Goal: Task Accomplishment & Management: Manage account settings

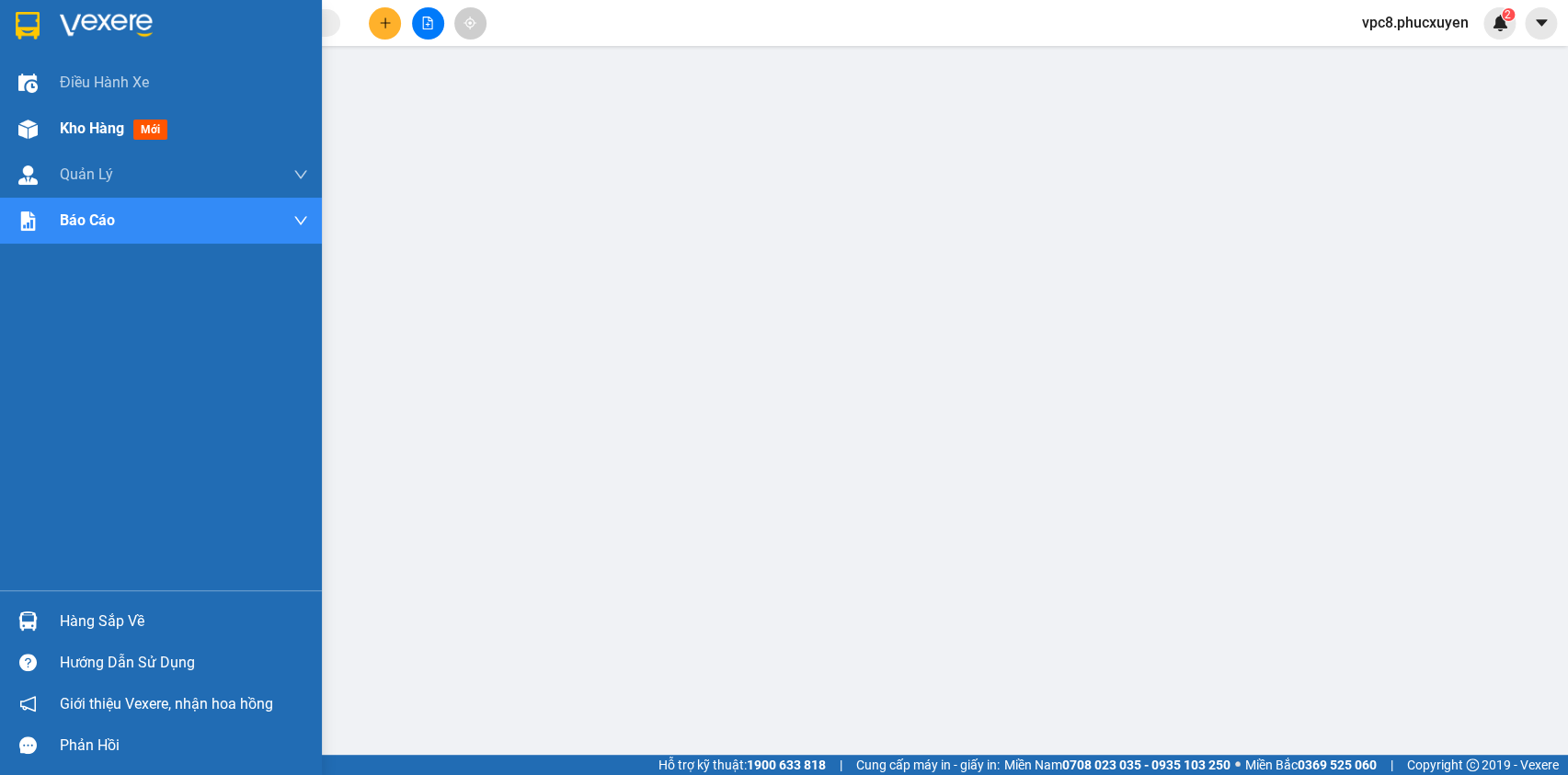
click at [31, 119] on img at bounding box center [28, 128] width 19 height 19
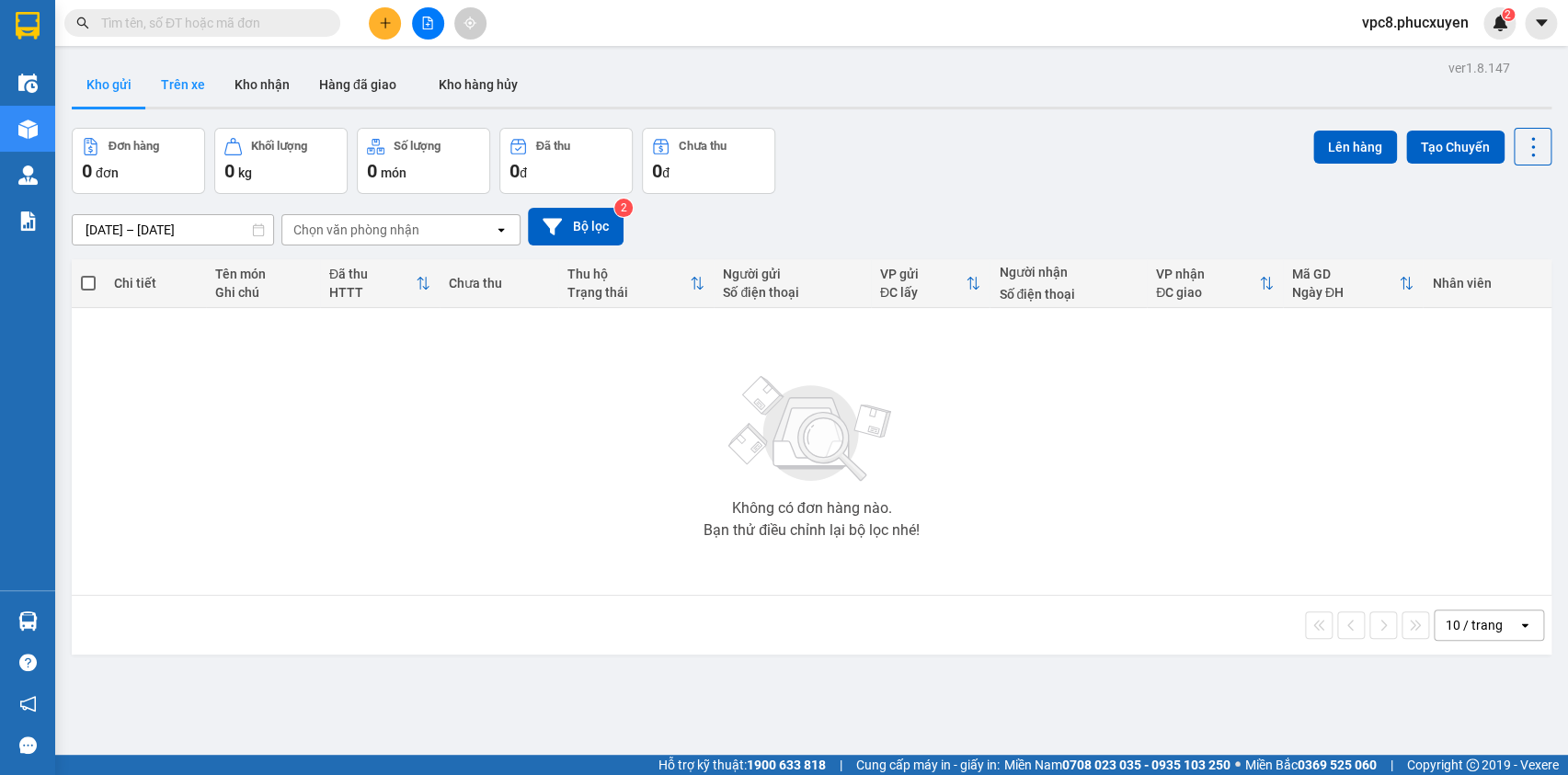
click at [175, 90] on button "Trên xe" at bounding box center [183, 85] width 74 height 44
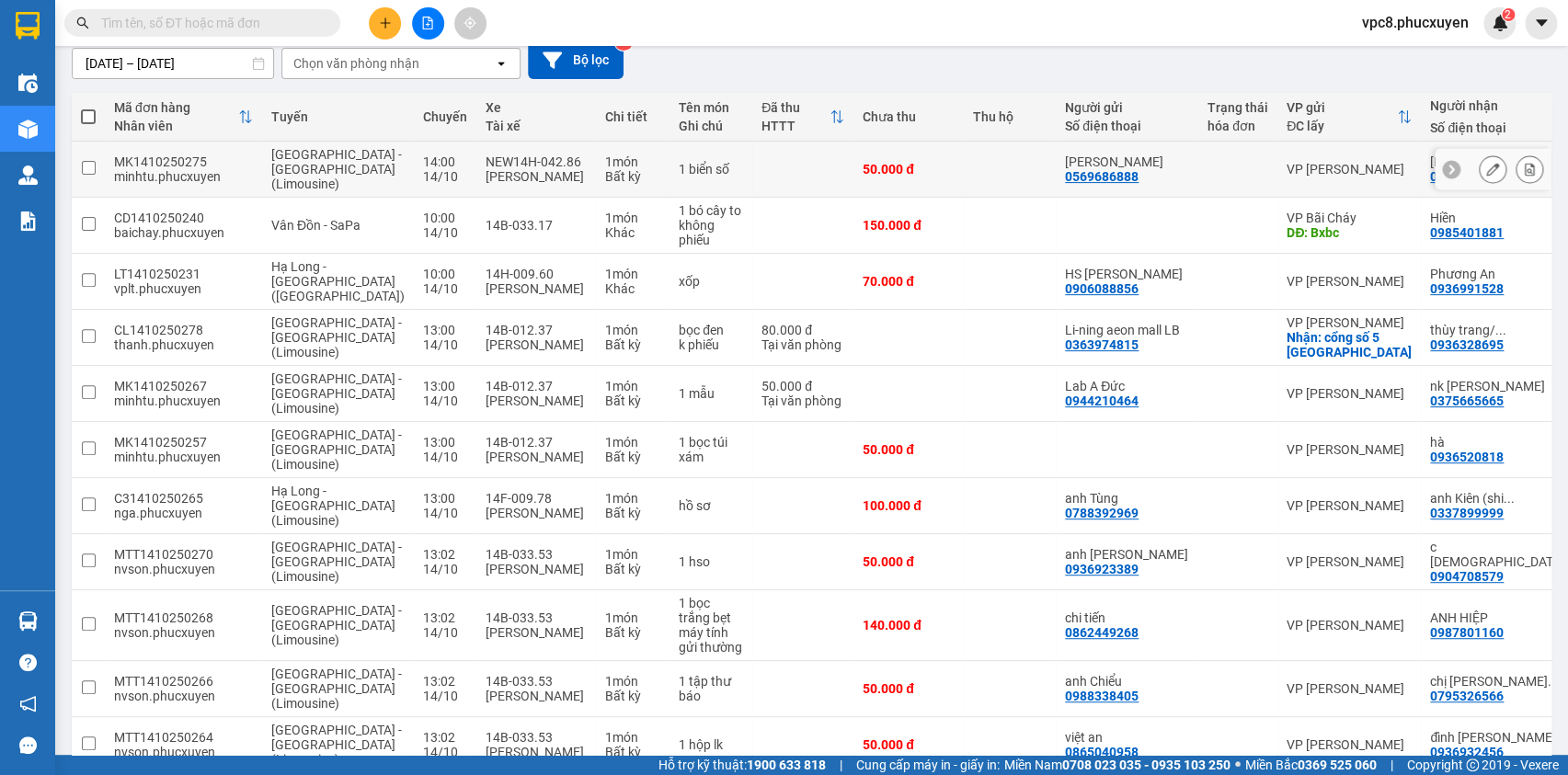
scroll to position [83, 0]
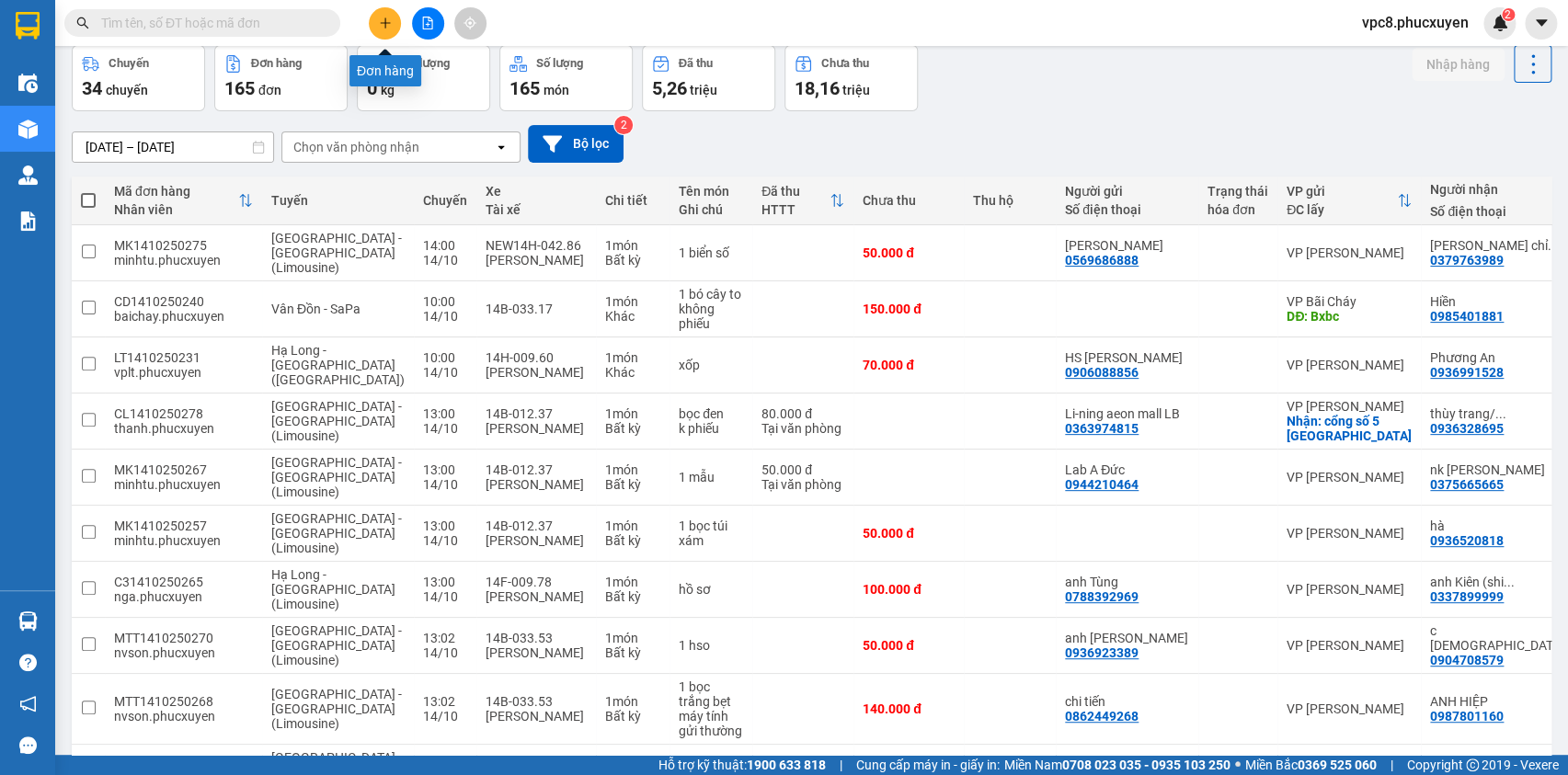
click at [377, 33] on button at bounding box center [384, 23] width 32 height 32
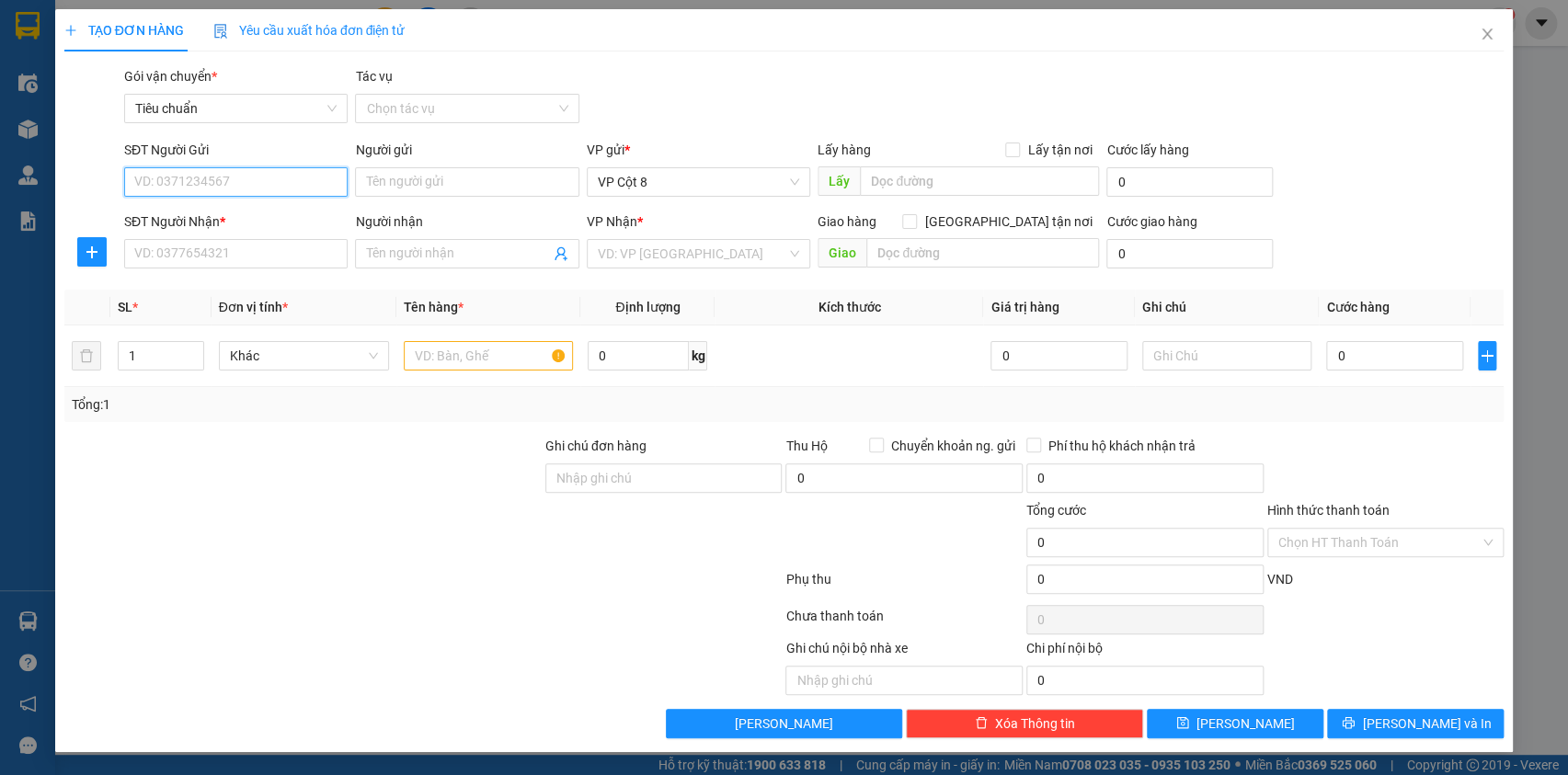
click at [263, 182] on input "SĐT Người Gửi" at bounding box center [236, 182] width 224 height 30
type input "0961901286"
click at [432, 189] on input "Người gửi" at bounding box center [467, 182] width 224 height 30
click at [261, 187] on input "0961901286" at bounding box center [236, 182] width 224 height 30
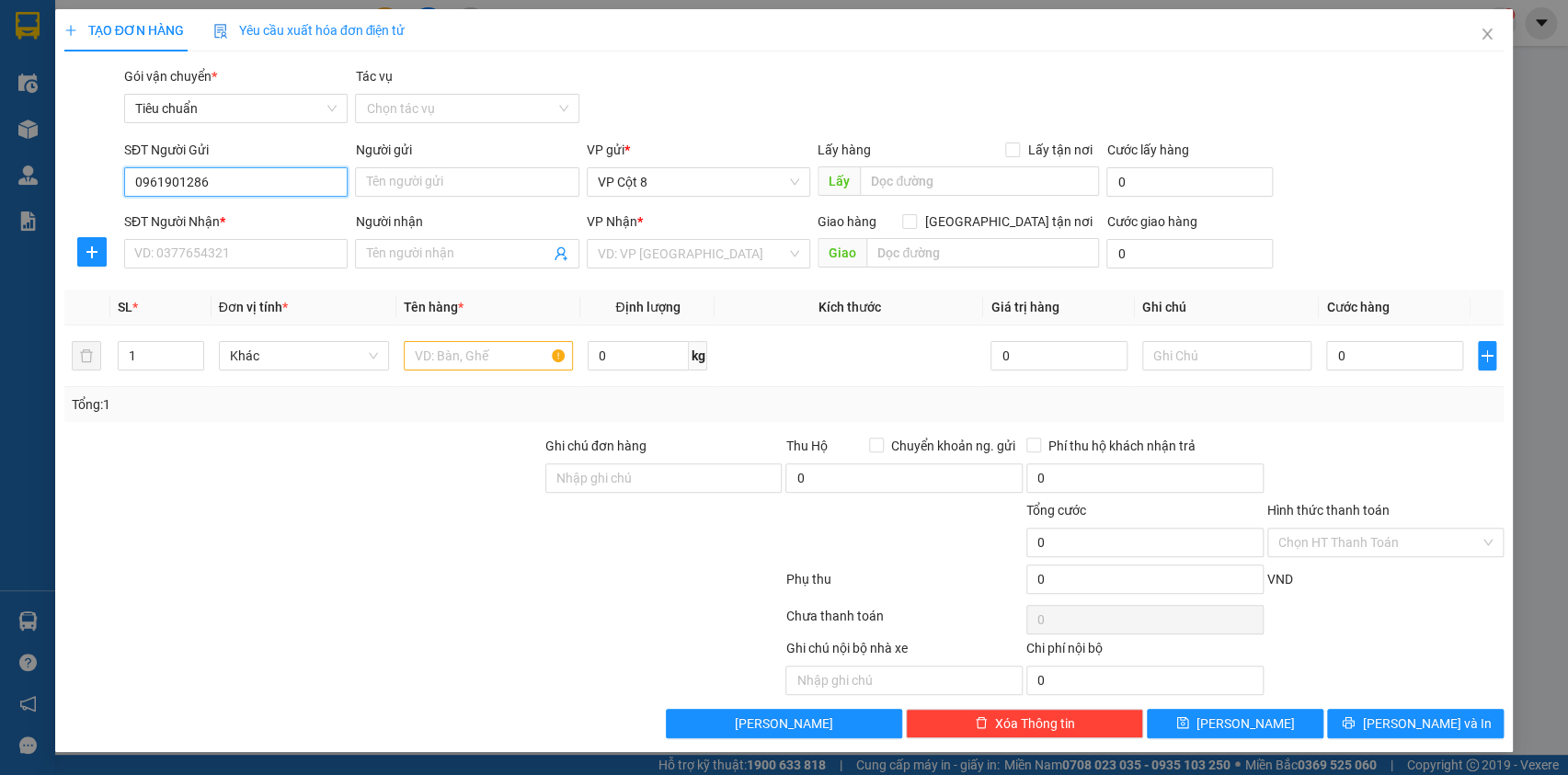
click at [261, 187] on input "0961901286" at bounding box center [236, 182] width 224 height 30
click at [269, 256] on input "SĐT Người Nhận *" at bounding box center [236, 254] width 224 height 30
paste input "0961901286"
type input "0961901286"
click at [249, 184] on input "SĐT Người Gửi" at bounding box center [236, 182] width 224 height 30
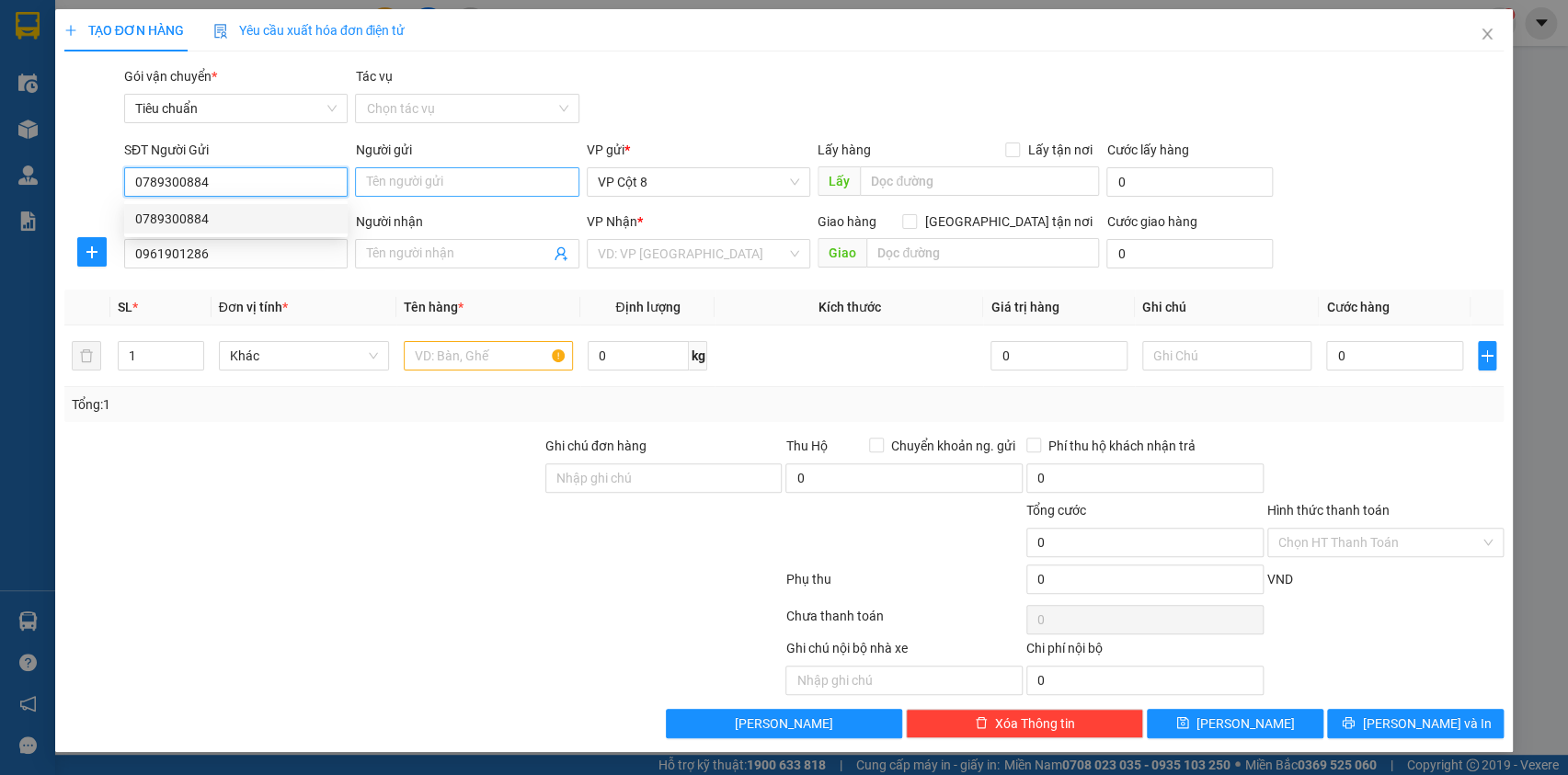
type input "0789300884"
click at [411, 182] on input "Người gửi" at bounding box center [467, 182] width 224 height 30
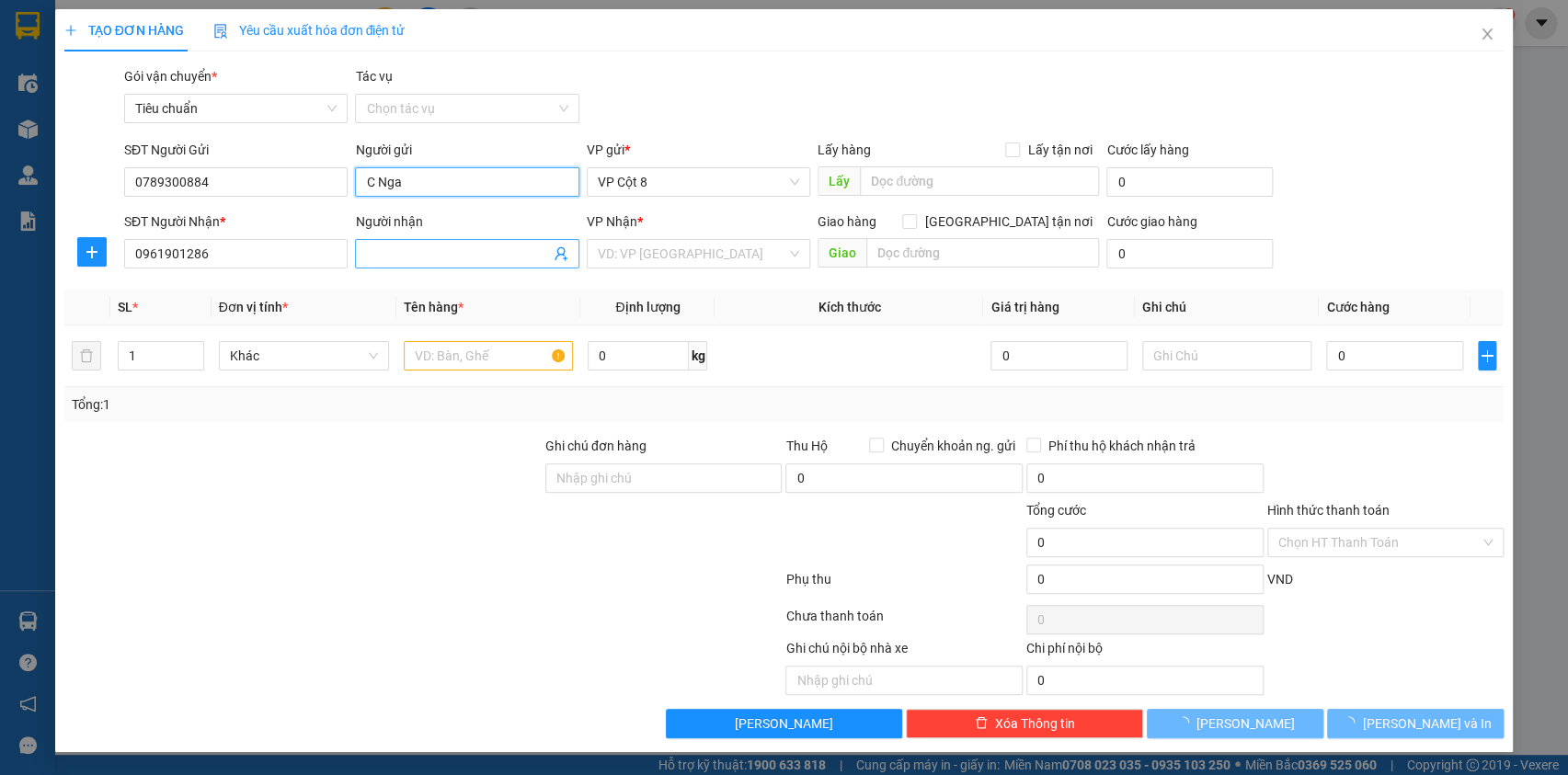
type input "C Nga"
click at [491, 260] on input "Người nhận" at bounding box center [457, 254] width 183 height 20
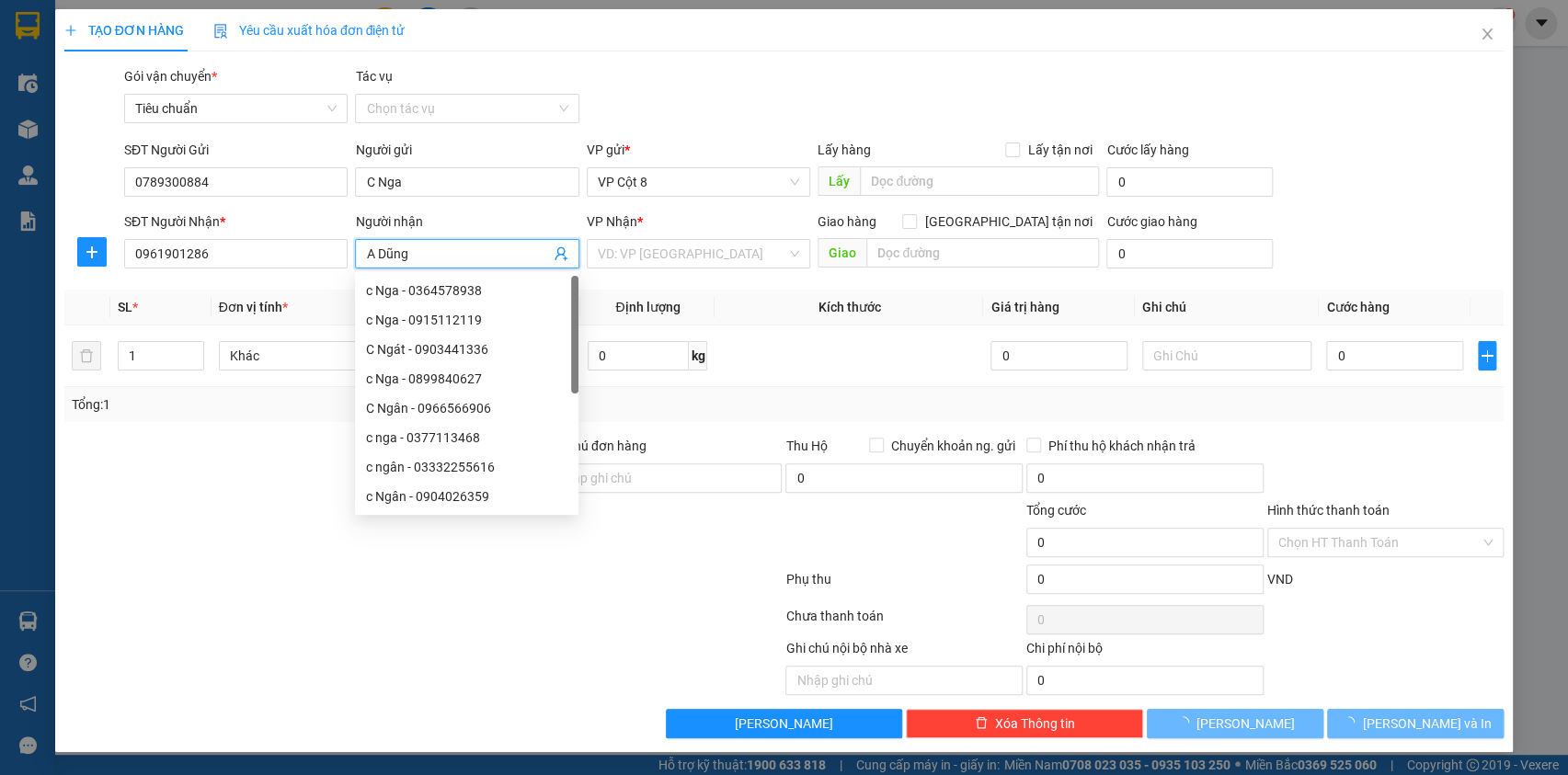
type input "A Dũng"
click at [459, 608] on div at bounding box center [423, 620] width 722 height 37
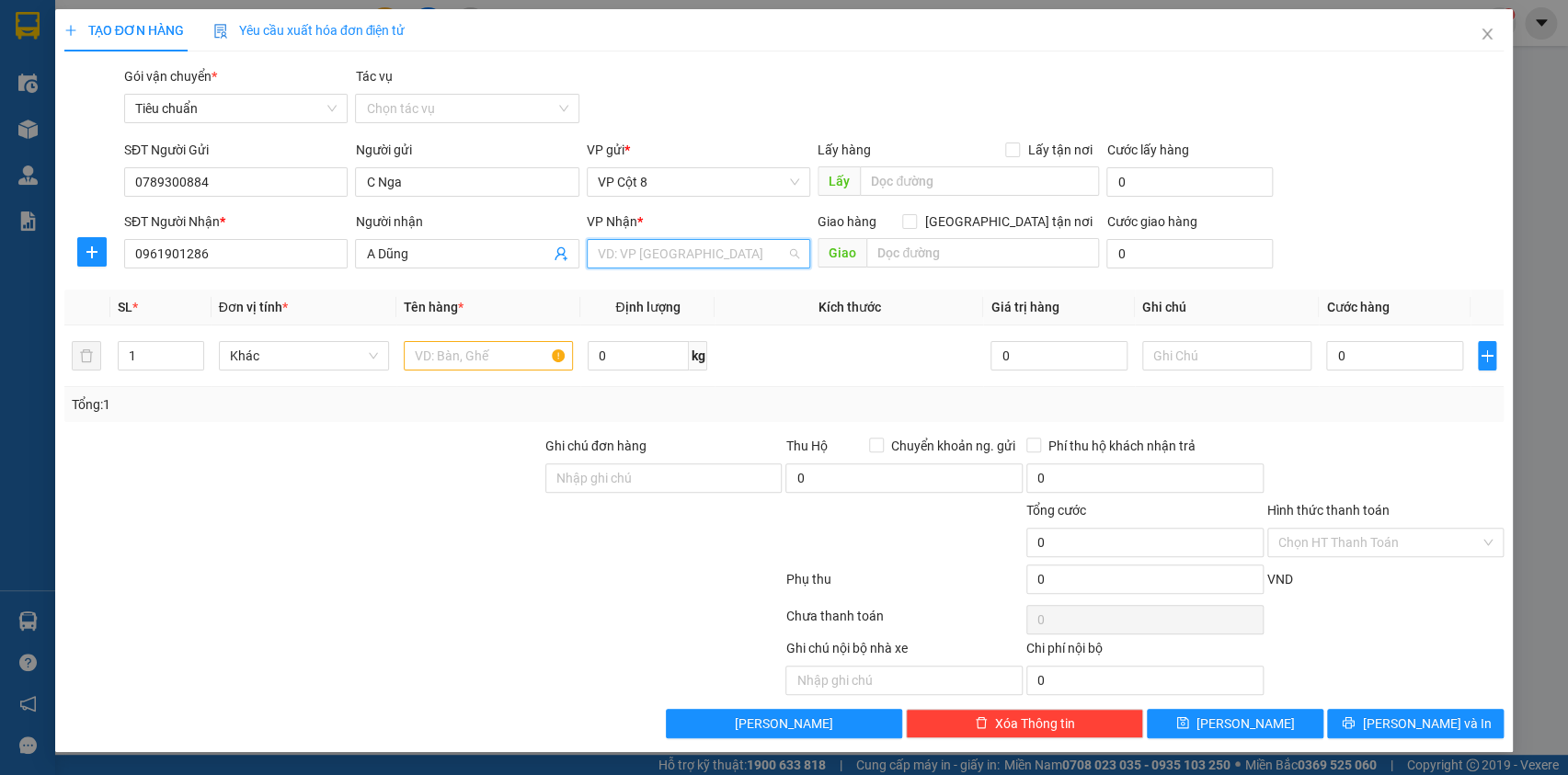
click at [667, 259] on input "search" at bounding box center [692, 254] width 188 height 28
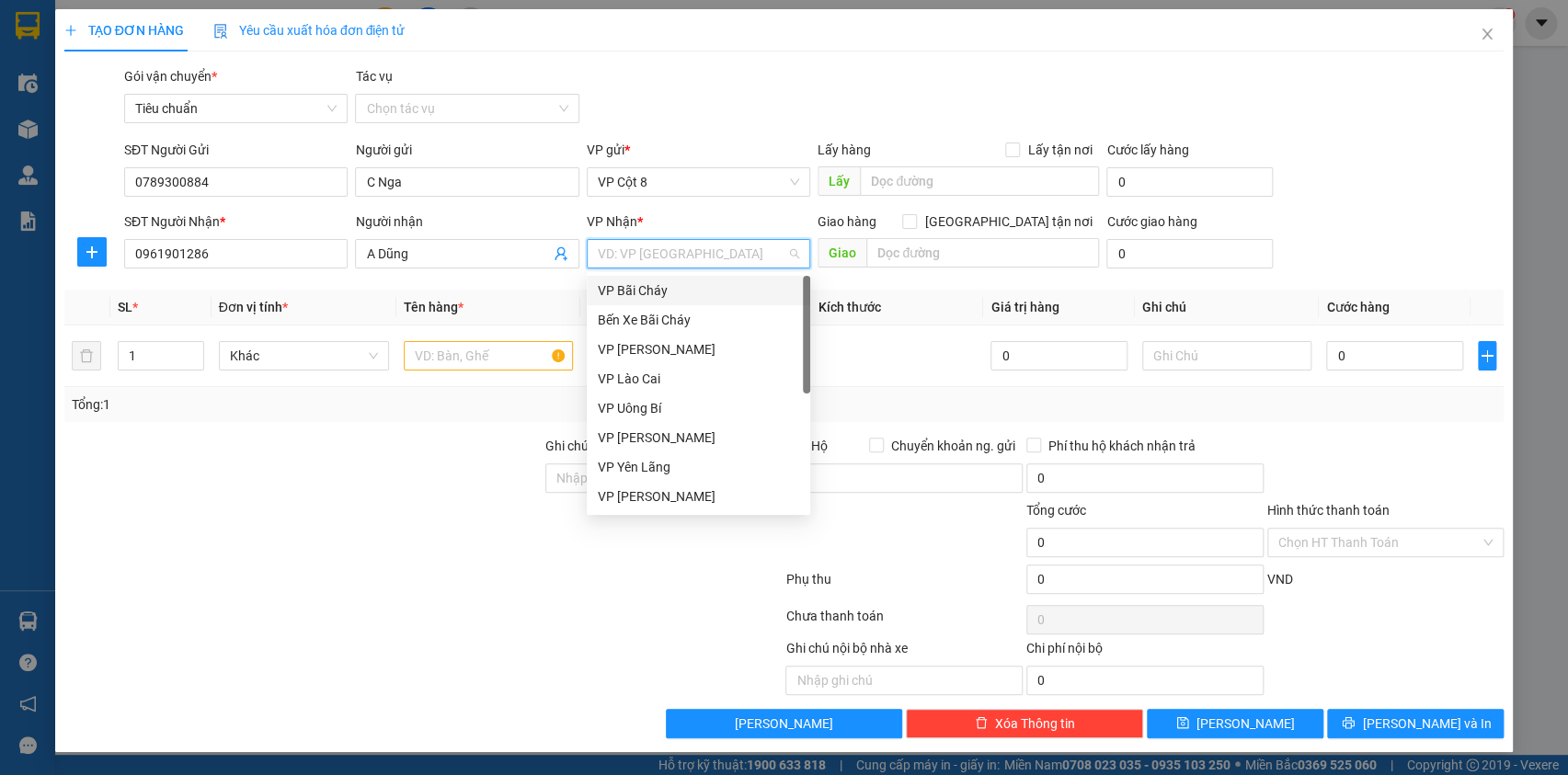
type input "d"
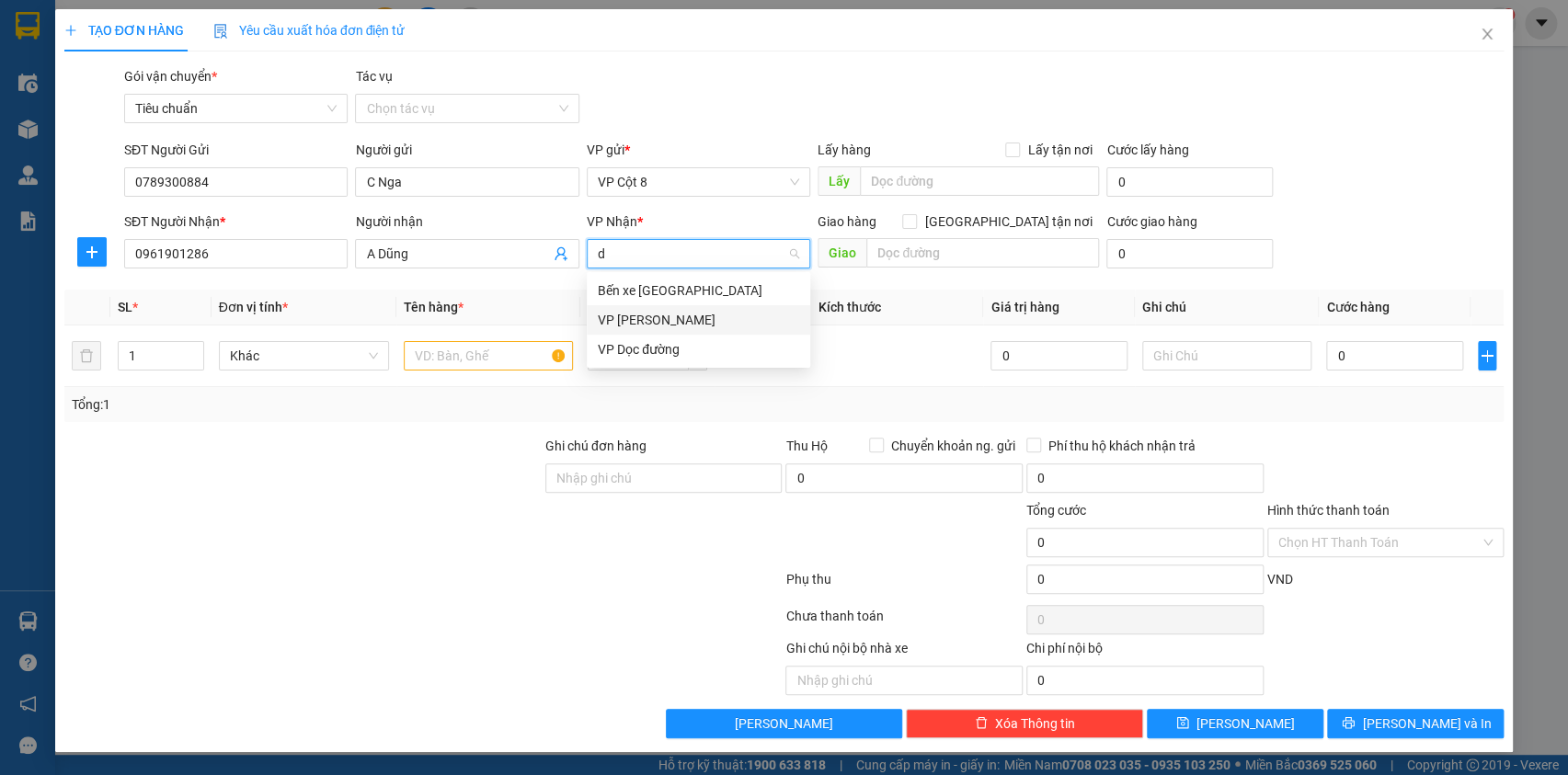
click at [693, 312] on div "VP [PERSON_NAME]" at bounding box center [699, 320] width 201 height 20
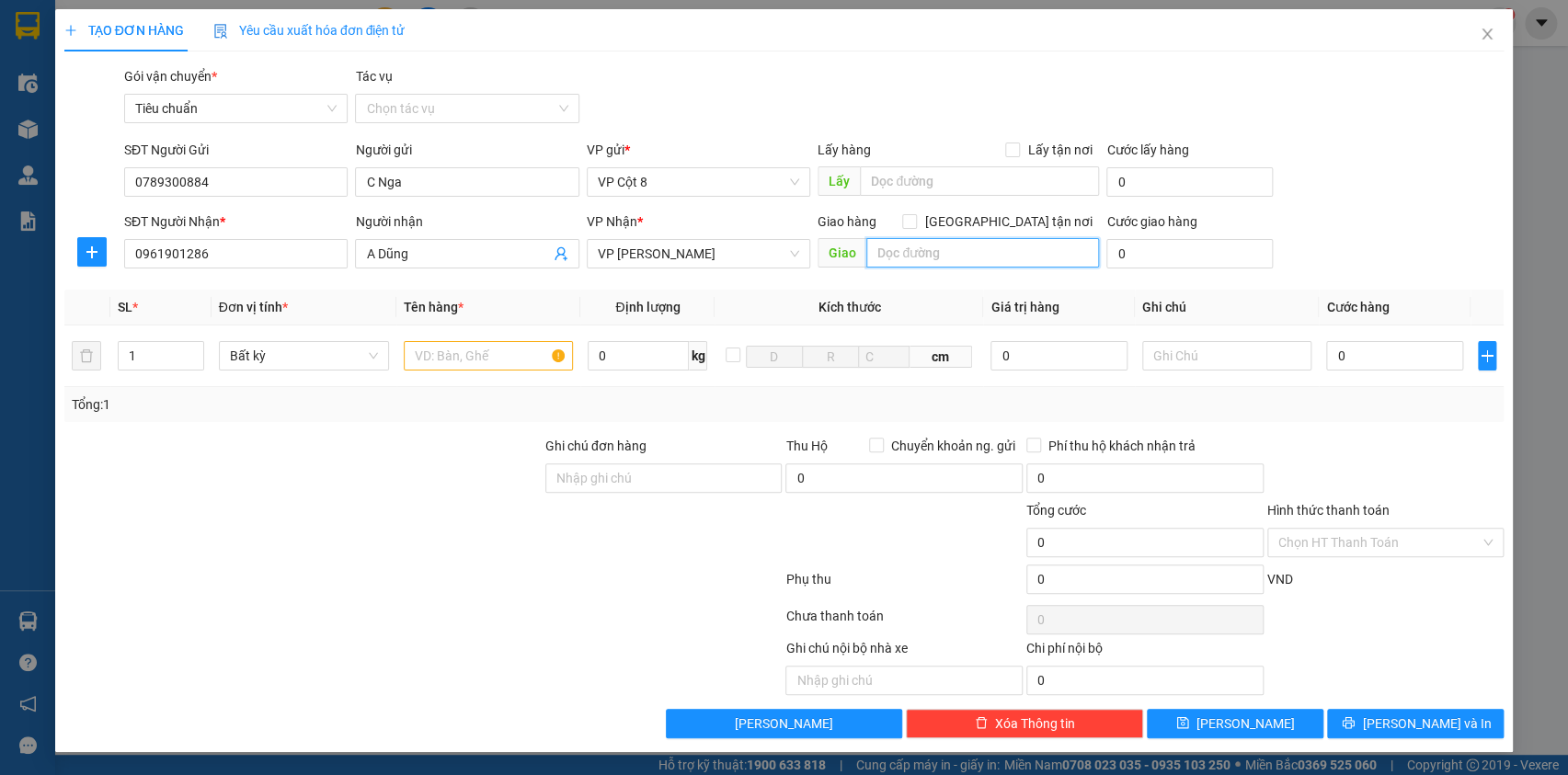
click at [936, 257] on input "text" at bounding box center [983, 253] width 233 height 30
type input "Toà N01 Mhpx 168 Trung Kính, Yên Hoà, Hà Nội"
click at [999, 223] on div "Giao hàng Giao tận nơi" at bounding box center [958, 222] width 282 height 20
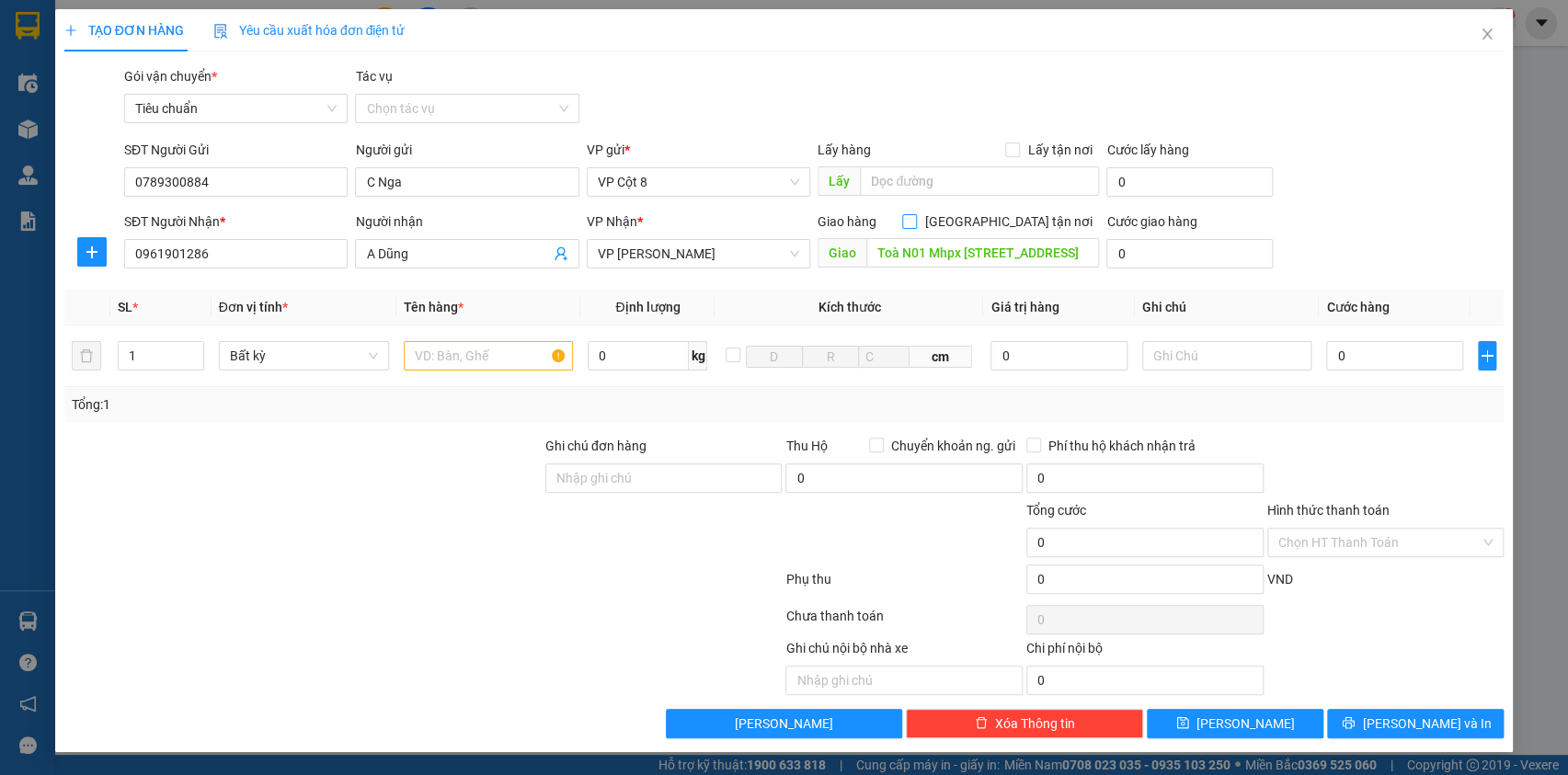
click at [915, 216] on input "[GEOGRAPHIC_DATA] tận nơi" at bounding box center [909, 221] width 13 height 13
checkbox input "true"
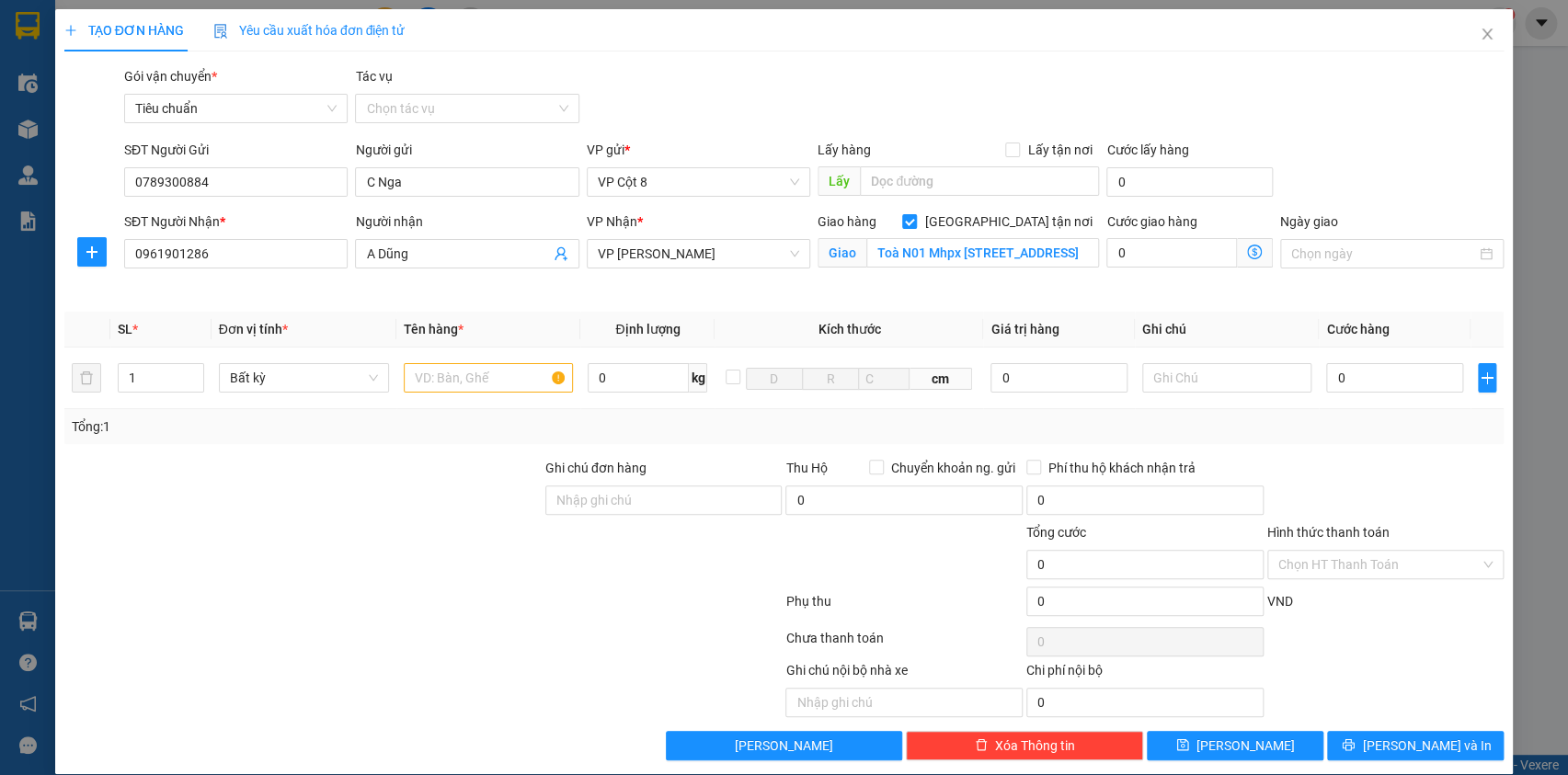
click at [1247, 254] on icon "dollar-circle" at bounding box center [1255, 252] width 15 height 15
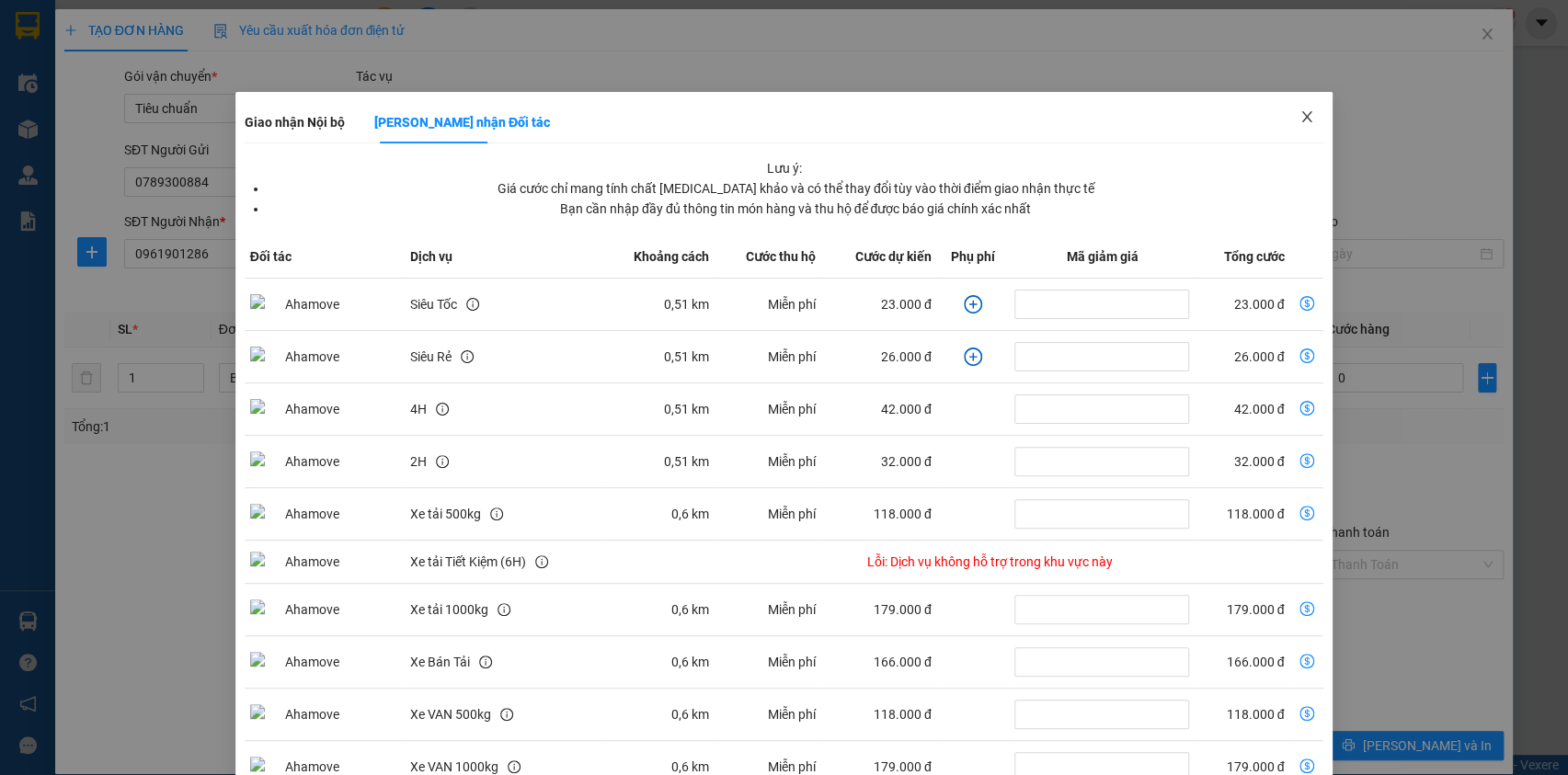
click at [1300, 112] on icon "close" at bounding box center [1307, 116] width 15 height 15
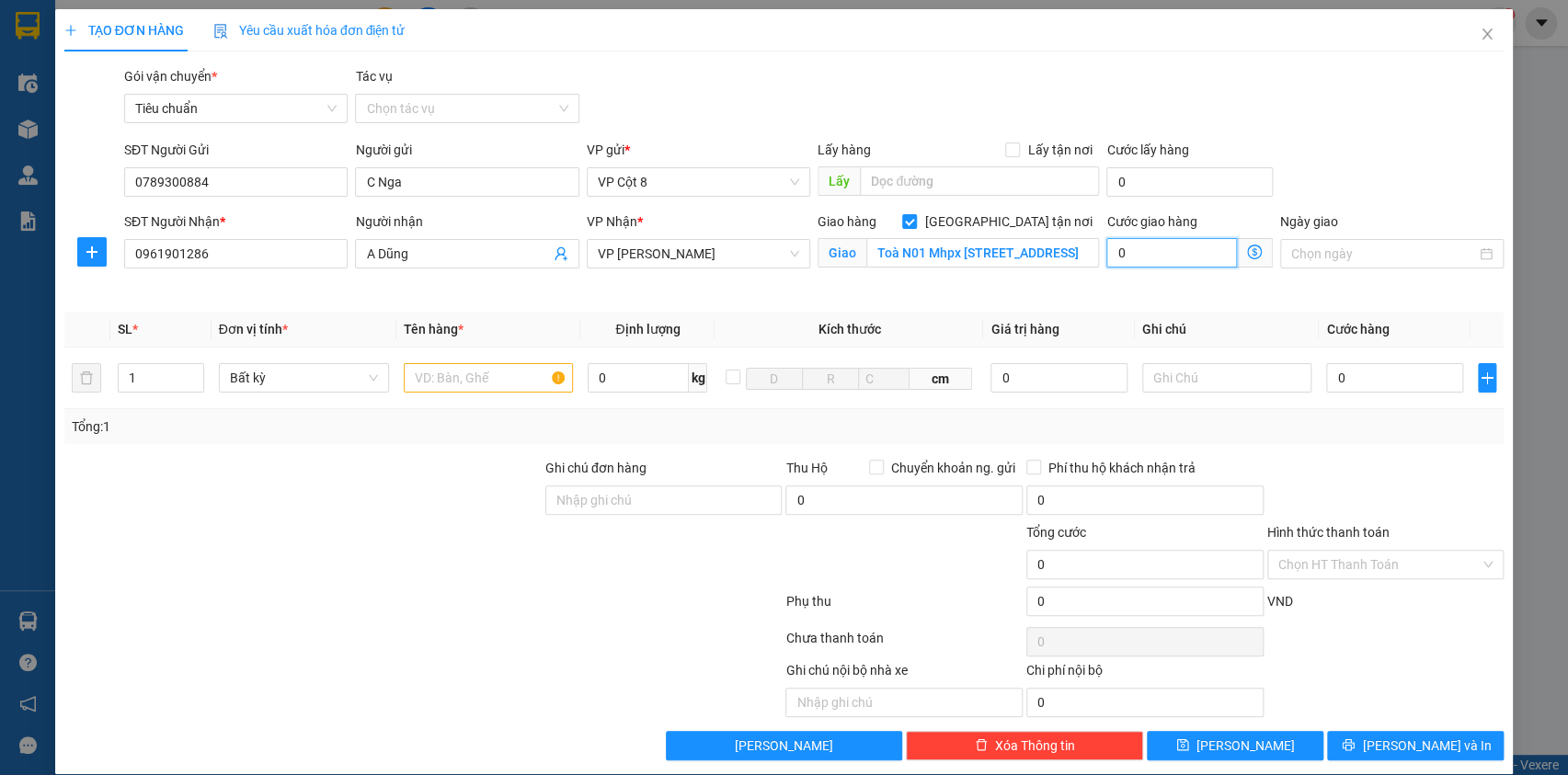
click at [1173, 260] on input "0" at bounding box center [1172, 253] width 130 height 30
type input "4"
type input "40"
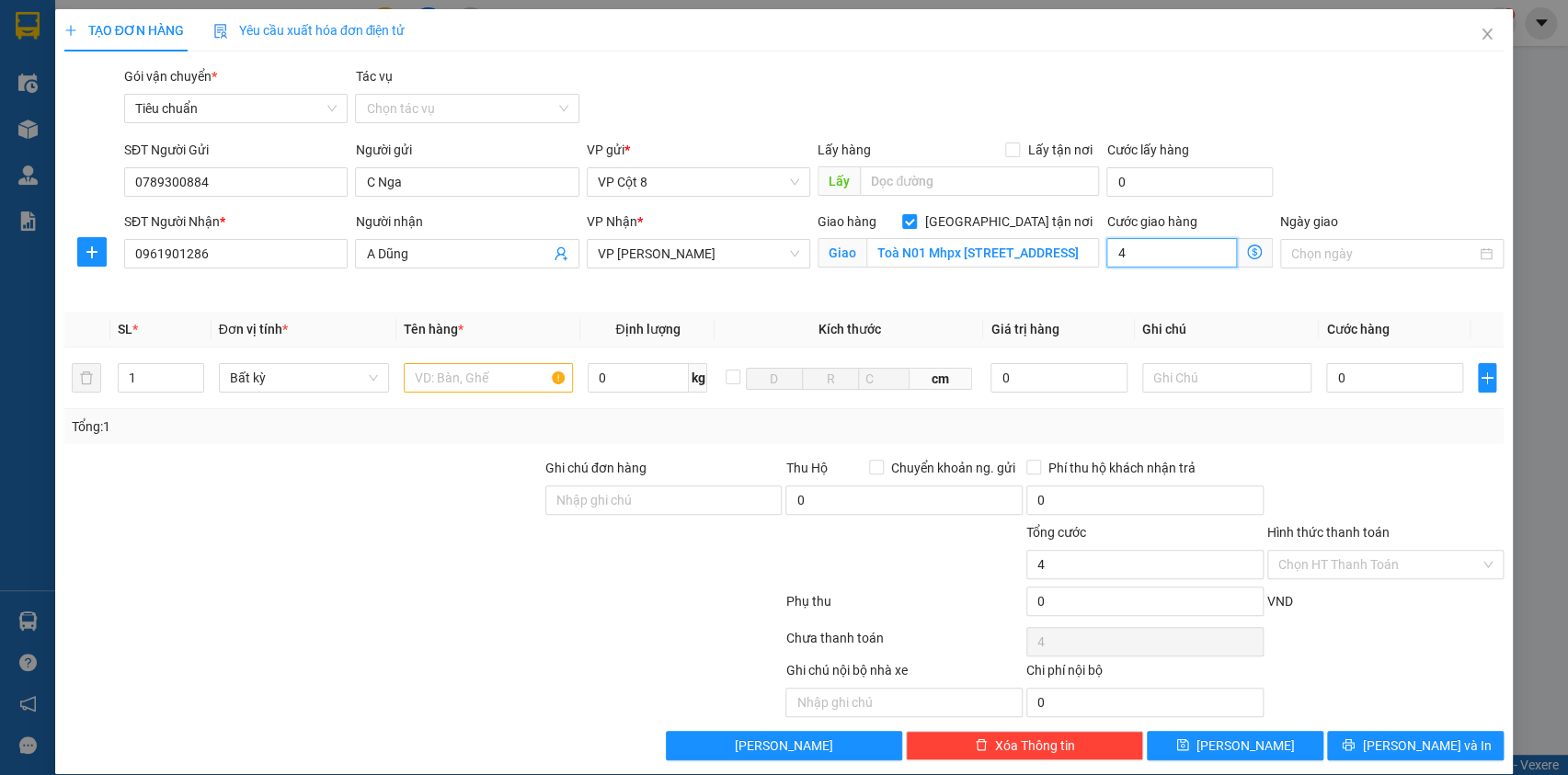
type input "40"
type input "40.000"
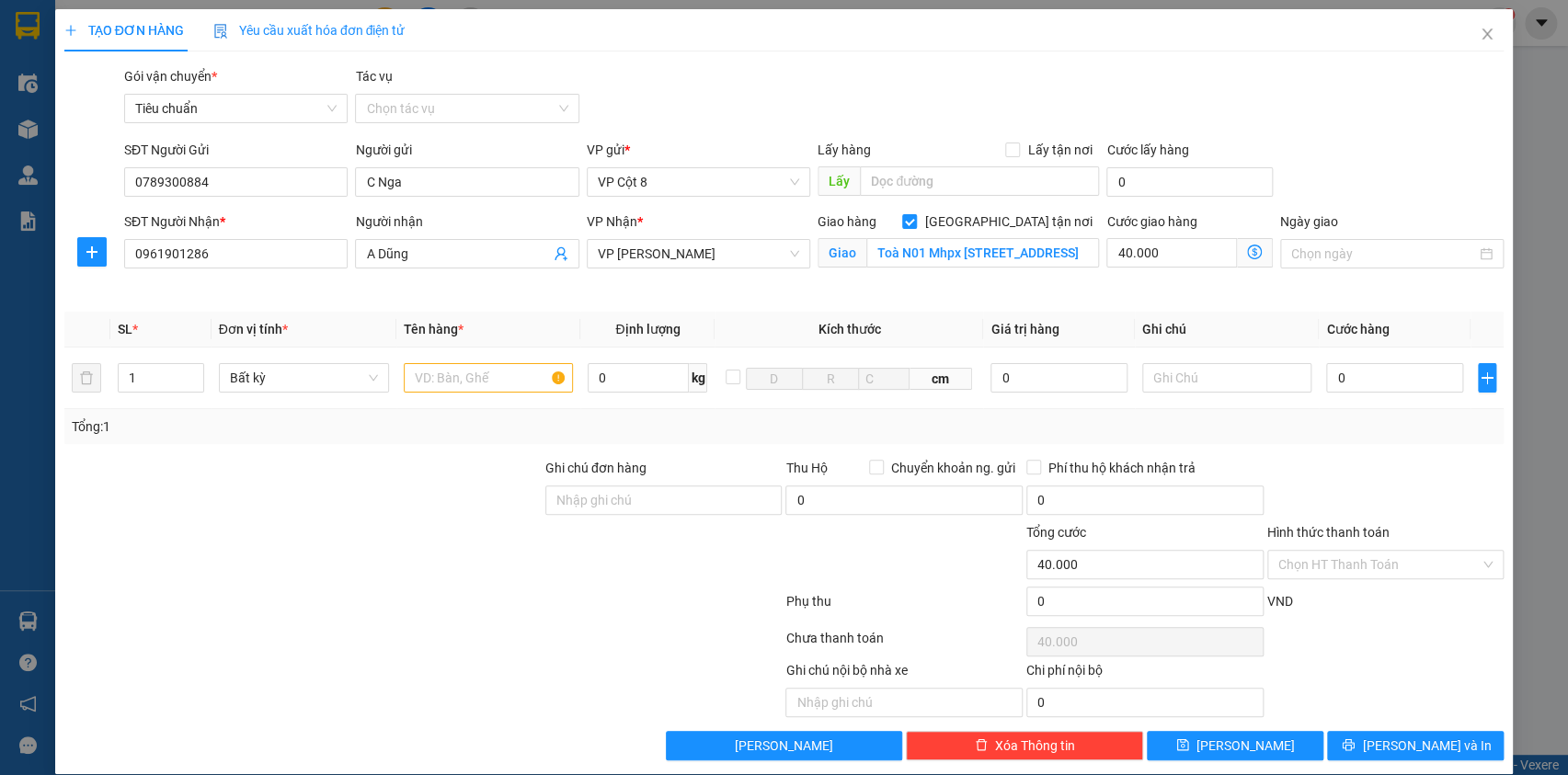
click at [1317, 156] on div "SĐT Người Gửi 0789300884 Người gửi C Nga VP gửi * VP Cột 8 Lấy hàng Lấy tận nơi…" at bounding box center [813, 172] width 1387 height 65
click at [1237, 250] on span "Giao nhận Nội bộ Giao nhận Đối tác Lưu ý: Giá cước chỉ mang tính chất tham khảo…" at bounding box center [1255, 253] width 36 height 30
click at [1247, 251] on icon "dollar-circle" at bounding box center [1255, 252] width 15 height 15
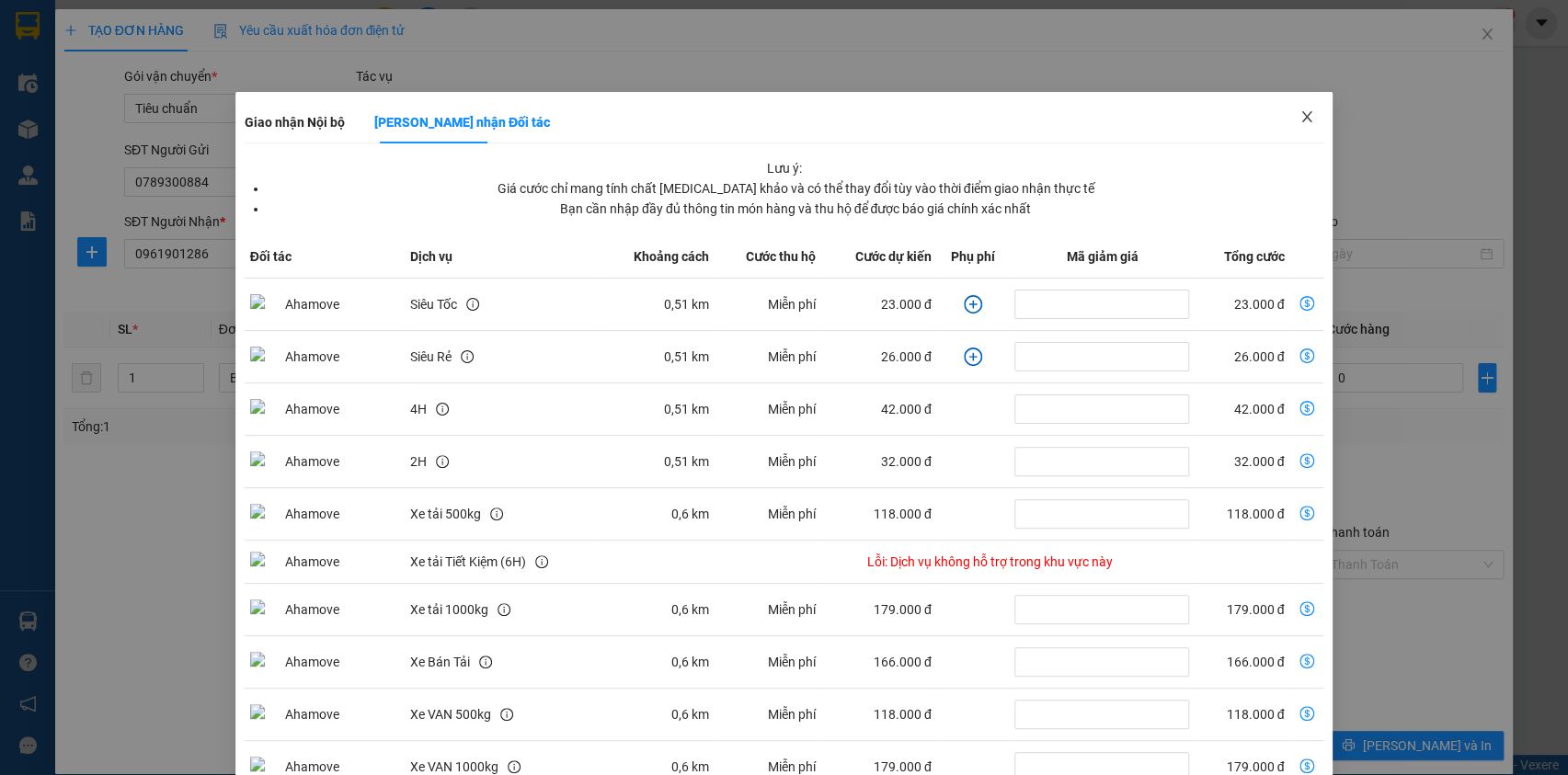
click at [1303, 119] on icon "close" at bounding box center [1307, 116] width 10 height 11
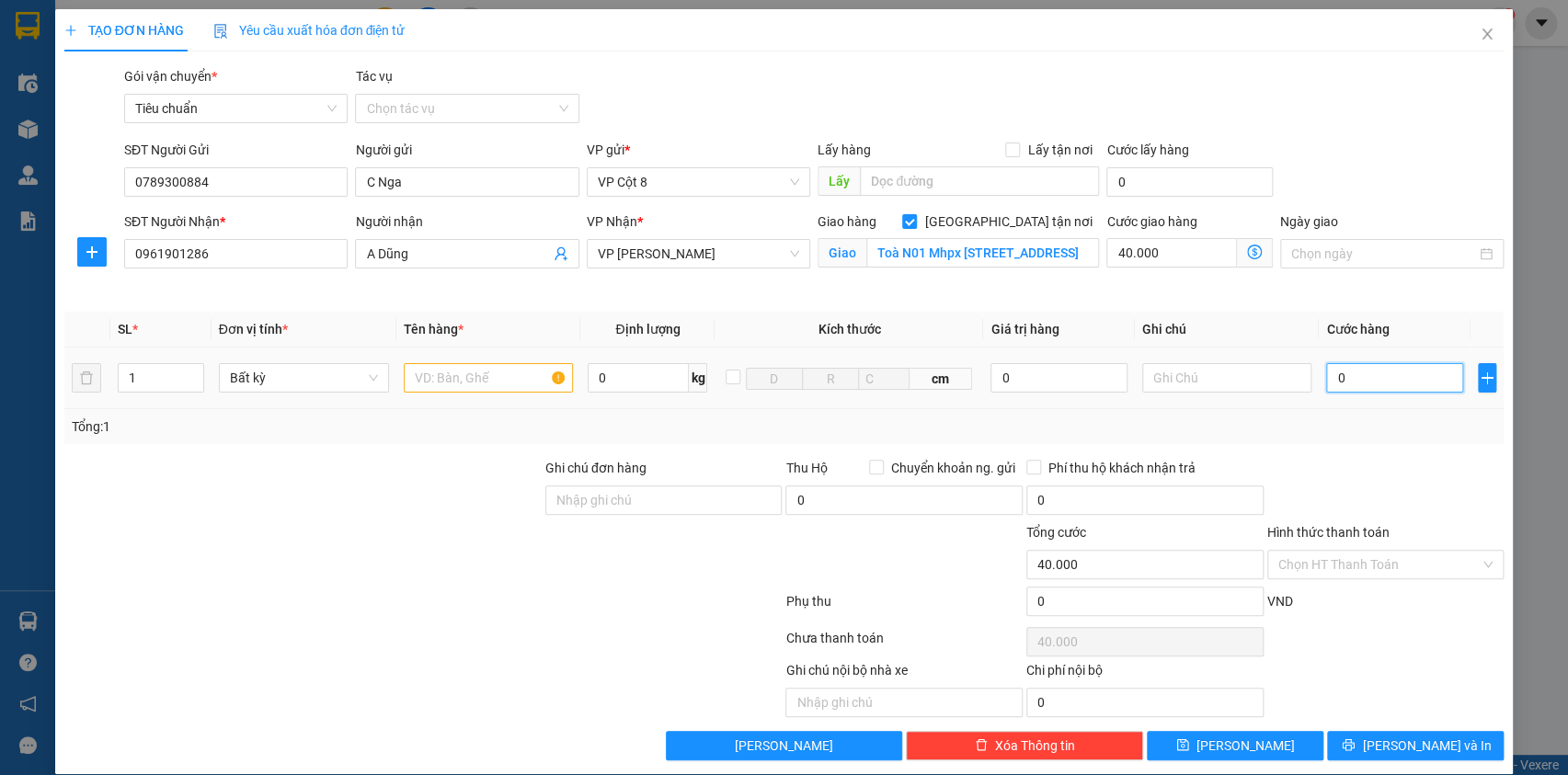
click at [1372, 384] on input "0" at bounding box center [1393, 378] width 136 height 30
type input "7"
type input "40.007"
type input "70"
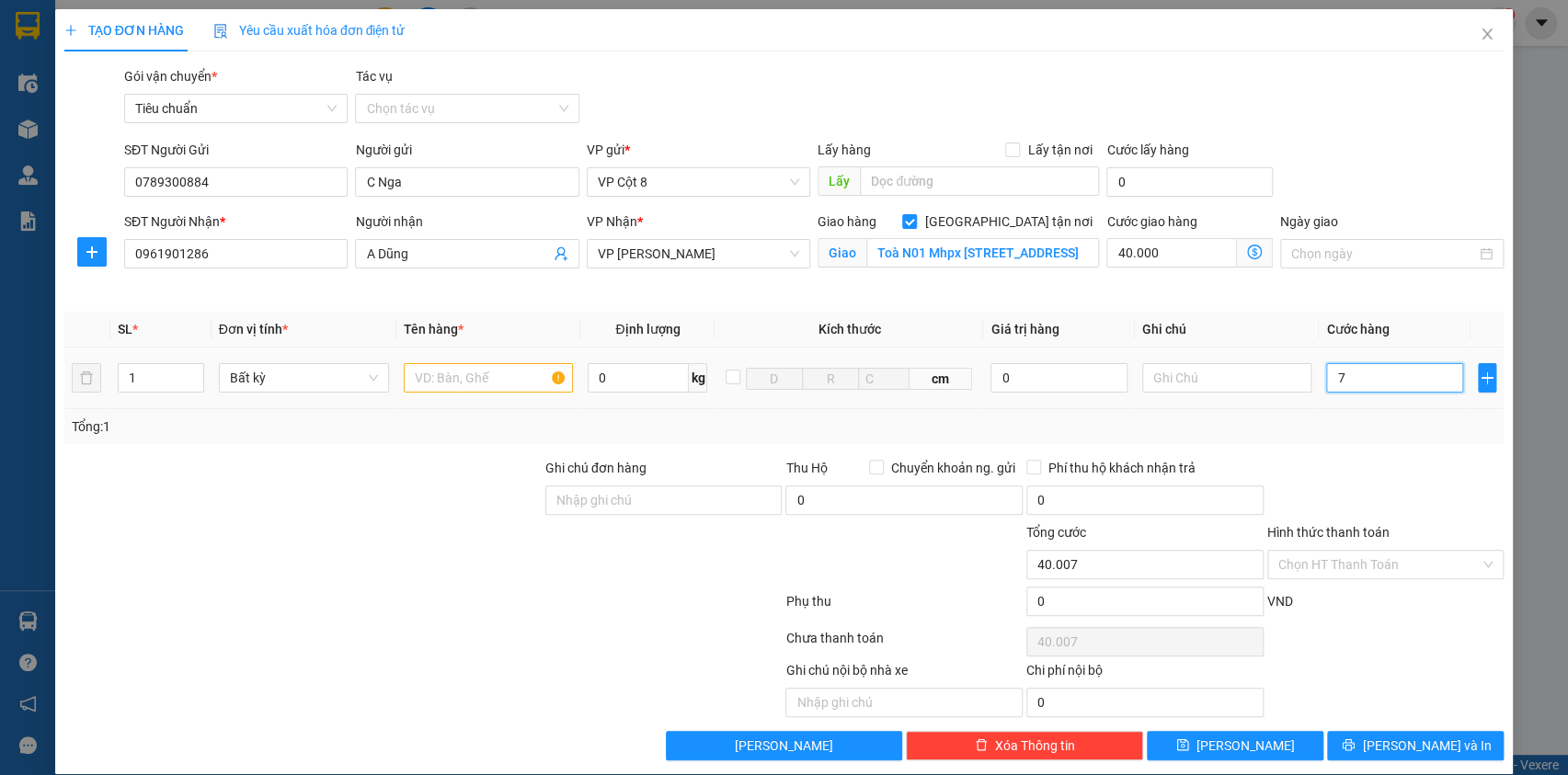
type input "40.070"
type input "70.000"
type input "110.000"
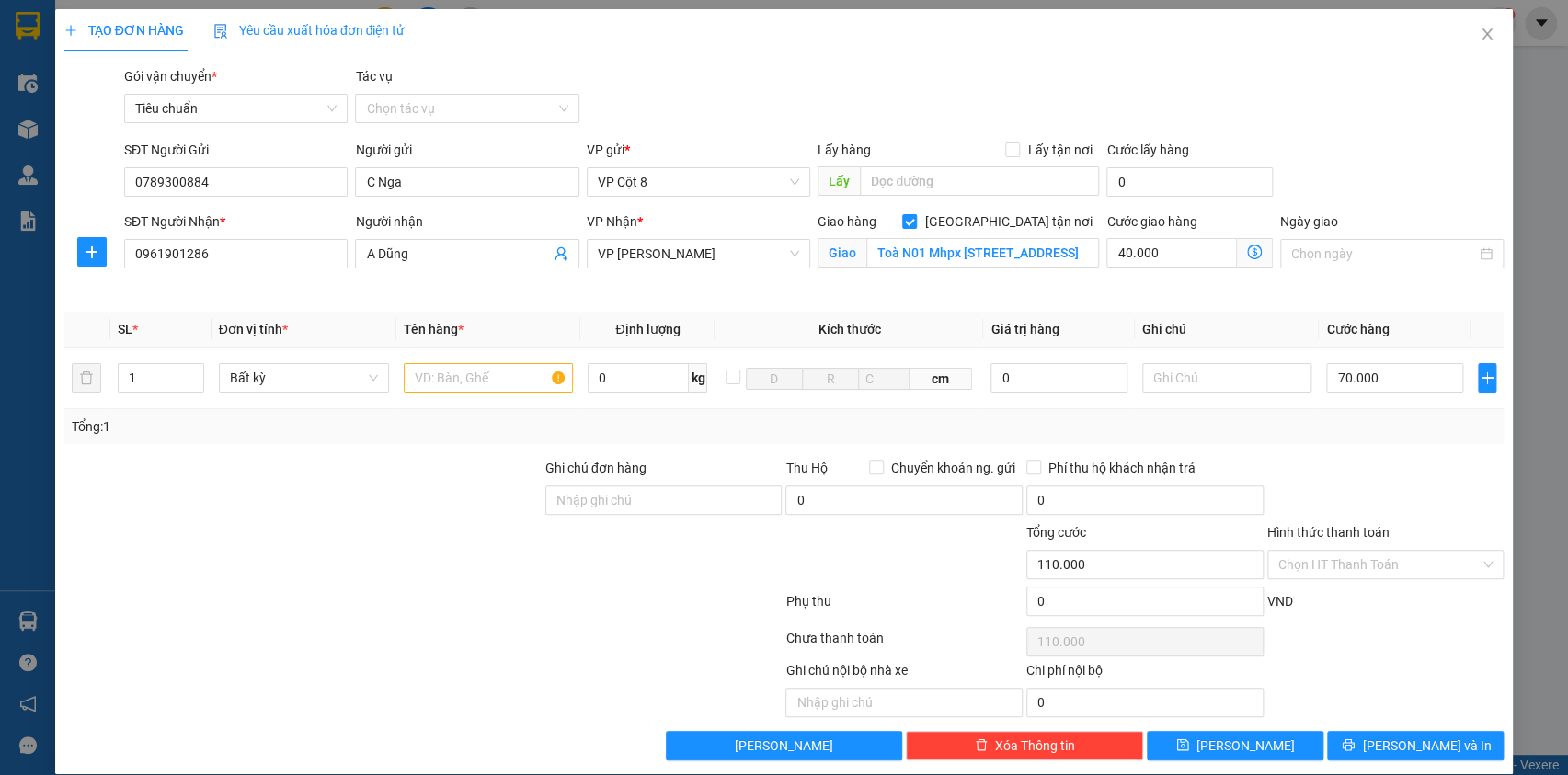
click at [1346, 177] on div "SĐT Người Gửi 0789300884 Người gửi C Nga VP gửi * VP Cột 8 Lấy hàng Lấy tận nơi…" at bounding box center [813, 172] width 1387 height 65
click at [478, 360] on div at bounding box center [489, 378] width 170 height 37
click at [479, 375] on input "text" at bounding box center [489, 378] width 170 height 30
type input "Xốp đồ ăn"
click at [1380, 655] on div "Chọn HT Thanh Toán" at bounding box center [1386, 642] width 241 height 37
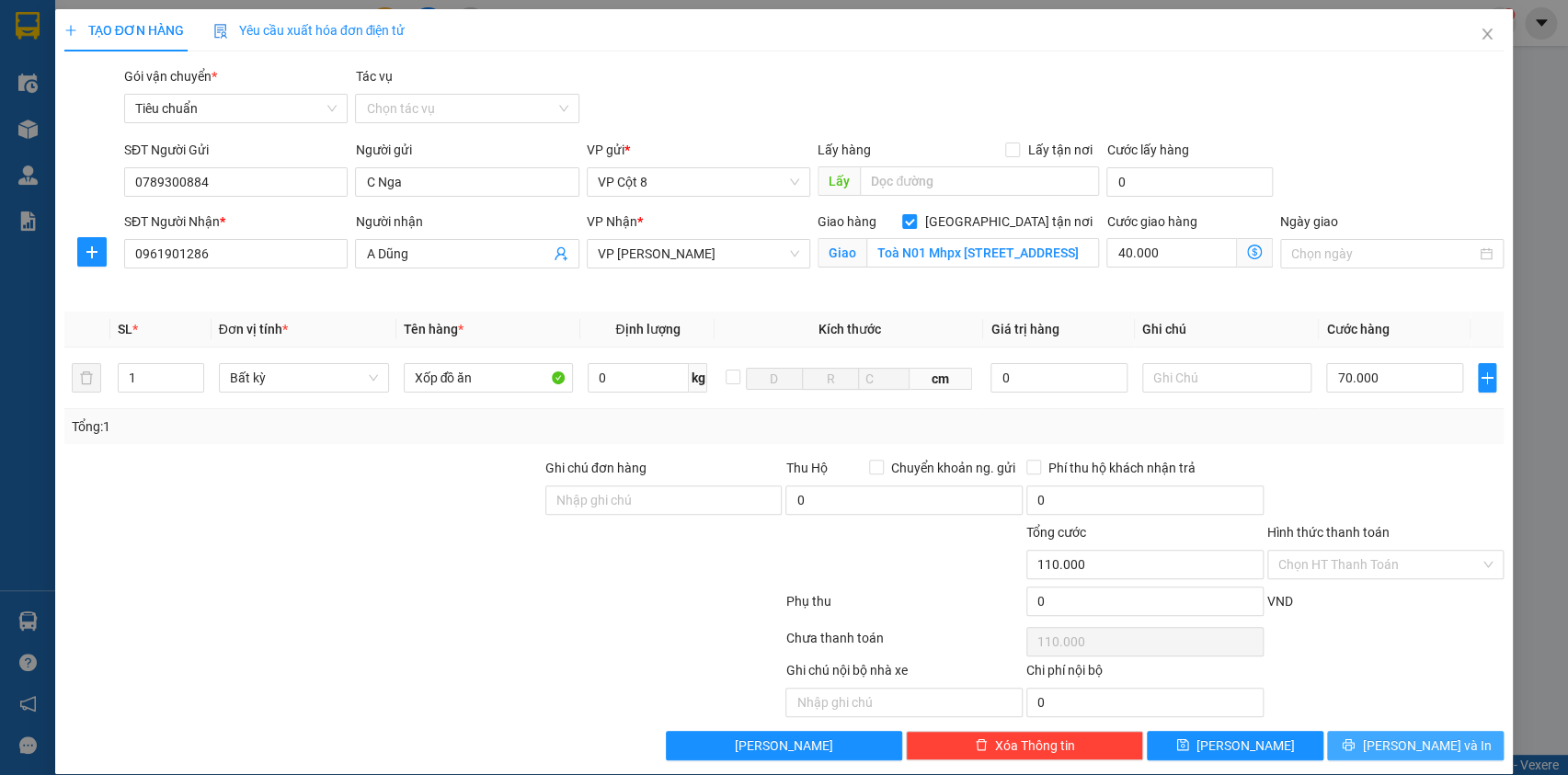
click at [1398, 738] on span "[PERSON_NAME] và In" at bounding box center [1426, 745] width 128 height 20
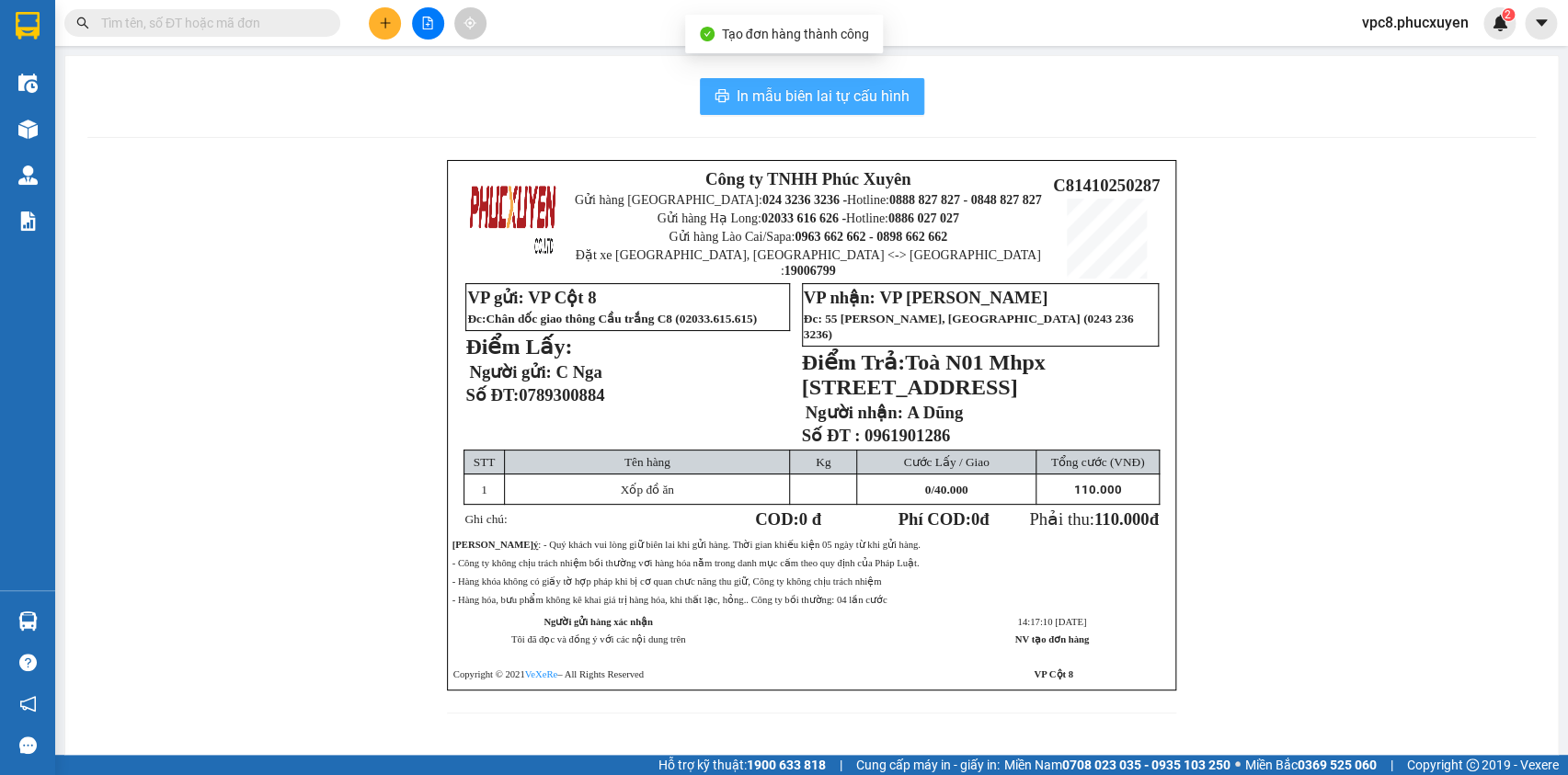
click at [843, 89] on span "In mẫu biên lai tự cấu hình" at bounding box center [822, 96] width 173 height 23
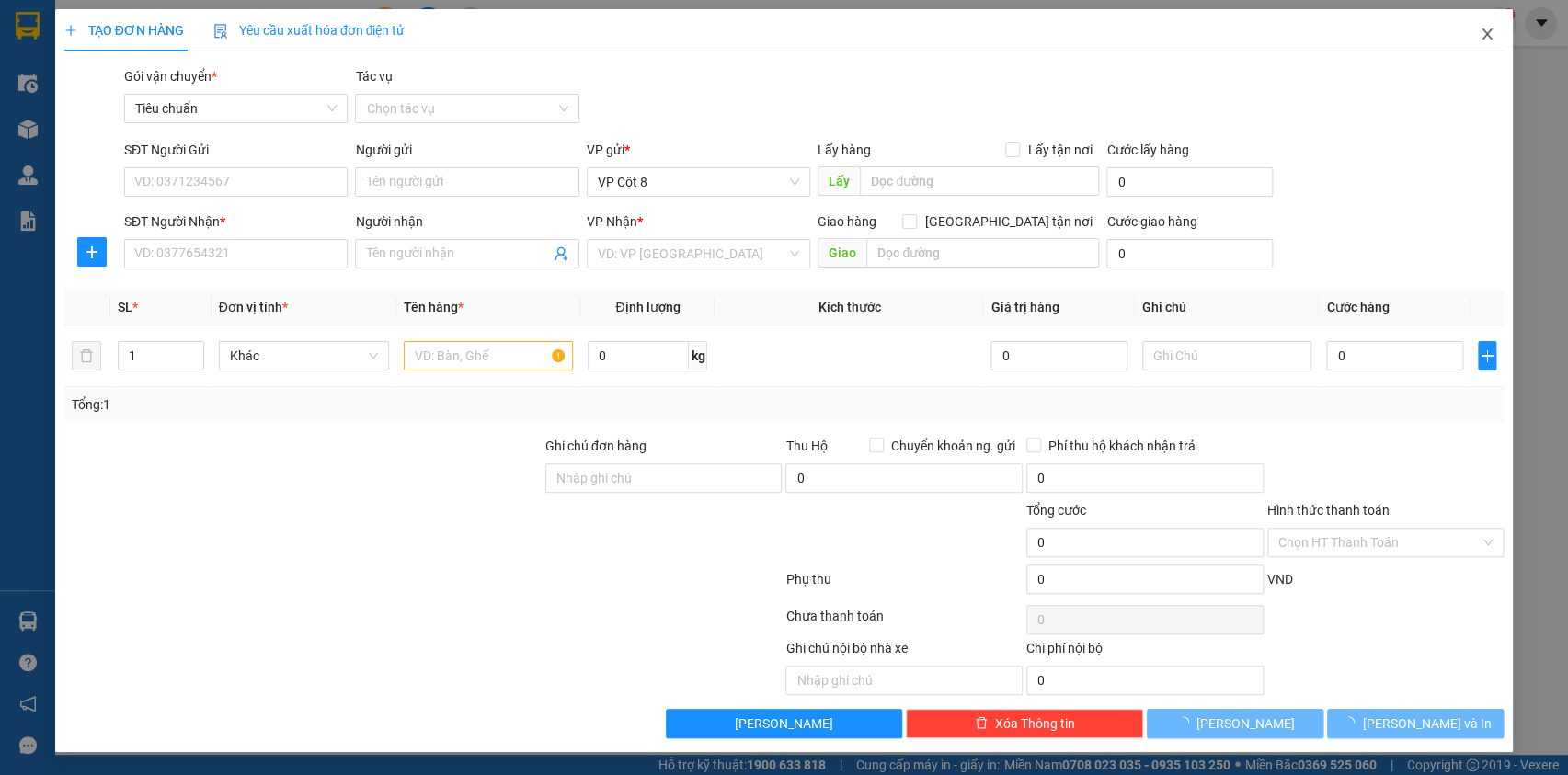
click at [1487, 34] on icon "close" at bounding box center [1488, 34] width 10 height 11
click at [1485, 35] on div "vpc8.phucxuyen 2" at bounding box center [1431, 23] width 168 height 32
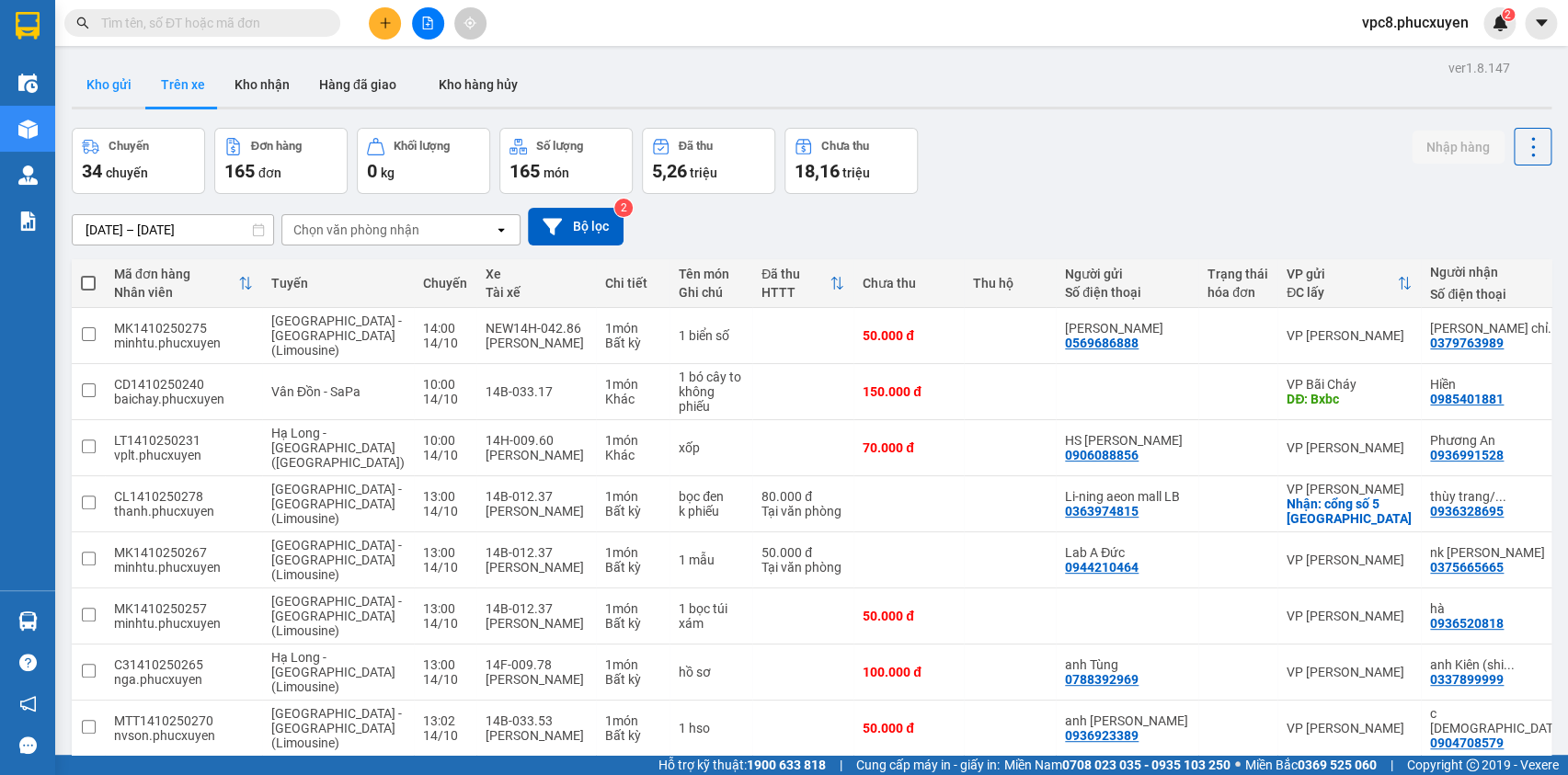
click at [103, 79] on button "Kho gửi" at bounding box center [109, 85] width 75 height 44
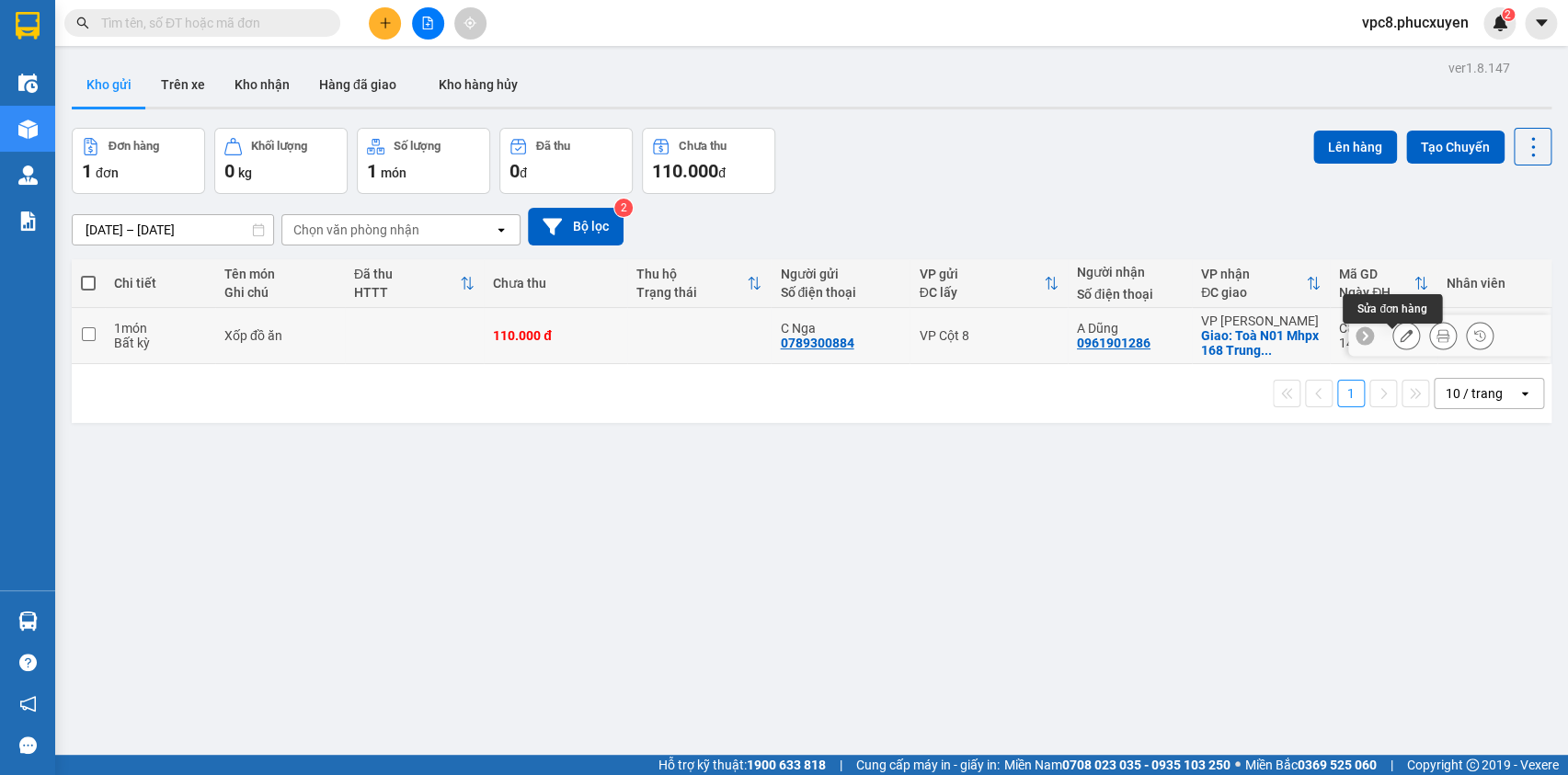
click at [1400, 342] on icon at bounding box center [1406, 335] width 13 height 13
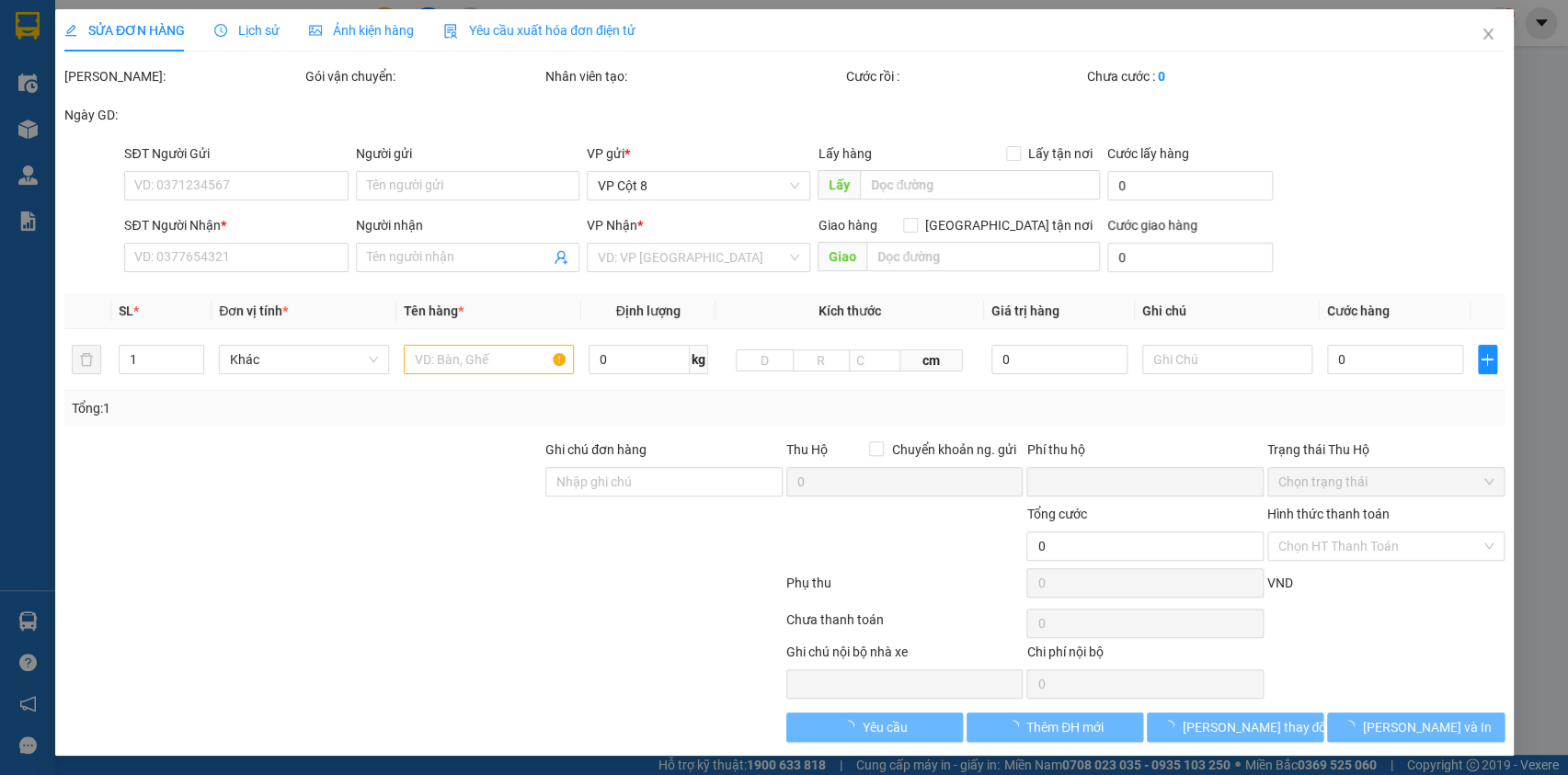
type input "0789300884"
type input "C Nga"
type input "0961901286"
type input "A Dũng"
checkbox input "true"
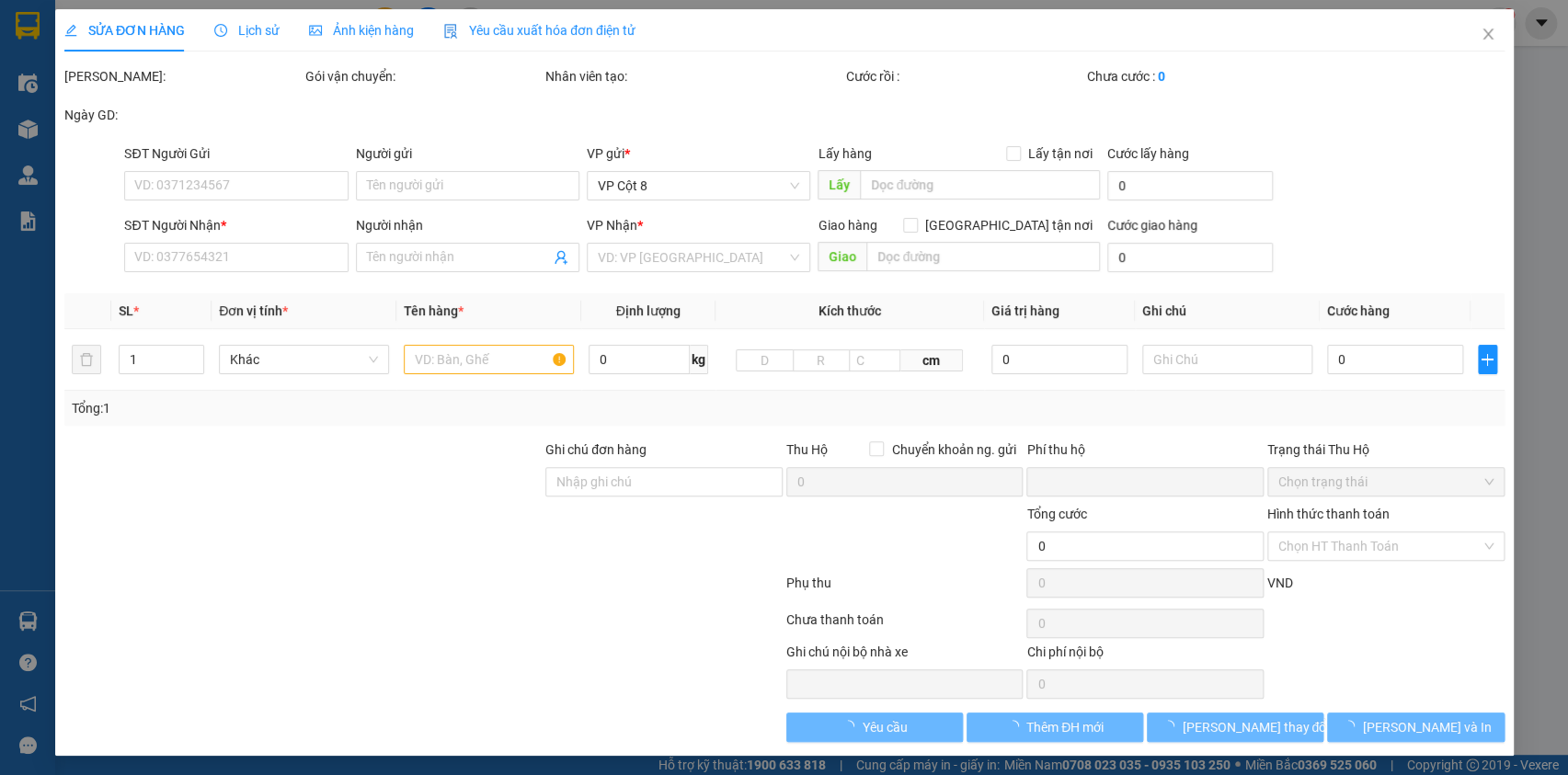
type input "Toà N01 Mhpx 168 Trung Kính, Yên Hoà, Hà Nội"
type input "0"
type input "110.000"
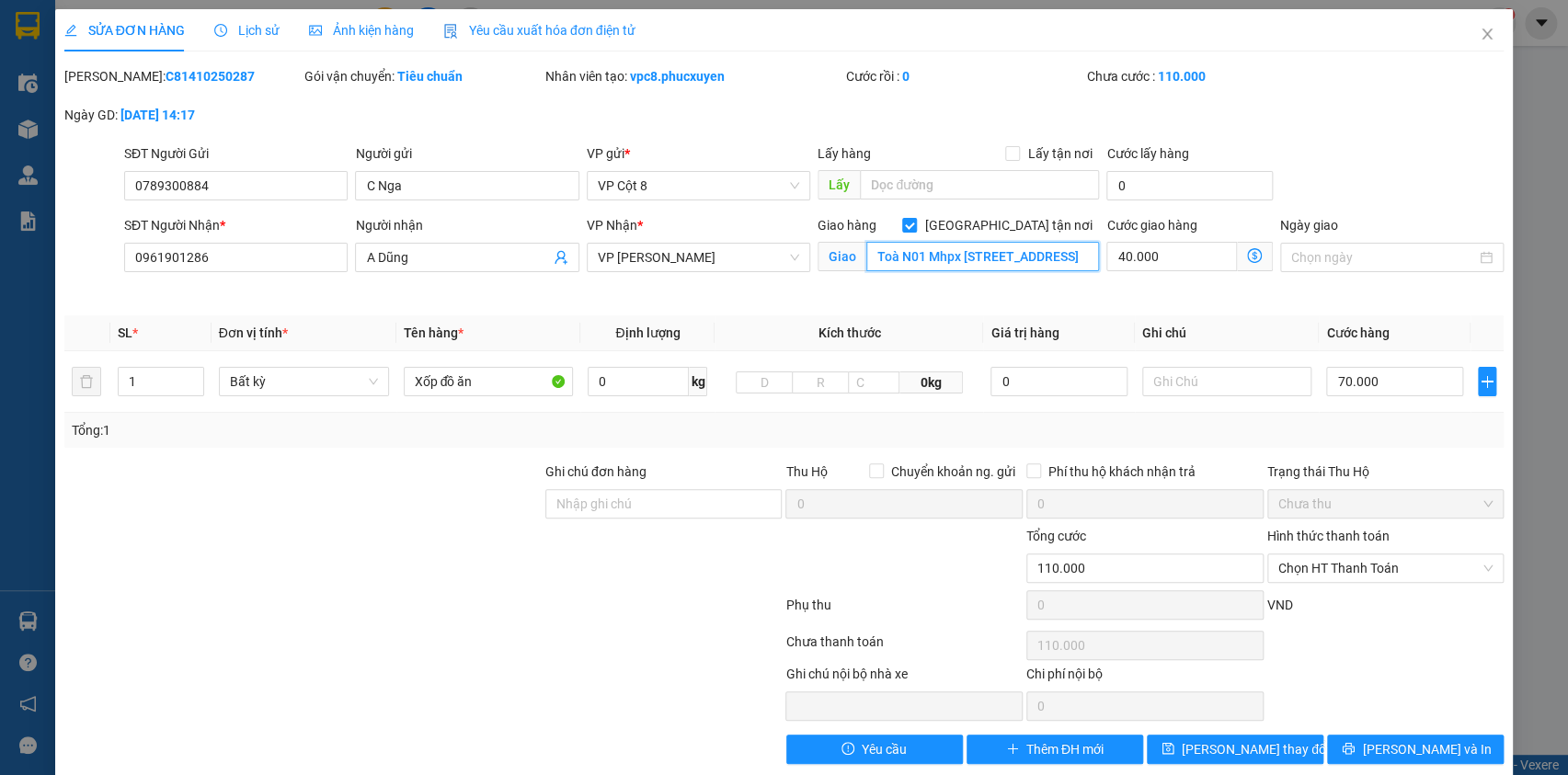
click at [952, 261] on input "Toà N01 Mhpx 168 Trung Kính, Yên Hoà, Hà Nội" at bounding box center [983, 257] width 233 height 30
click at [952, 260] on input "Toà N01 Mhpx 168 Trung Kính, Yên Hoà, Hà Nội" at bounding box center [983, 257] width 233 height 30
drag, startPoint x: 952, startPoint y: 260, endPoint x: 918, endPoint y: 260, distance: 34.0
click at [918, 260] on input "Toà N01 Mhpx 168 Trung Kính, Yên Hoà, Hà Nội" at bounding box center [983, 257] width 233 height 30
click at [1435, 175] on div "SĐT Người Gửi 0789300884 Người gửi C Nga VP gửi * VP Cột 8 Lấy hàng Lấy tận nơi…" at bounding box center [813, 176] width 1387 height 65
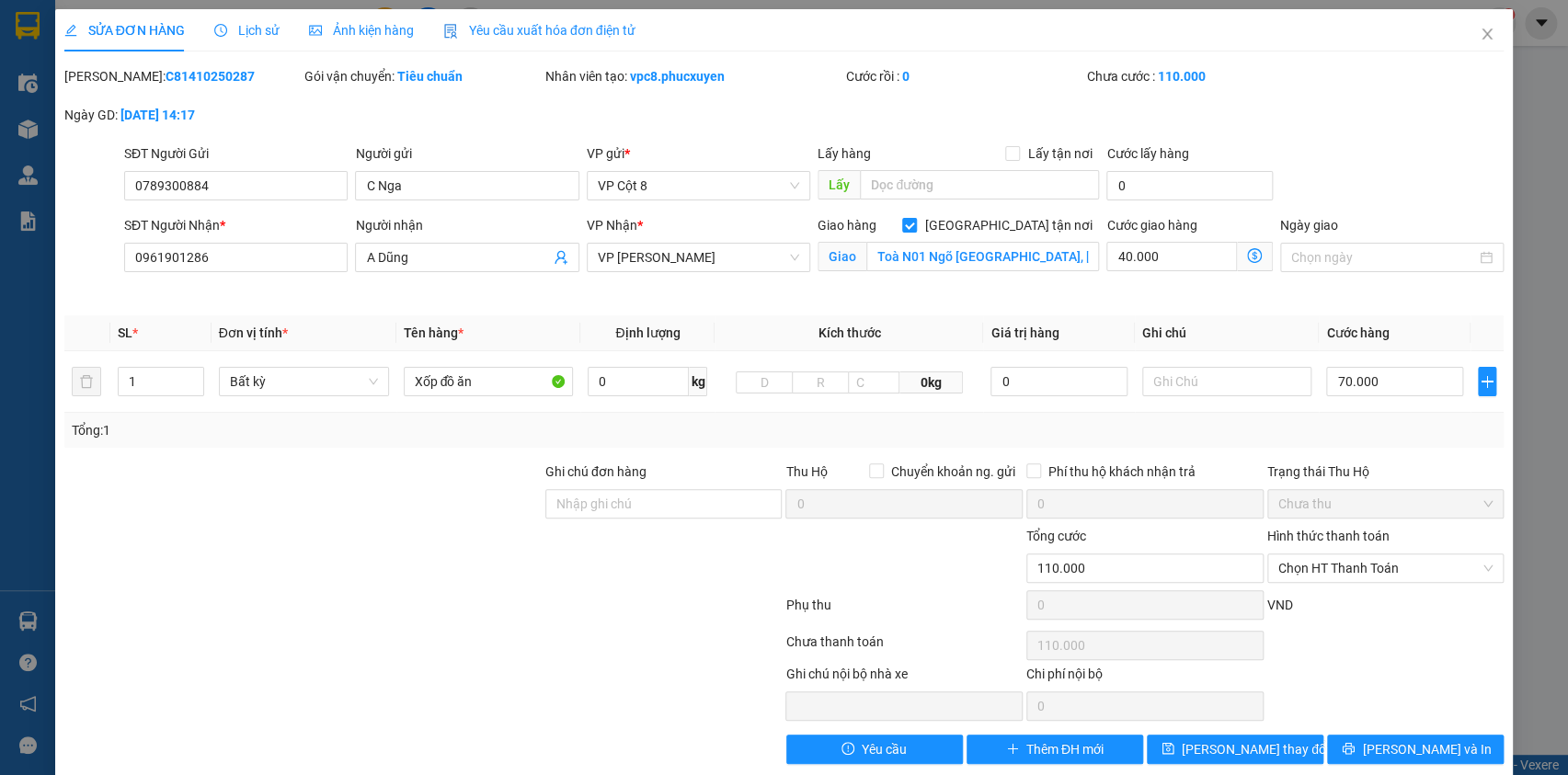
click at [1247, 252] on icon "dollar-circle" at bounding box center [1255, 256] width 15 height 15
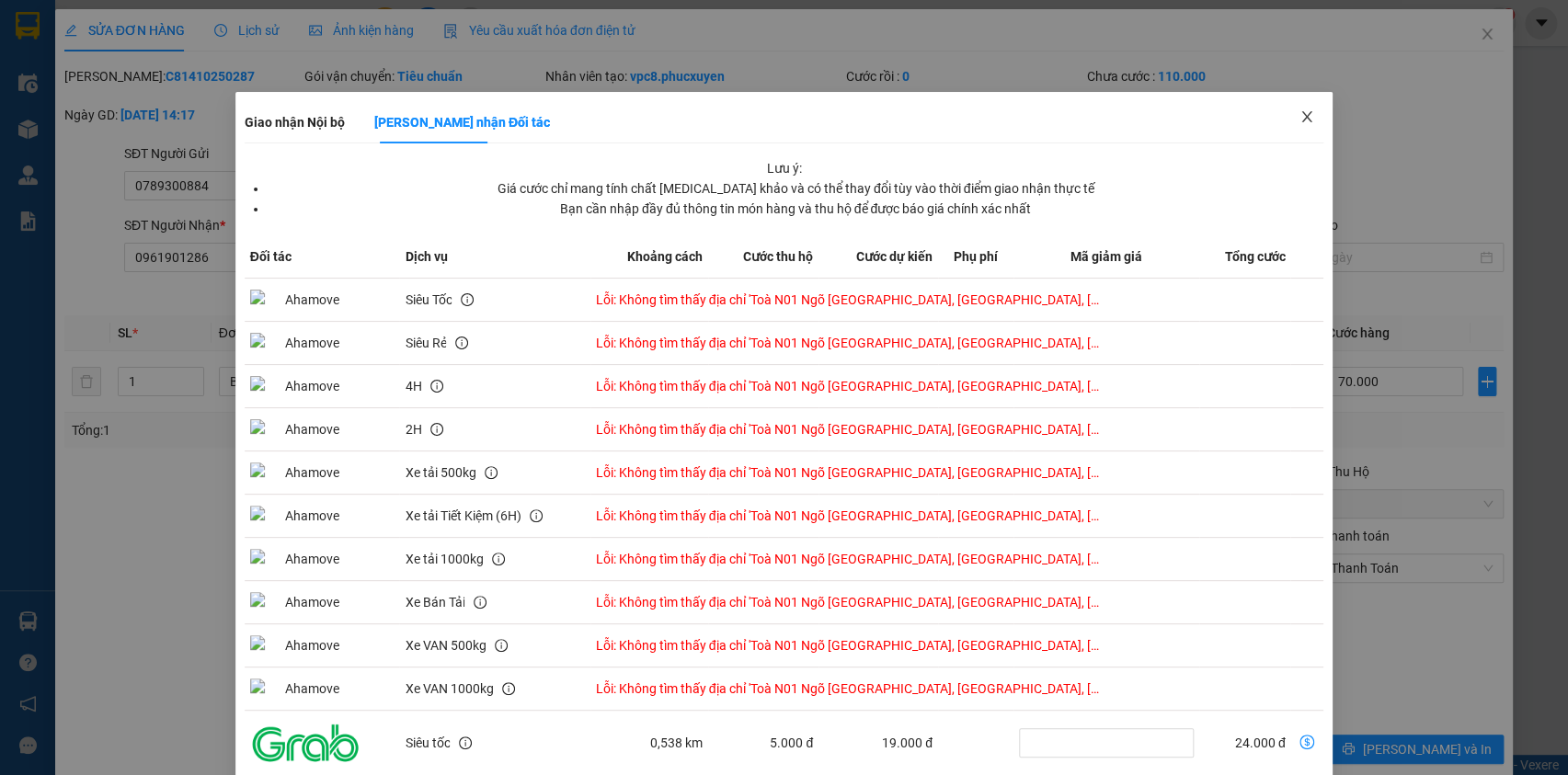
click at [1300, 112] on icon "close" at bounding box center [1307, 116] width 15 height 15
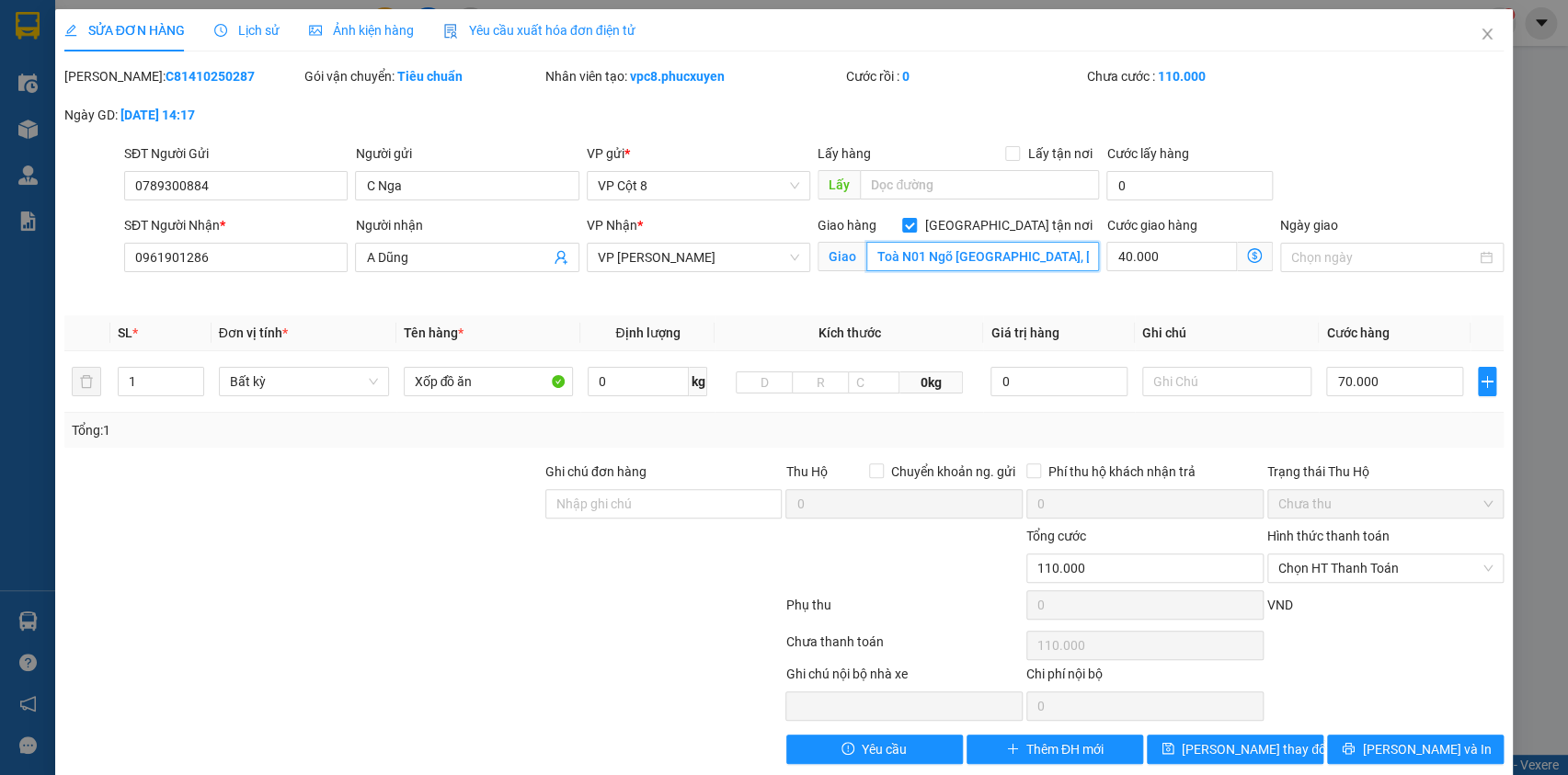
click at [918, 257] on input "Toà N01 Ngõ 168 Trung Kính, Yên Hoà, Hà Nội" at bounding box center [983, 257] width 233 height 30
click at [916, 258] on input "Toà N01 Ngõ 168 Trung Kính, Yên Hoà, Hà Nội" at bounding box center [983, 257] width 233 height 30
type input "N01 Ngõ [GEOGRAPHIC_DATA], [GEOGRAPHIC_DATA], [GEOGRAPHIC_DATA]"
click at [1247, 249] on icon "dollar-circle" at bounding box center [1255, 256] width 15 height 15
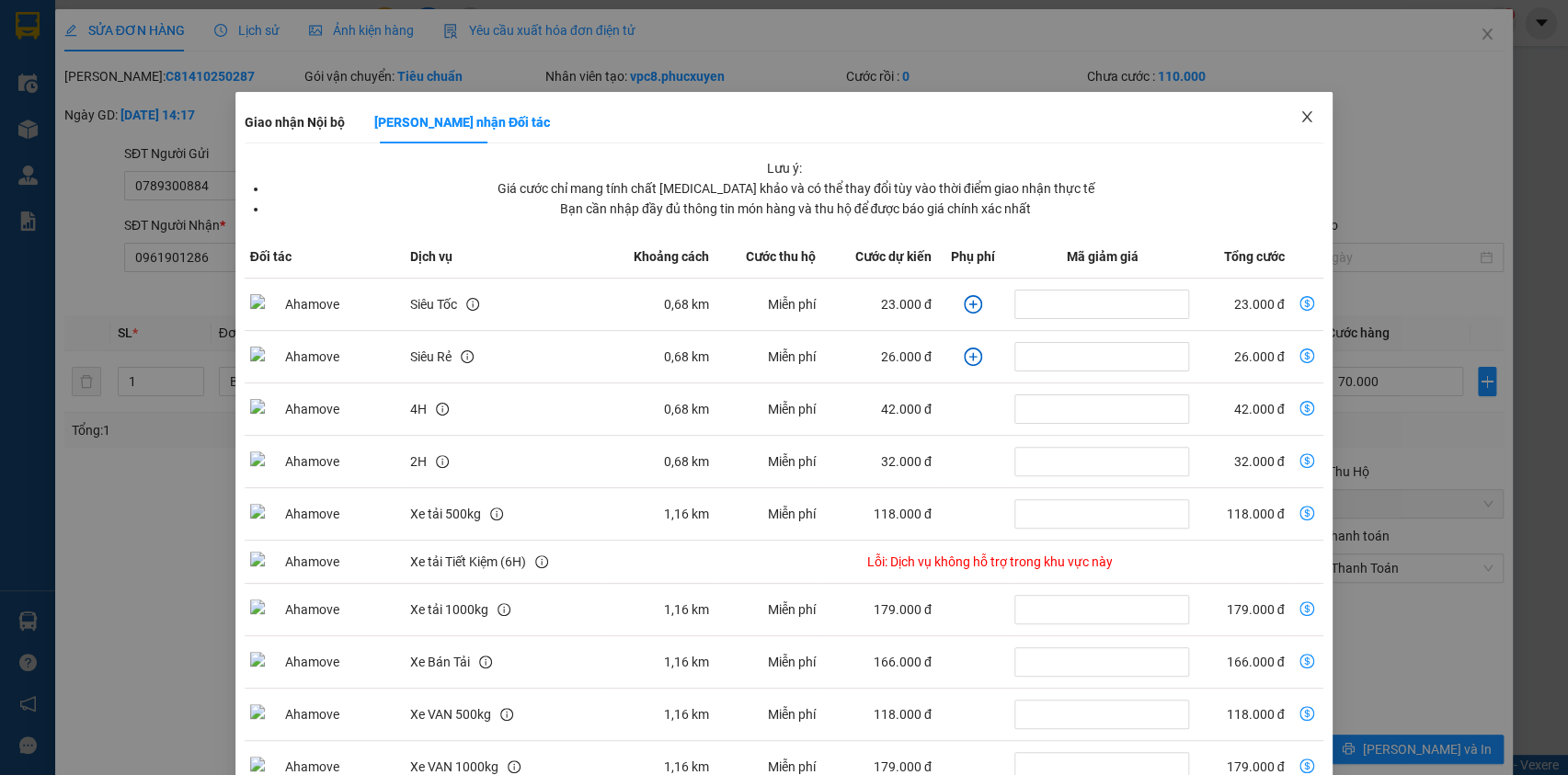
click at [1303, 116] on icon "close" at bounding box center [1307, 116] width 10 height 11
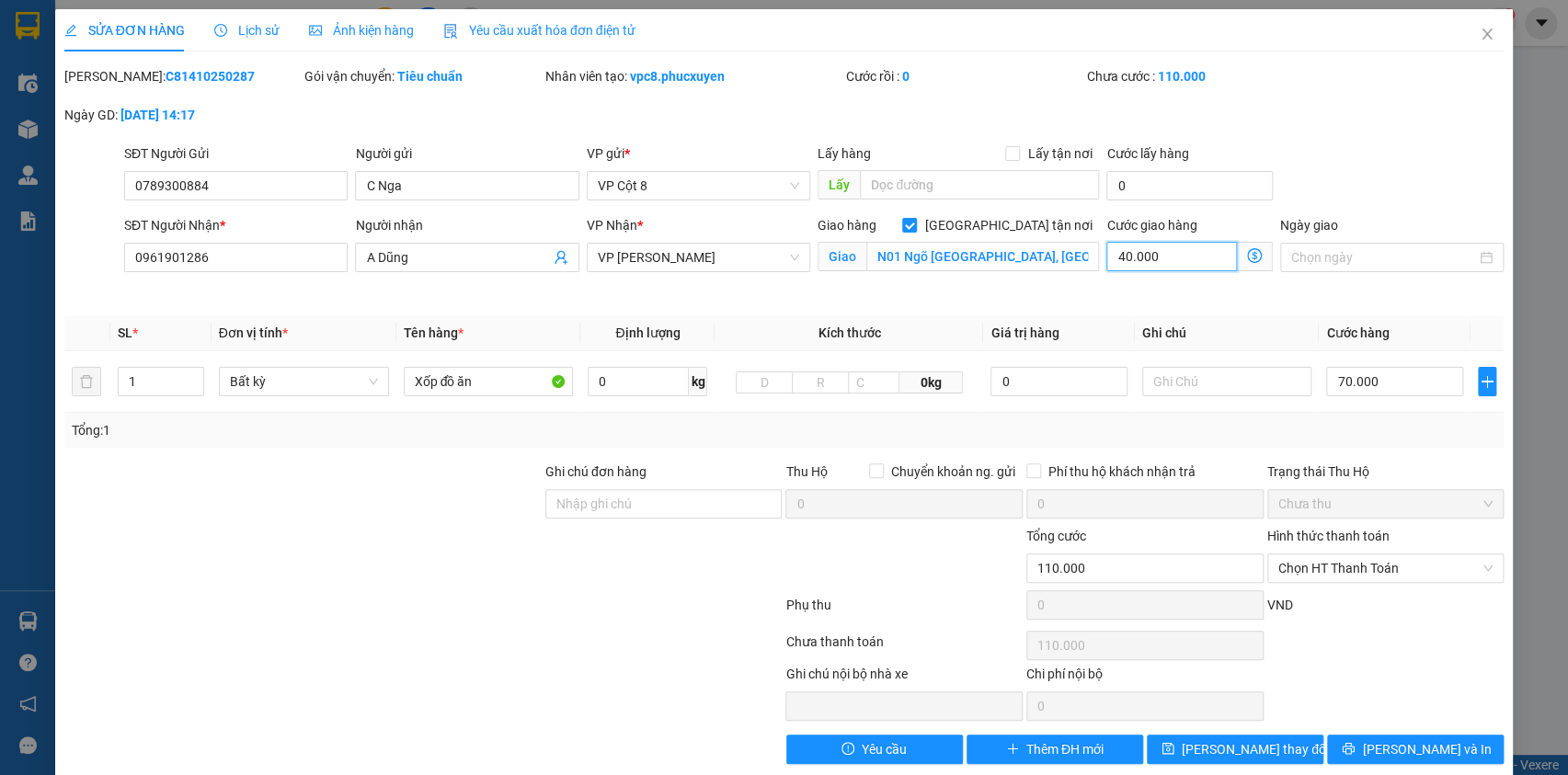
click at [1173, 248] on input "40.000" at bounding box center [1172, 257] width 130 height 30
type input "70.003"
type input "3"
type input "70.030"
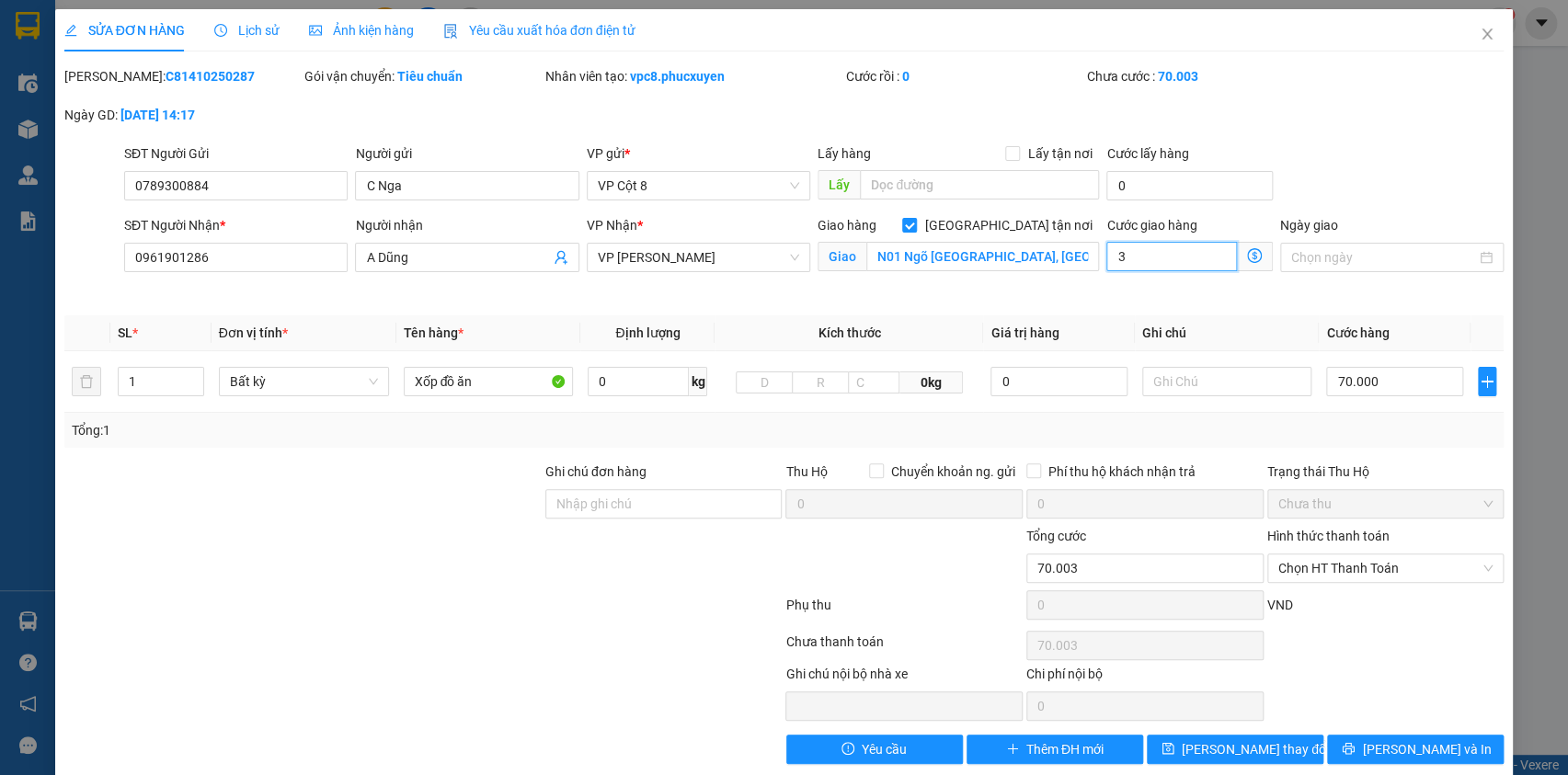
type input "70.030"
type input "30"
type input "100.000"
type input "30.000"
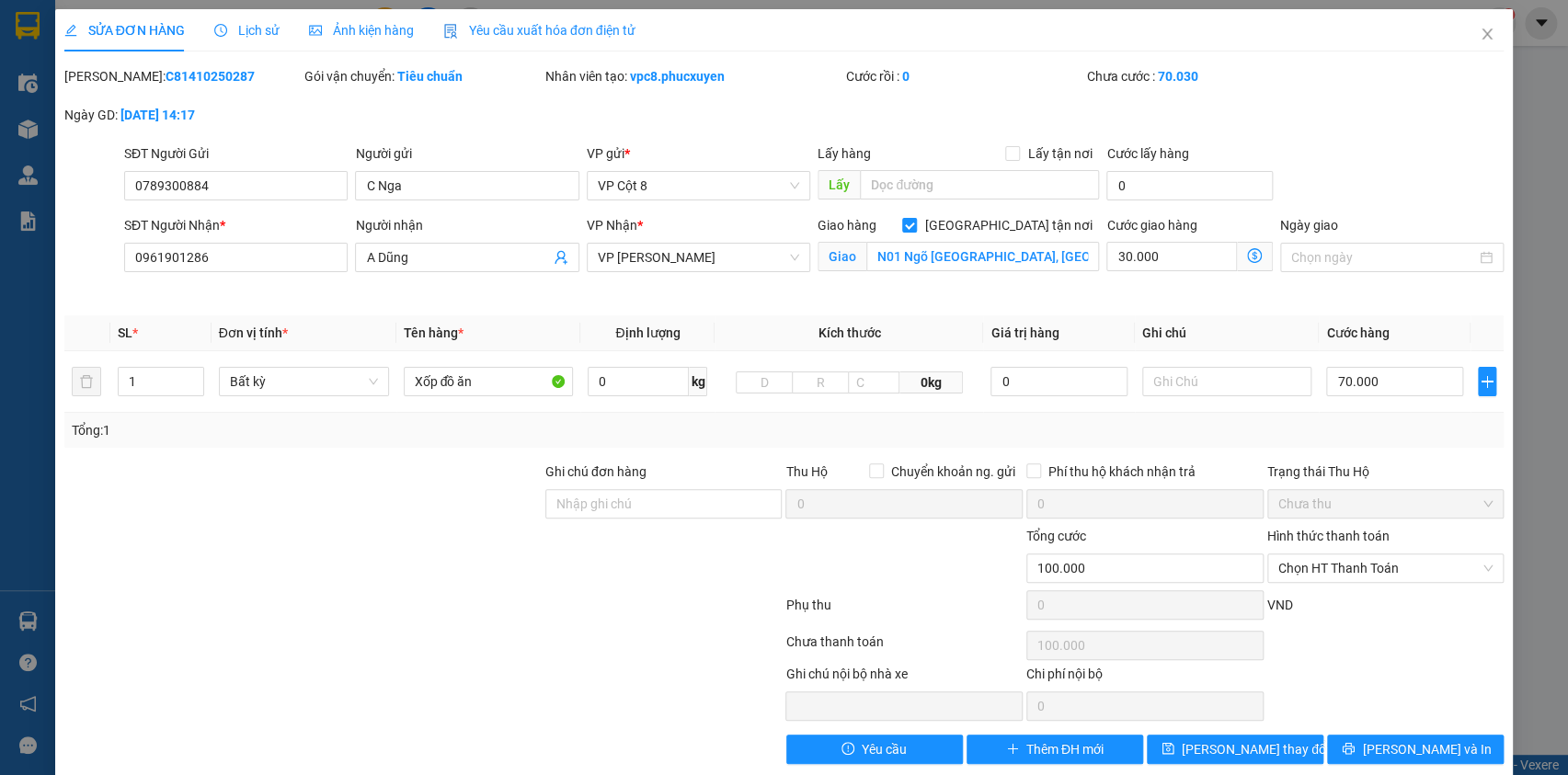
click at [1370, 153] on div "SĐT Người Gửi 0789300884 Người gửi C Nga VP gửi * VP Cột 8 Lấy hàng Lấy tận nơi…" at bounding box center [813, 176] width 1387 height 65
click at [1247, 254] on icon "dollar-circle" at bounding box center [1255, 256] width 15 height 15
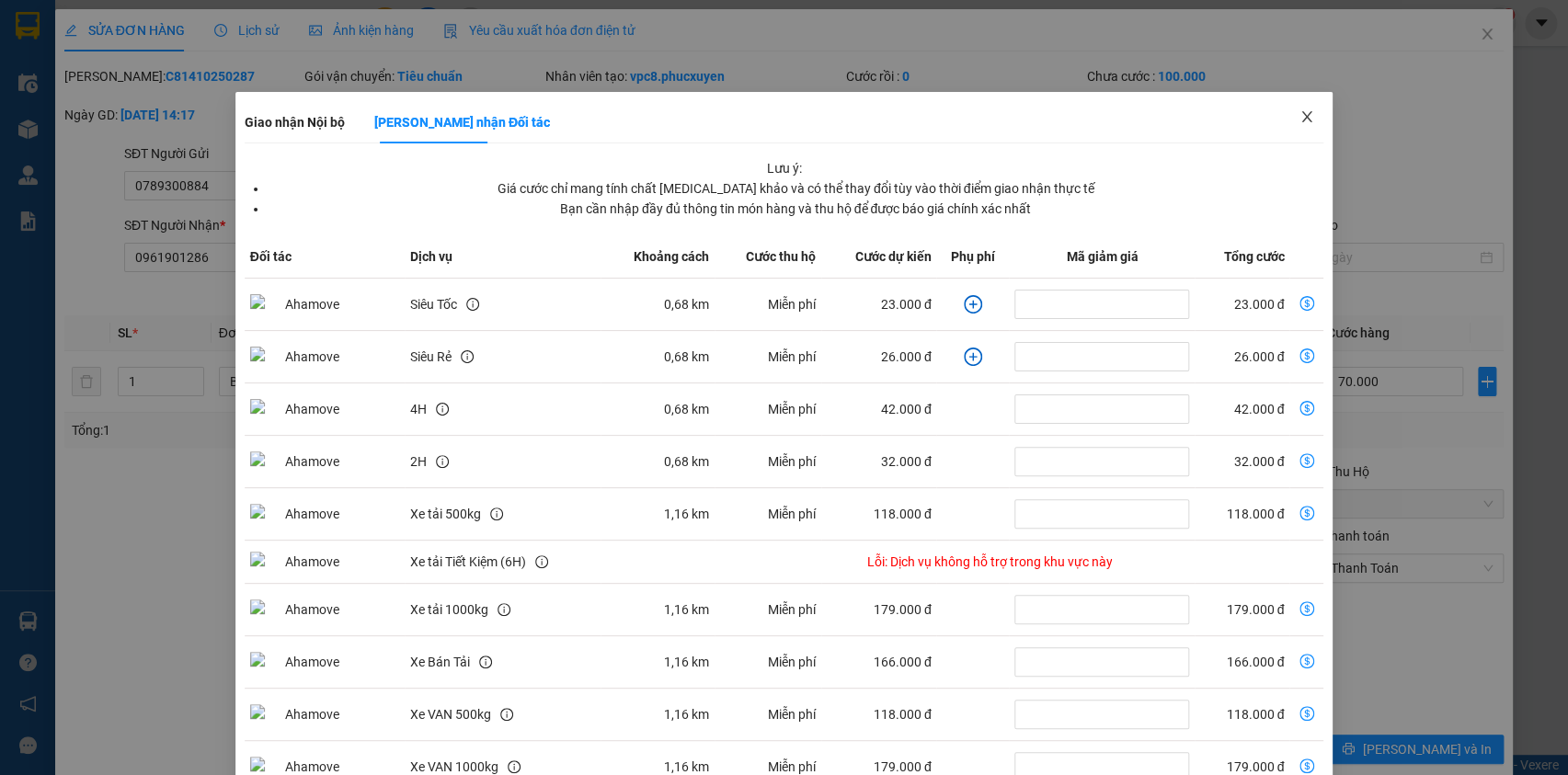
click at [1300, 112] on icon "close" at bounding box center [1307, 116] width 15 height 15
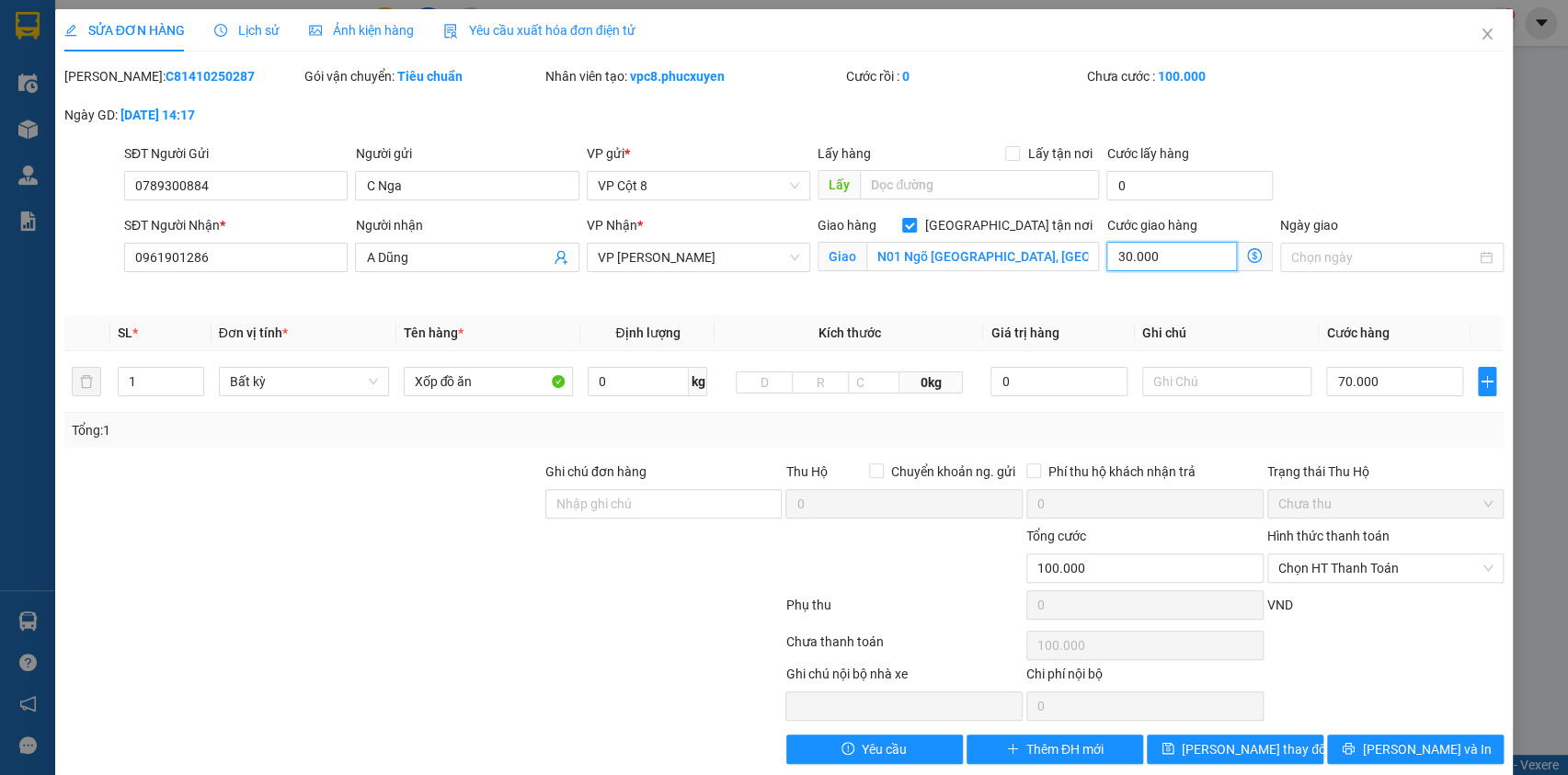
click at [1153, 251] on input "30.000" at bounding box center [1172, 257] width 130 height 30
type input "70.004"
type input "4"
type input "70.040"
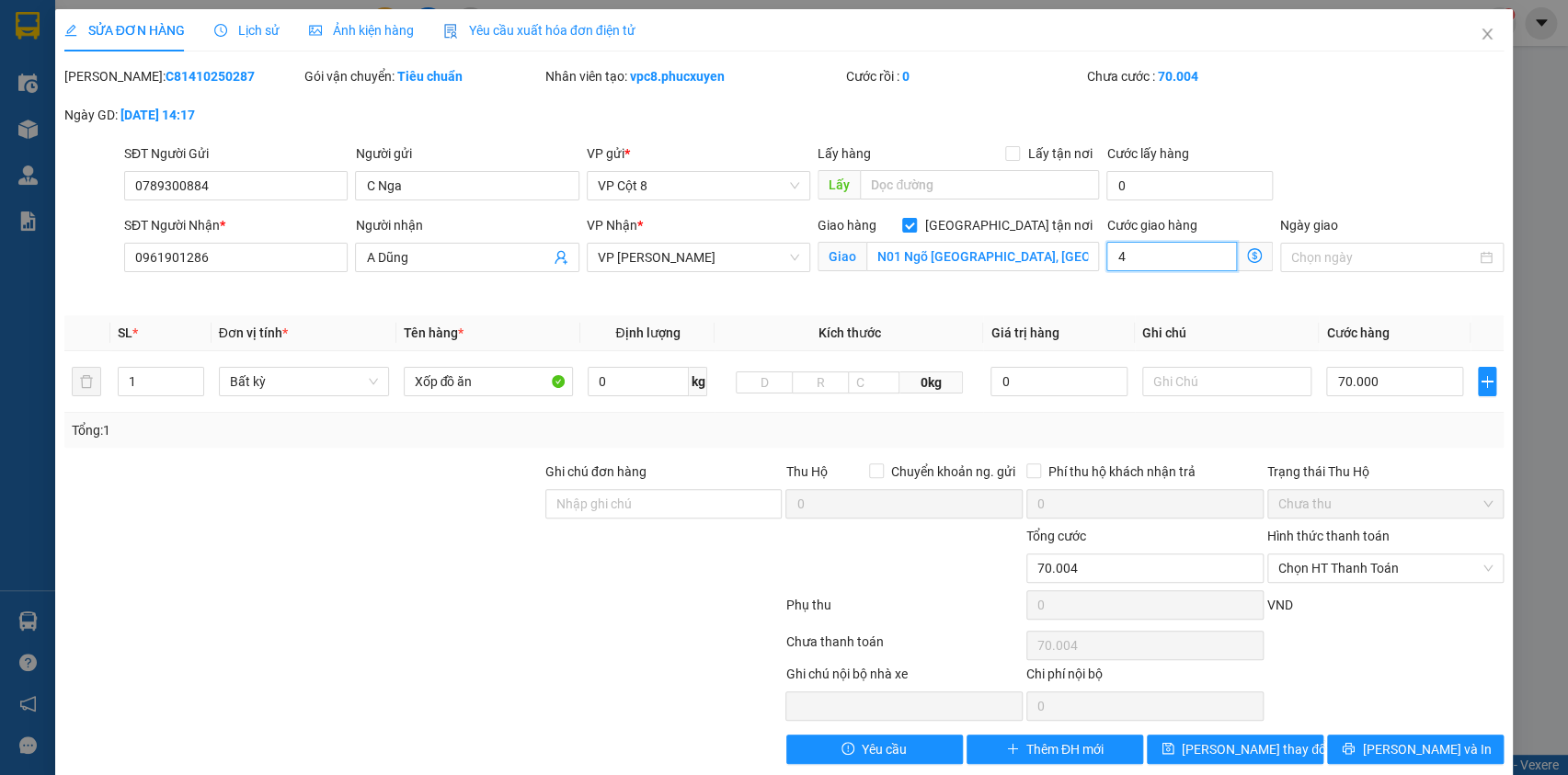
type input "70.040"
type input "40"
type input "110.000"
type input "40.000"
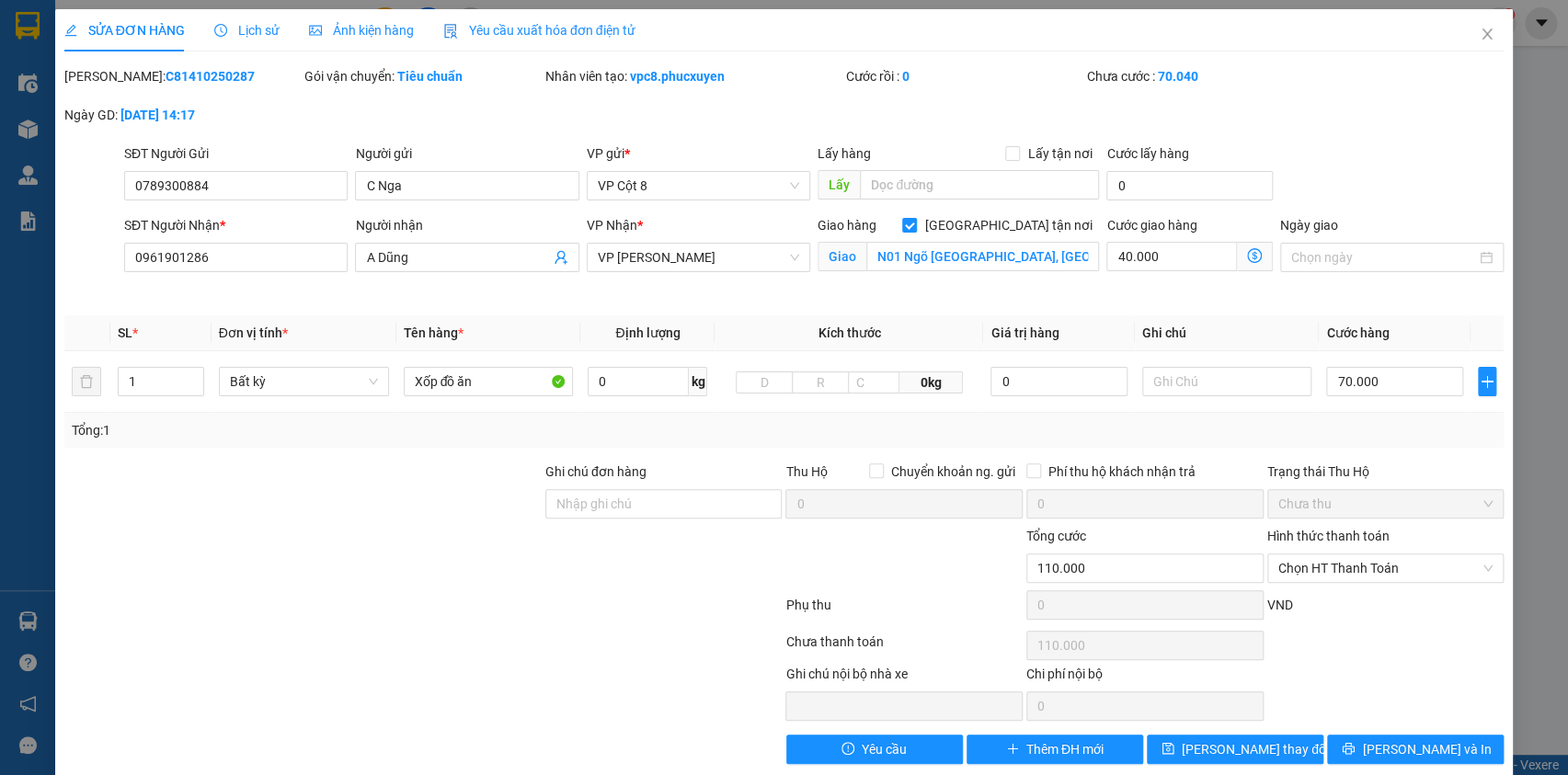
click at [1337, 136] on div "Mã ĐH: C81410250287 Gói vận chuyển: Tiêu chuẩn Nhân viên tạo: vpc8.phucxuyen Cư…" at bounding box center [784, 105] width 1444 height 78
click at [1248, 255] on icon "dollar-circle" at bounding box center [1255, 256] width 15 height 15
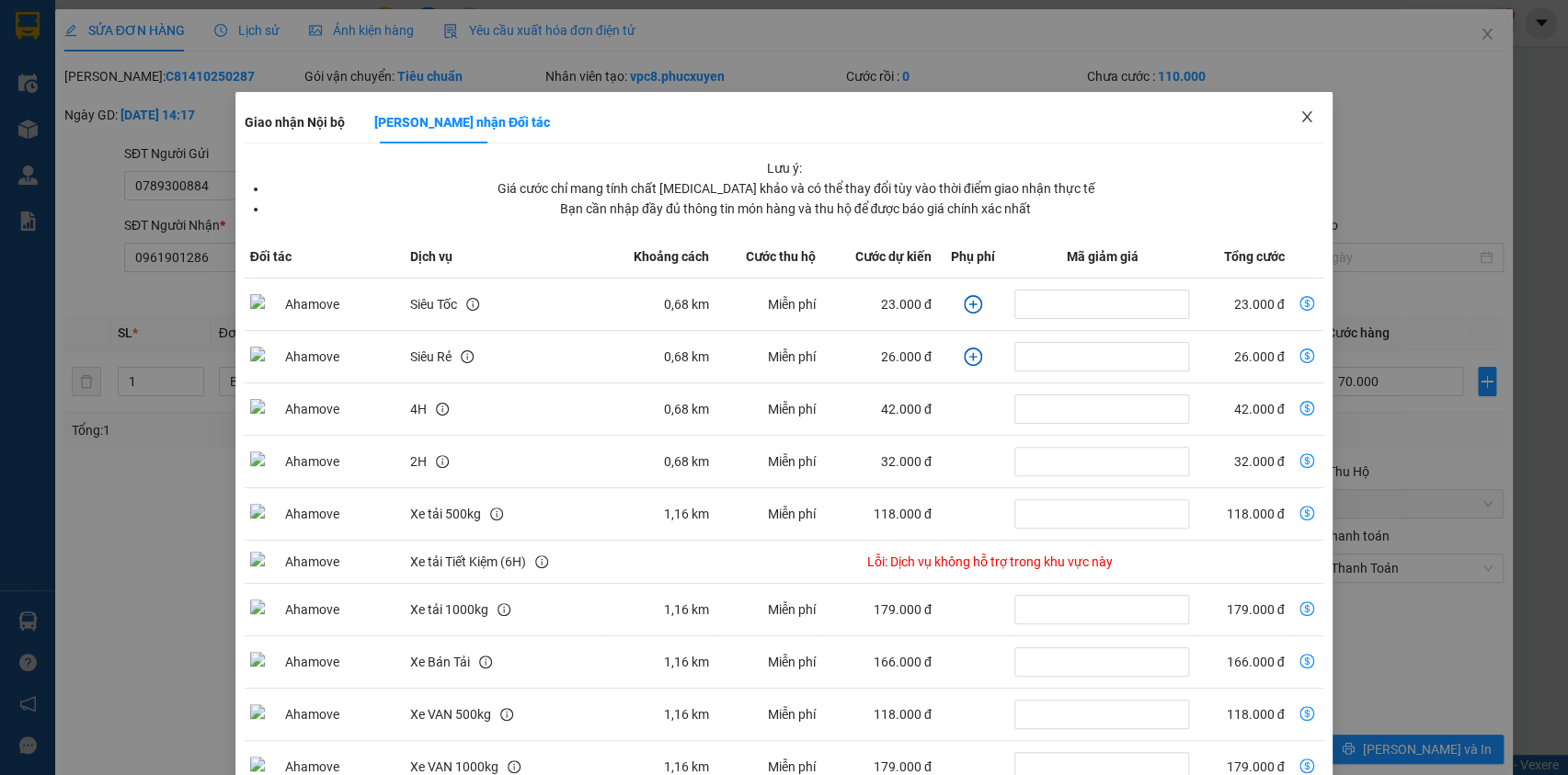
click at [1303, 117] on icon "close" at bounding box center [1307, 116] width 10 height 11
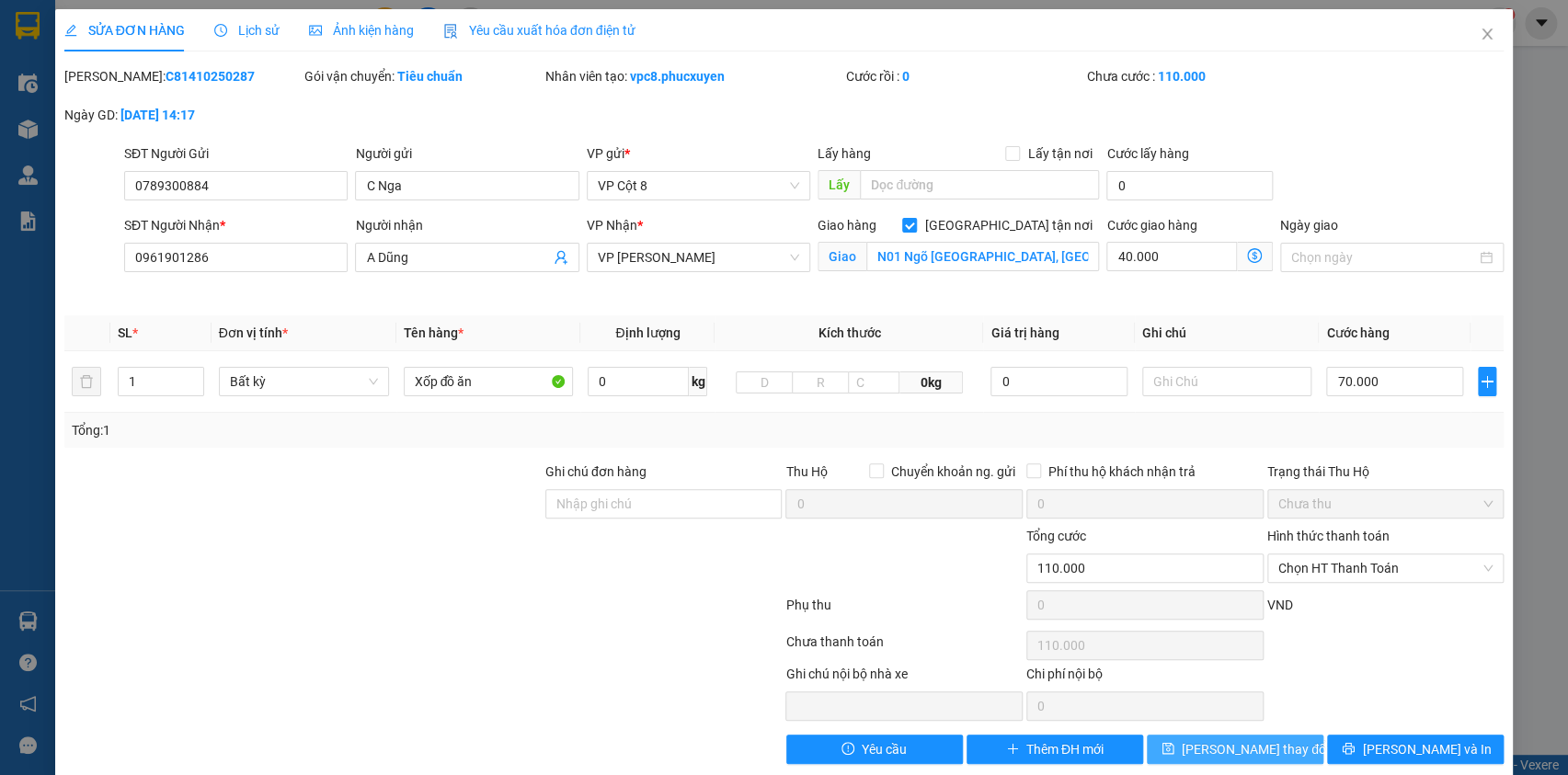
click at [1234, 744] on span "[PERSON_NAME] thay đổi" at bounding box center [1255, 749] width 147 height 20
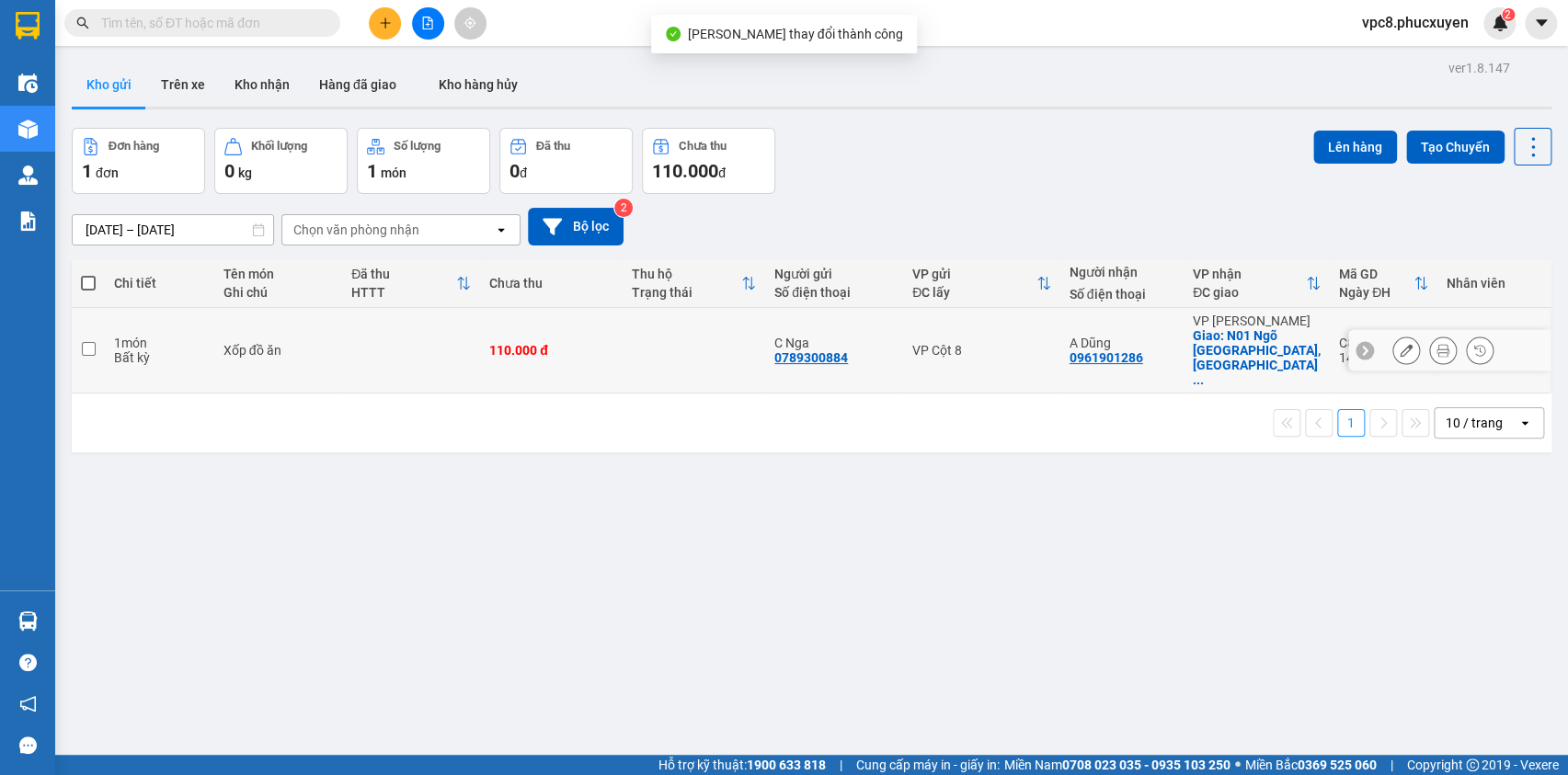
click at [1437, 344] on icon at bounding box center [1443, 350] width 13 height 13
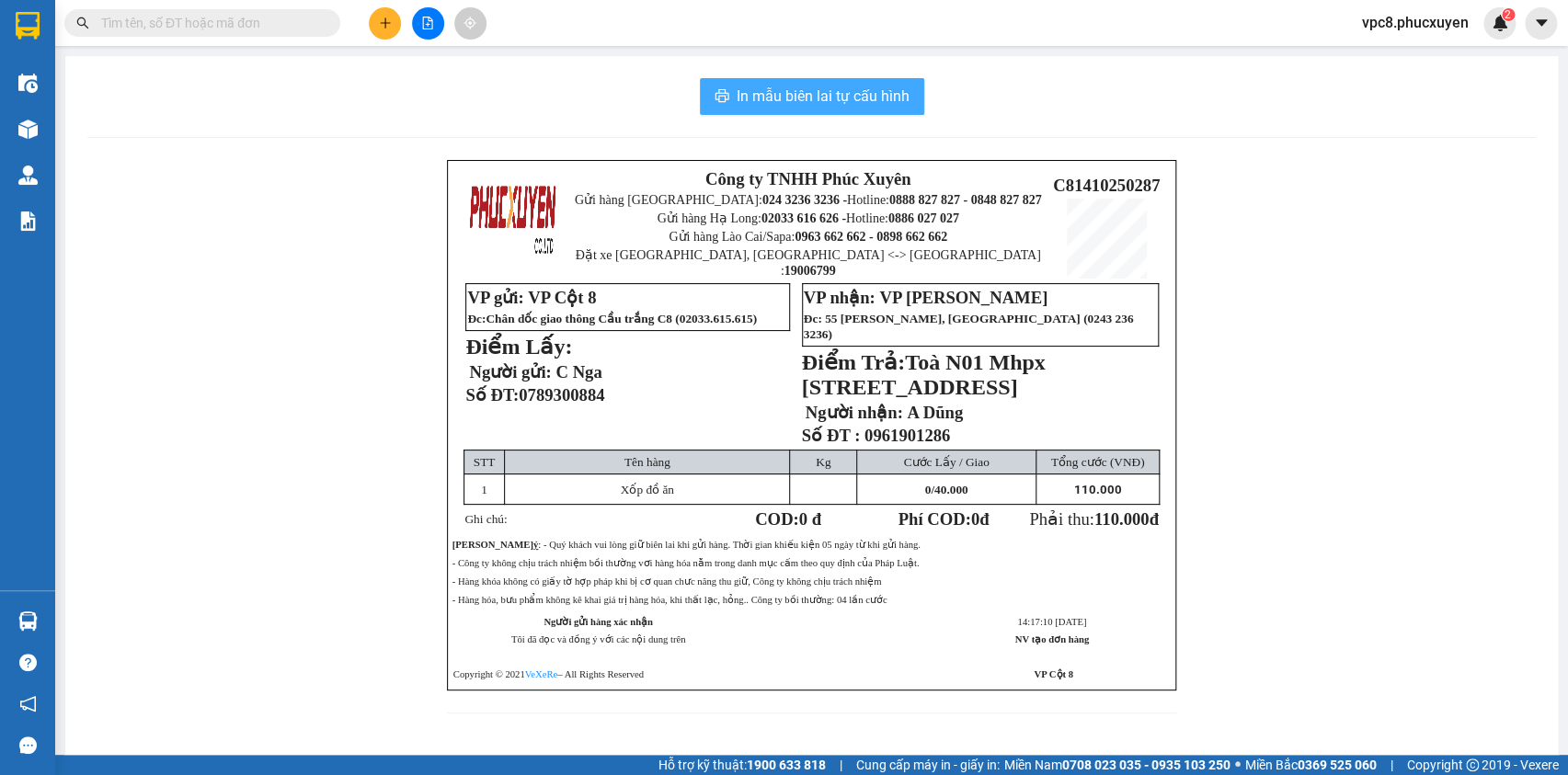
click at [850, 96] on span "In mẫu biên lai tự cấu hình" at bounding box center [822, 96] width 173 height 23
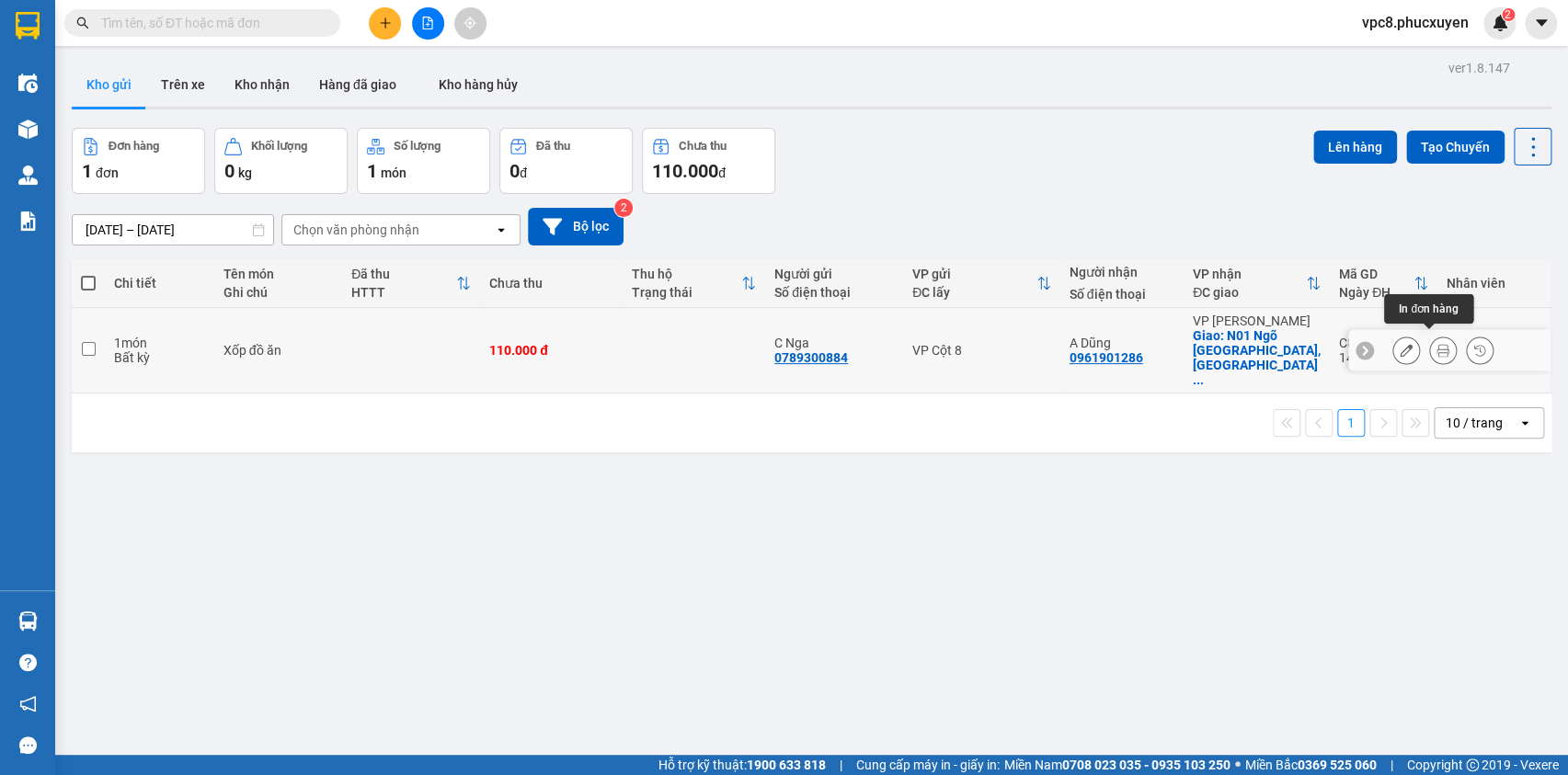
click at [1437, 344] on icon at bounding box center [1443, 350] width 13 height 13
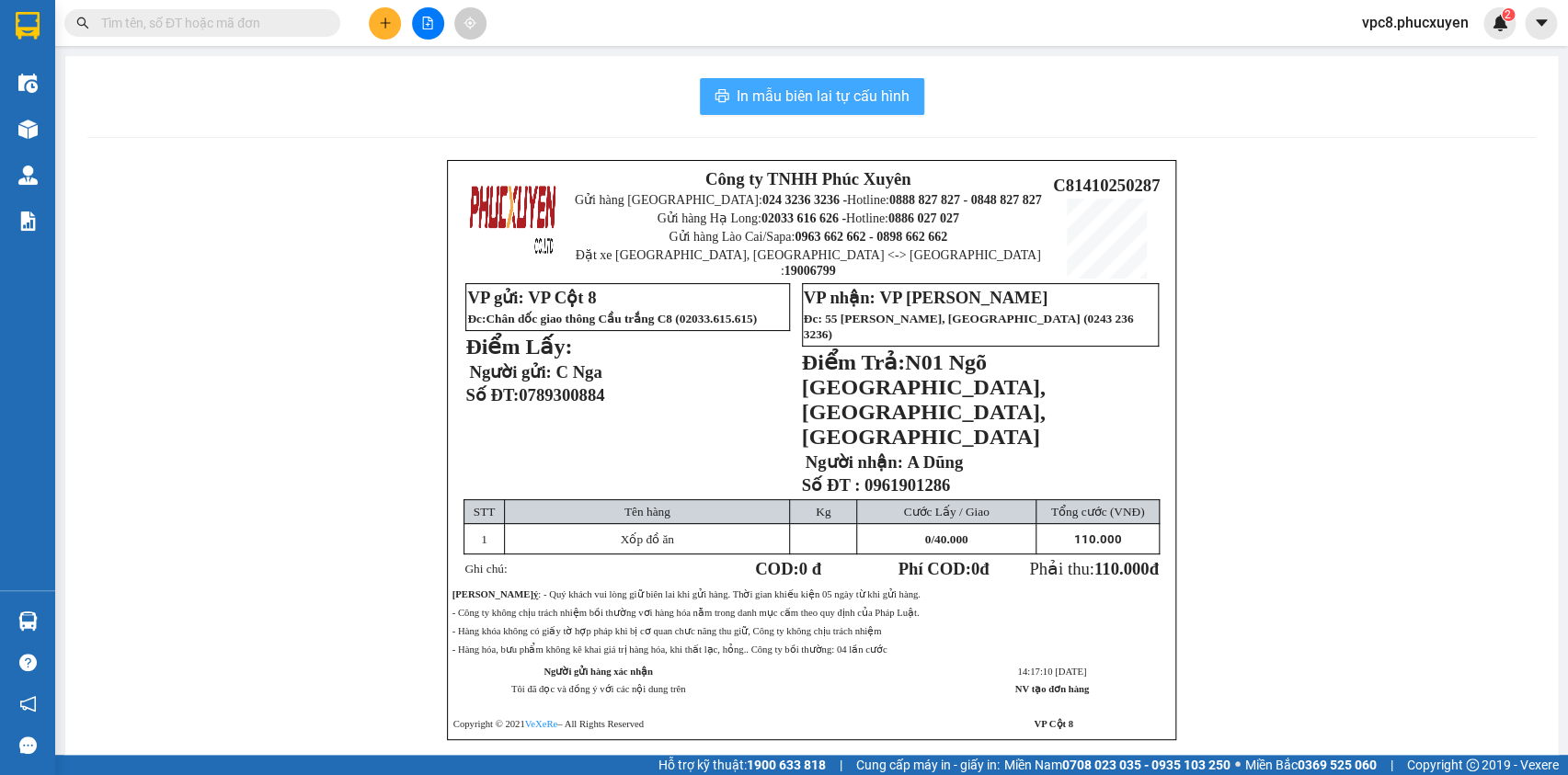
click at [763, 88] on span "In mẫu biên lai tự cấu hình" at bounding box center [822, 96] width 173 height 23
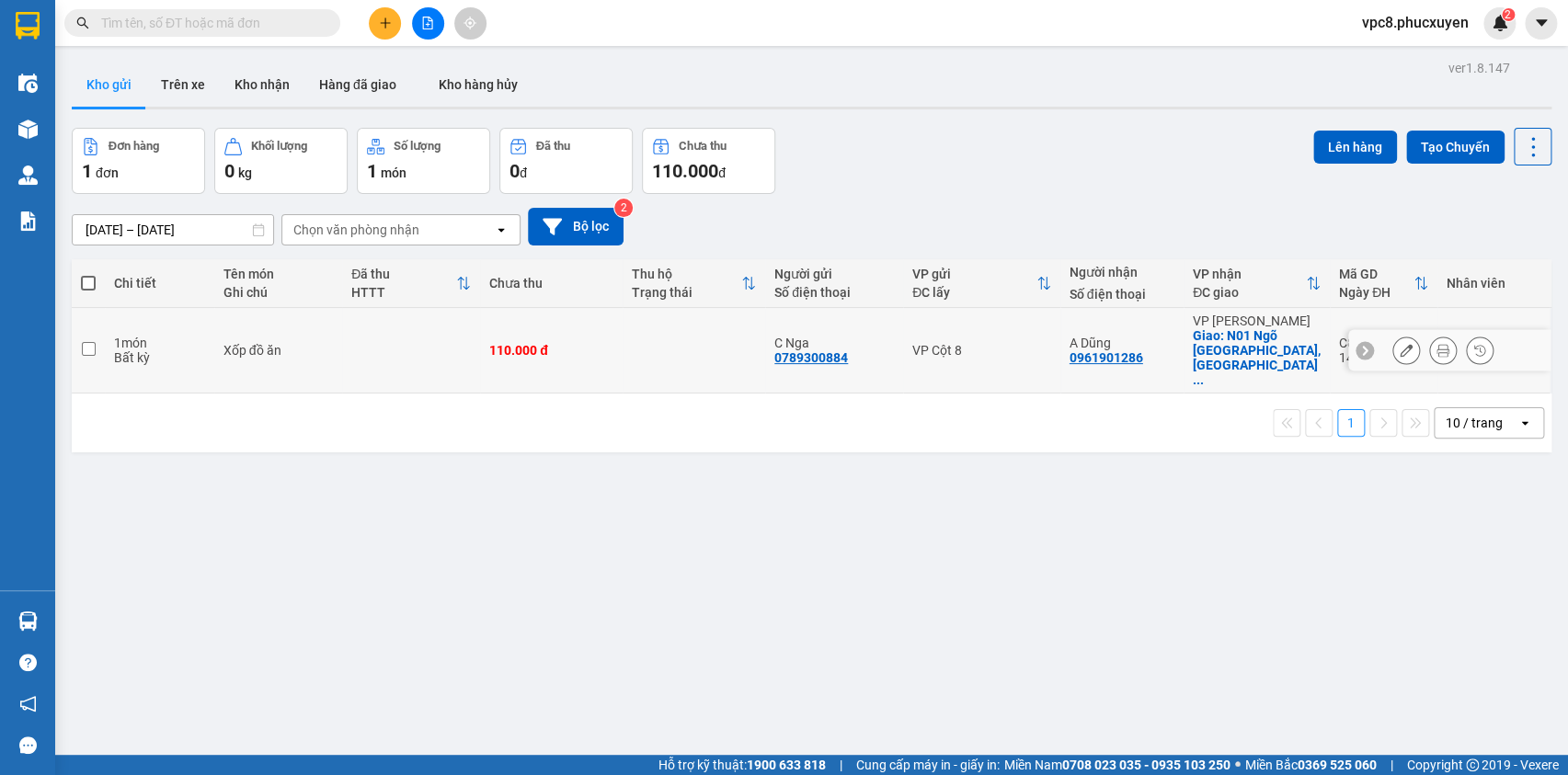
click at [1400, 344] on icon at bounding box center [1406, 350] width 13 height 13
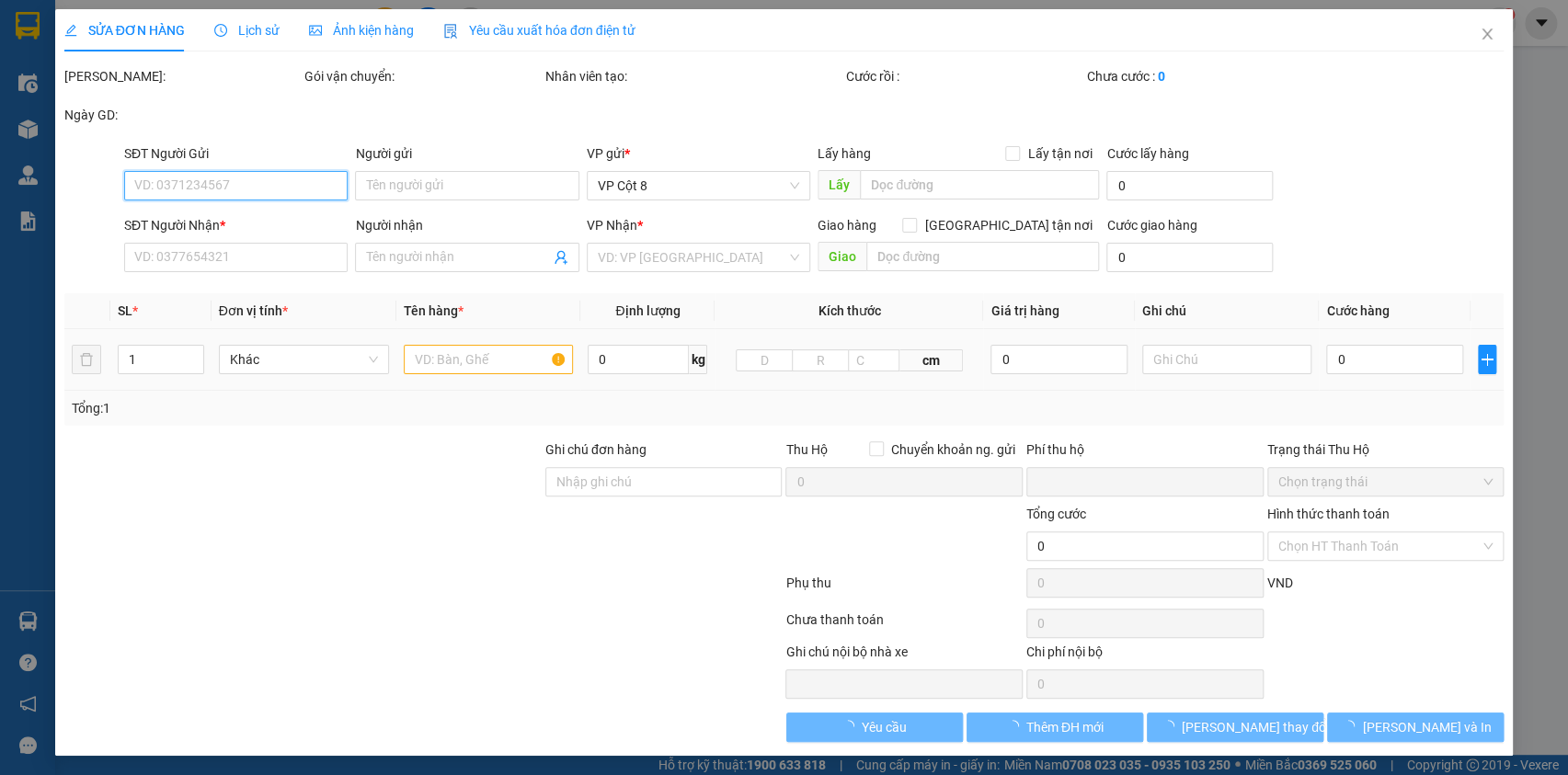
type input "0789300884"
type input "C Nga"
type input "0961901286"
type input "A Dũng"
checkbox input "true"
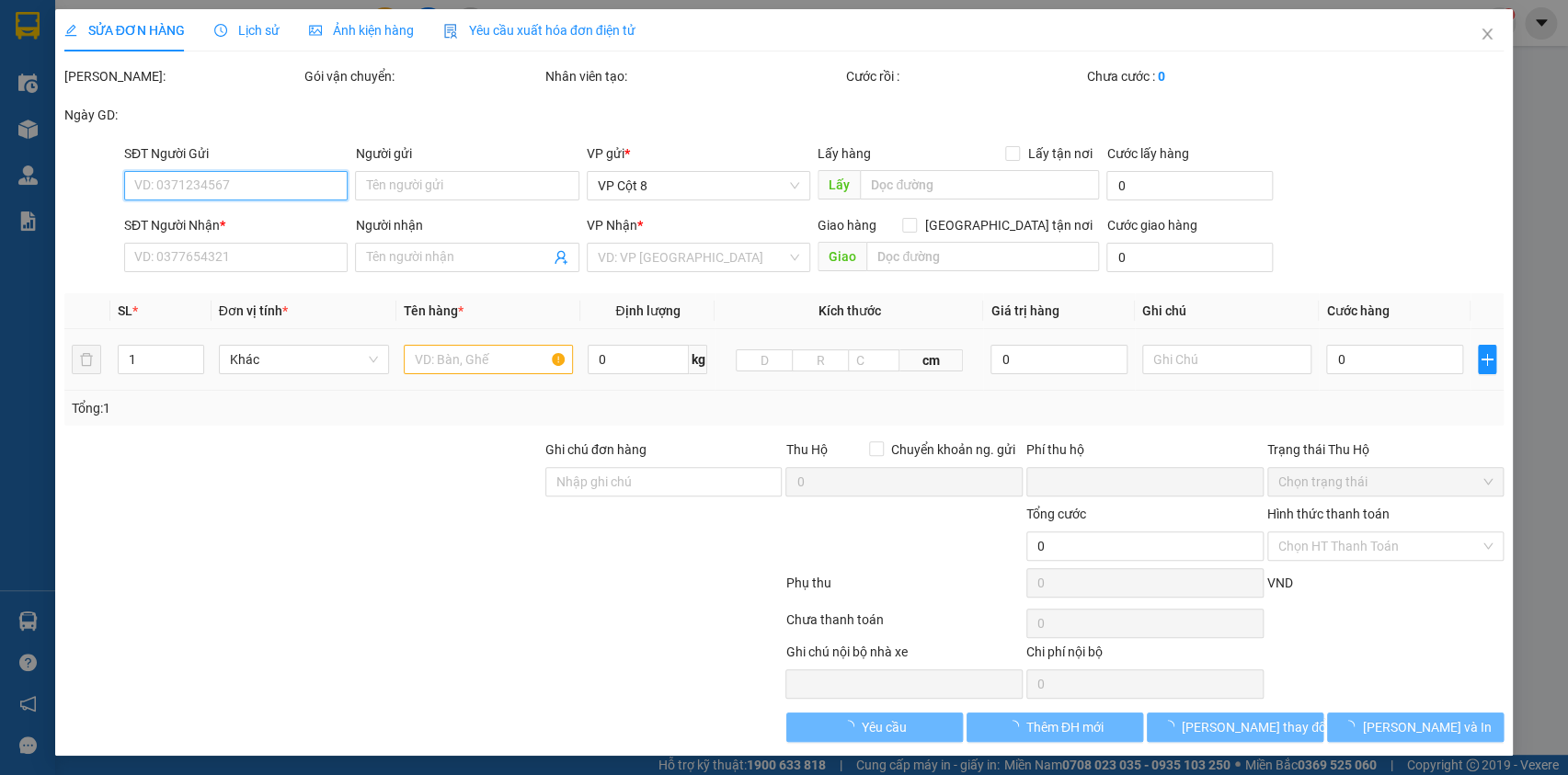
type input "N01 Ngõ [GEOGRAPHIC_DATA], [GEOGRAPHIC_DATA], [GEOGRAPHIC_DATA]"
type input "0"
type input "110.000"
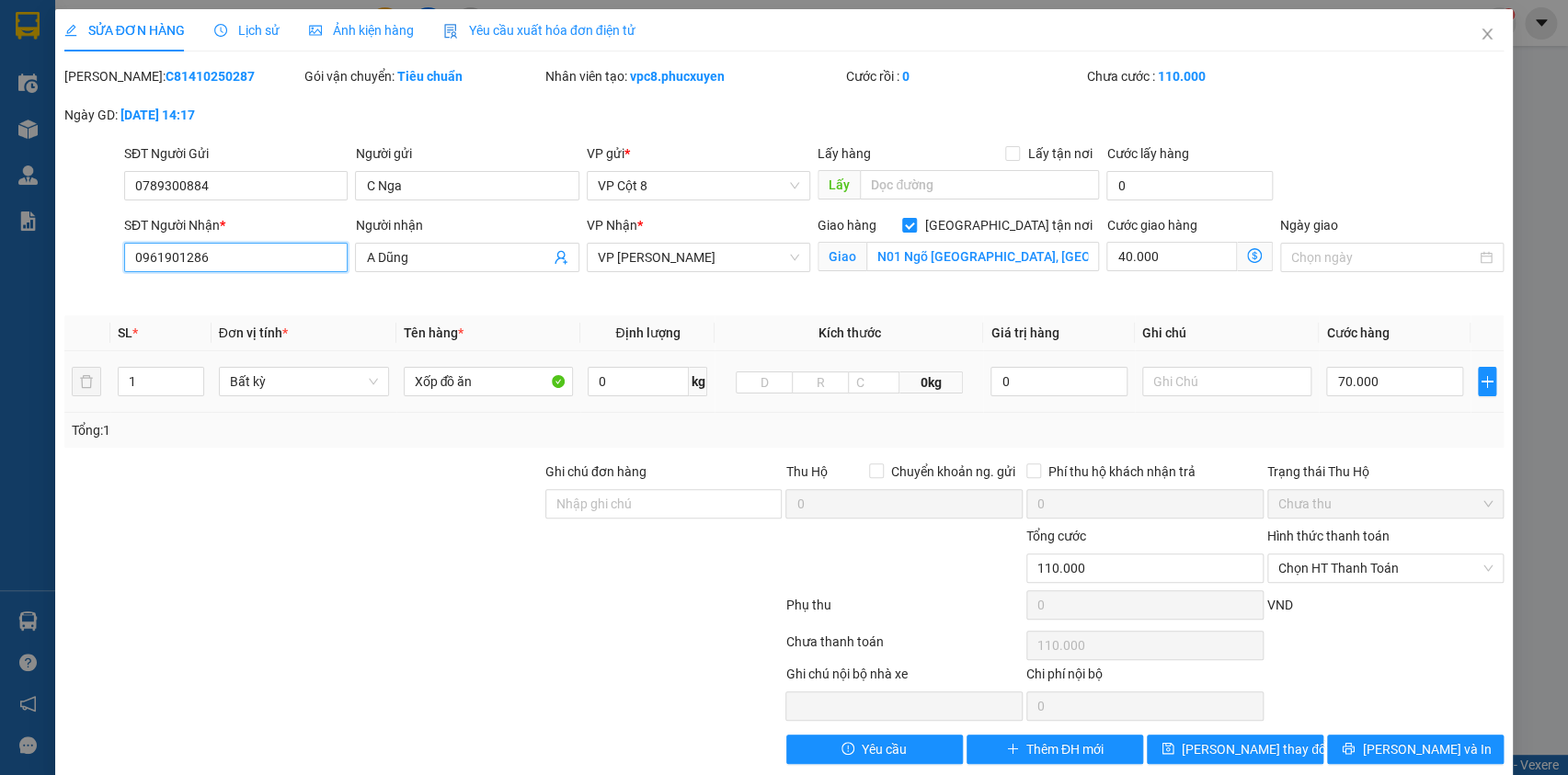
click at [215, 255] on input "0961901286" at bounding box center [236, 258] width 224 height 30
click at [1476, 44] on span "Close" at bounding box center [1488, 35] width 52 height 52
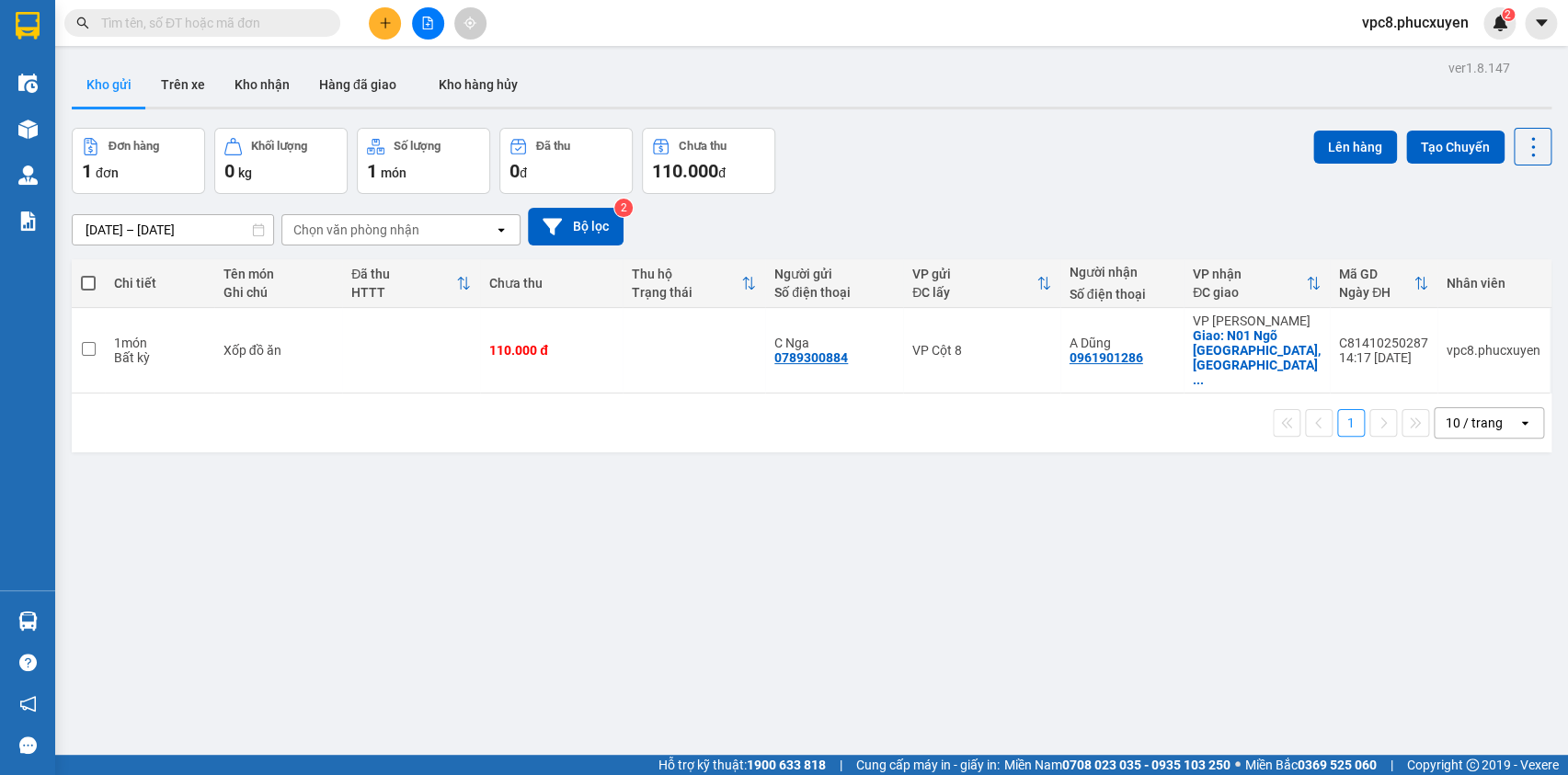
click at [231, 25] on input "text" at bounding box center [209, 23] width 217 height 20
paste input "0961901286"
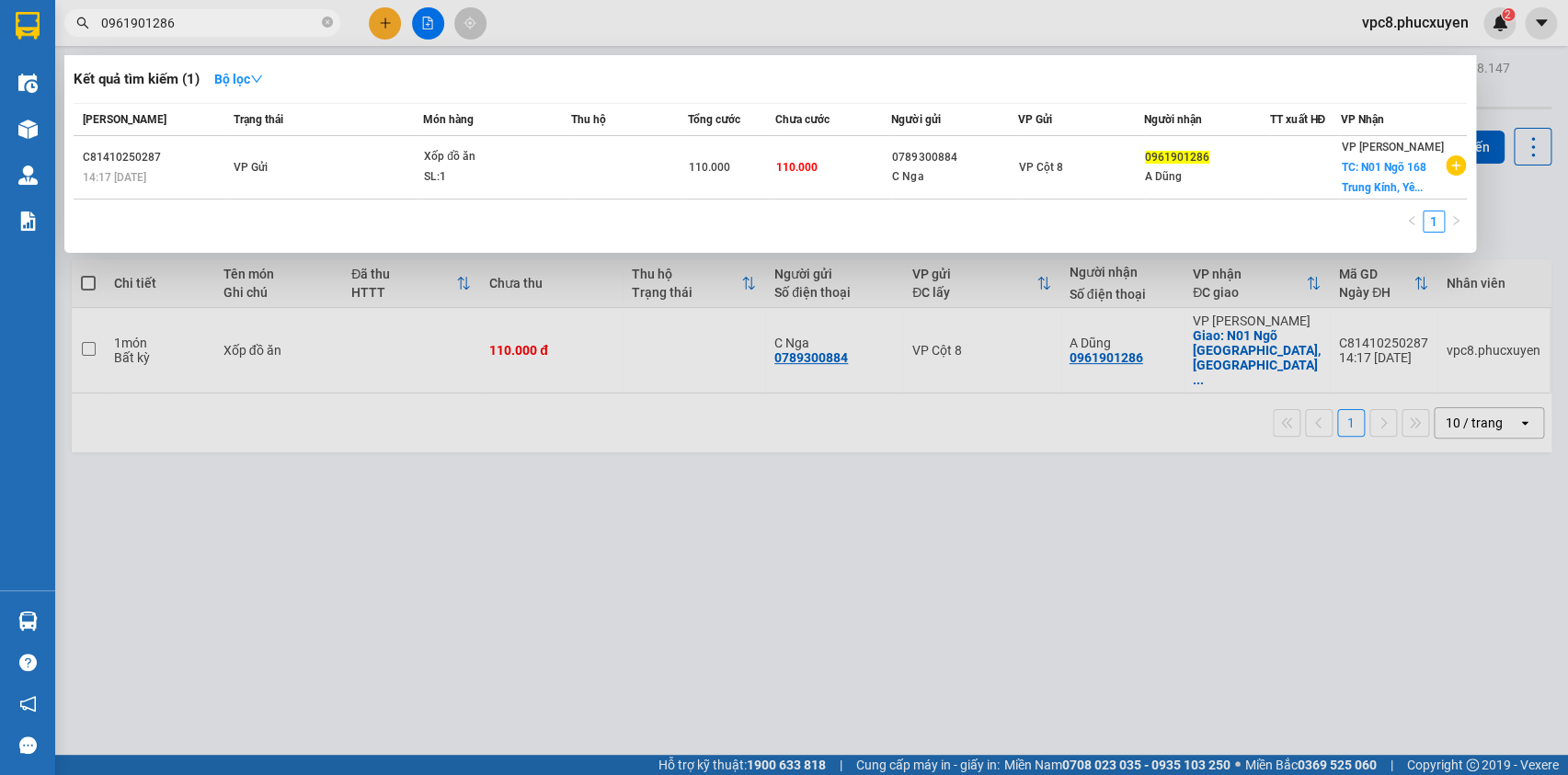
click at [975, 650] on div at bounding box center [784, 387] width 1568 height 775
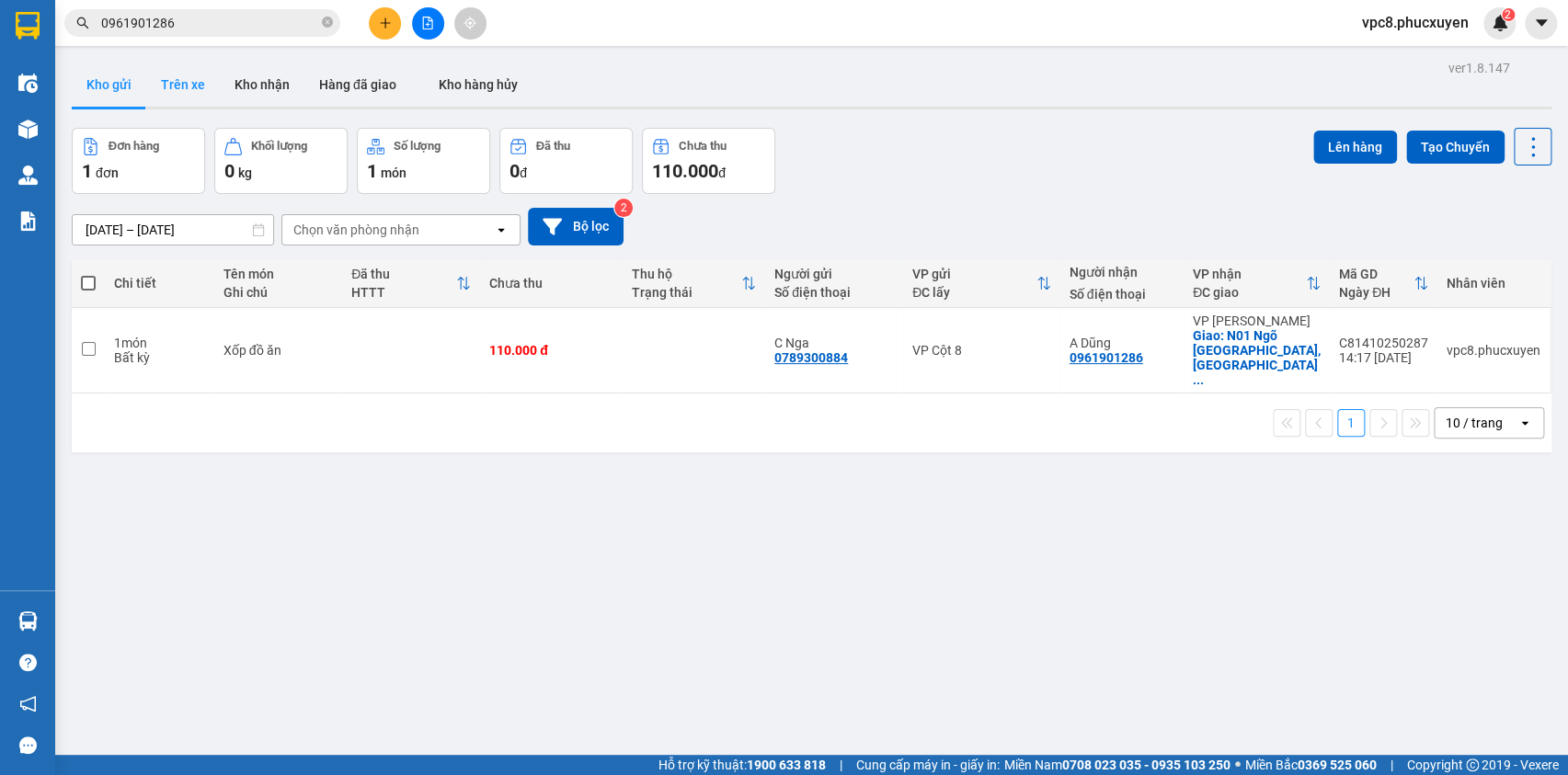
click at [165, 81] on button "Trên xe" at bounding box center [183, 85] width 74 height 44
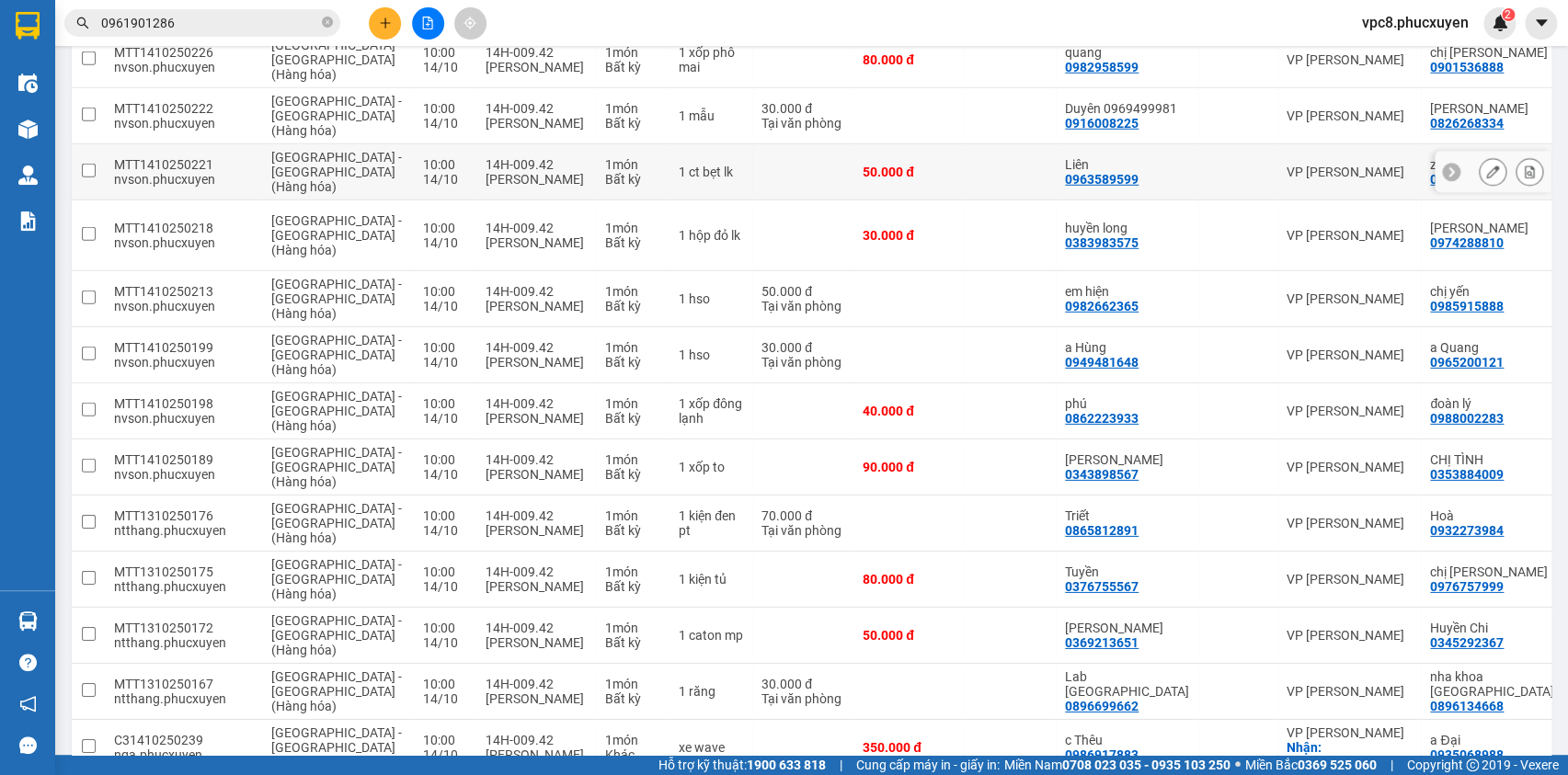
scroll to position [2257, 0]
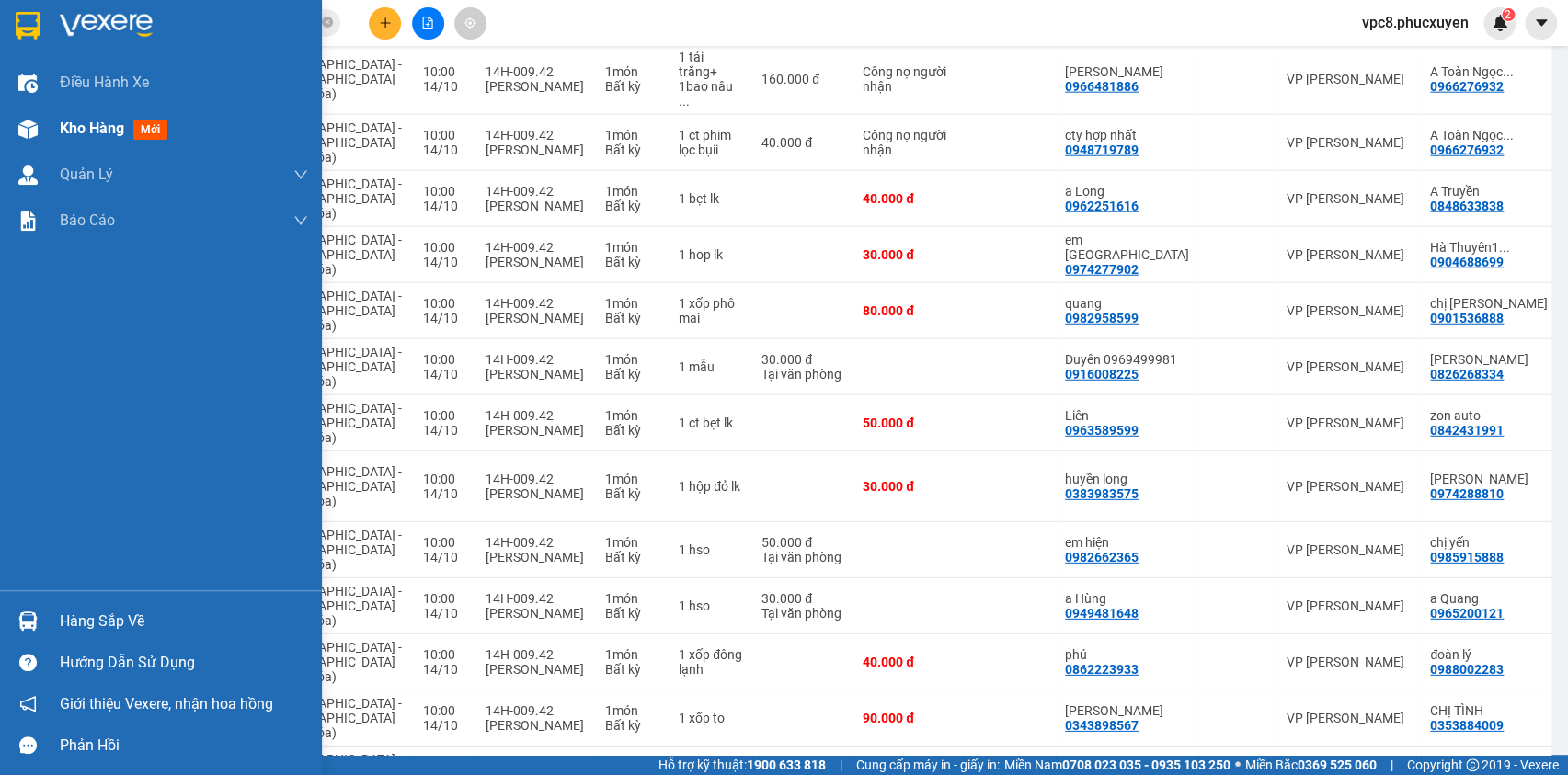
click at [18, 107] on div "Kho hàng mới" at bounding box center [161, 128] width 322 height 46
click at [29, 123] on img at bounding box center [28, 128] width 19 height 19
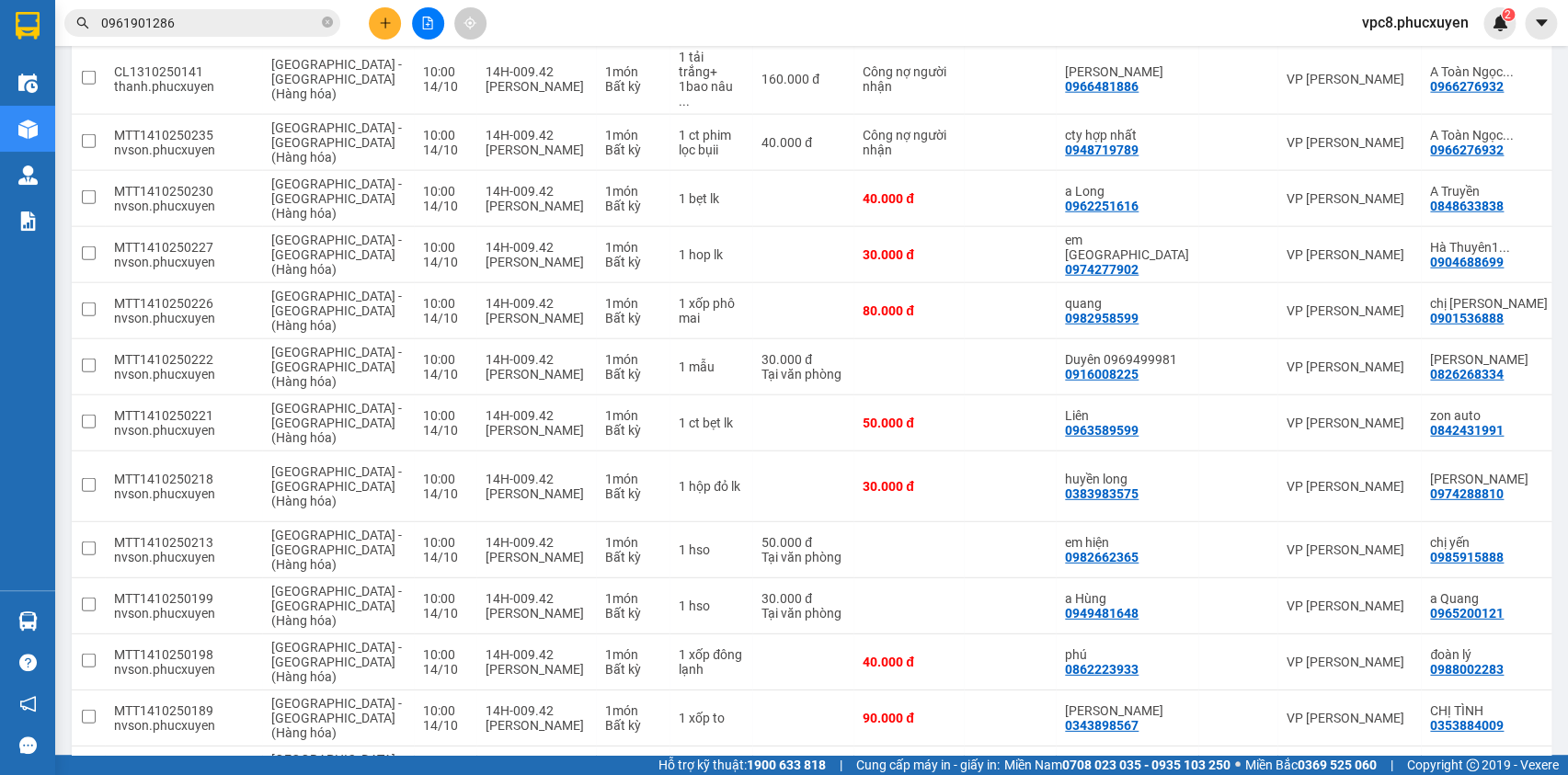
click at [213, 34] on span "0961901286" at bounding box center [202, 23] width 276 height 28
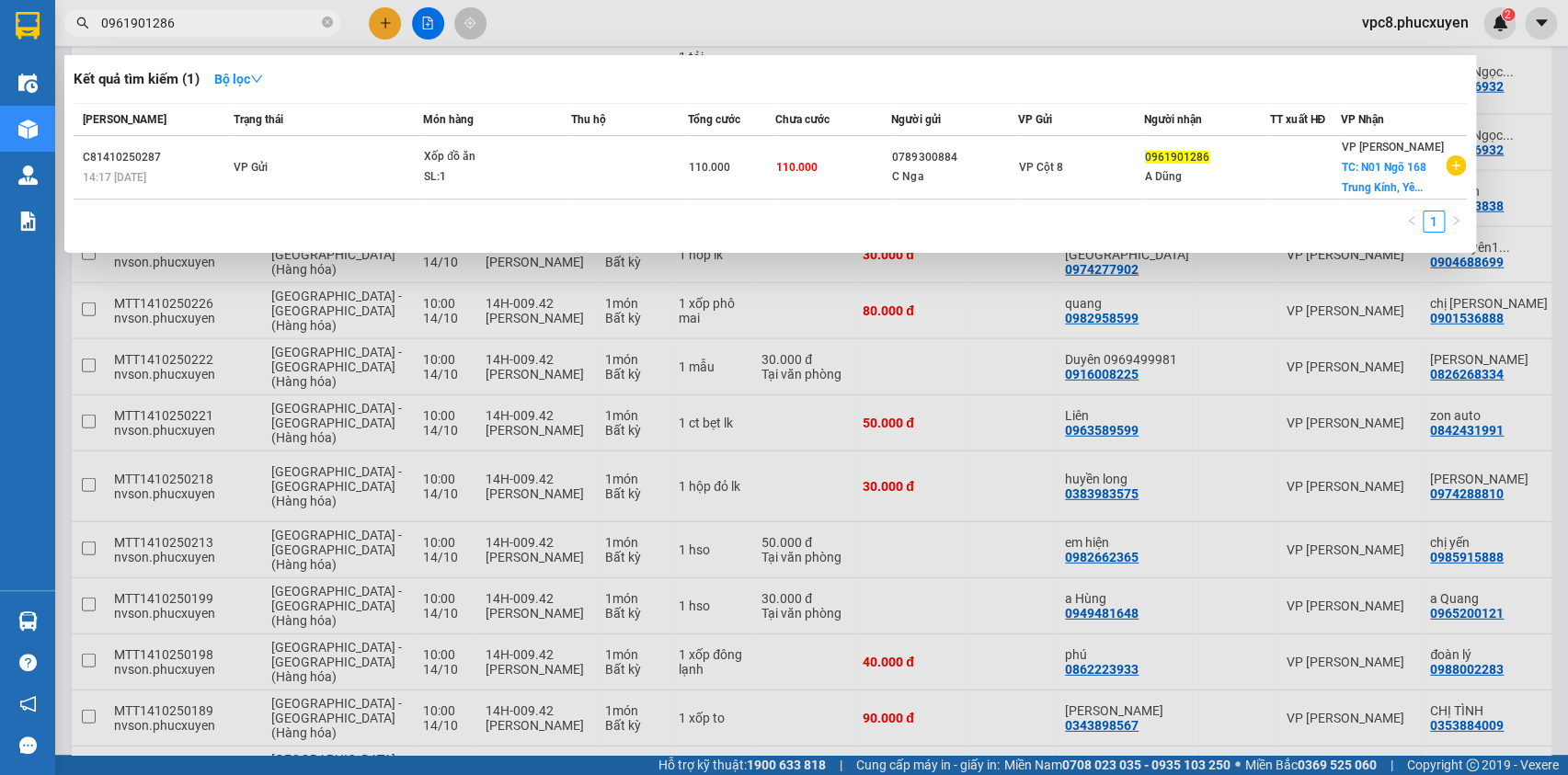
click at [212, 31] on input "0961901286" at bounding box center [209, 23] width 217 height 20
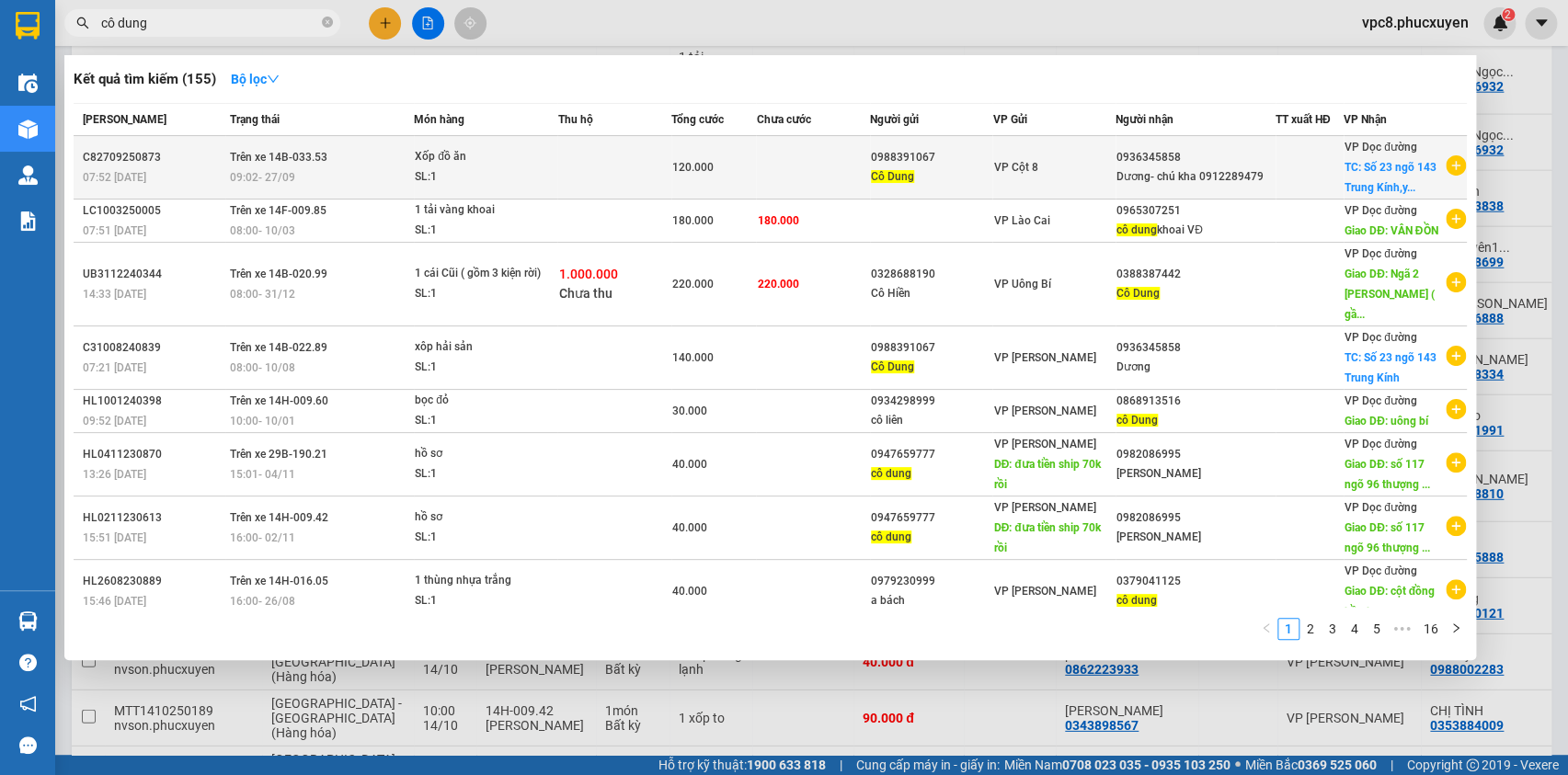
type input "cô dung"
click at [542, 176] on div "SL: 1" at bounding box center [483, 177] width 138 height 20
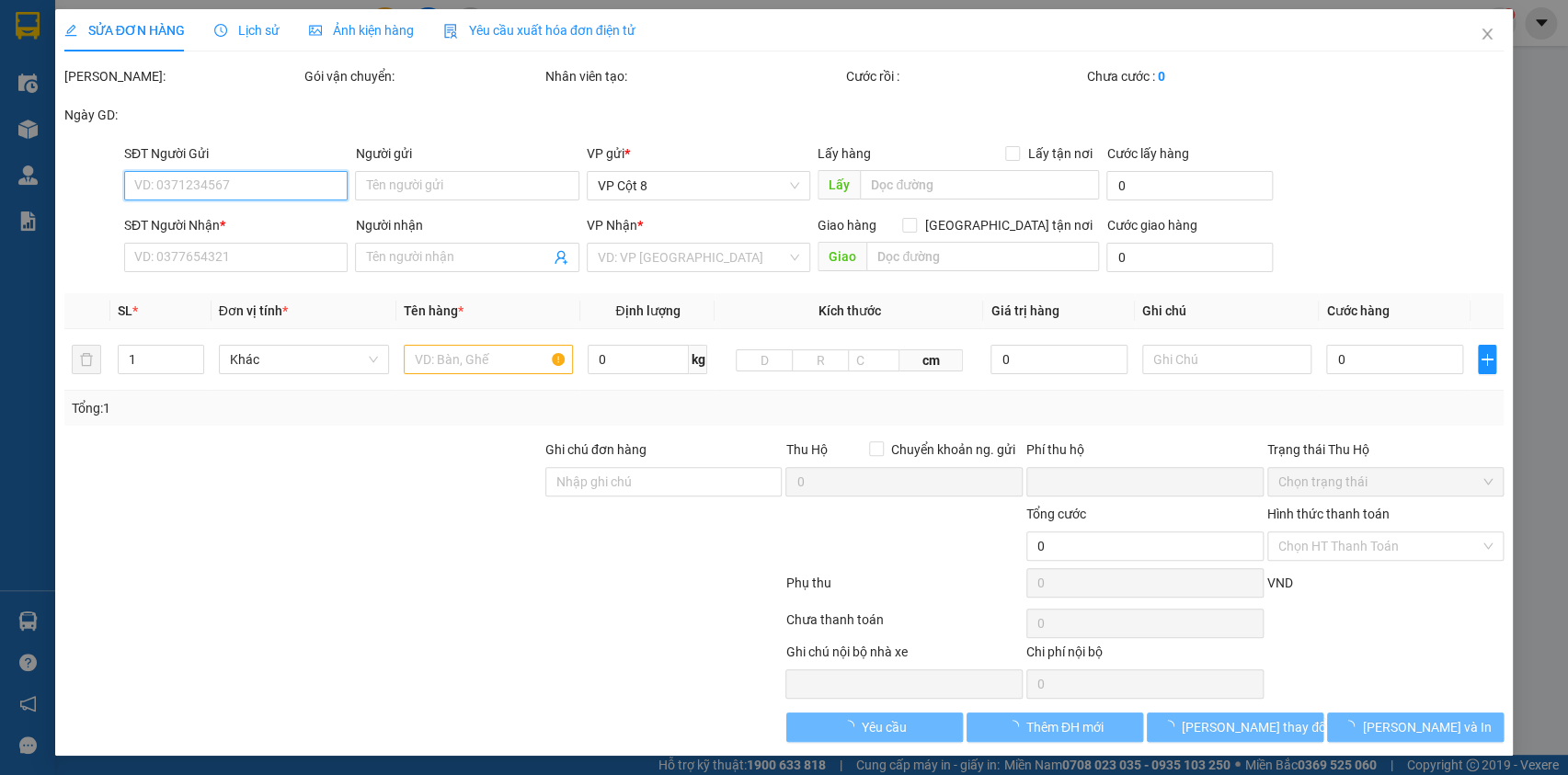
type input "0988391067"
type input "Cô Dung"
type input "0936345858"
type input "Dương- chú kha 0912289479"
checkbox input "true"
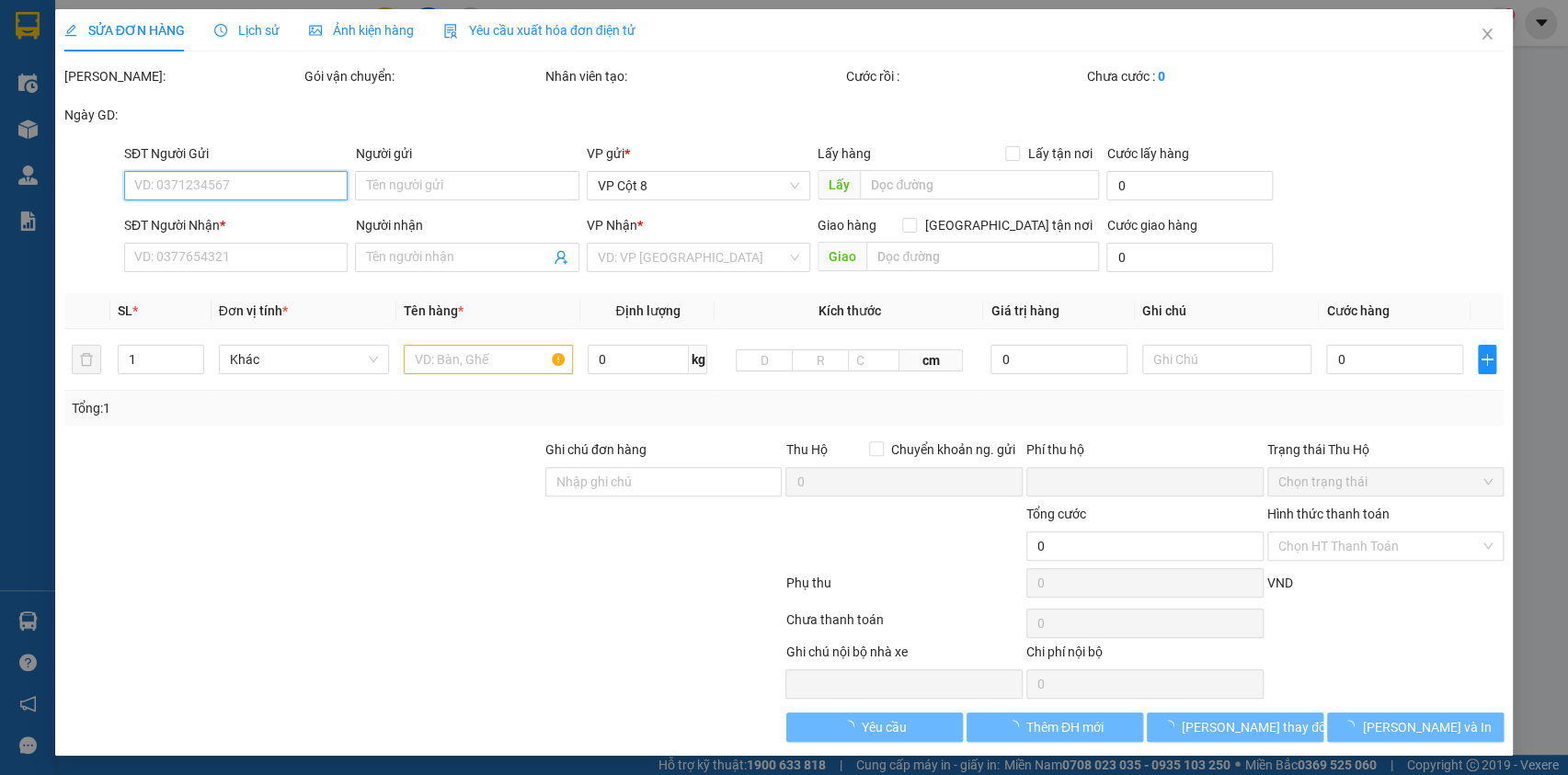
type input "Số 23 ngõ 143 Trung Kính,yên hòa,cầu giấy"
type input "lxe trả"
type input "0"
type input "120.000"
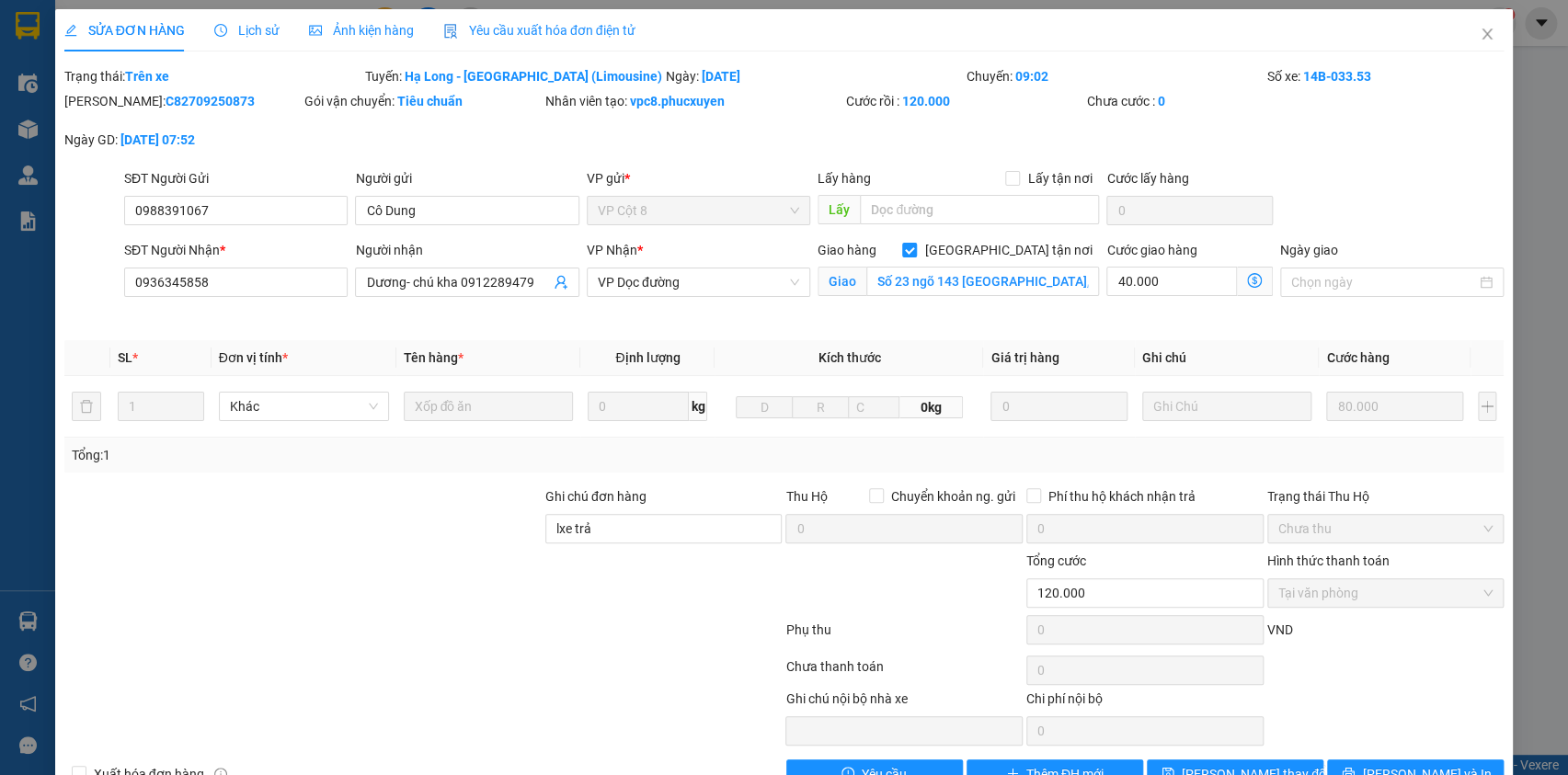
click at [261, 31] on span "Lịch sử" at bounding box center [247, 30] width 66 height 15
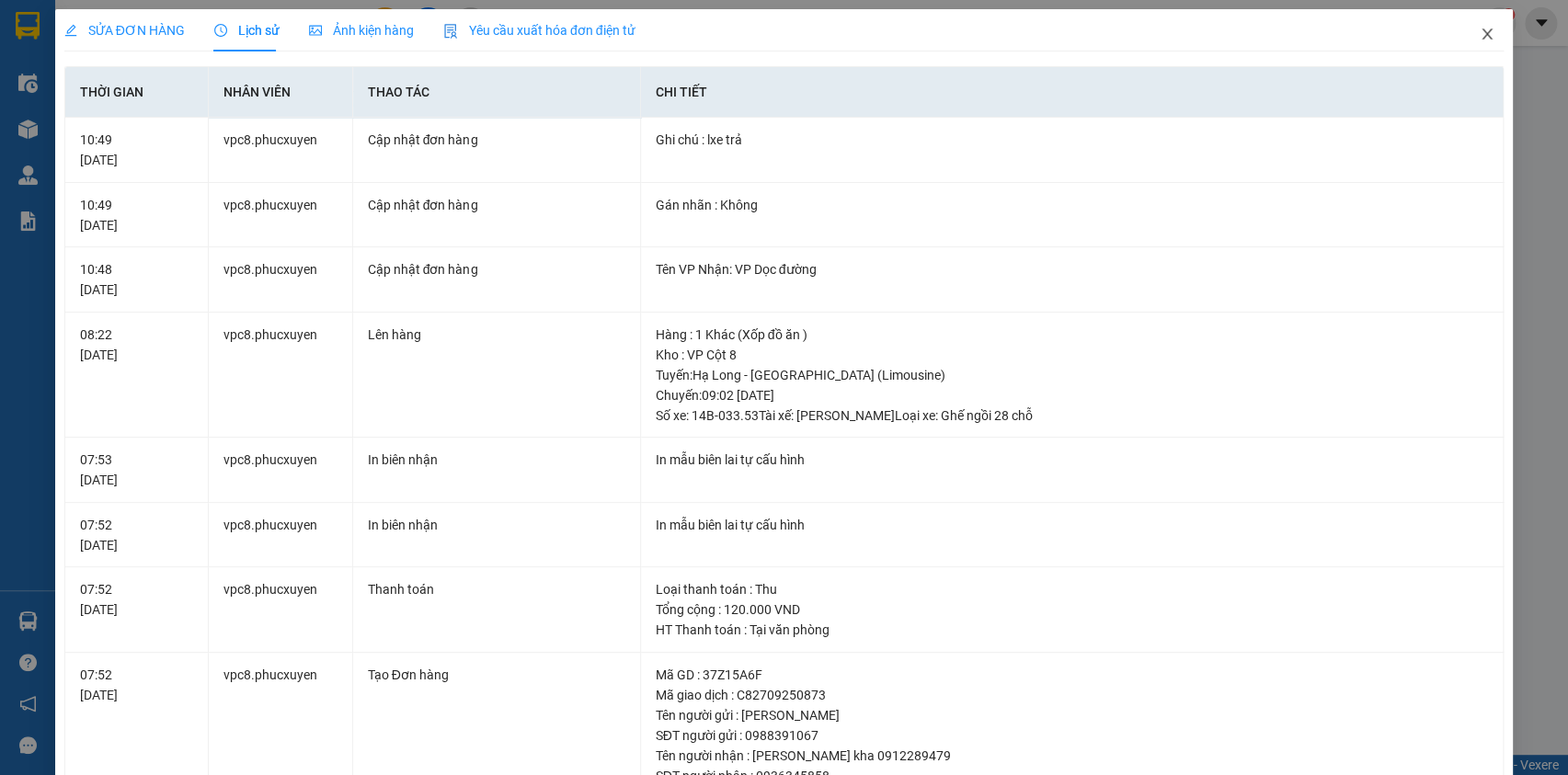
click at [1465, 32] on span "Close" at bounding box center [1488, 35] width 52 height 52
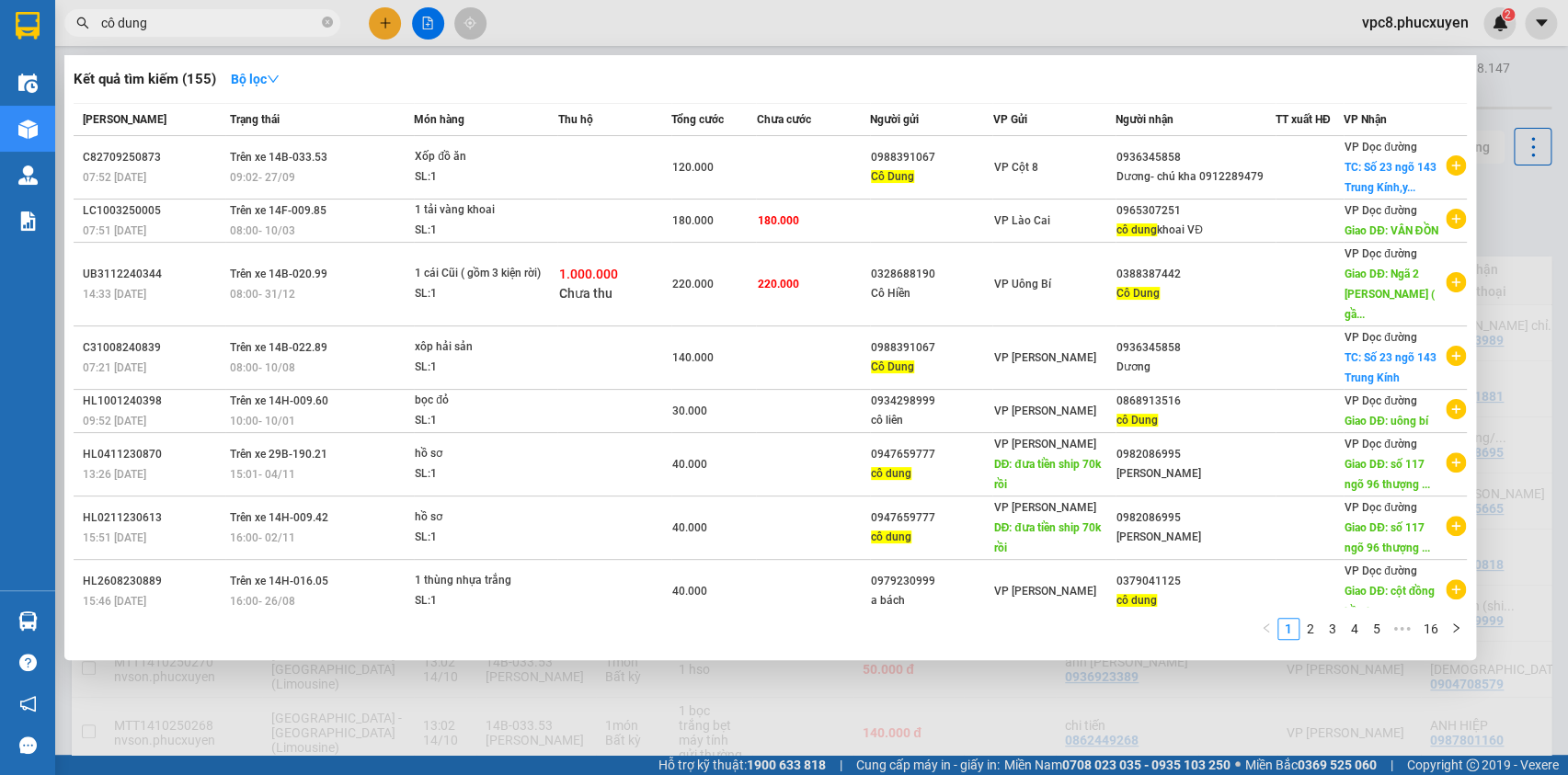
click at [195, 34] on span "cô dung" at bounding box center [202, 23] width 276 height 28
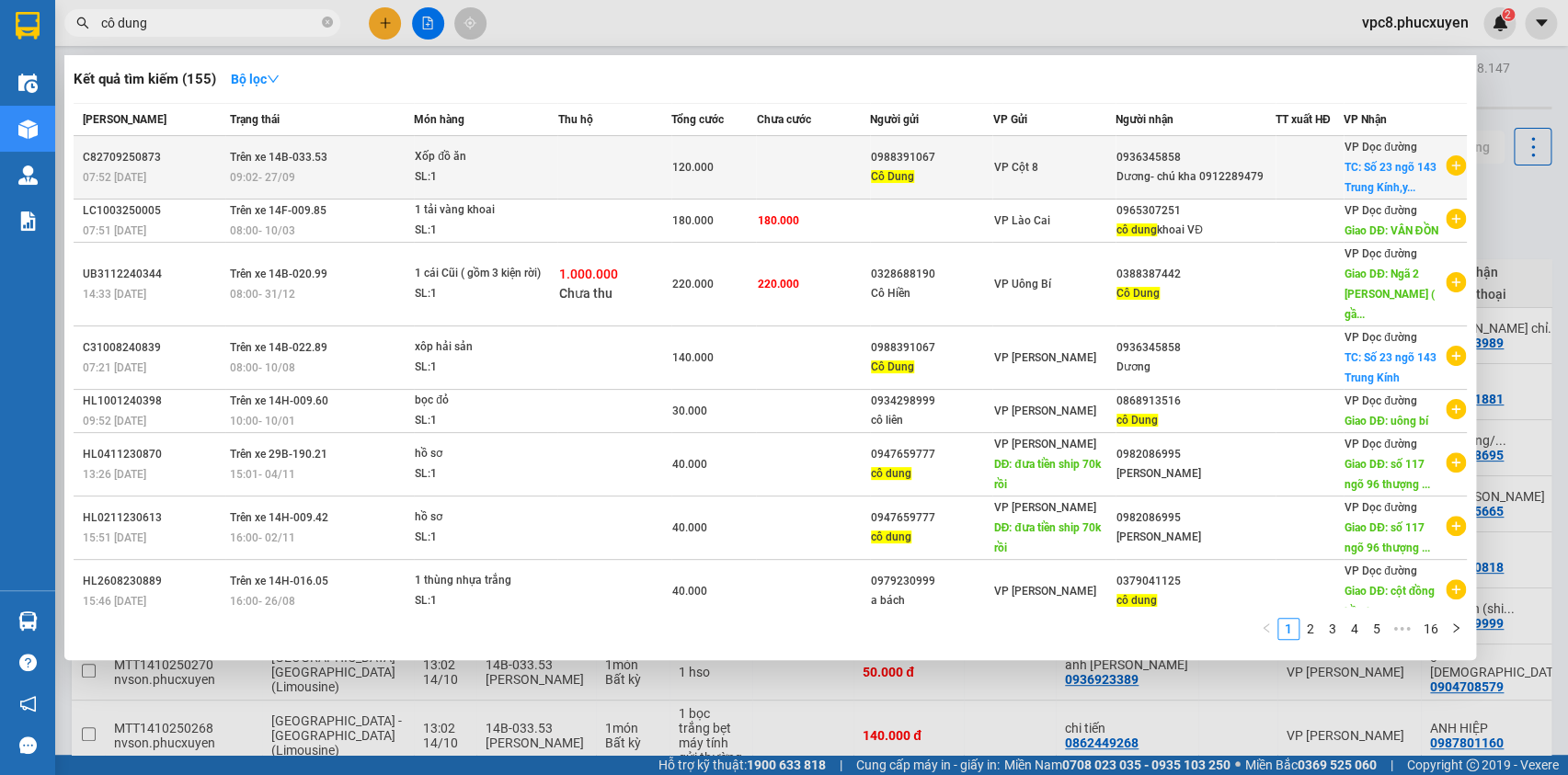
click at [570, 165] on td at bounding box center [614, 167] width 113 height 64
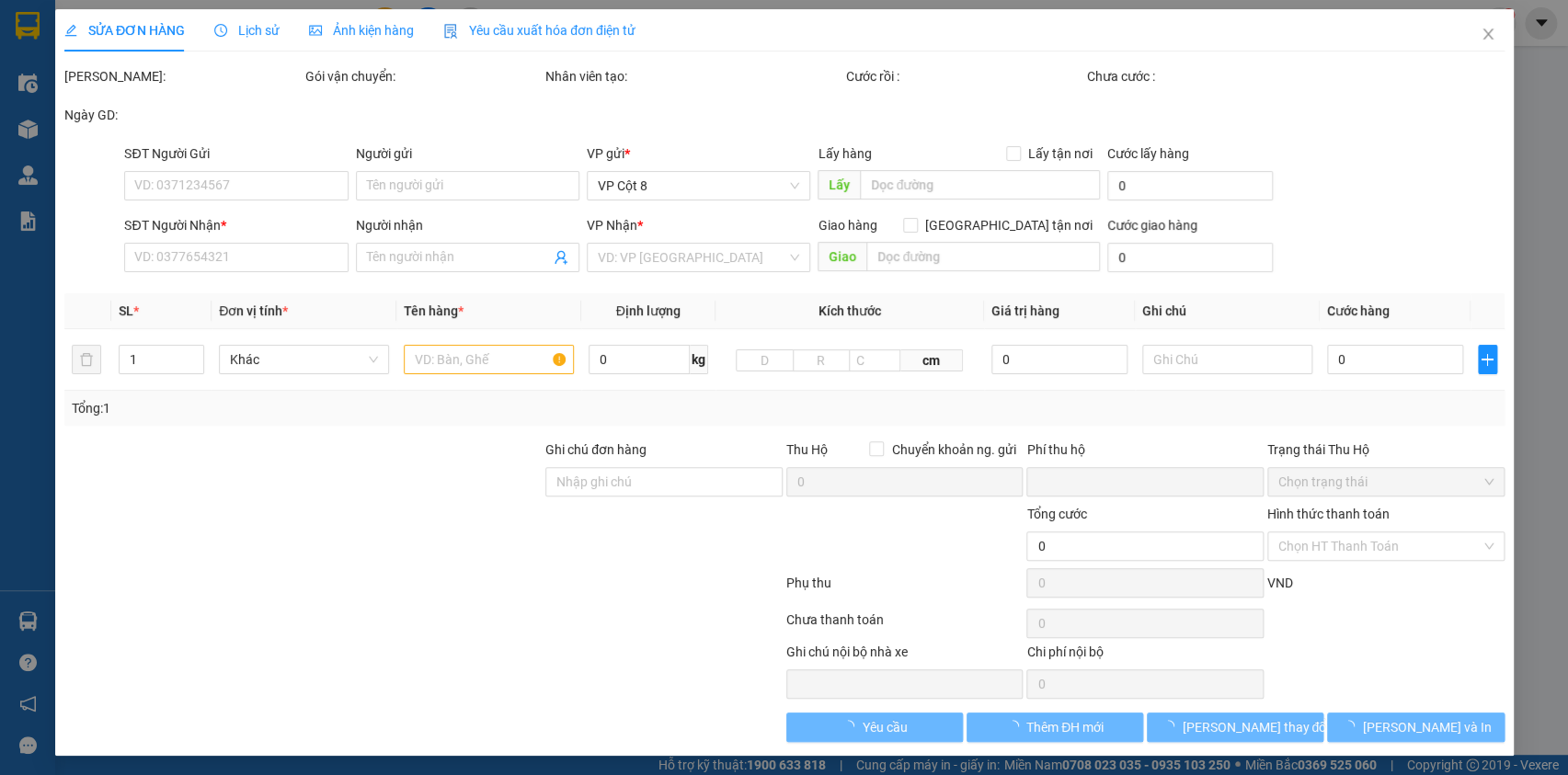
type input "0988391067"
type input "Cô Dung"
type input "0936345858"
type input "Dương- chú kha 0912289479"
checkbox input "true"
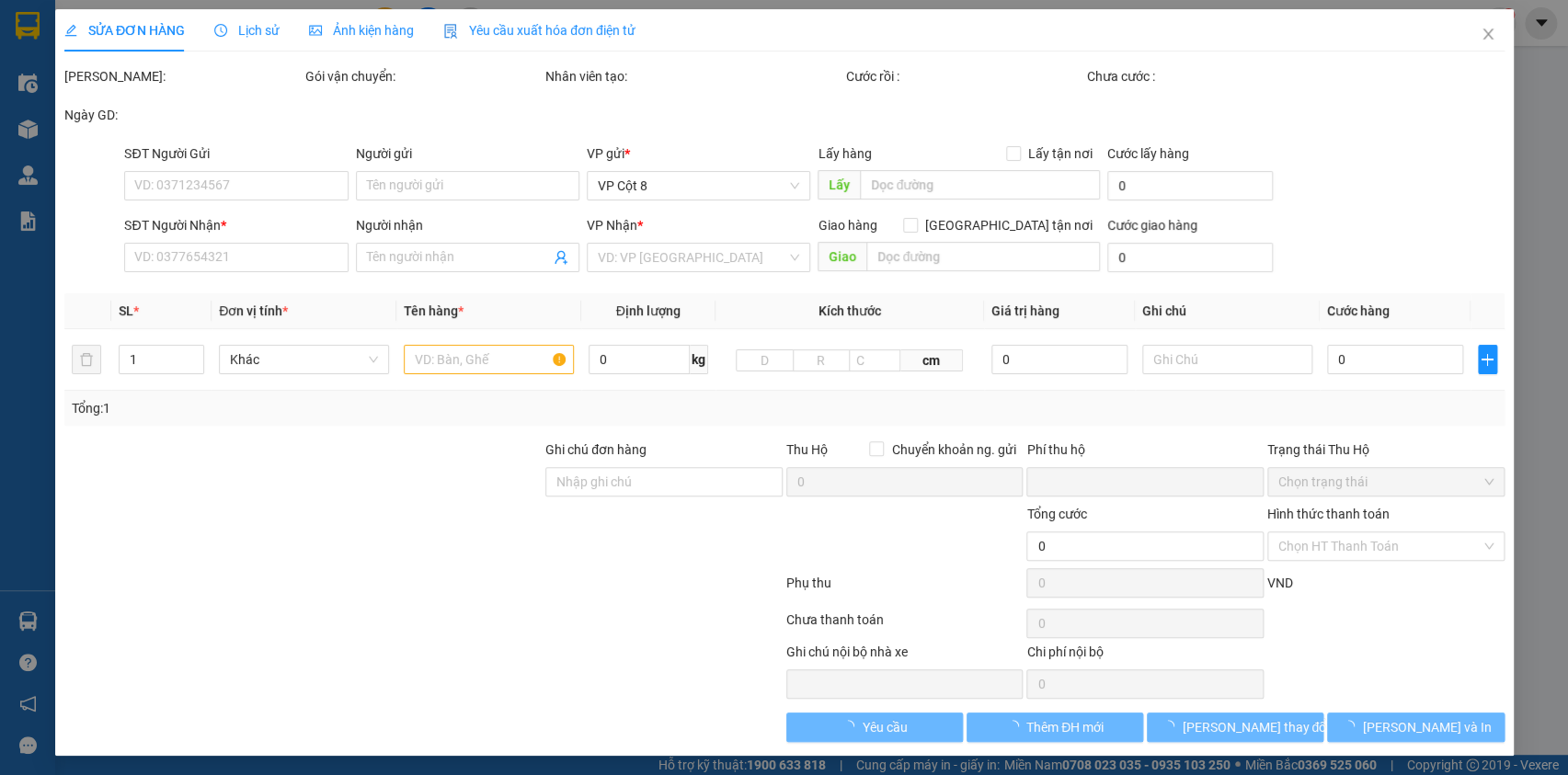
type input "Số 23 ngõ 143 Trung Kính,yên hòa,cầu giấy"
type input "lxe trả"
type input "0"
type input "120.000"
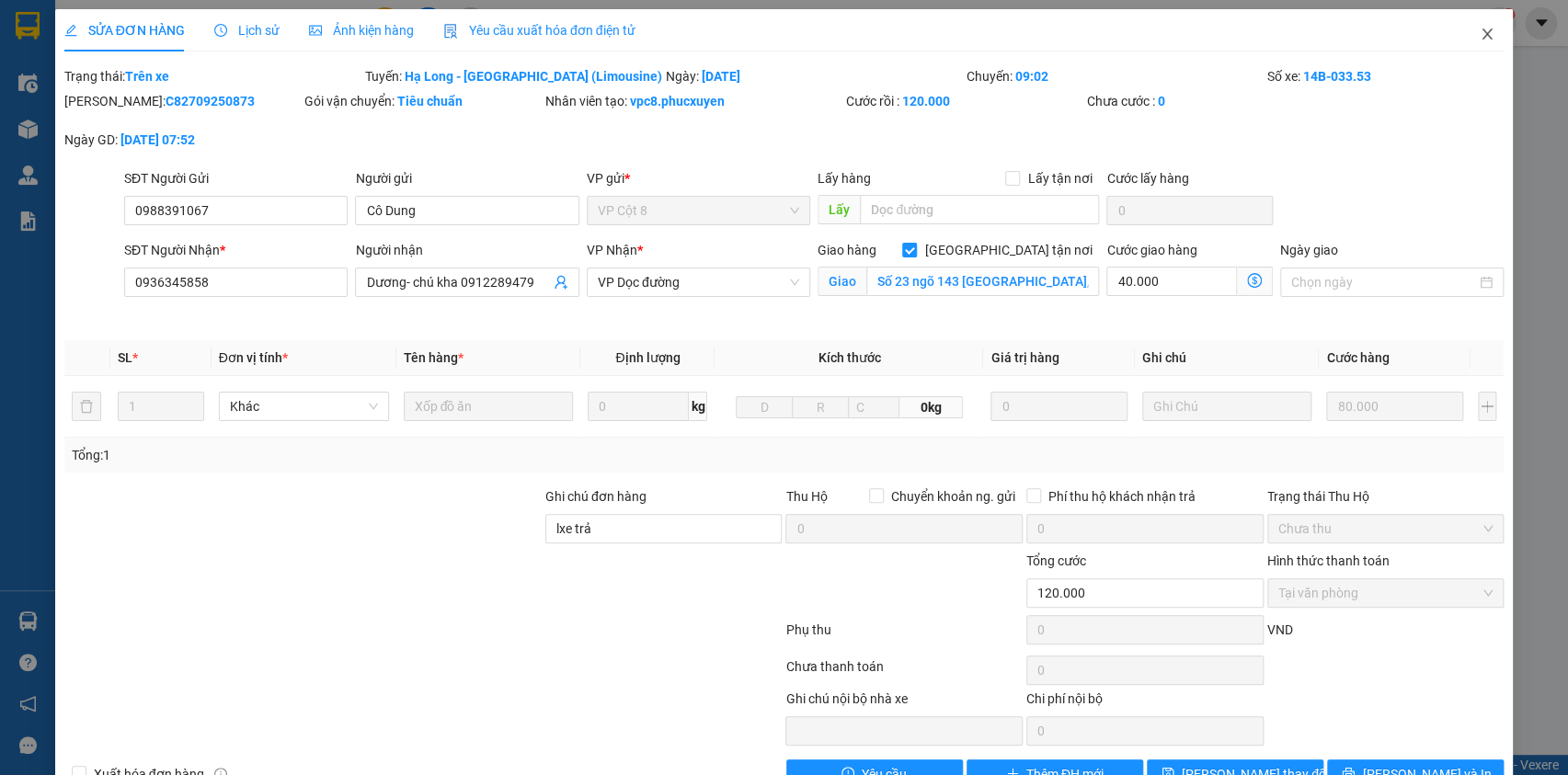
click at [1480, 38] on icon "close" at bounding box center [1488, 34] width 15 height 15
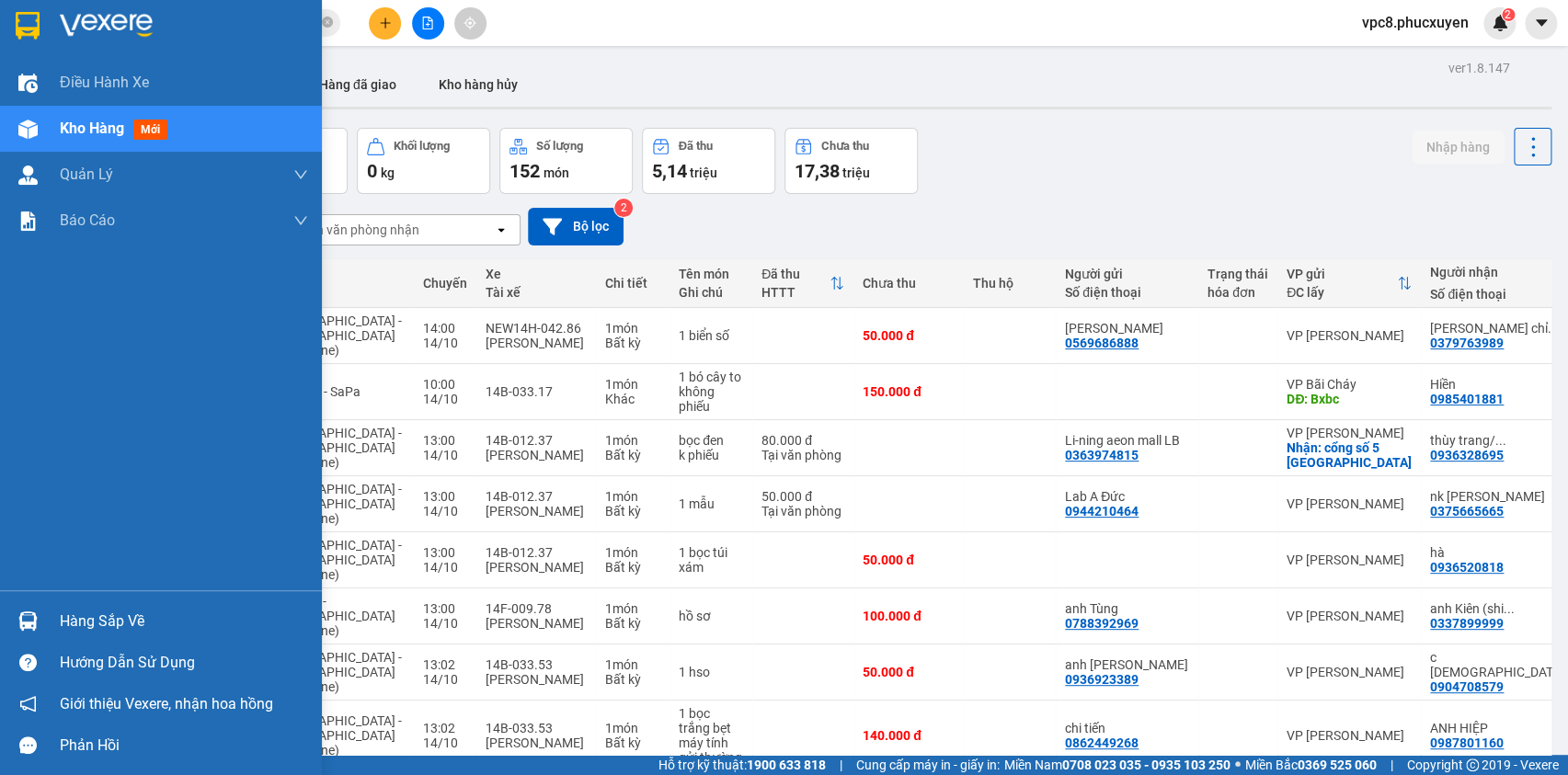
click at [31, 609] on div at bounding box center [28, 621] width 32 height 32
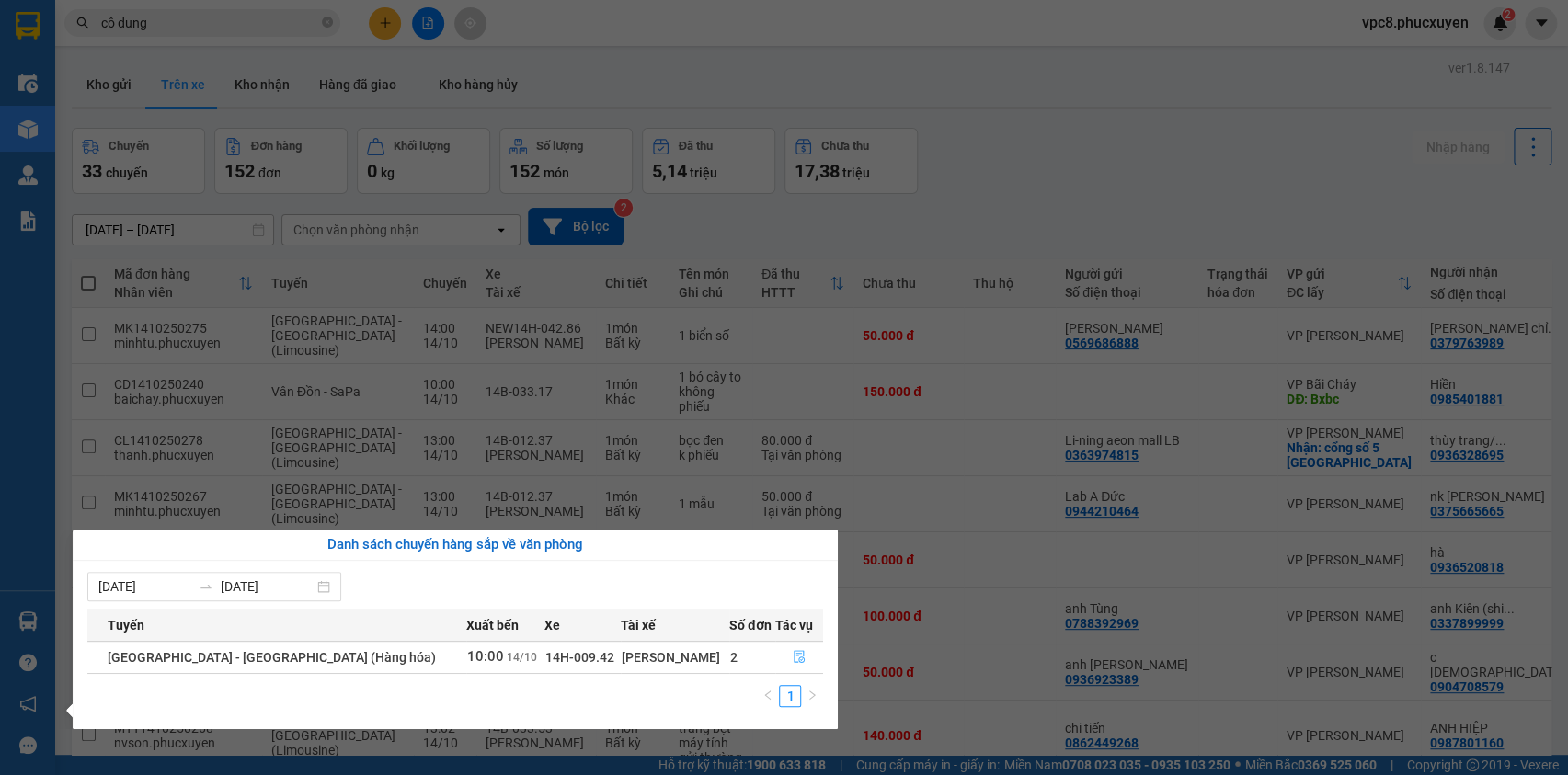
click at [793, 654] on icon "file-done" at bounding box center [799, 657] width 13 height 13
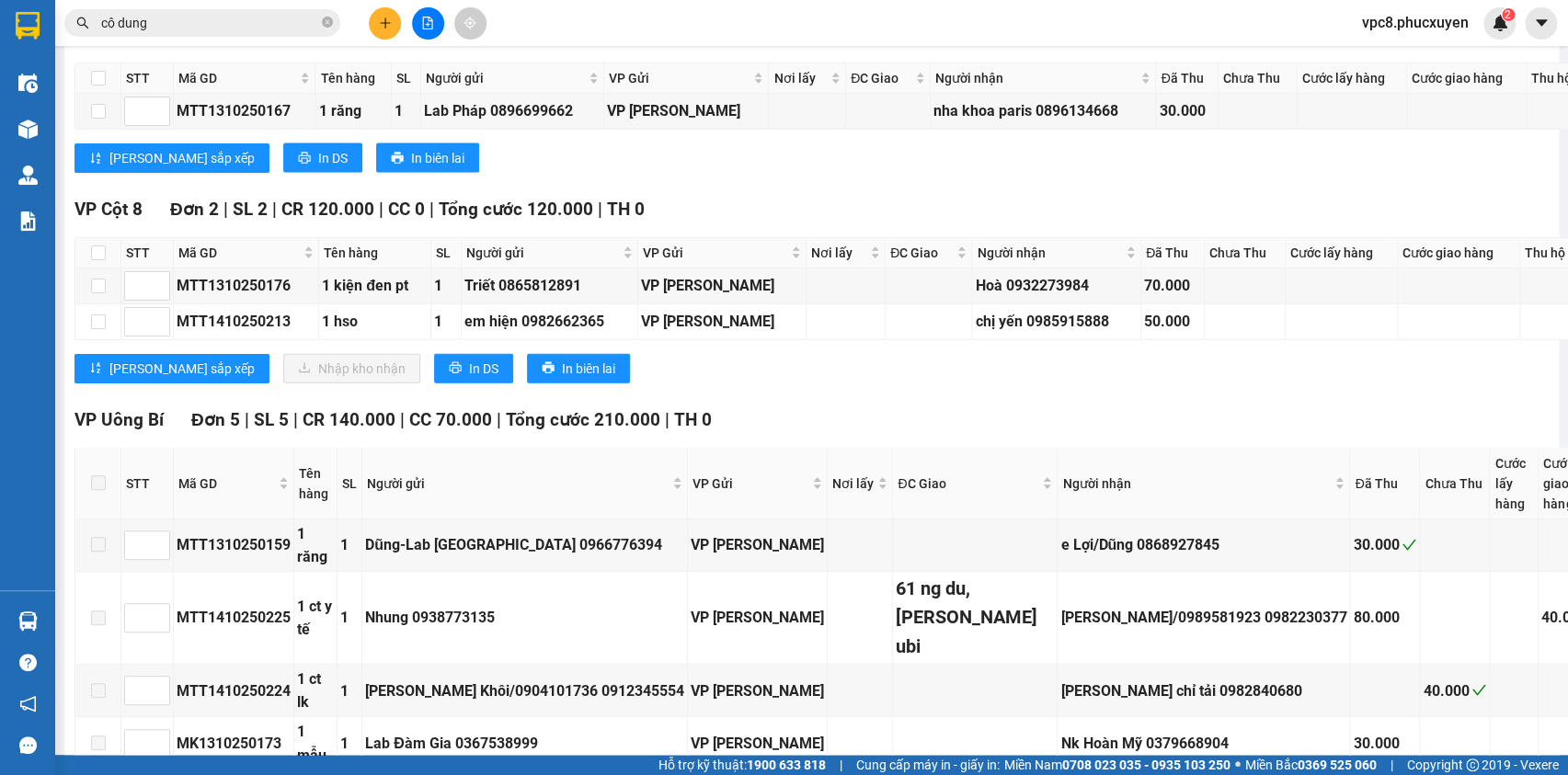
scroll to position [1921, 0]
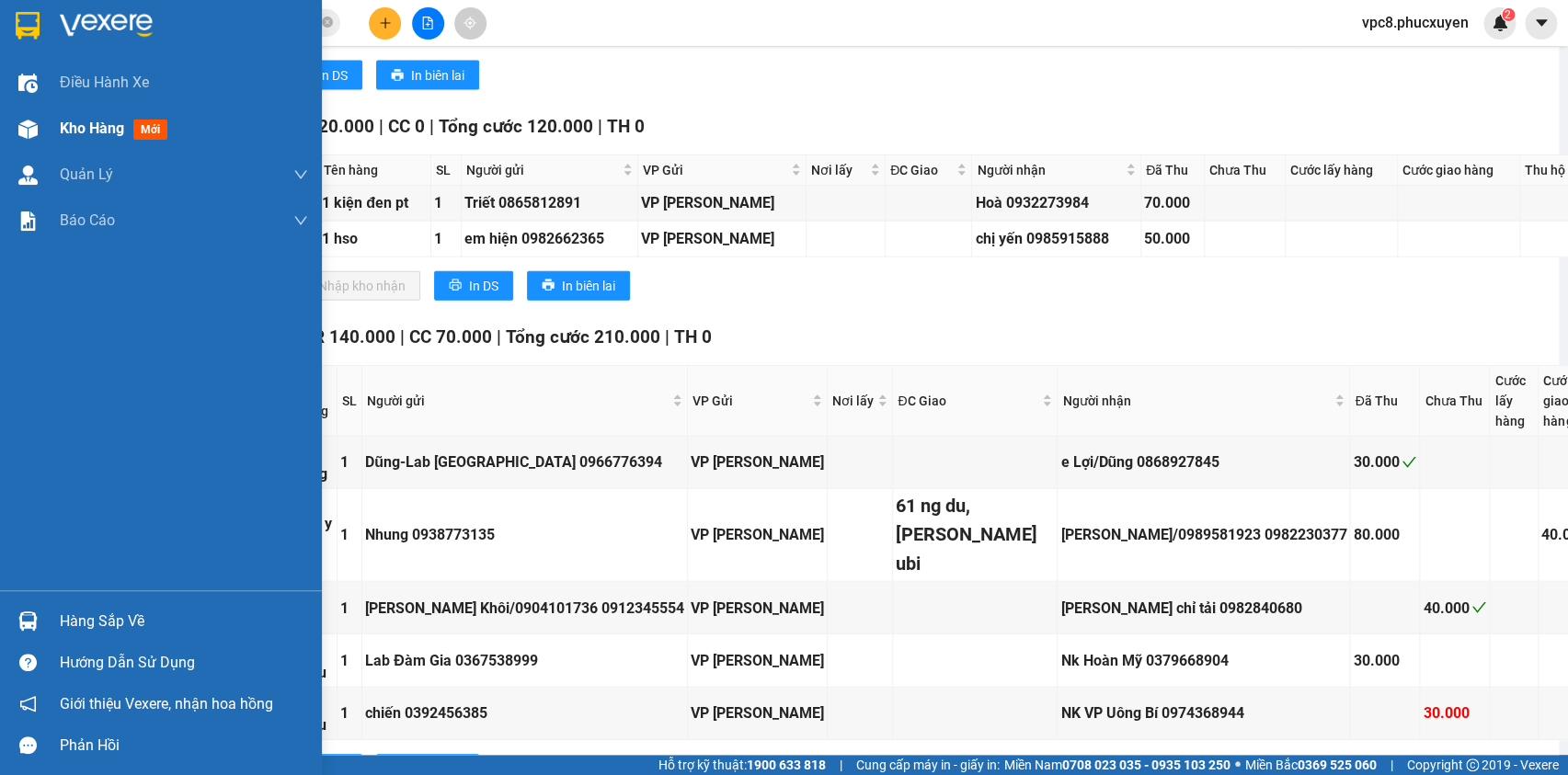
click at [28, 119] on img at bounding box center [28, 128] width 19 height 19
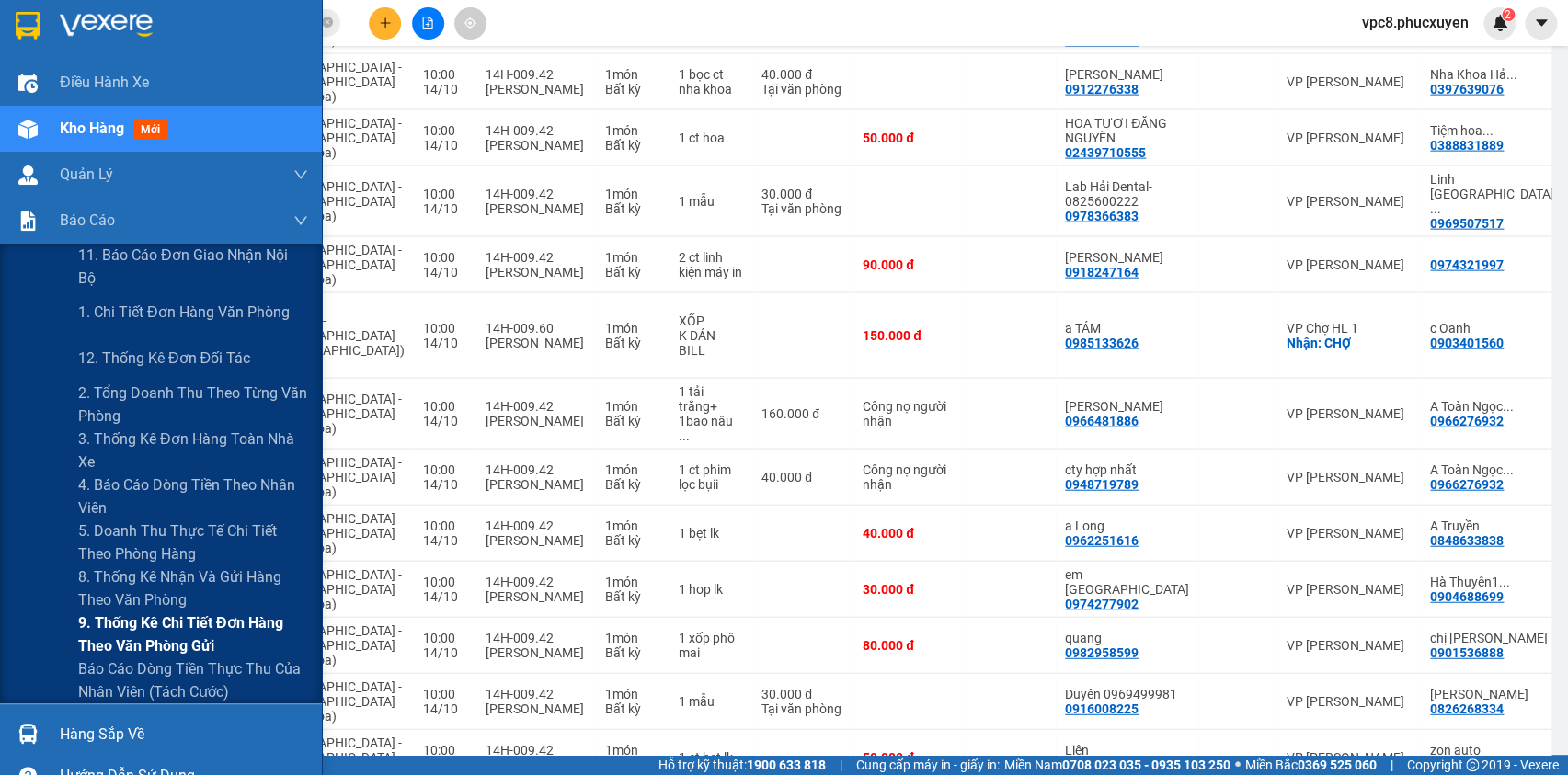
click at [114, 624] on span "9. Thống kê chi tiết đơn hàng theo văn phòng gửi" at bounding box center [193, 635] width 230 height 46
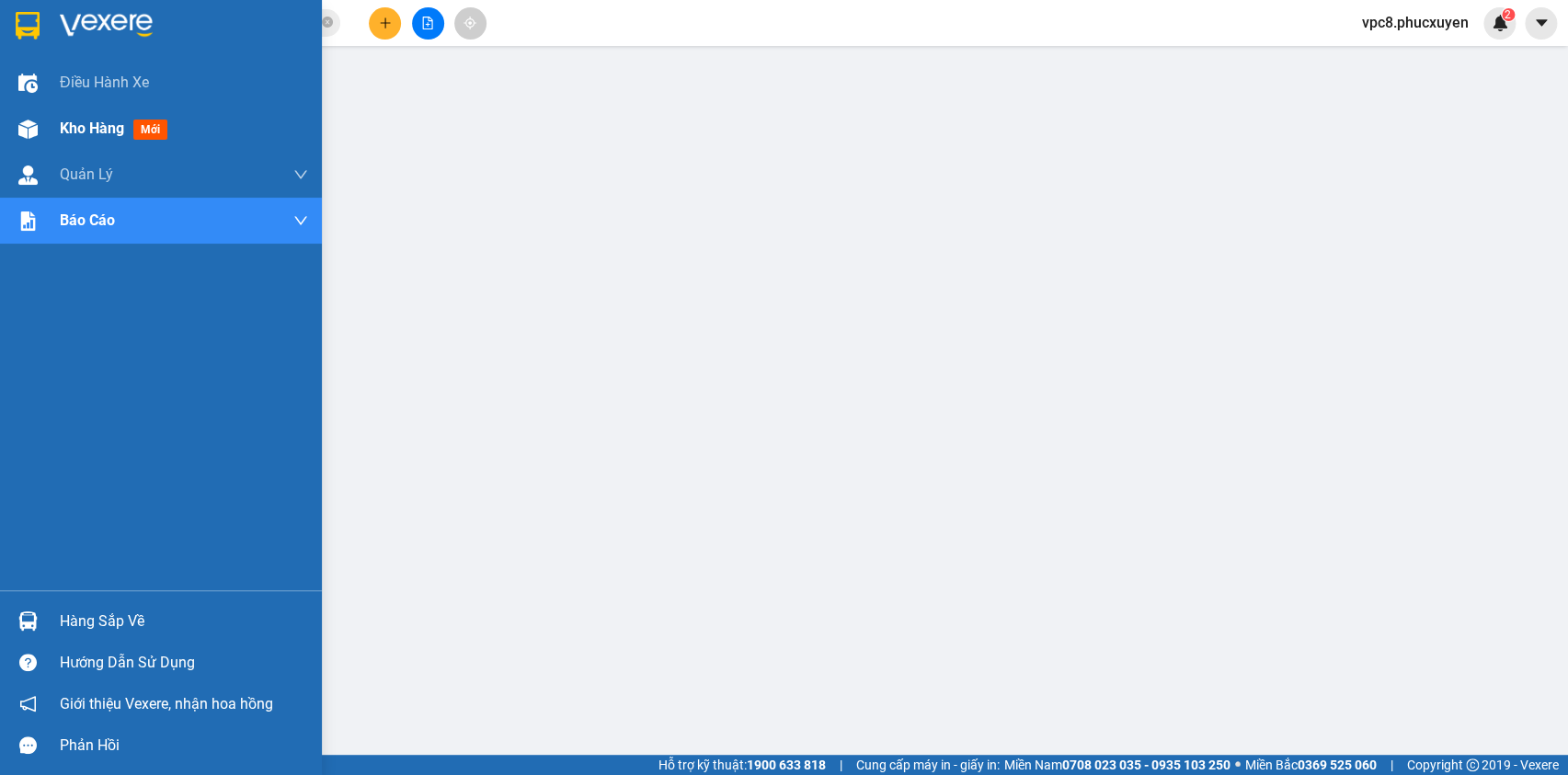
click at [12, 131] on div at bounding box center [28, 128] width 32 height 32
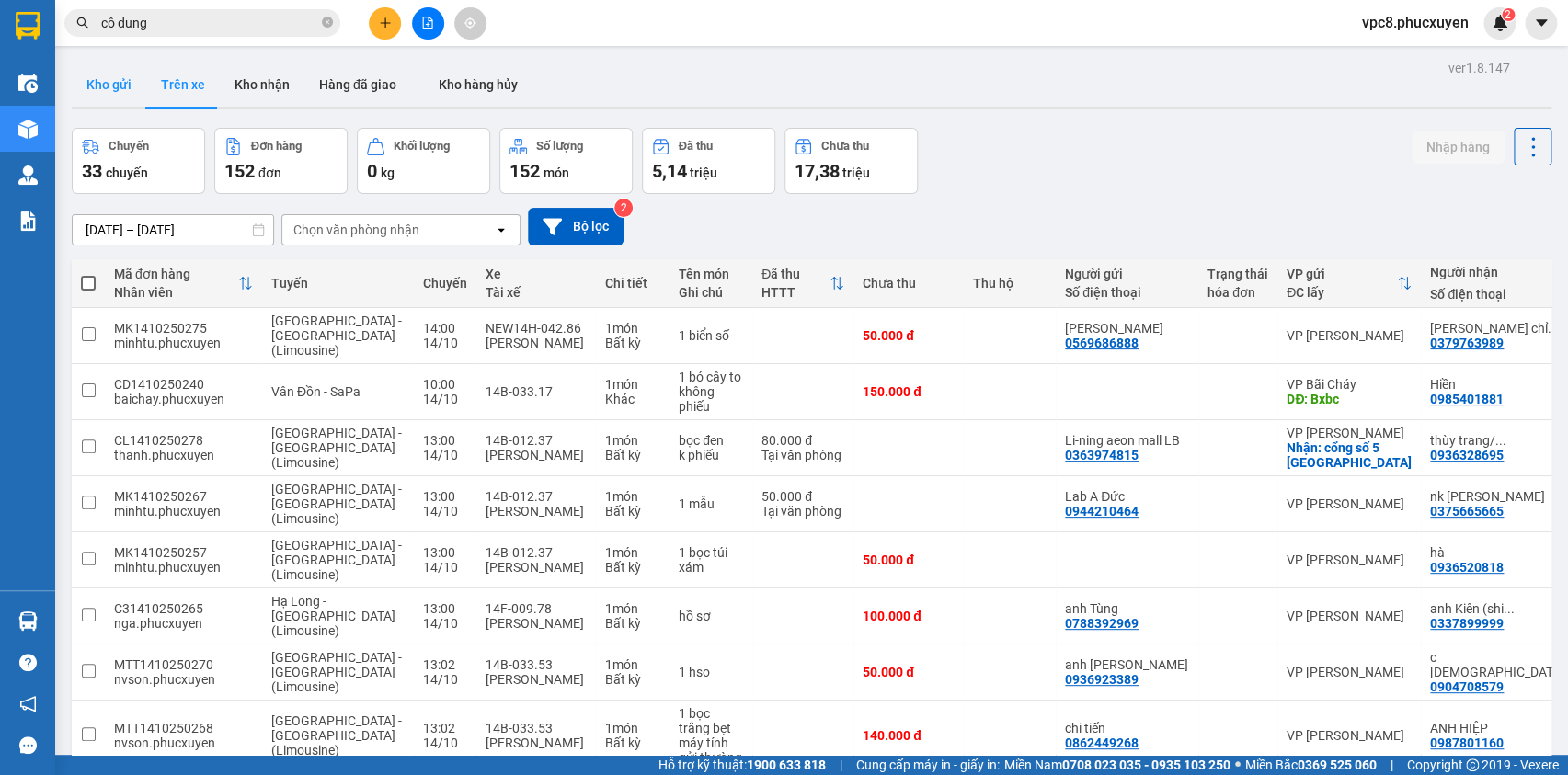
click at [117, 80] on button "Kho gửi" at bounding box center [109, 85] width 75 height 44
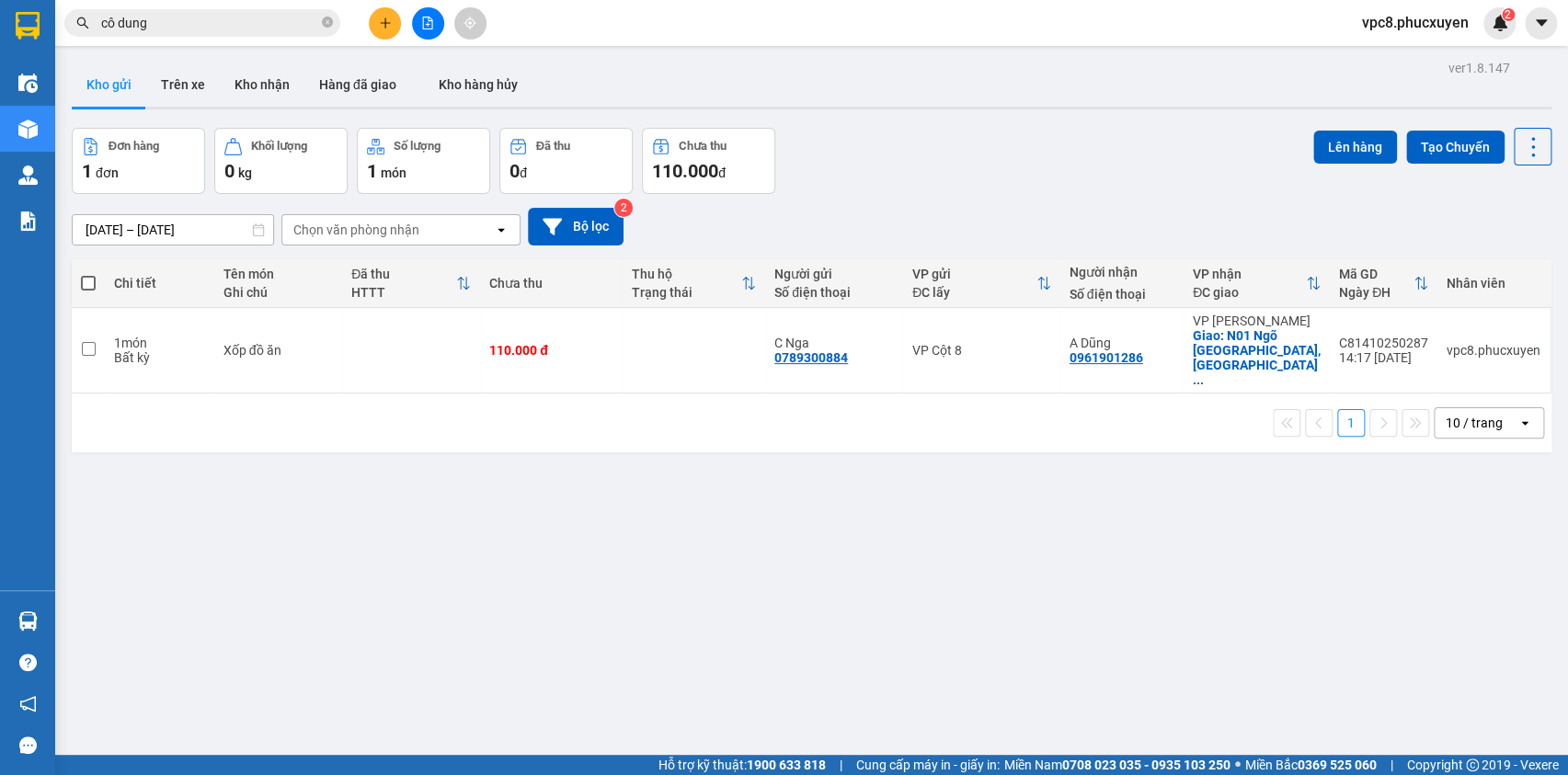
click at [866, 157] on div "Đơn hàng 1 đơn Khối lượng 0 kg Số lượng 1 món Đã thu 0 đ Chưa thu 110.000 đ Lên…" at bounding box center [812, 161] width 1480 height 67
click at [1400, 344] on icon at bounding box center [1406, 350] width 13 height 13
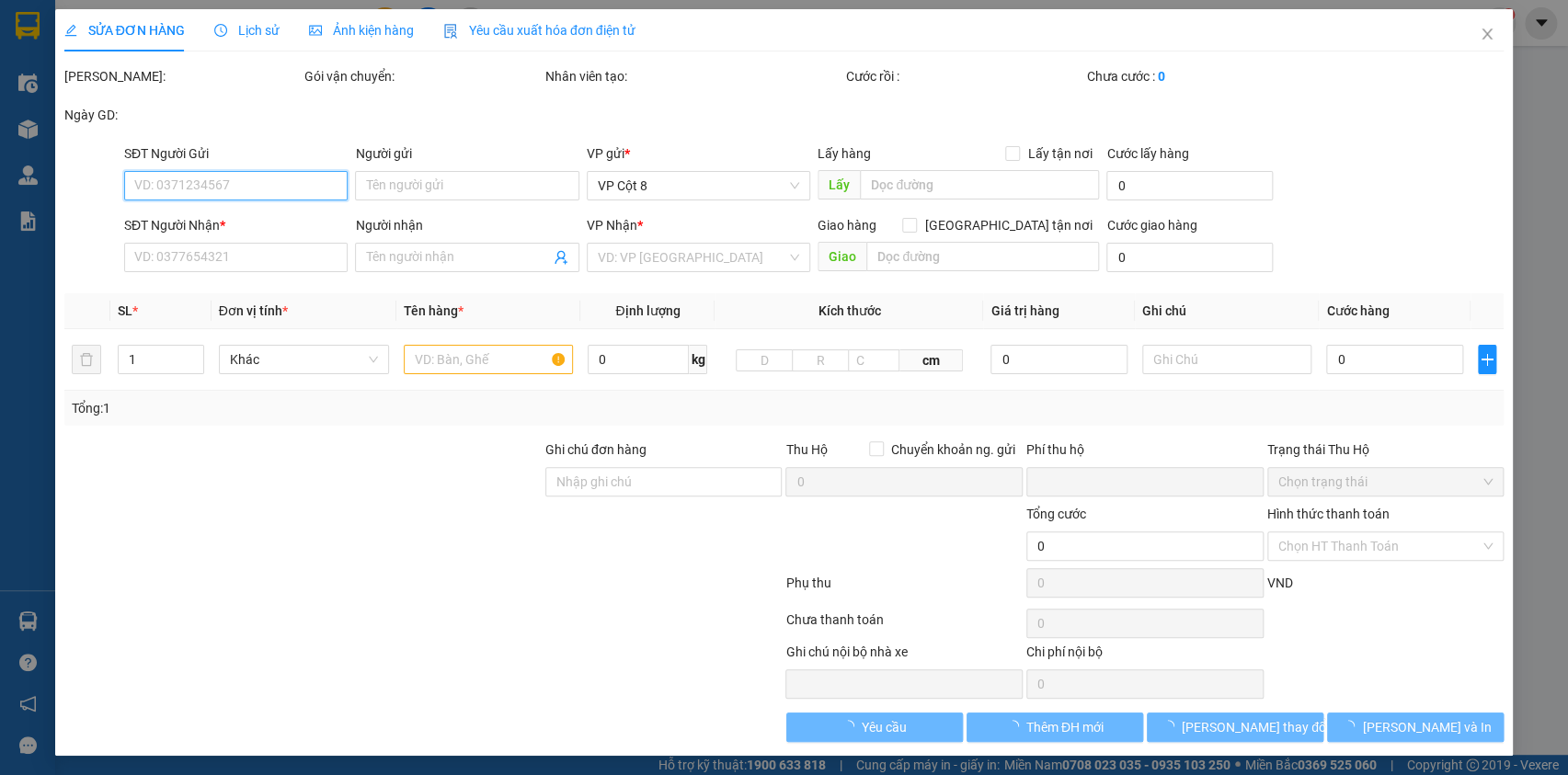
type input "0789300884"
type input "C Nga"
type input "0961901286"
type input "A Dũng"
checkbox input "true"
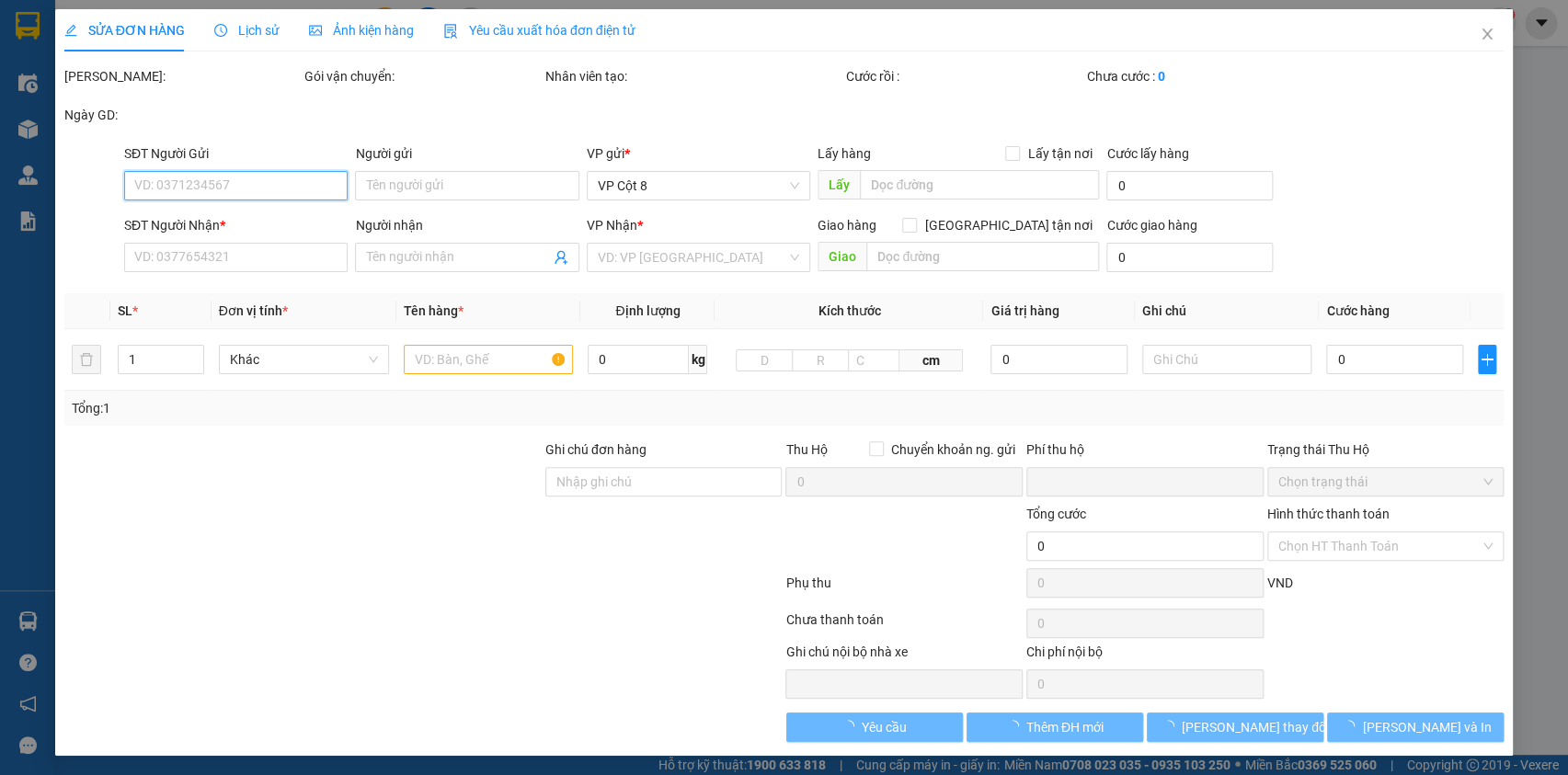
type input "N01 Ngõ [GEOGRAPHIC_DATA], [GEOGRAPHIC_DATA], [GEOGRAPHIC_DATA]"
type input "0"
type input "110.000"
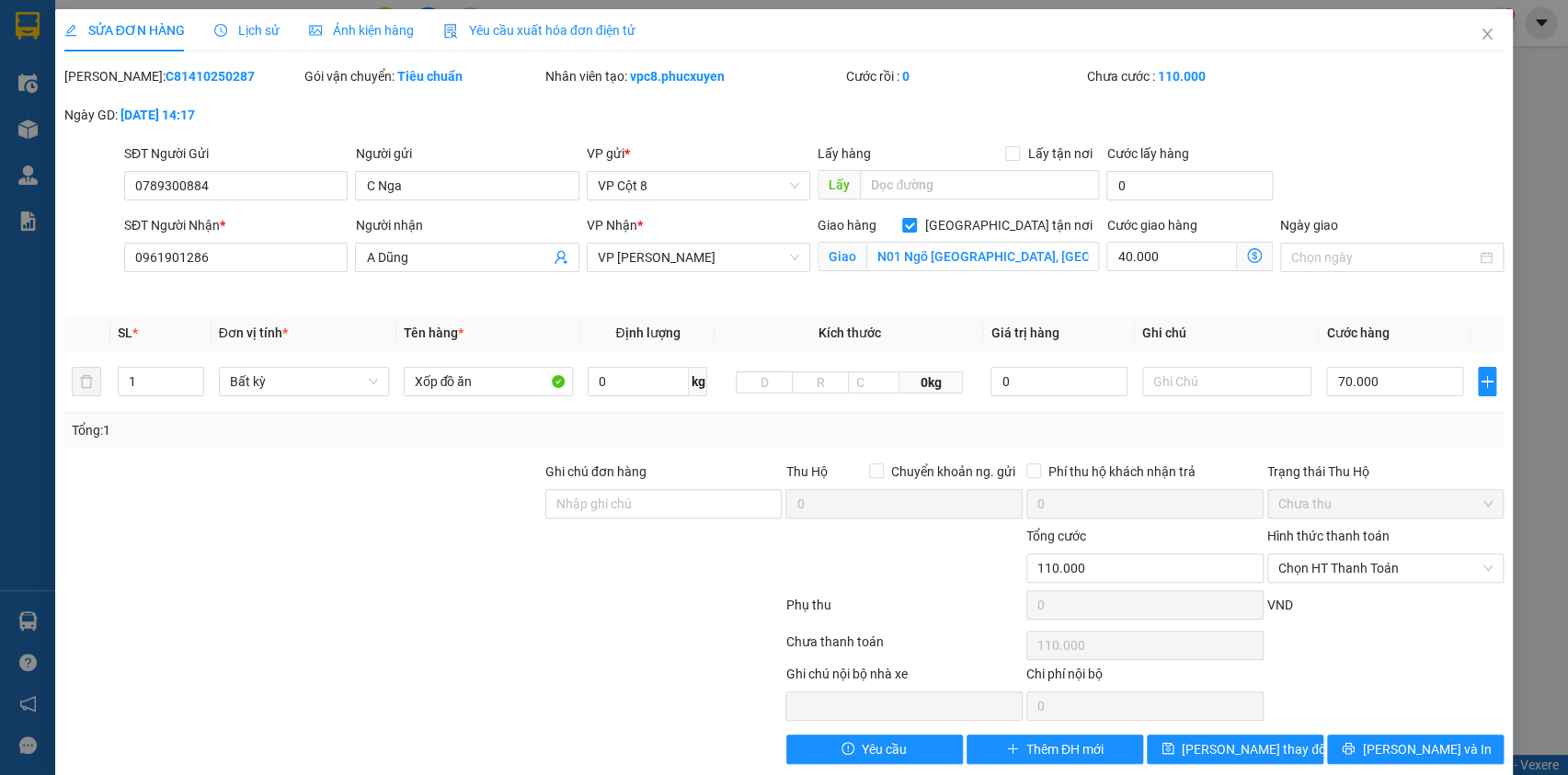
click at [1247, 252] on icon "dollar-circle" at bounding box center [1255, 256] width 15 height 15
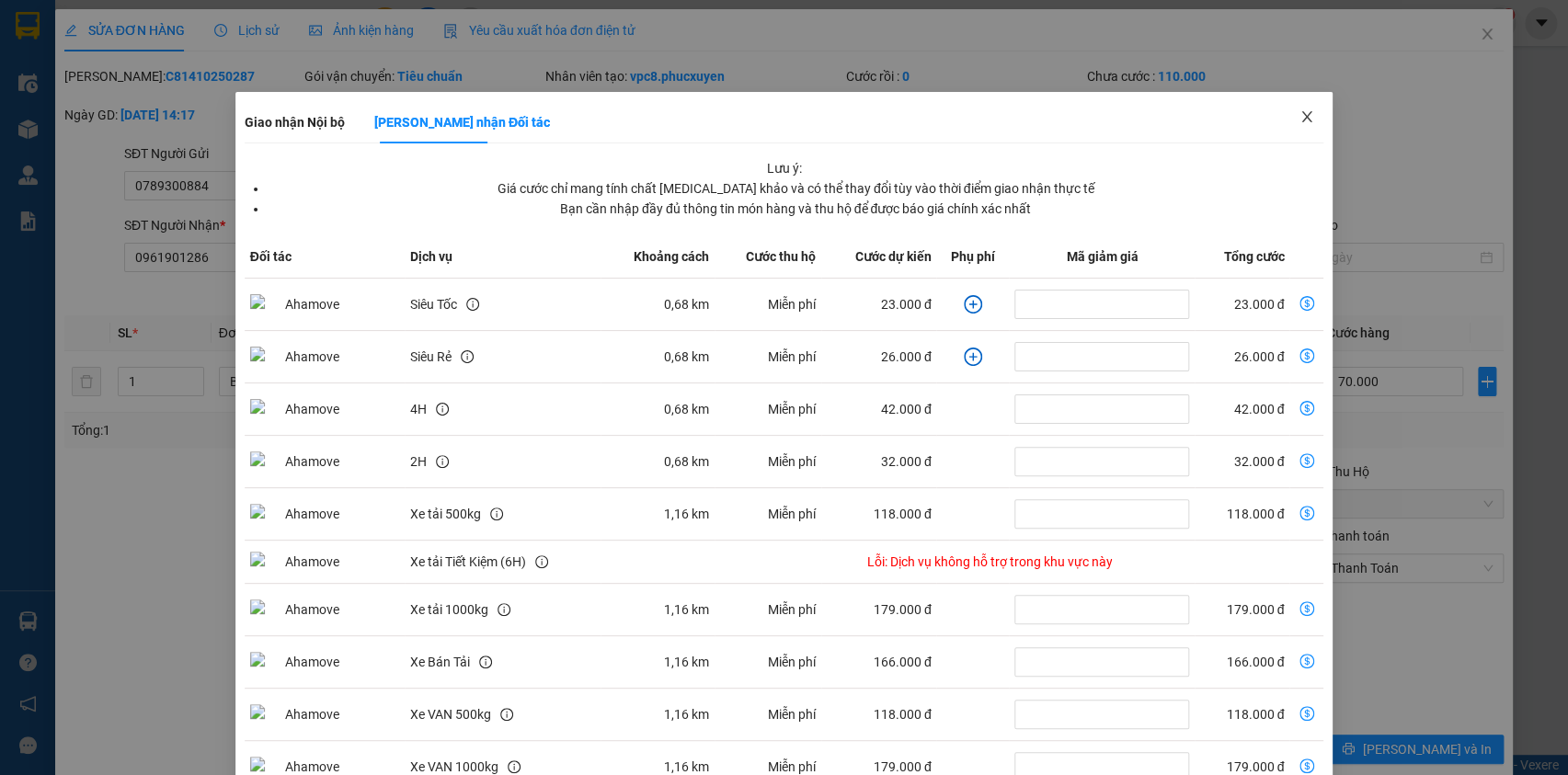
click at [1300, 115] on icon "close" at bounding box center [1307, 116] width 15 height 15
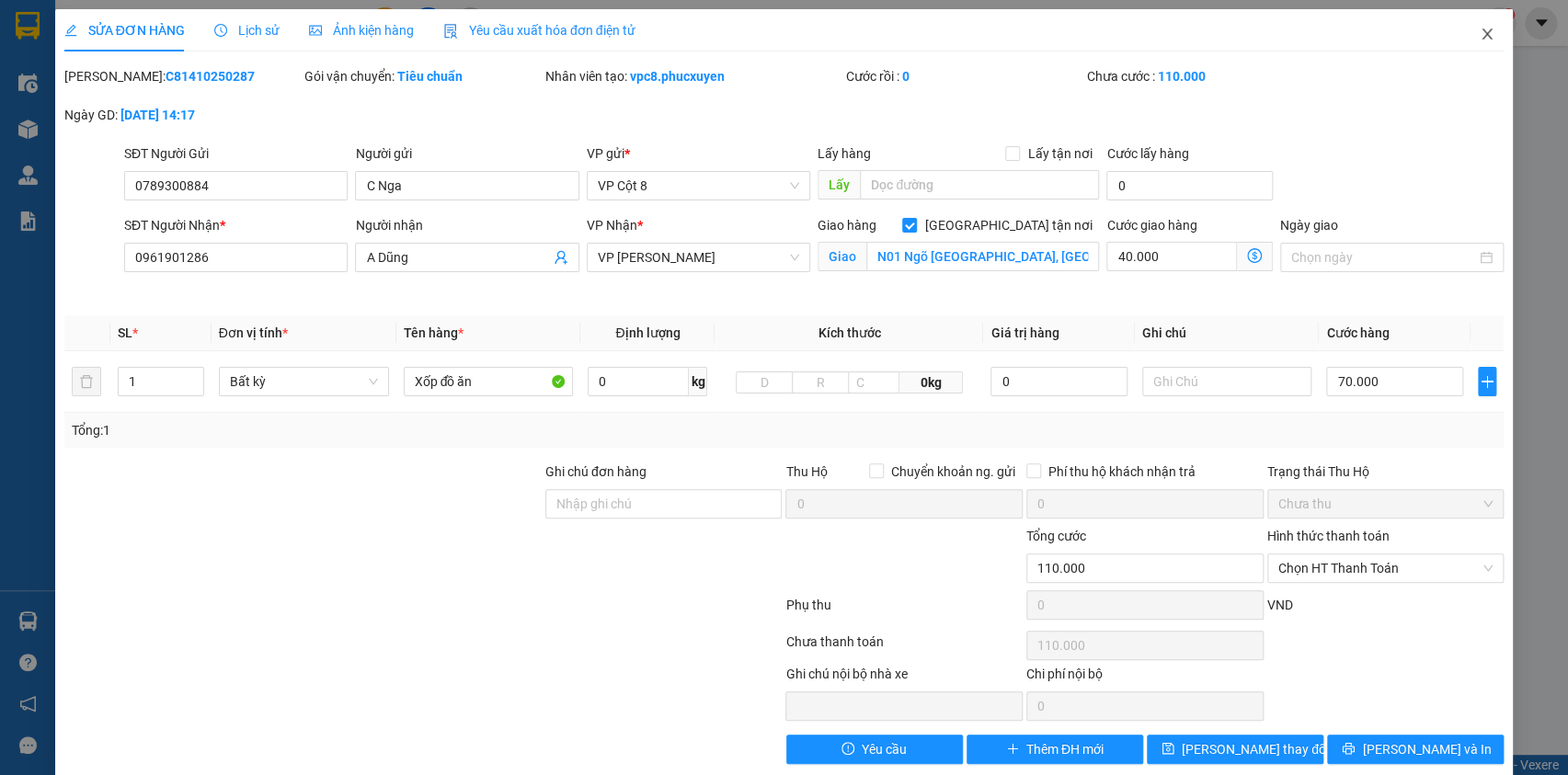
click at [1483, 39] on icon "close" at bounding box center [1488, 34] width 10 height 11
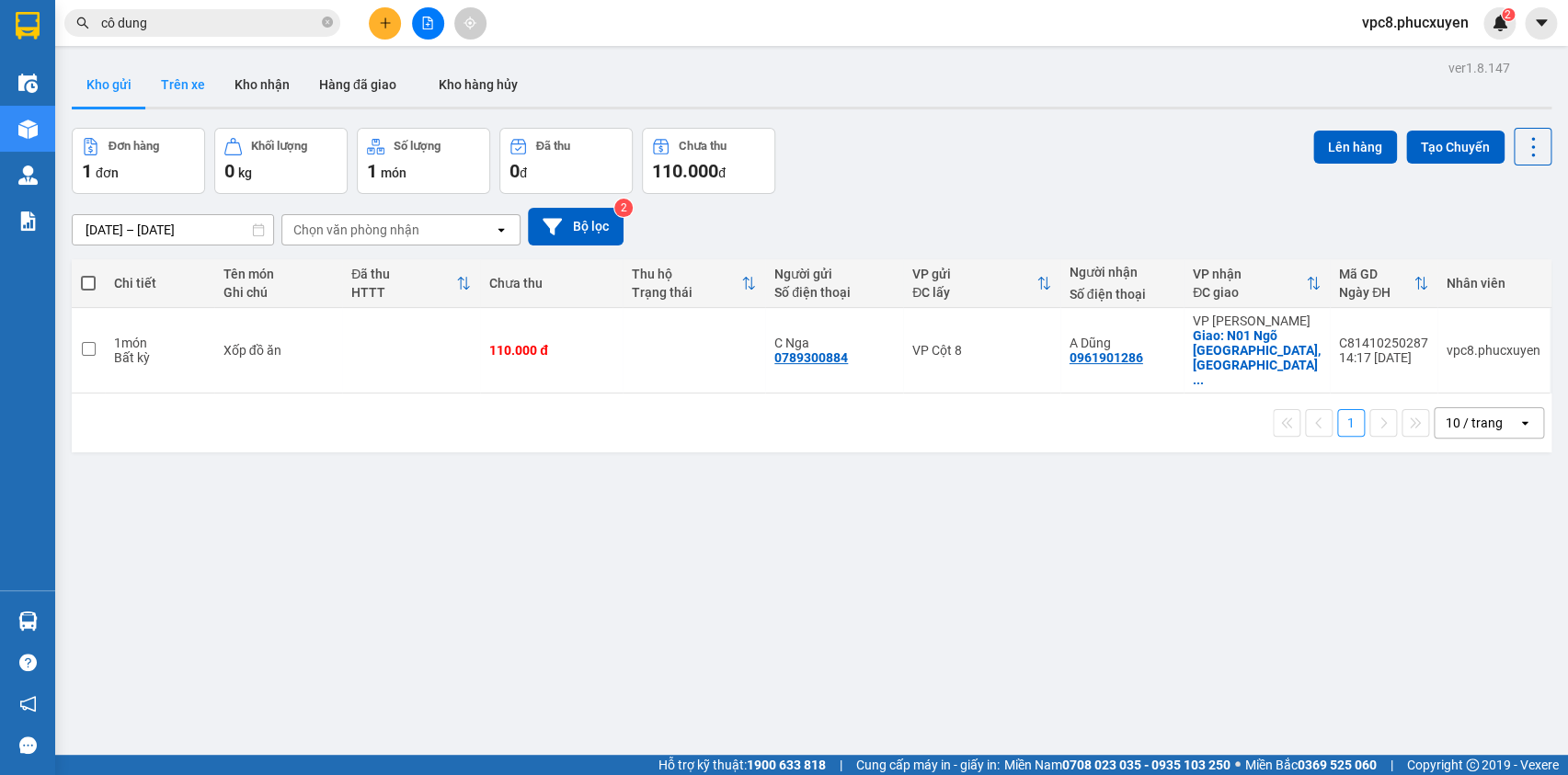
click at [173, 84] on button "Trên xe" at bounding box center [183, 85] width 74 height 44
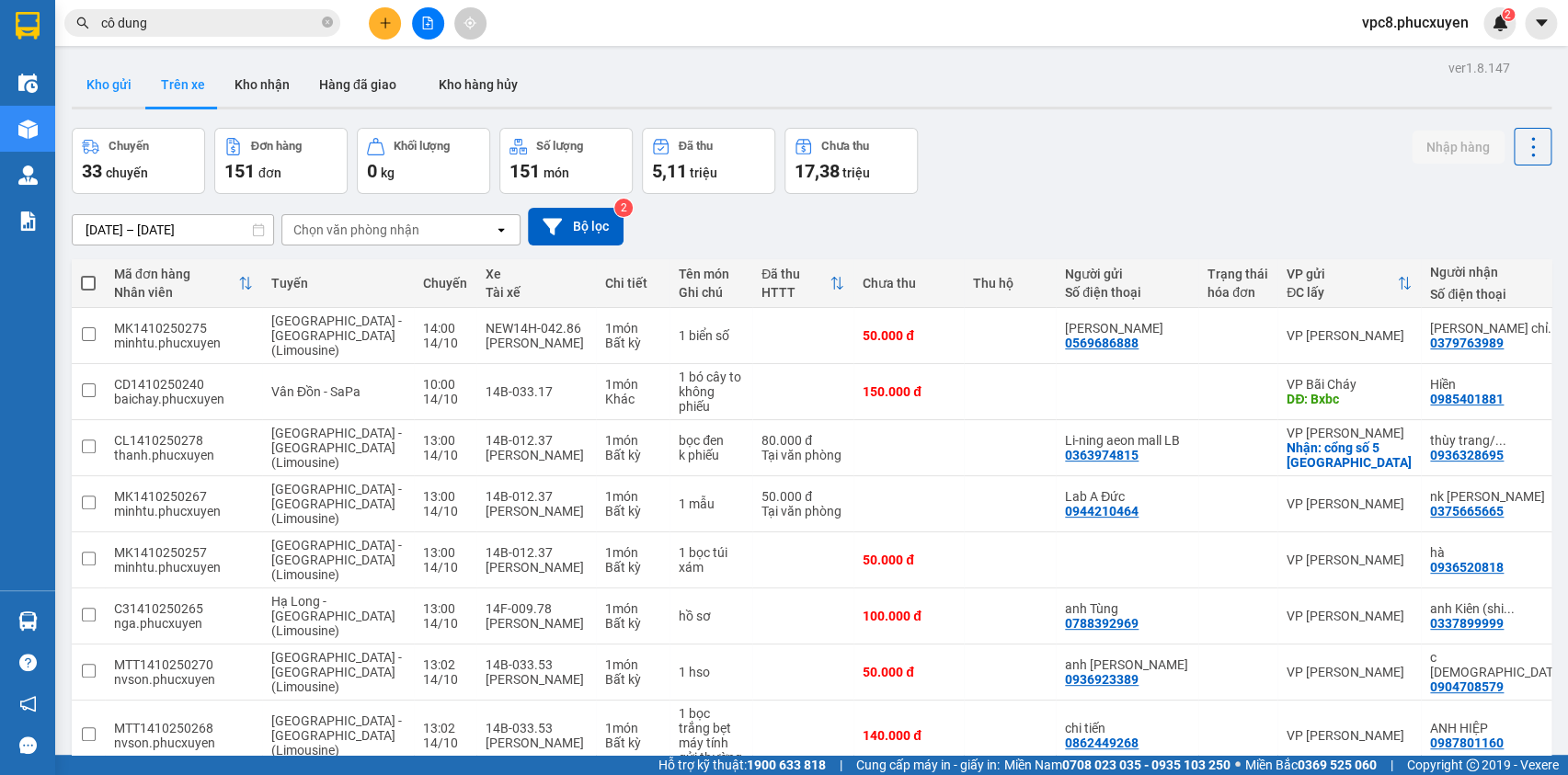
click at [115, 79] on button "Kho gửi" at bounding box center [109, 85] width 75 height 44
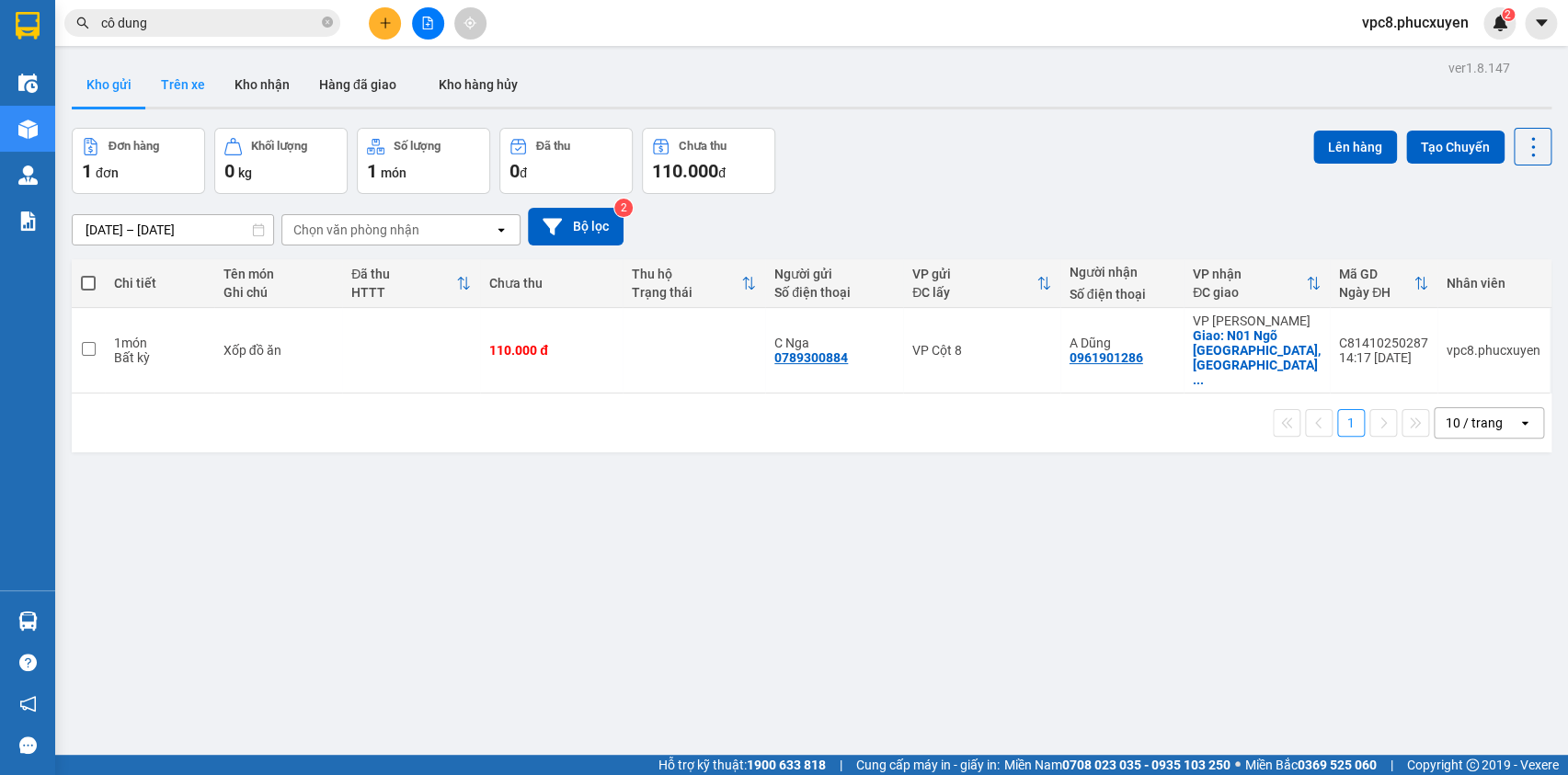
click at [170, 89] on button "Trên xe" at bounding box center [183, 85] width 74 height 44
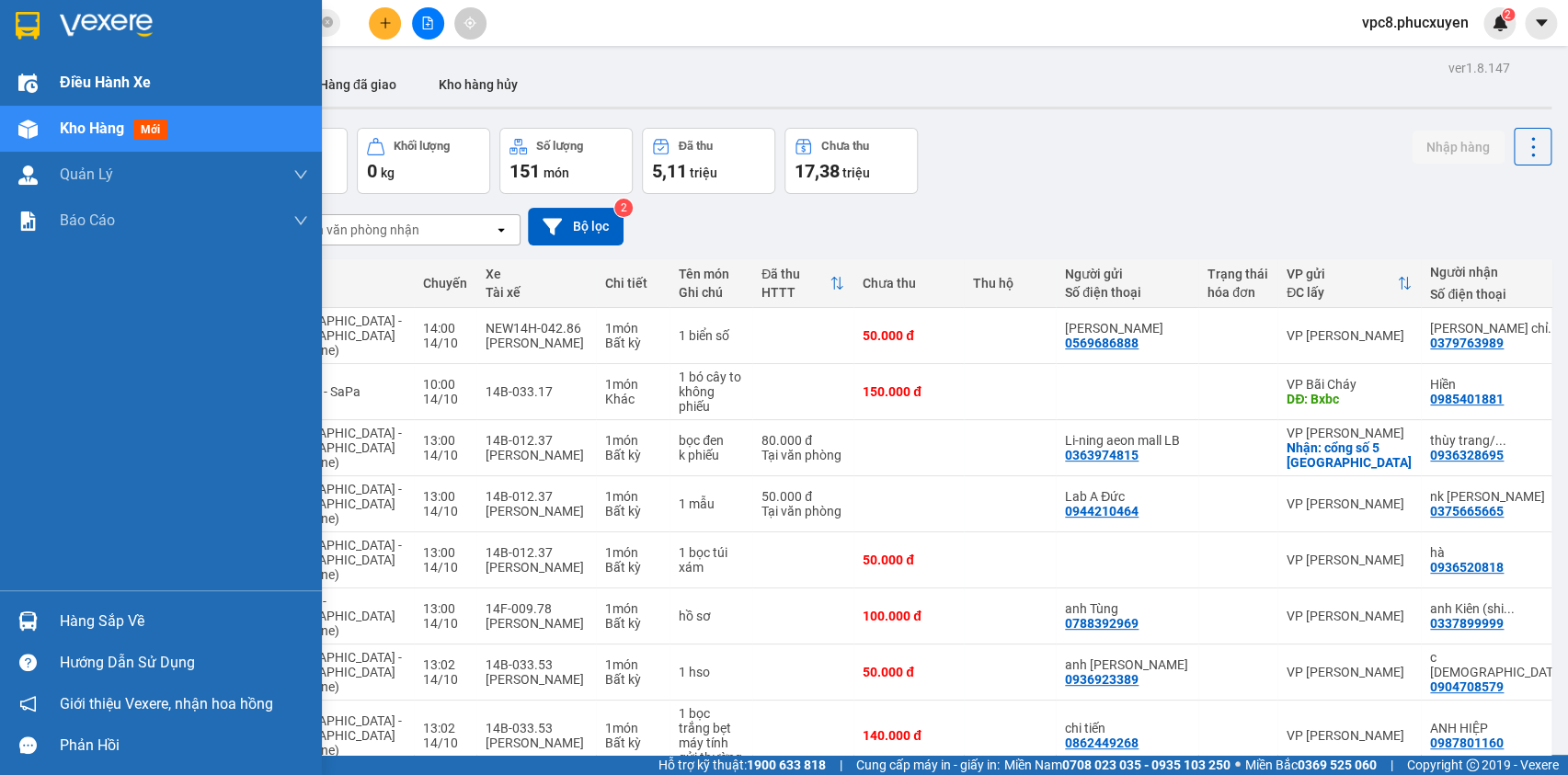
click at [84, 88] on span "Điều hành xe" at bounding box center [105, 82] width 91 height 23
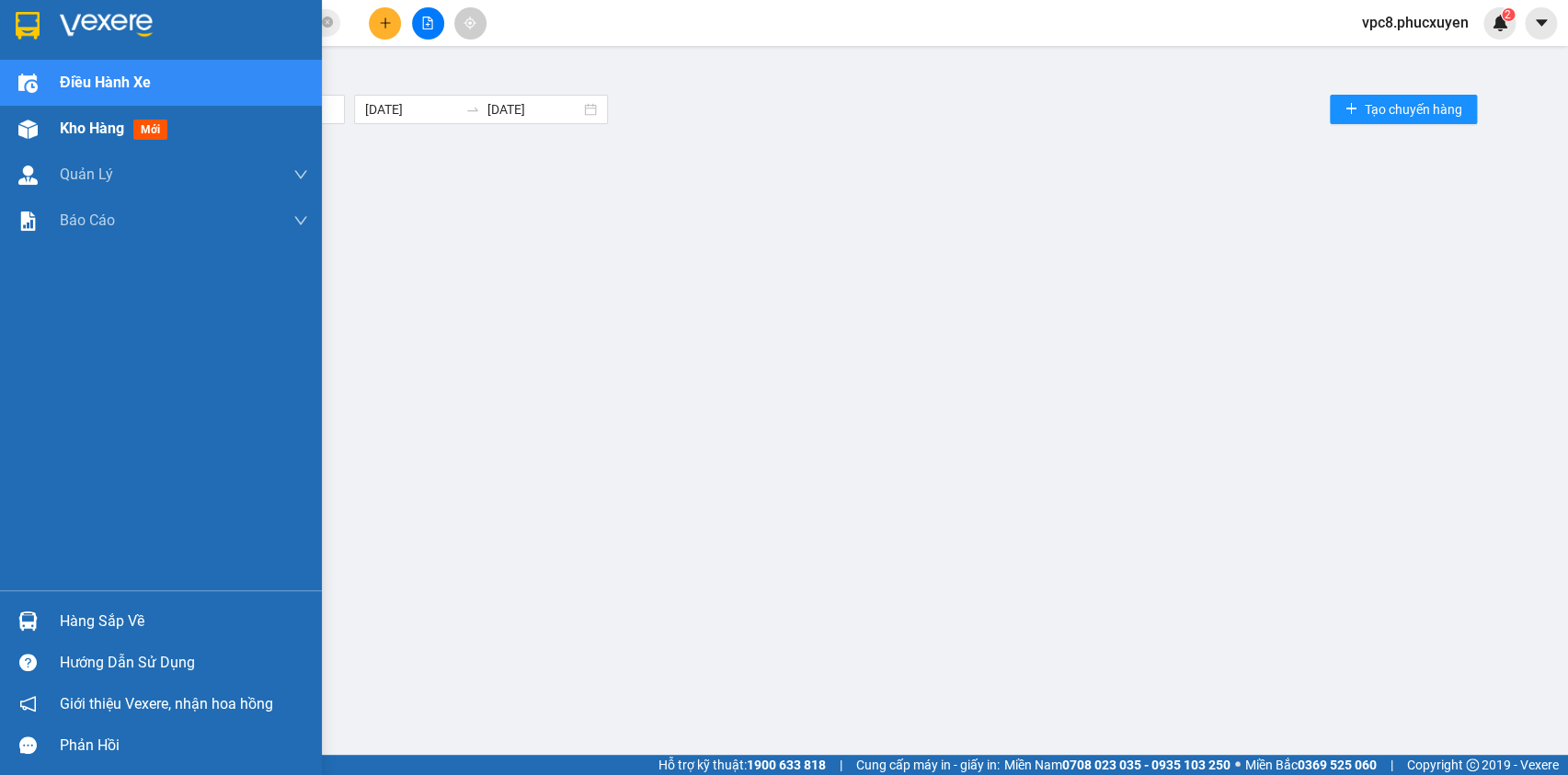
click at [40, 121] on div at bounding box center [28, 128] width 32 height 32
click at [102, 128] on span "Kho hàng" at bounding box center [92, 127] width 65 height 18
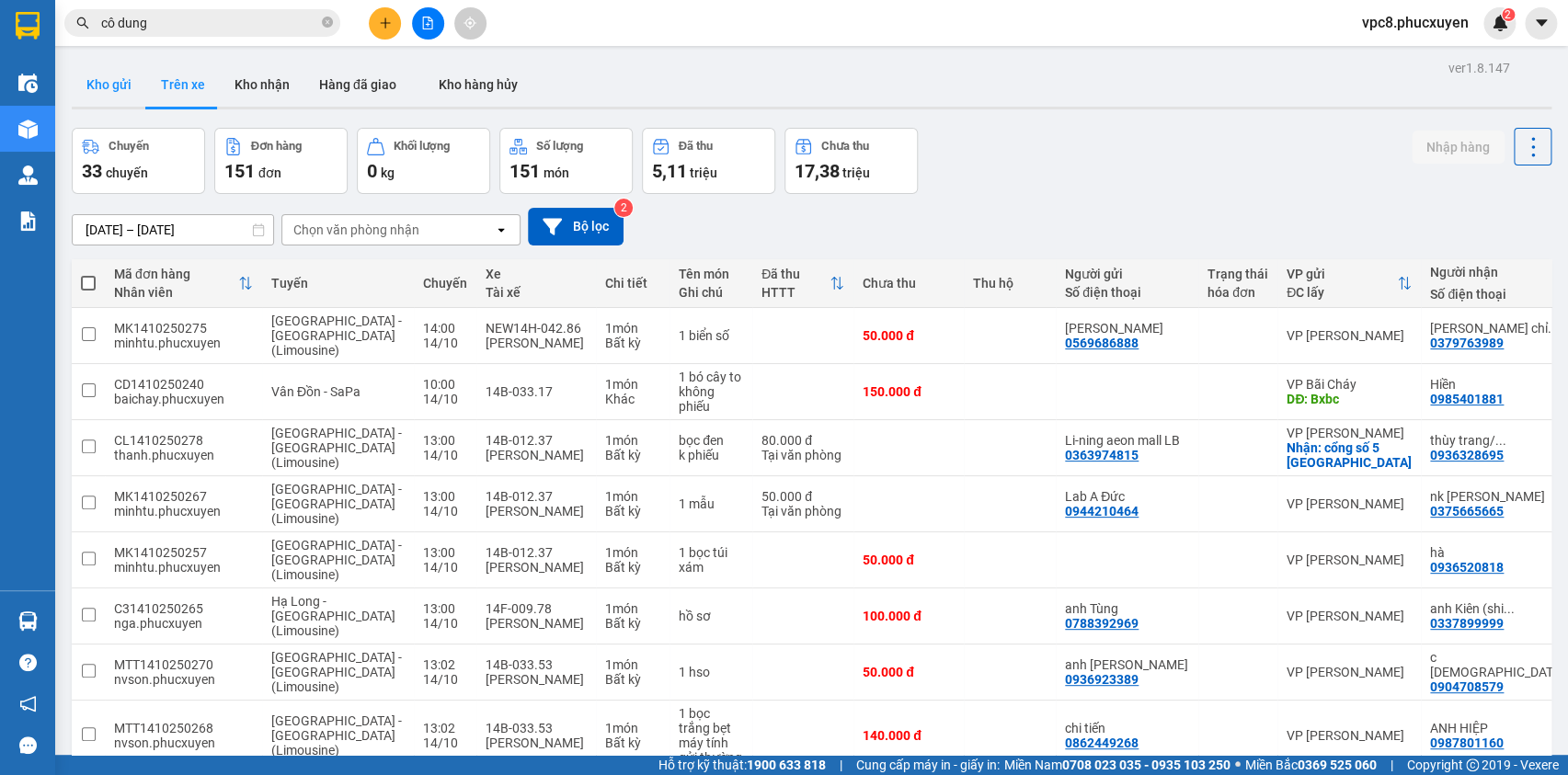
click at [106, 71] on button "Kho gửi" at bounding box center [109, 85] width 75 height 44
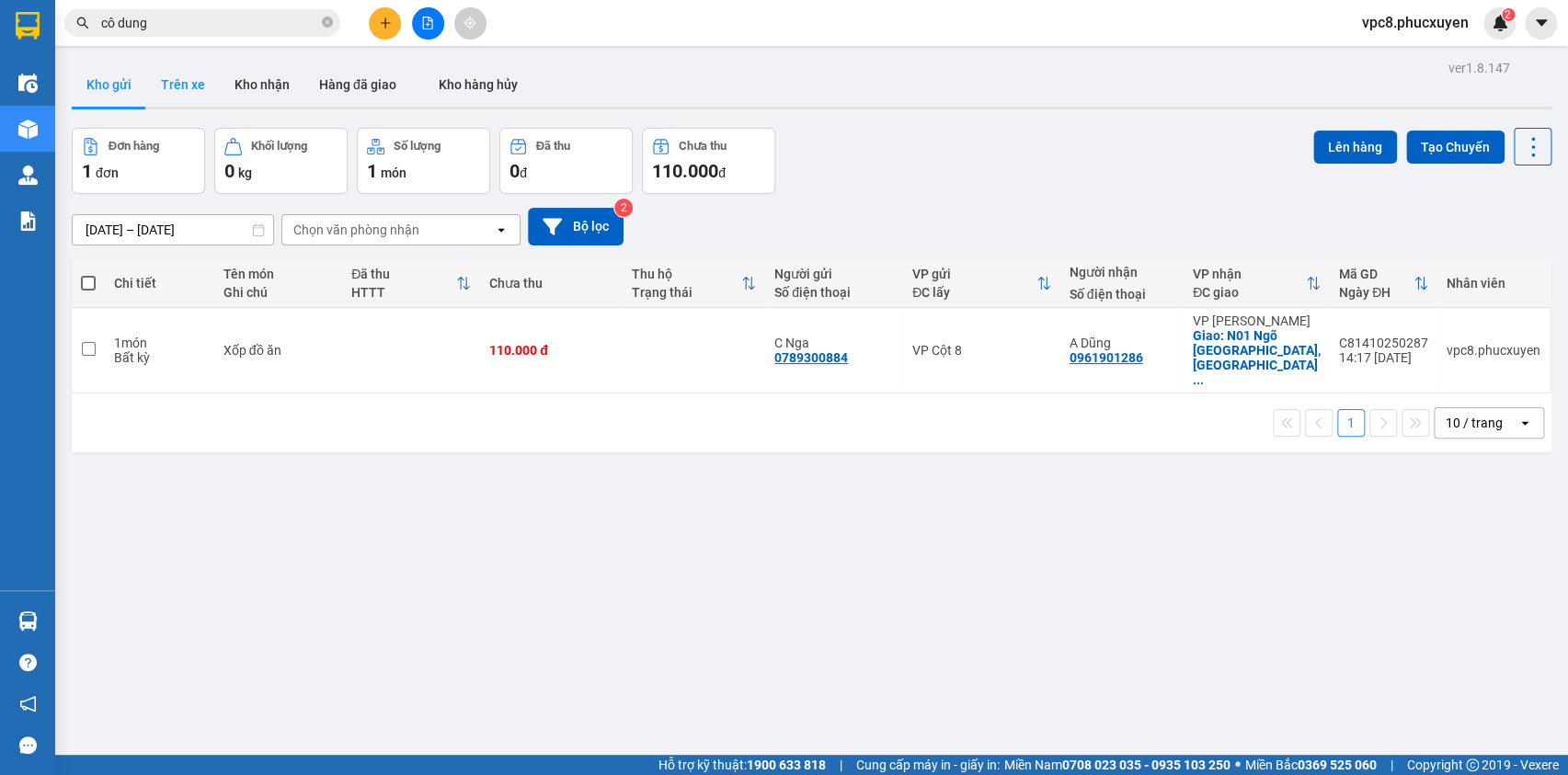
click at [185, 76] on button "Trên xe" at bounding box center [183, 85] width 74 height 44
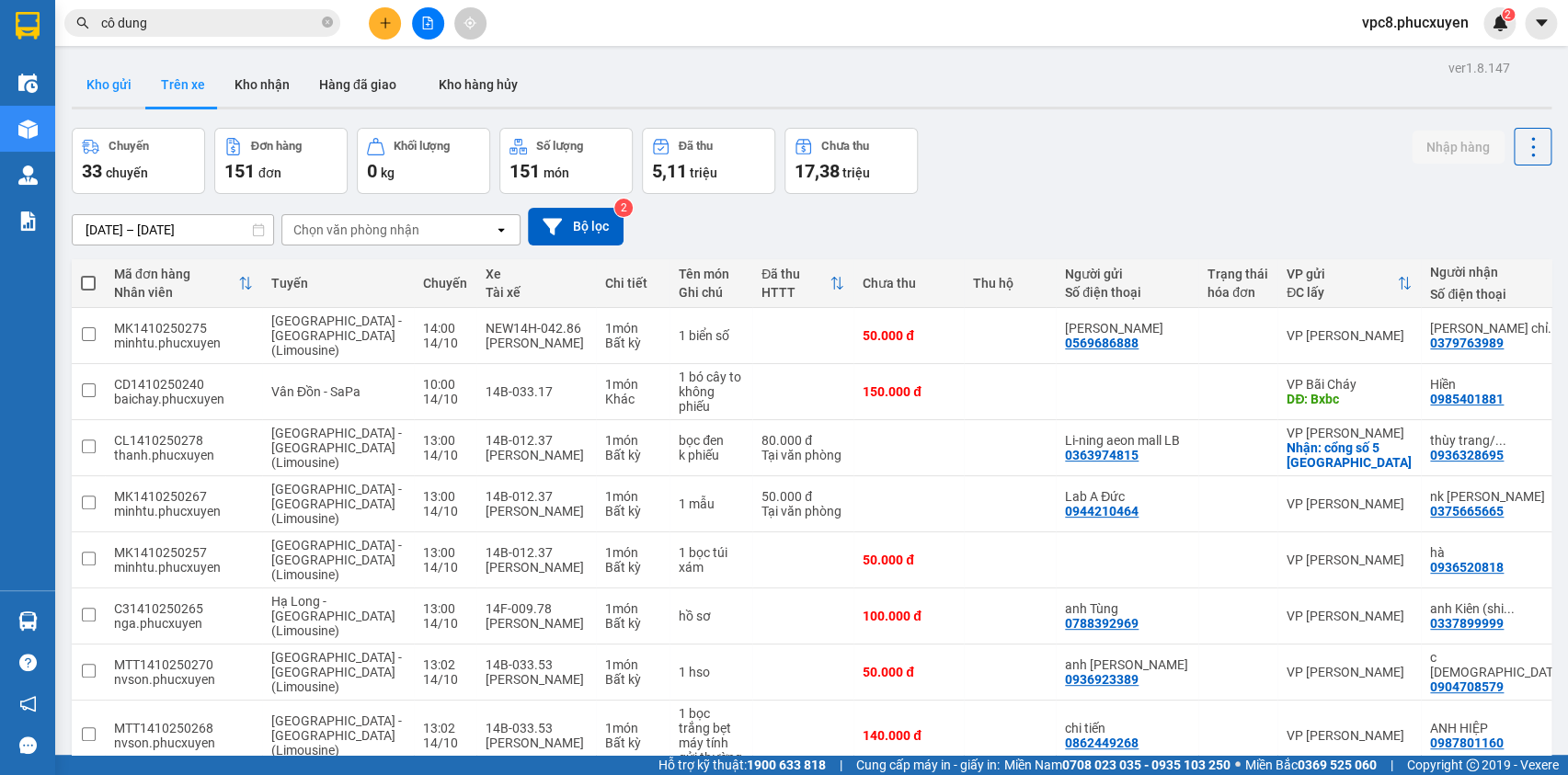
click at [104, 83] on button "Kho gửi" at bounding box center [109, 85] width 75 height 44
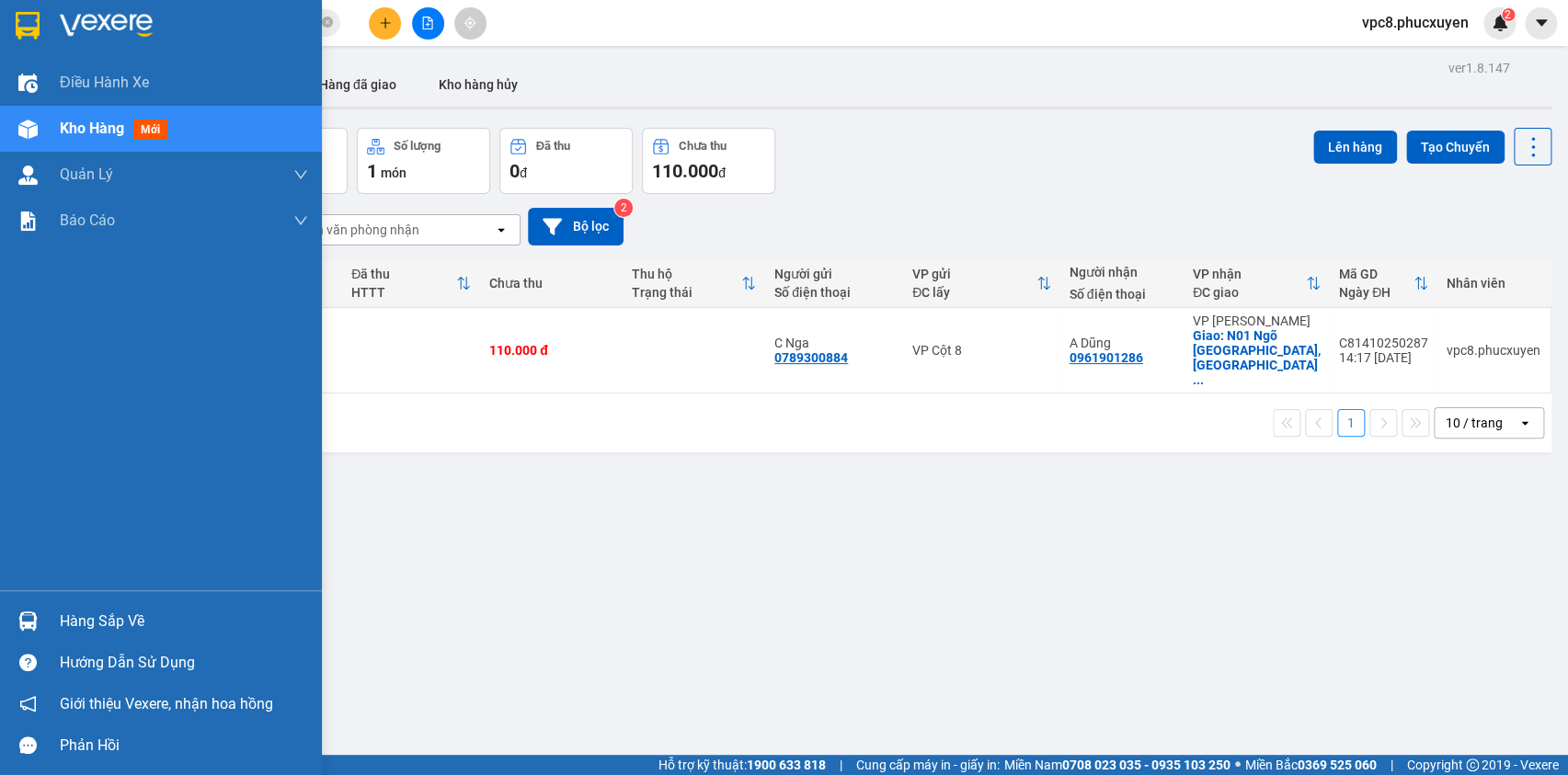
click at [18, 614] on img at bounding box center [28, 621] width 19 height 19
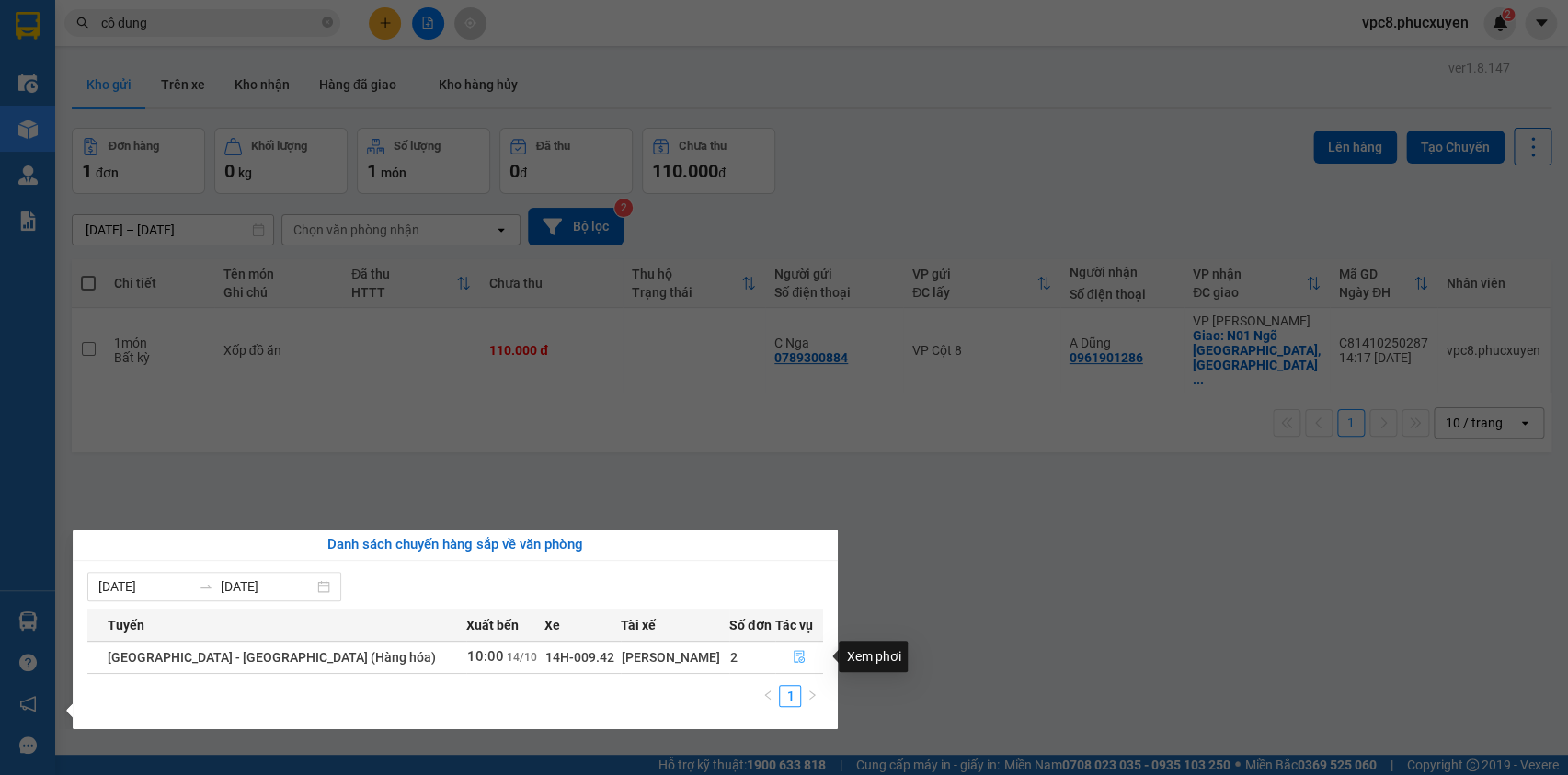
click at [794, 653] on icon "file-done" at bounding box center [799, 657] width 11 height 13
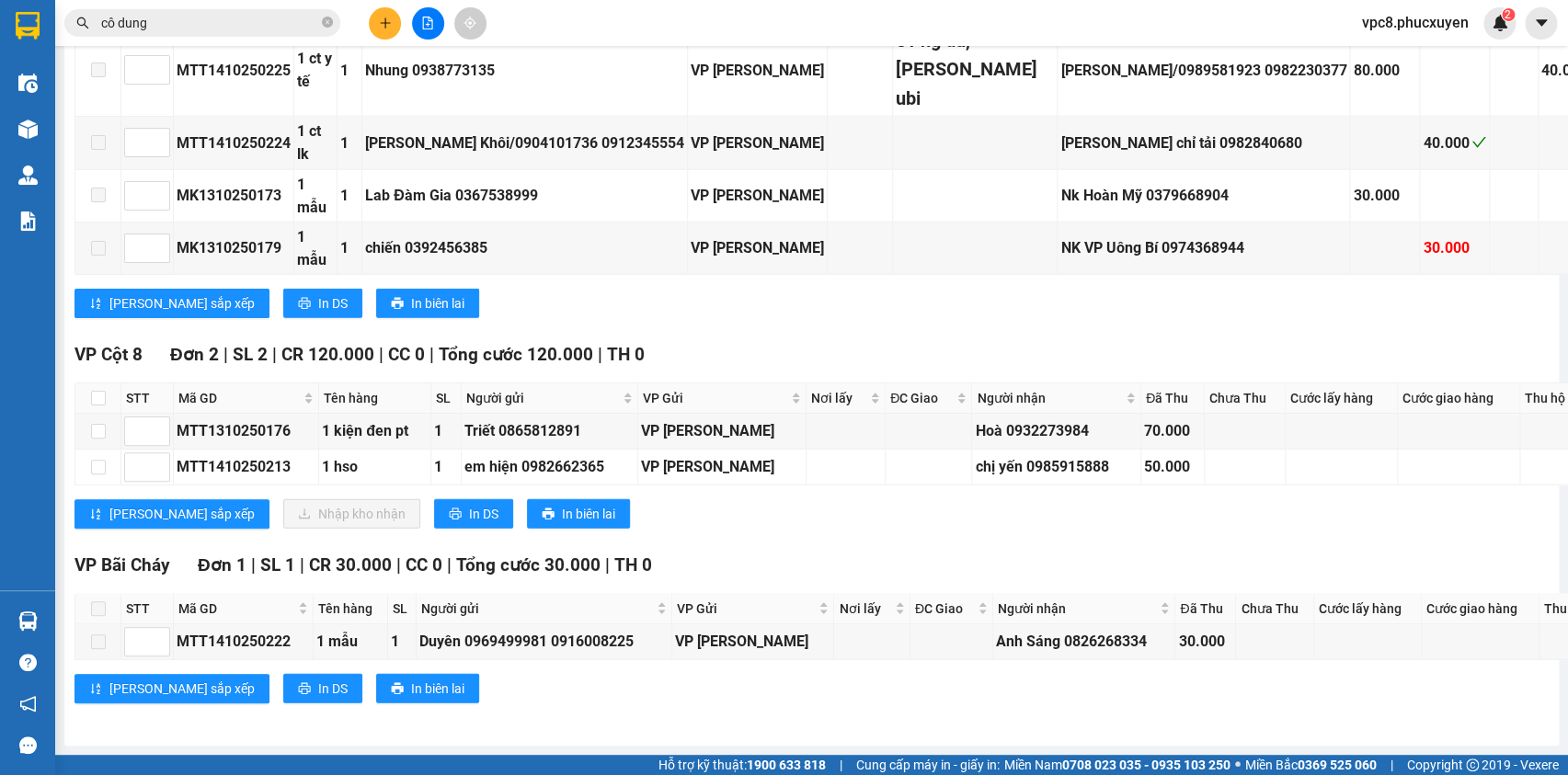
scroll to position [2508, 0]
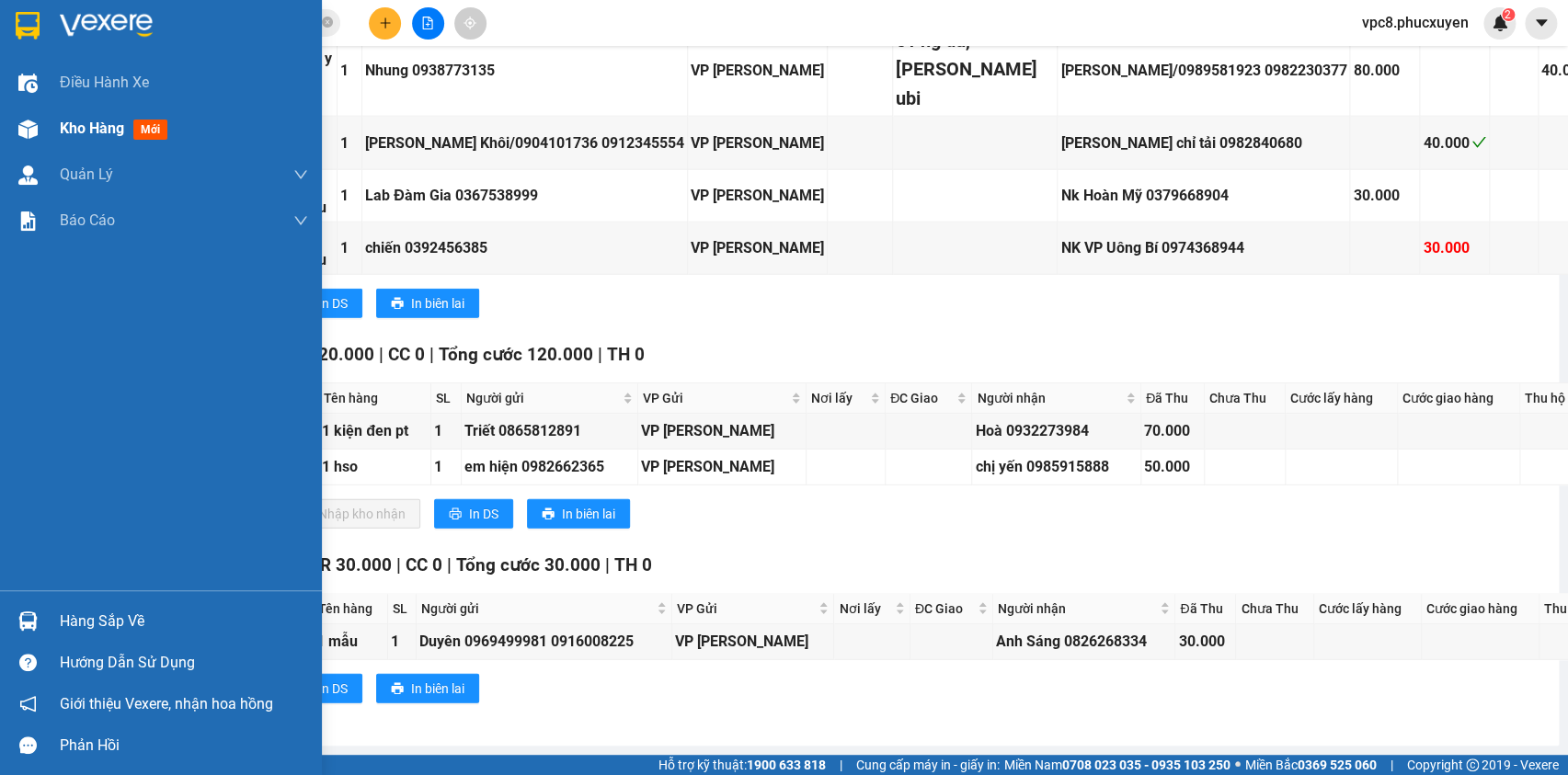
click at [30, 119] on img at bounding box center [28, 128] width 19 height 19
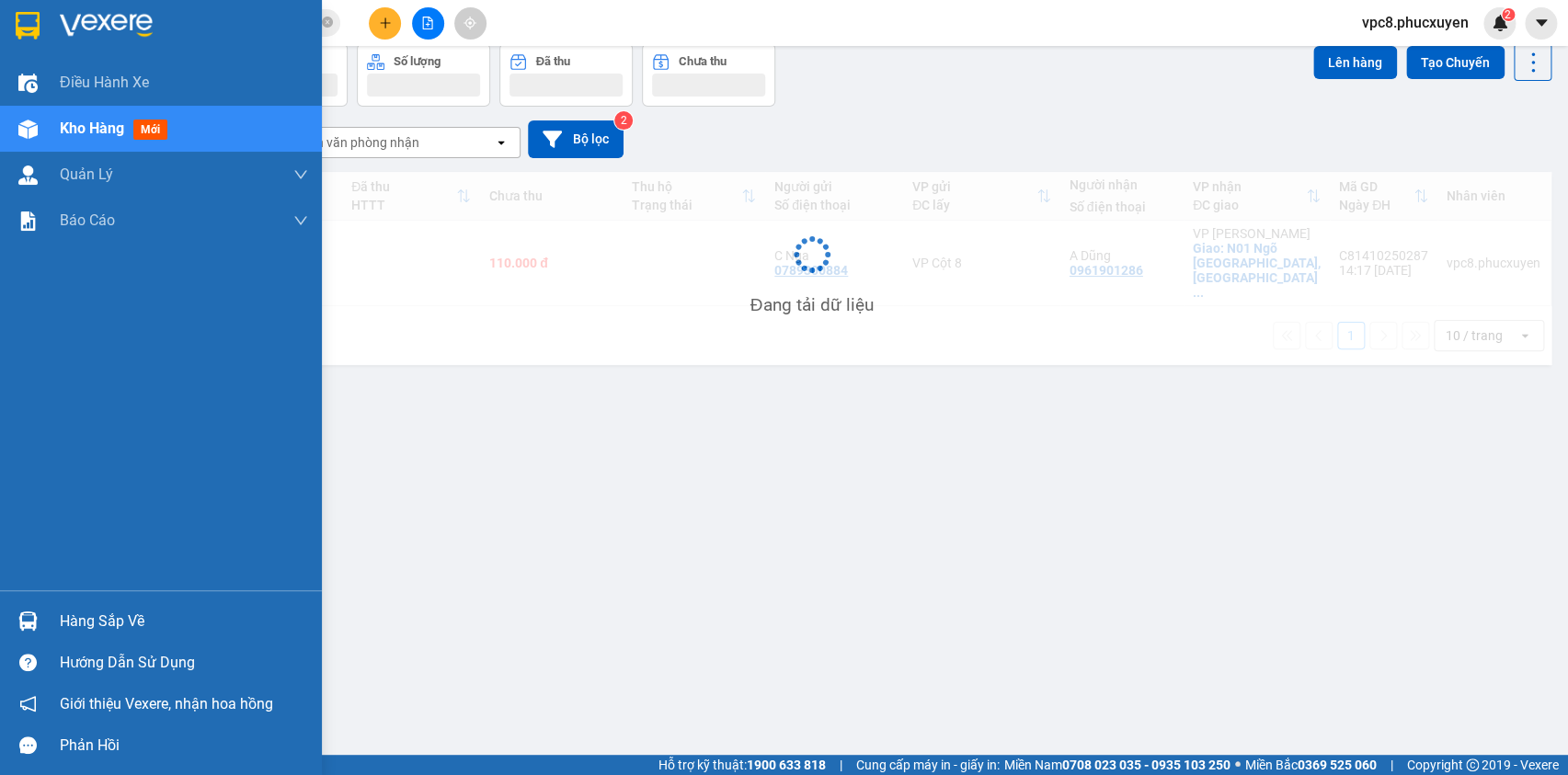
scroll to position [84, 0]
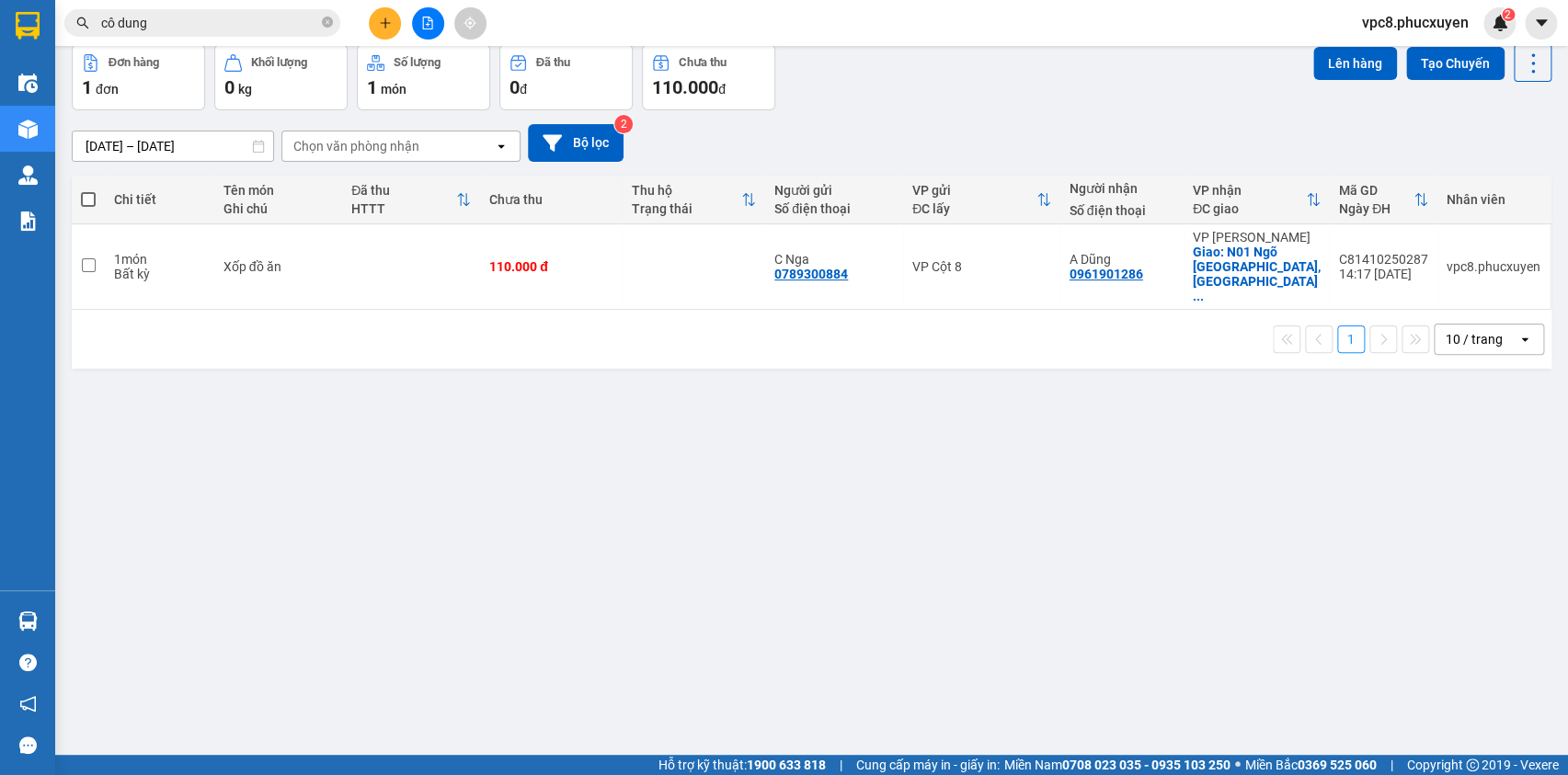
click at [929, 116] on div "12/10/2025 – 14/10/2025 Press the down arrow key to interact with the calendar …" at bounding box center [812, 142] width 1480 height 66
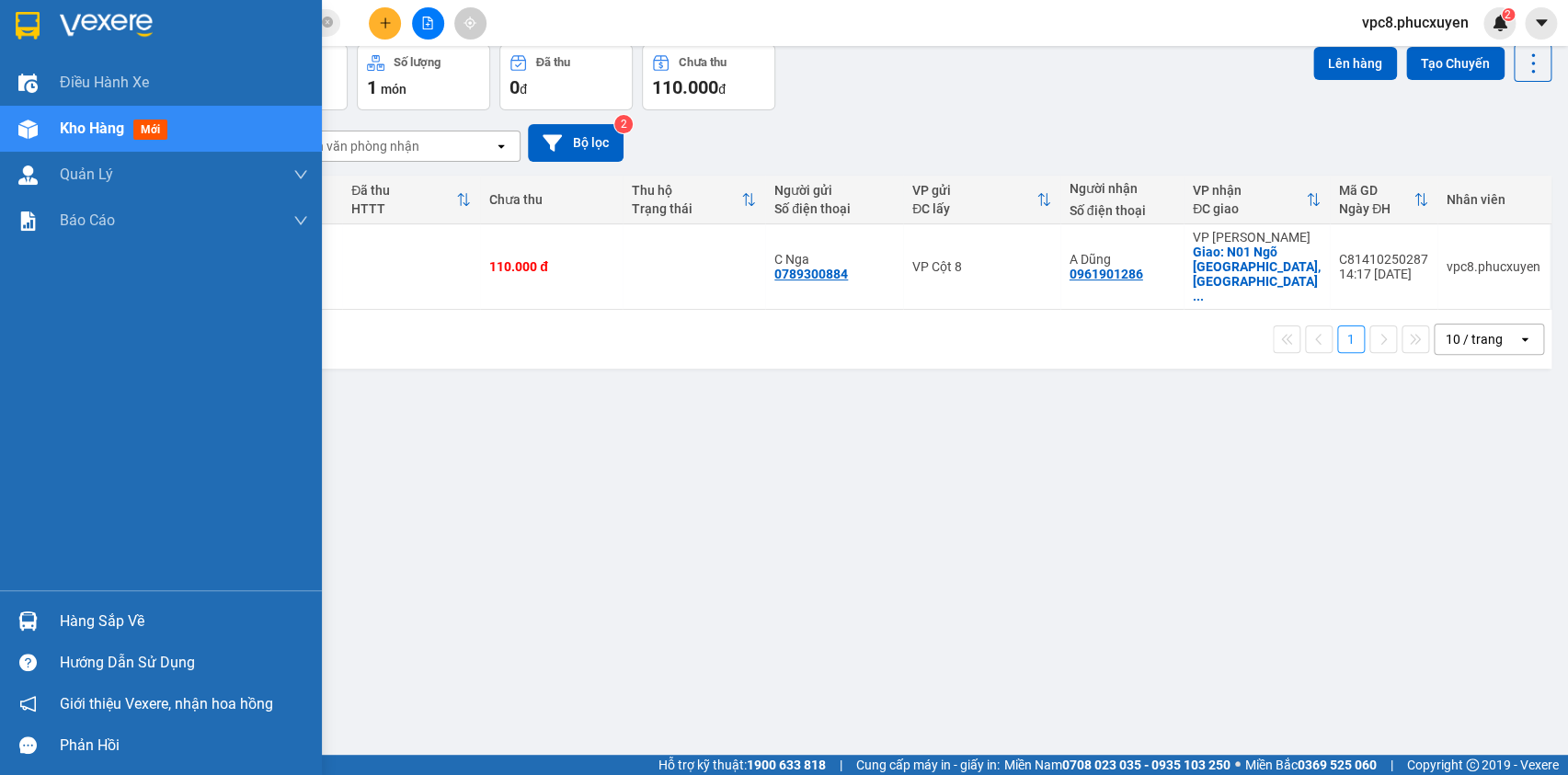
click at [27, 614] on img at bounding box center [28, 621] width 19 height 19
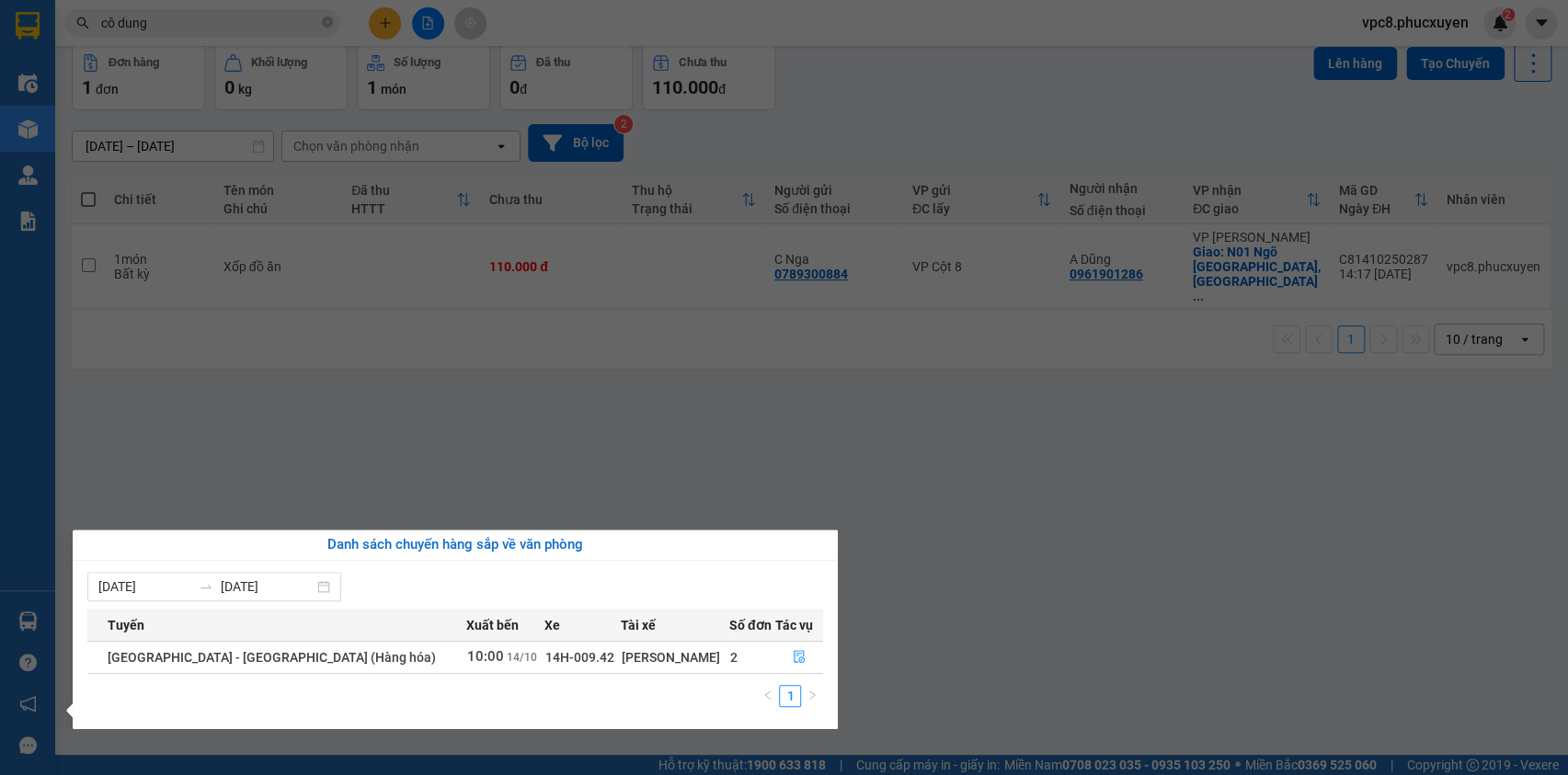
click at [574, 384] on section "Kết quả tìm kiếm ( 155 ) Bộ lọc Mã ĐH Trạng thái Món hàng Thu hộ Tổng cước Chưa…" at bounding box center [784, 387] width 1568 height 775
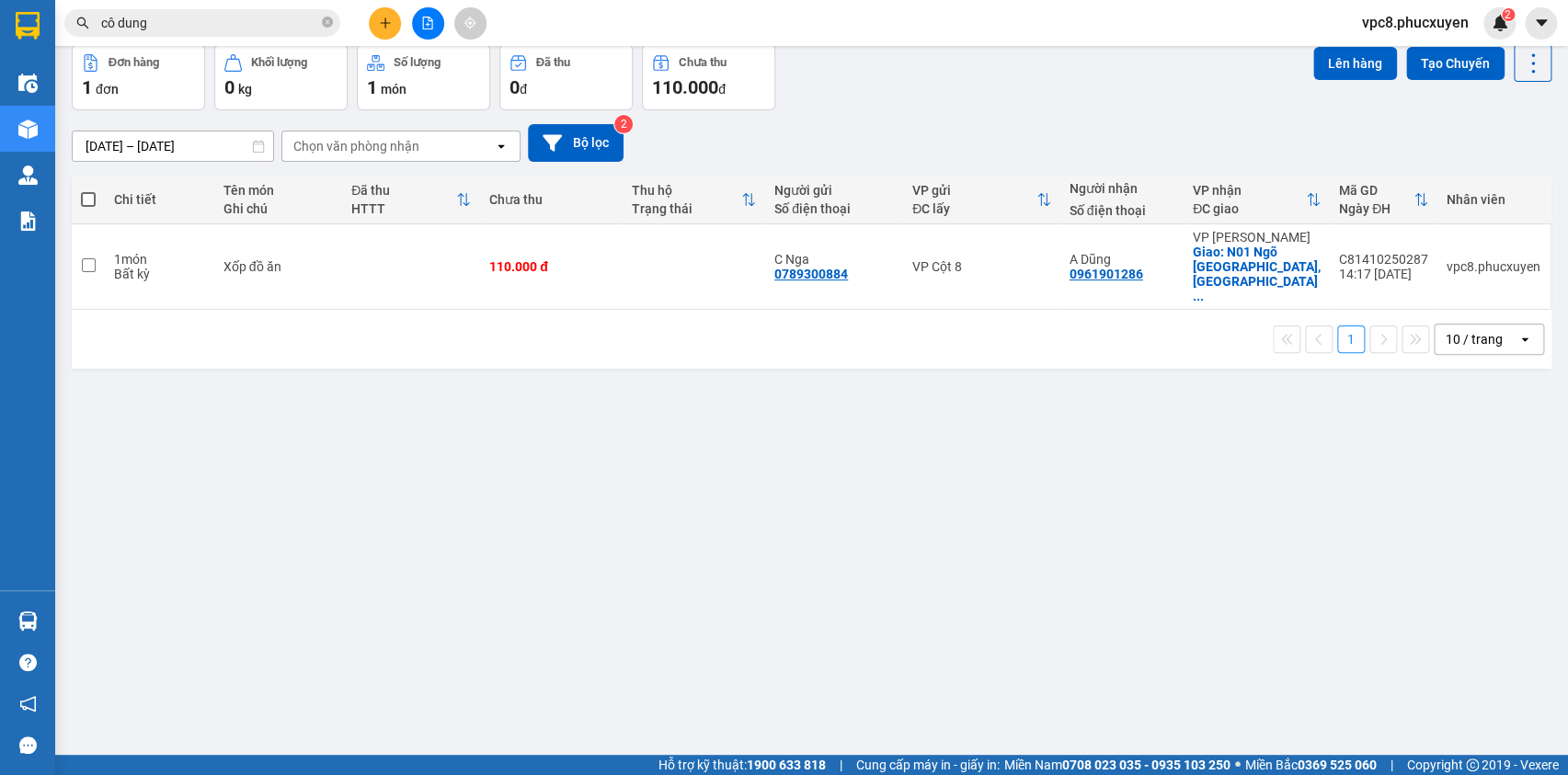
scroll to position [0, 0]
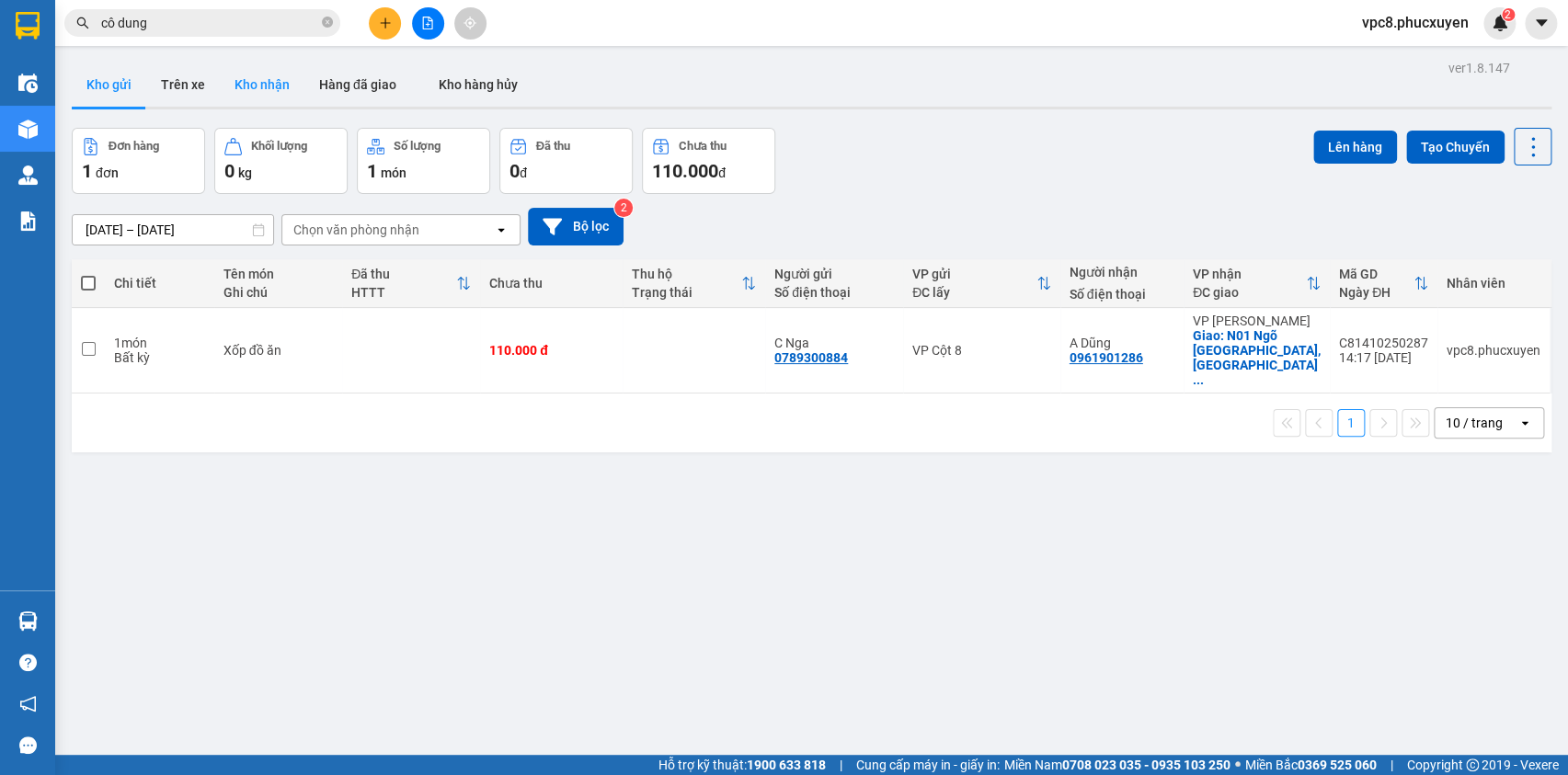
click at [259, 81] on button "Kho nhận" at bounding box center [262, 85] width 85 height 44
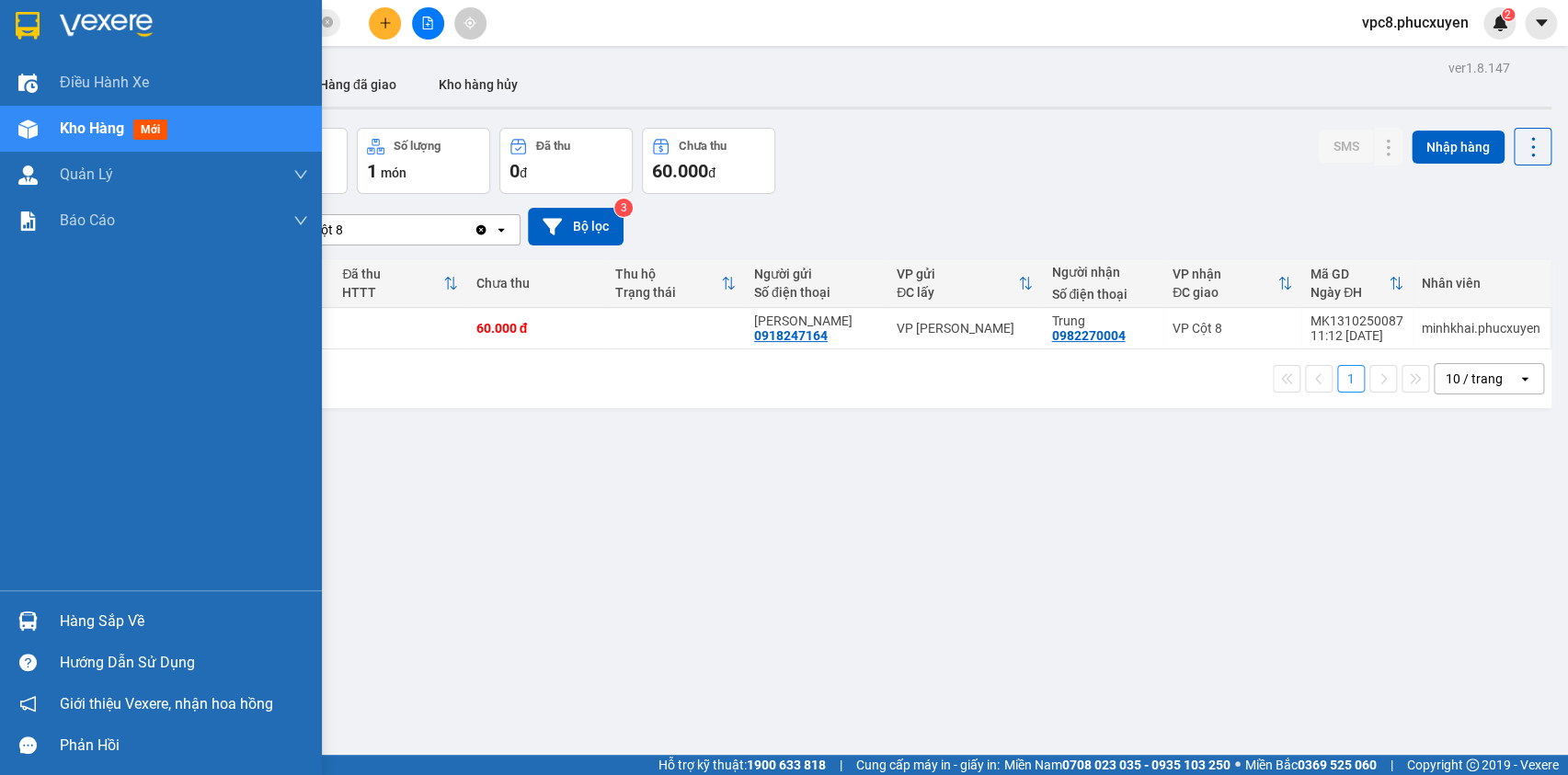
click at [23, 618] on img at bounding box center [28, 621] width 19 height 19
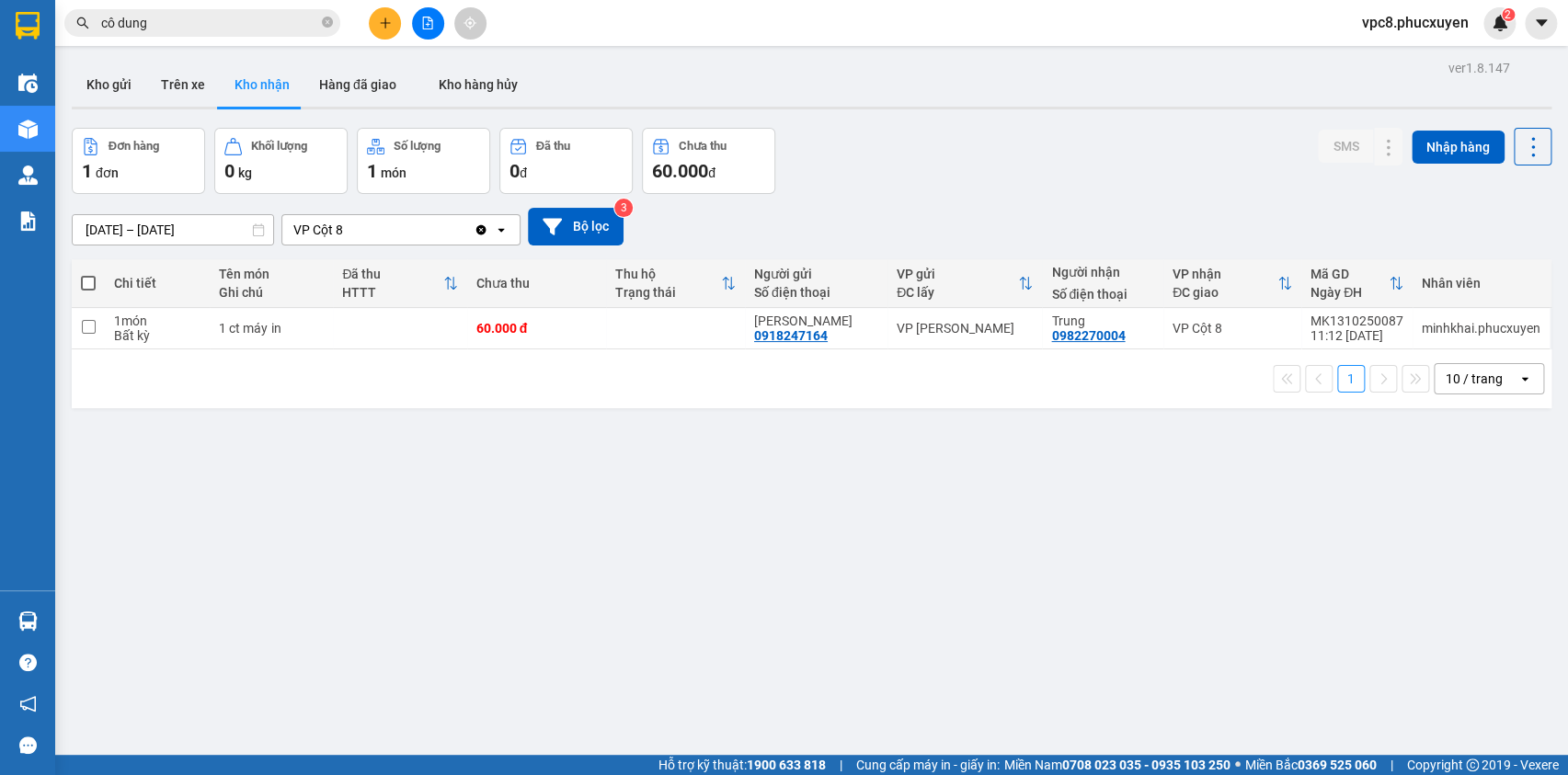
click at [667, 495] on section "Kết quả tìm kiếm ( 155 ) Bộ lọc Mã ĐH Trạng thái Món hàng Thu hộ Tổng cước Chưa…" at bounding box center [784, 387] width 1568 height 775
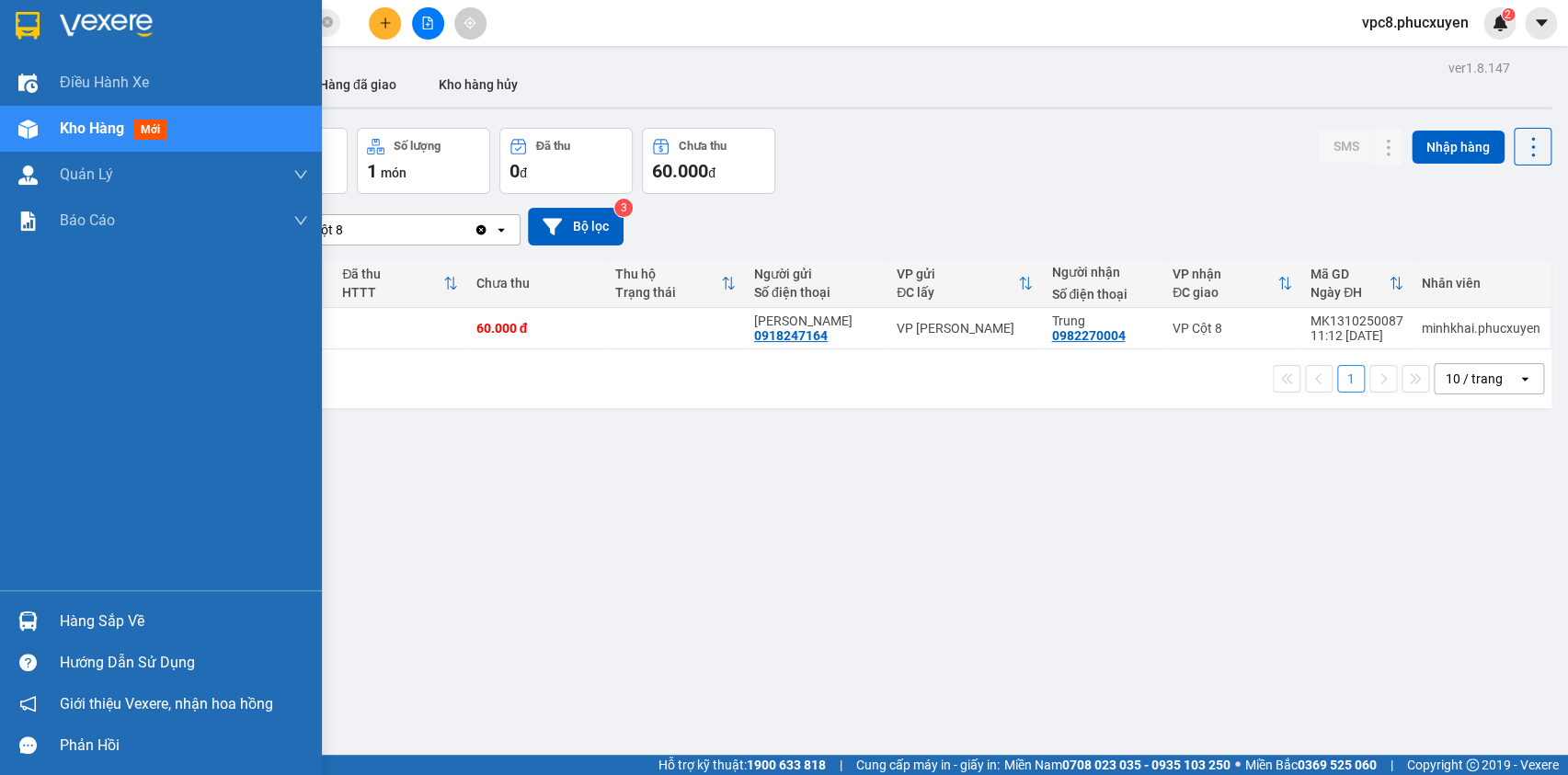
click at [19, 623] on img at bounding box center [28, 621] width 19 height 19
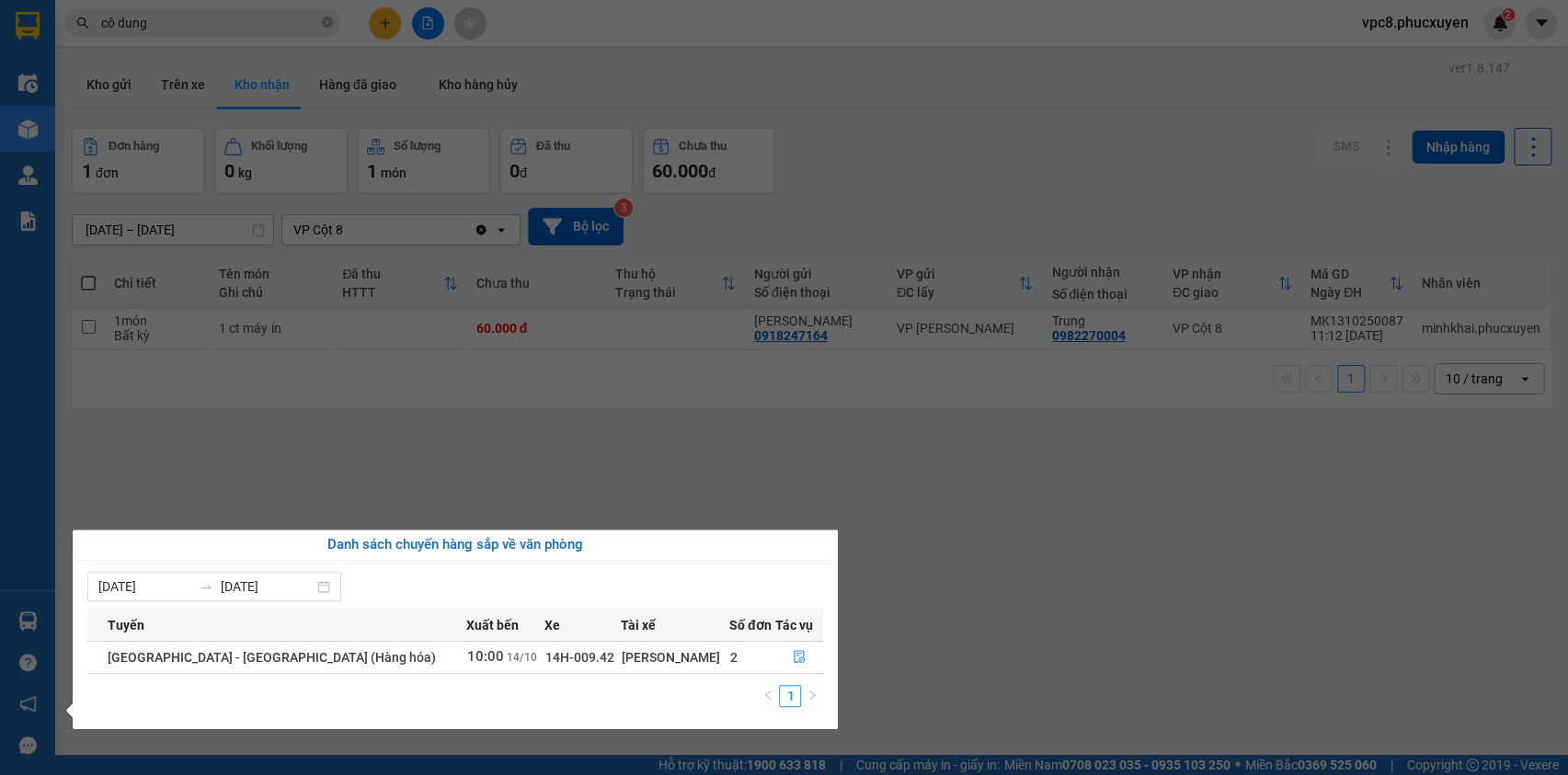
click at [726, 459] on section "Kết quả tìm kiếm ( 155 ) Bộ lọc Mã ĐH Trạng thái Món hàng Thu hộ Tổng cước Chưa…" at bounding box center [784, 387] width 1568 height 775
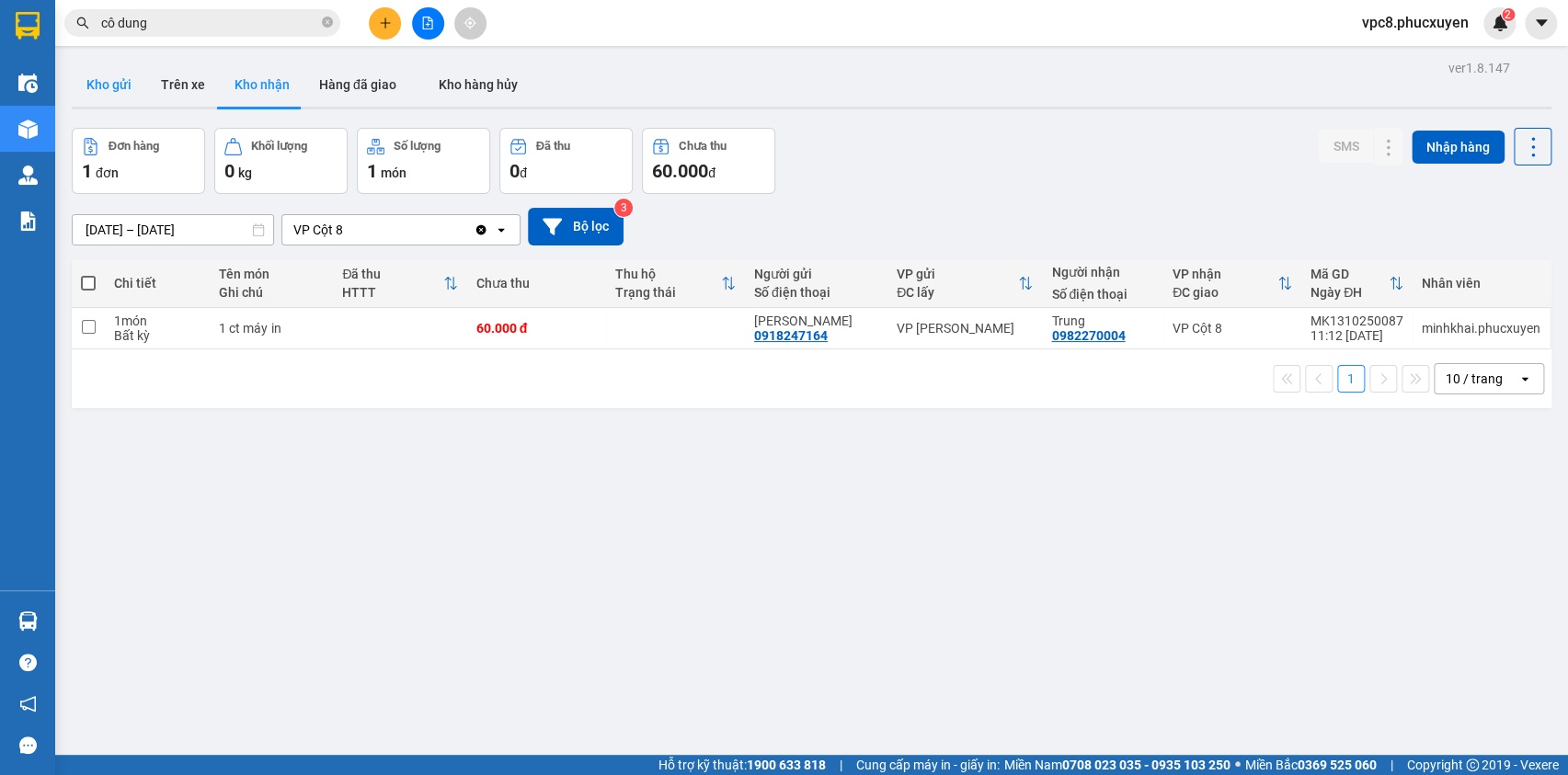
click at [109, 79] on button "Kho gửi" at bounding box center [109, 85] width 75 height 44
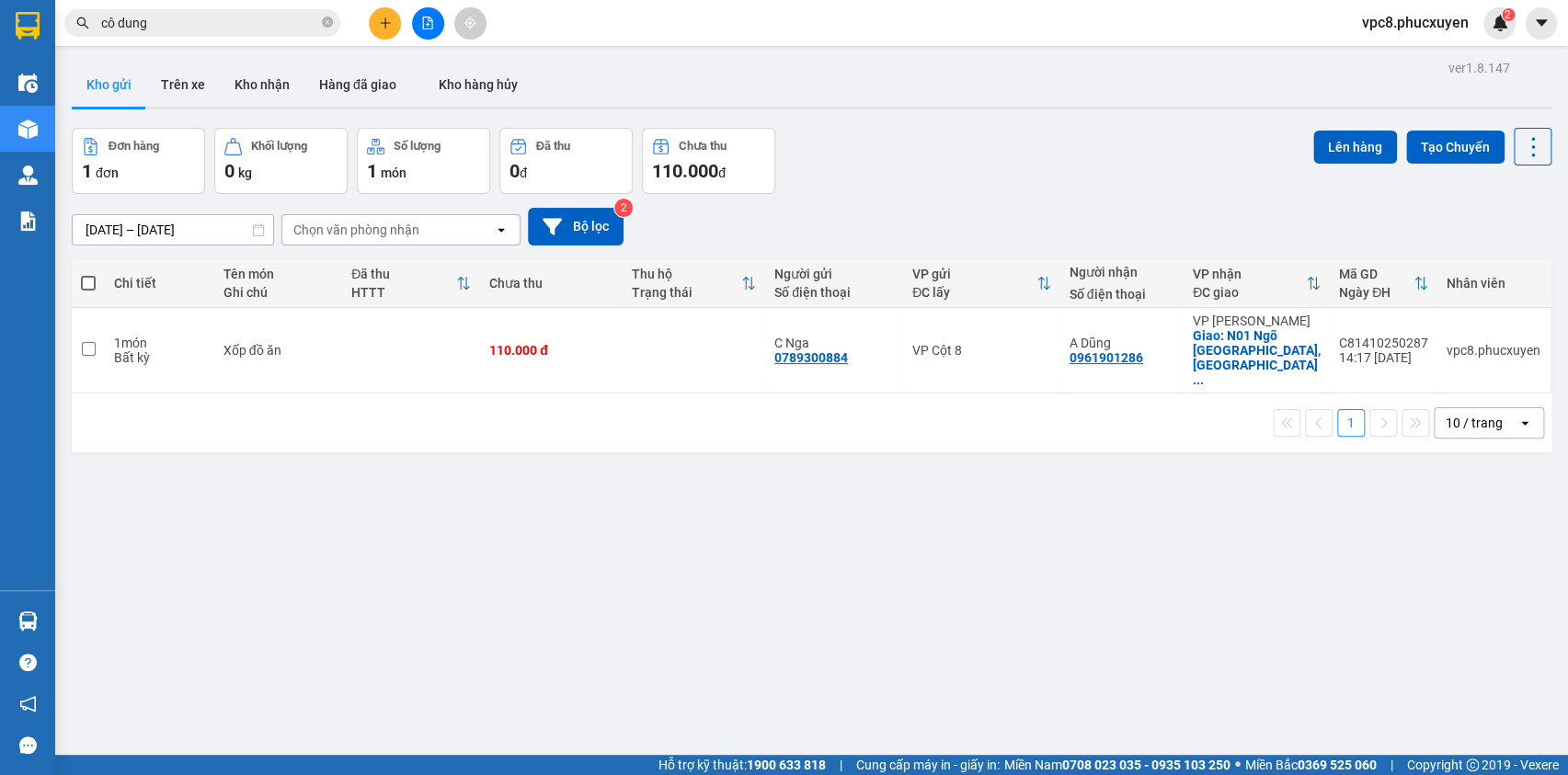
click at [1059, 187] on div "Đơn hàng 1 đơn Khối lượng 0 kg Số lượng 1 món Đã thu 0 đ Chưa thu 110.000 đ Lên…" at bounding box center [812, 161] width 1480 height 67
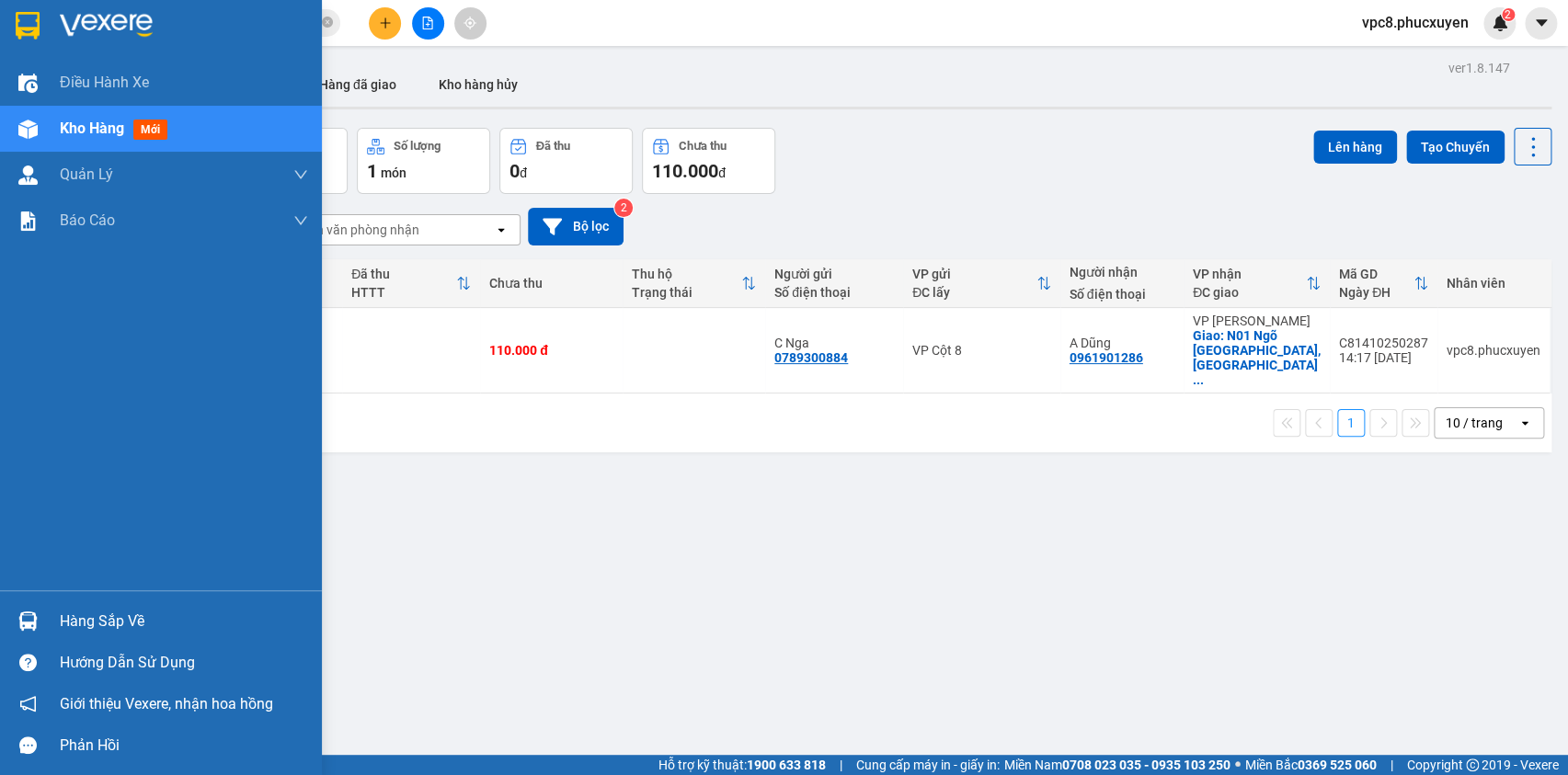
click at [14, 621] on div at bounding box center [28, 621] width 32 height 32
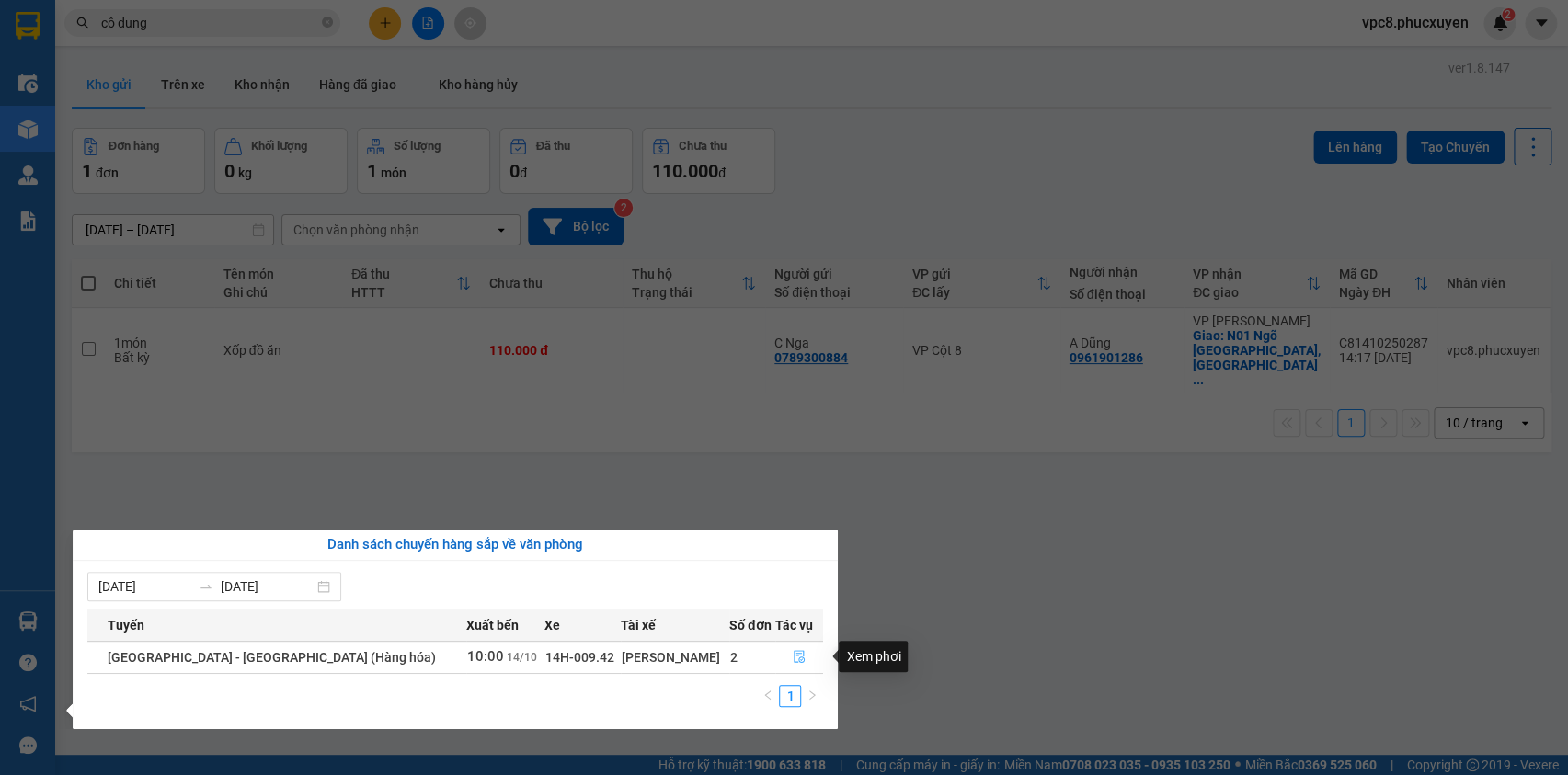
click at [794, 648] on button "button" at bounding box center [799, 658] width 46 height 30
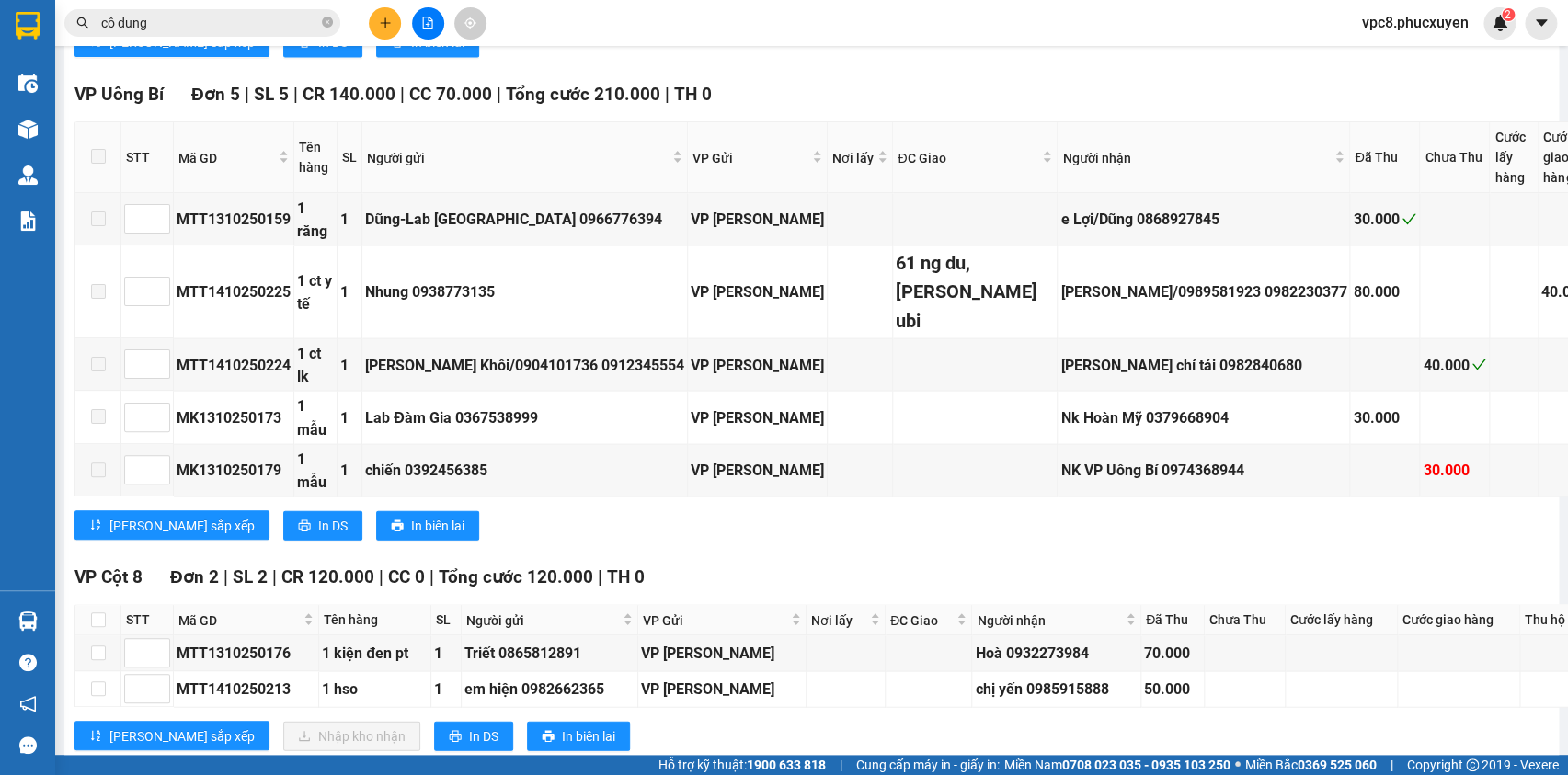
scroll to position [1755, 0]
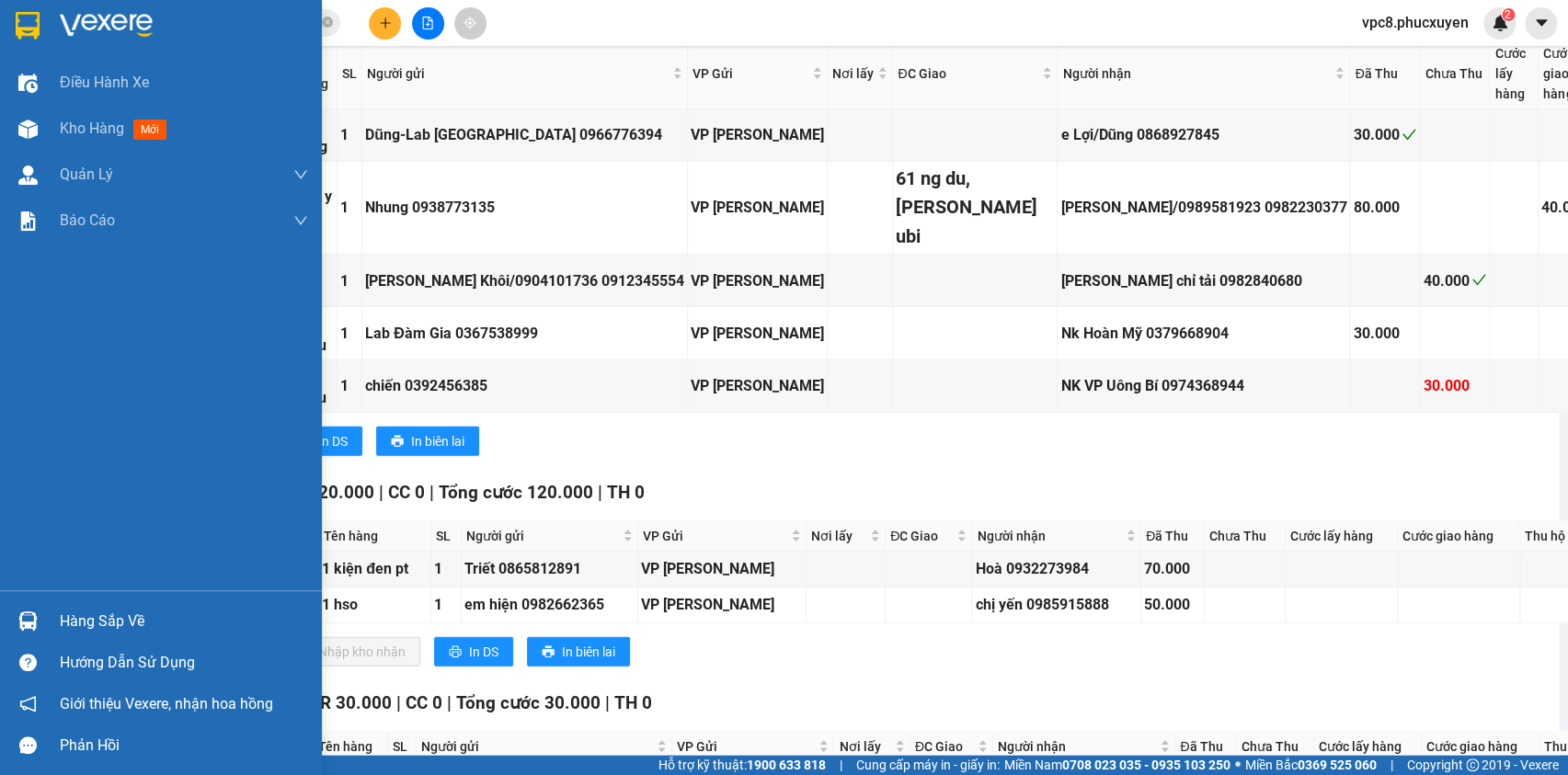
click at [47, 617] on div "Hàng sắp về" at bounding box center [161, 621] width 322 height 42
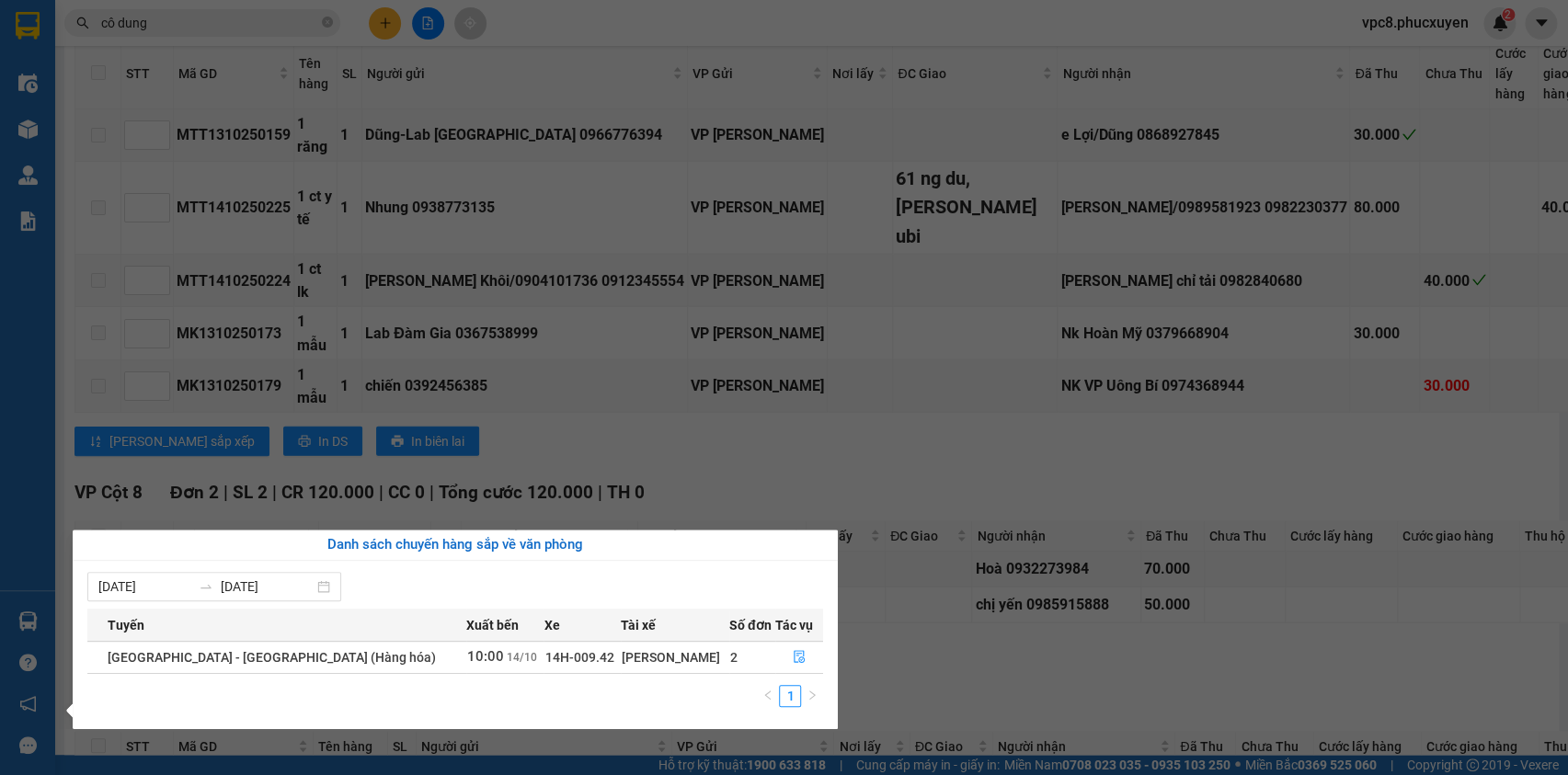
click at [1035, 651] on section "Kết quả tìm kiếm ( 155 ) Bộ lọc Mã ĐH Trạng thái Món hàng Thu hộ Tổng cước Chưa…" at bounding box center [784, 387] width 1568 height 775
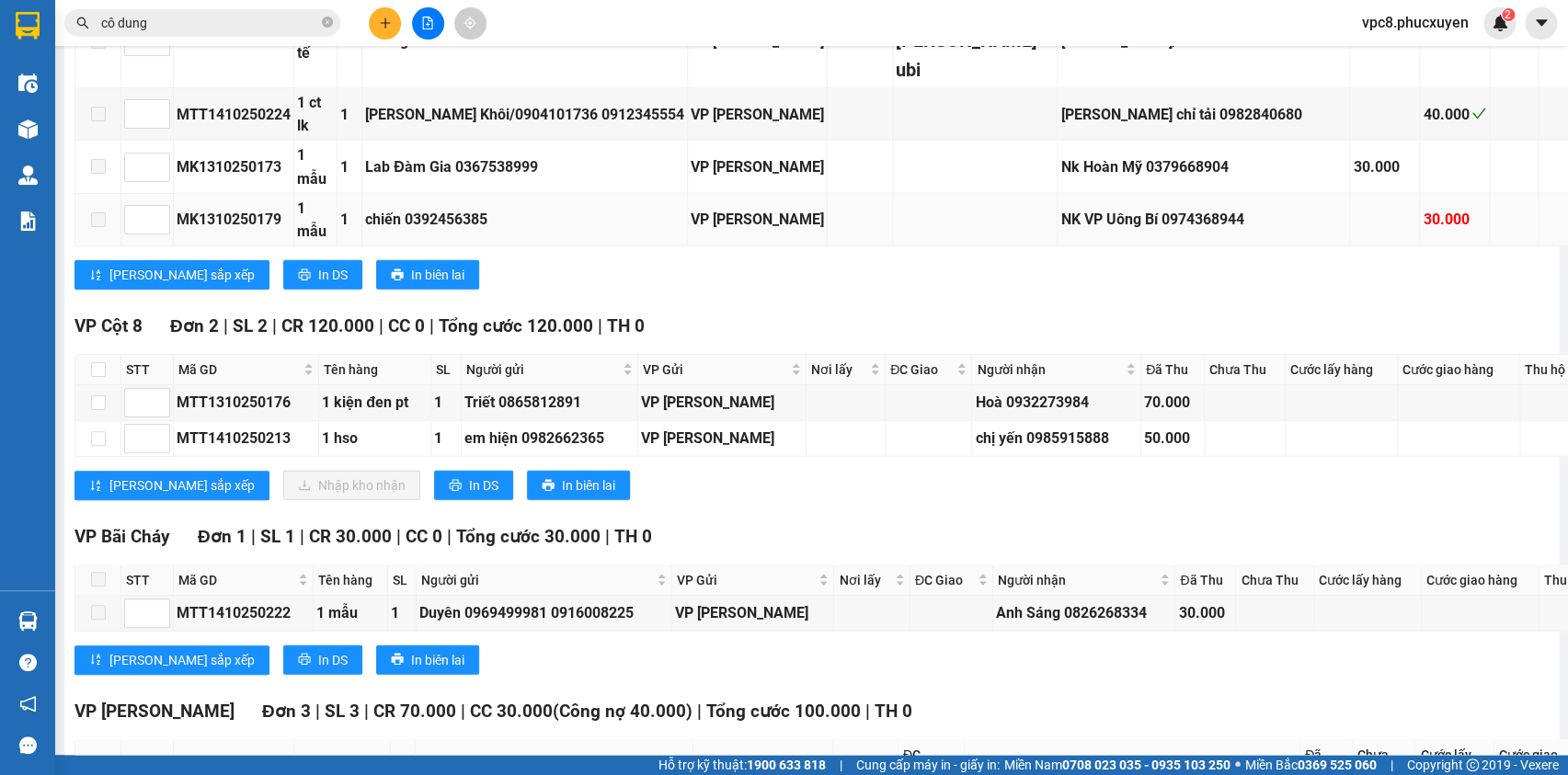
scroll to position [2005, 0]
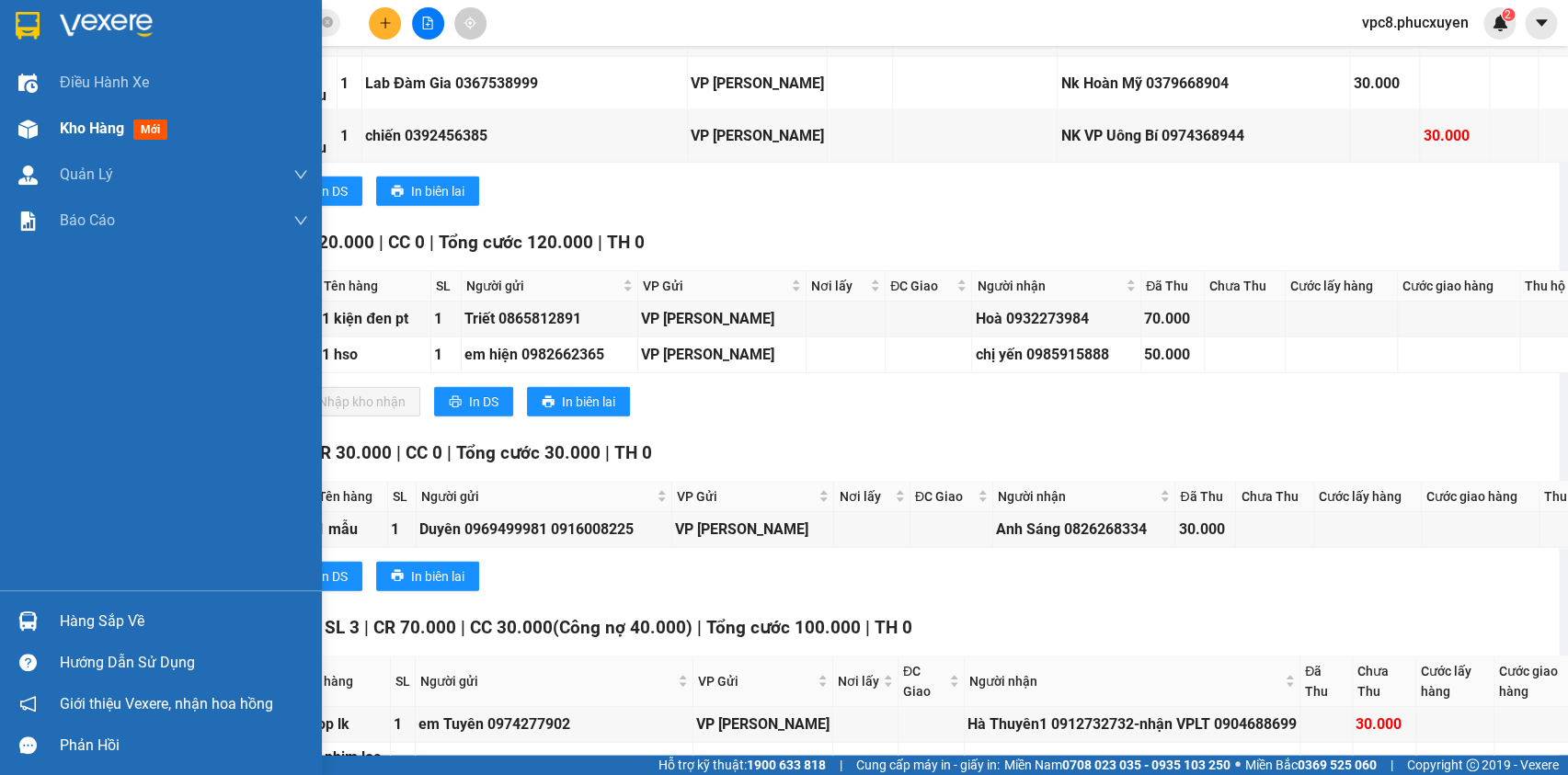
click at [34, 125] on img at bounding box center [28, 128] width 19 height 19
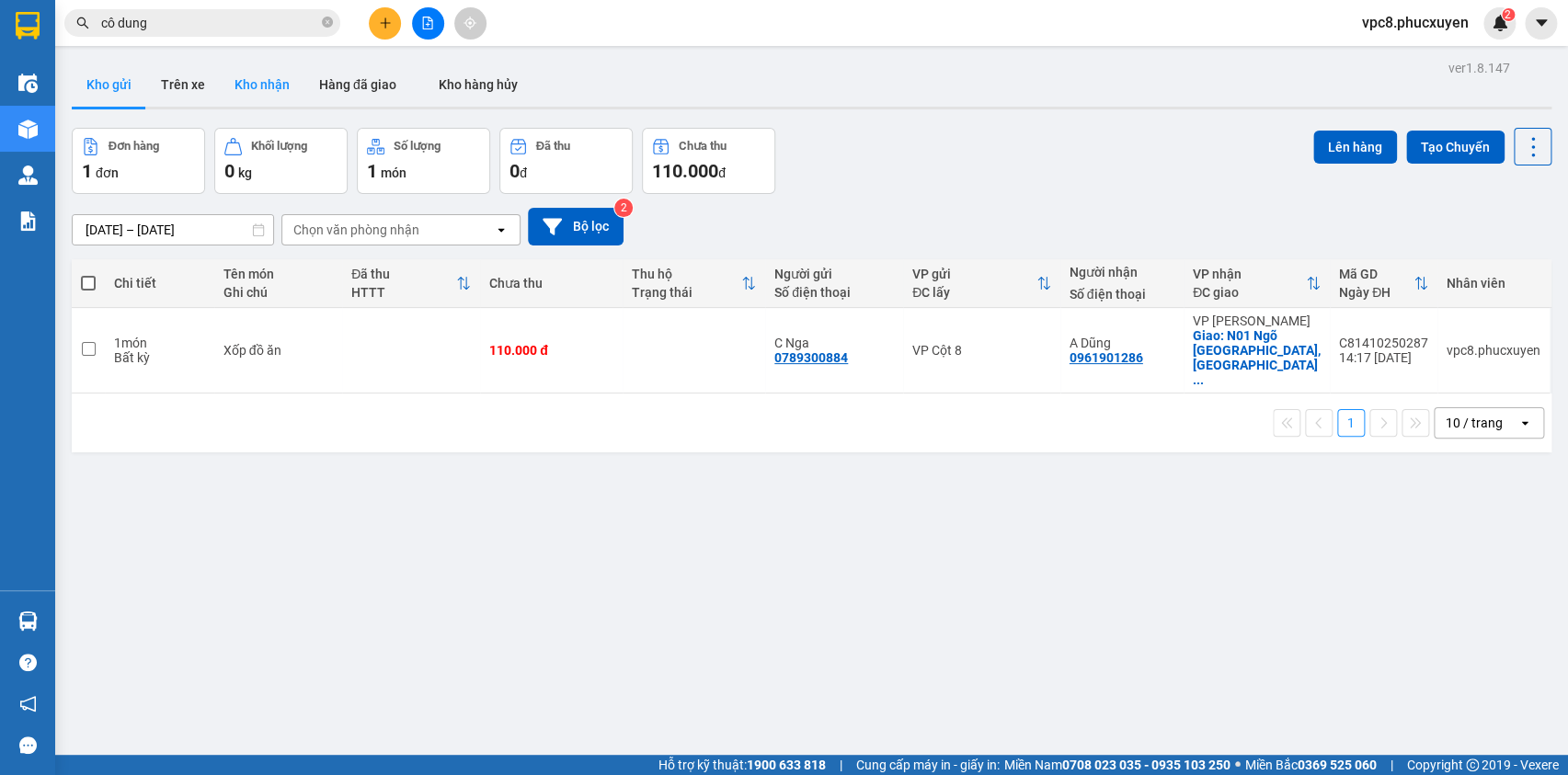
click at [272, 79] on button "Kho nhận" at bounding box center [262, 85] width 85 height 44
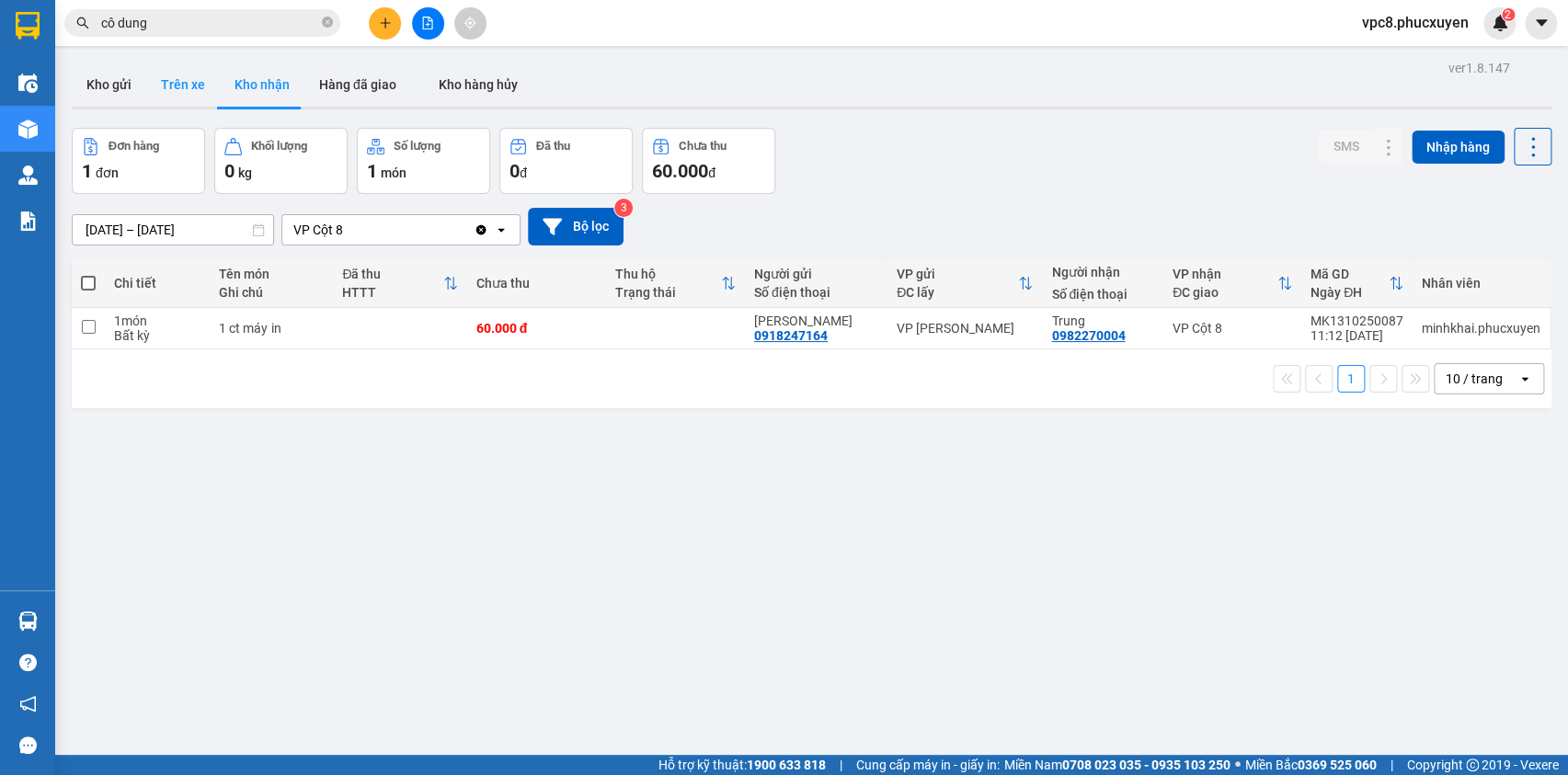
click at [183, 85] on button "Trên xe" at bounding box center [183, 85] width 74 height 44
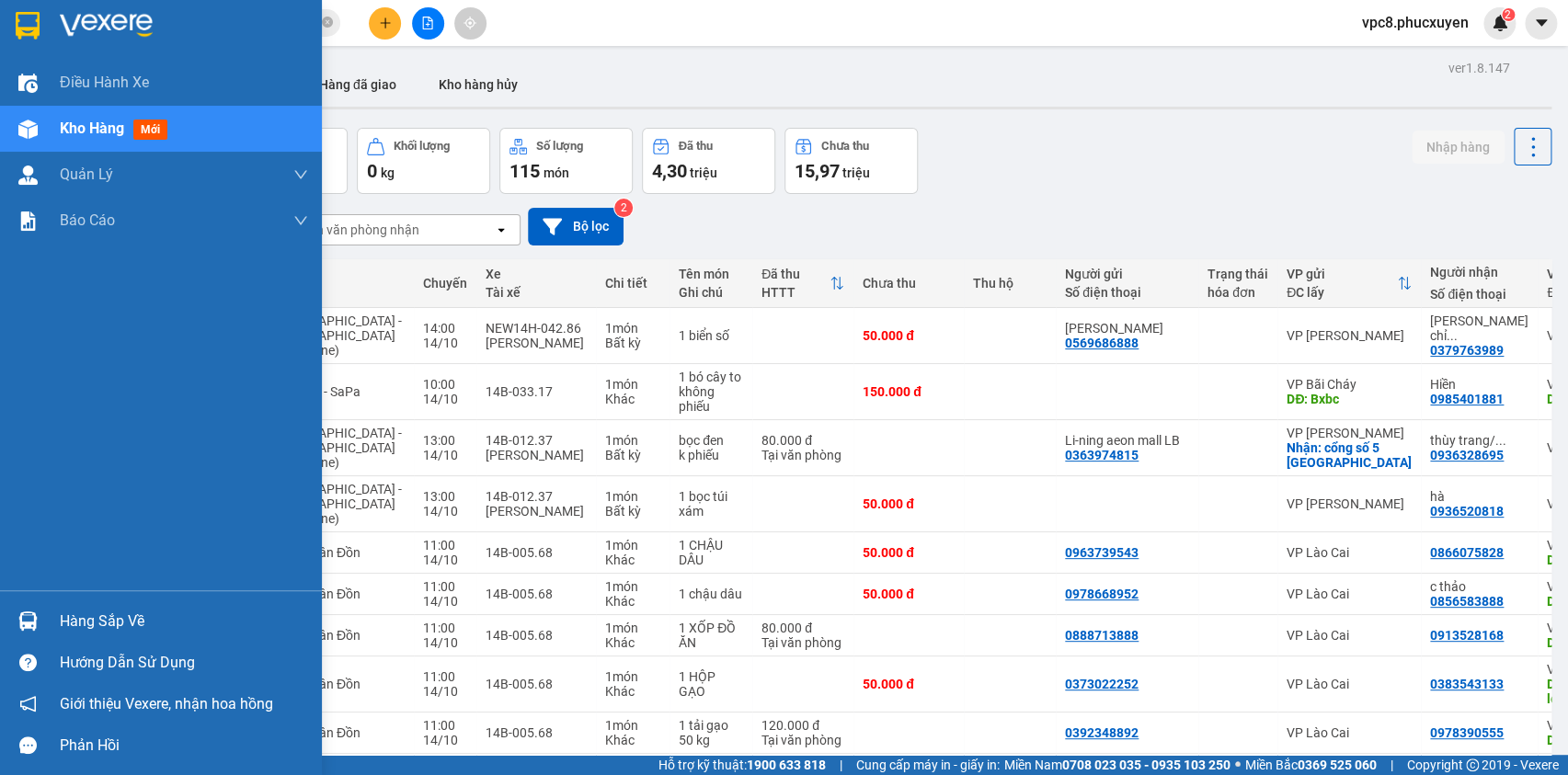
click at [23, 622] on img at bounding box center [28, 621] width 19 height 19
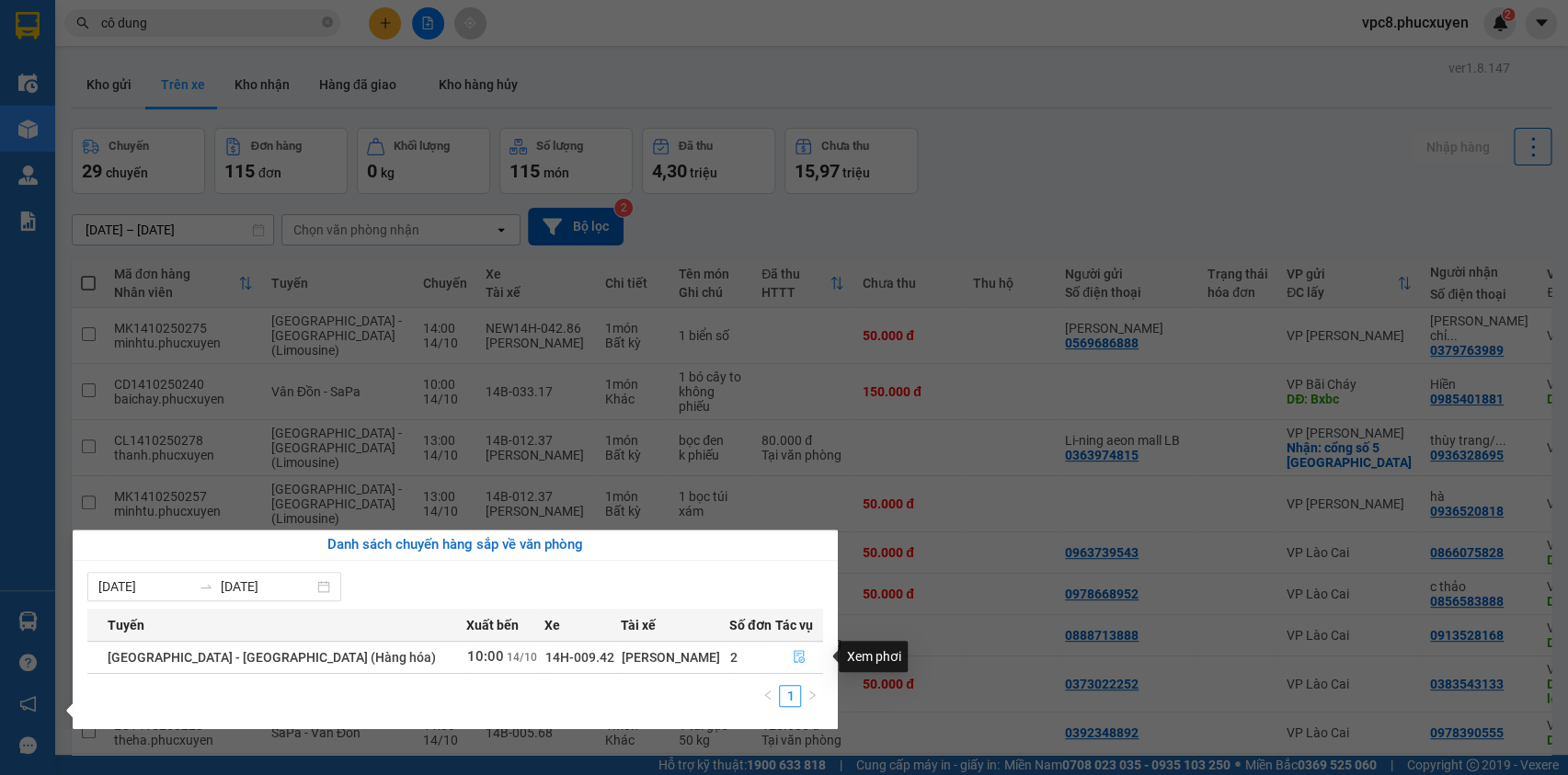
click at [794, 653] on icon "file-done" at bounding box center [799, 657] width 11 height 13
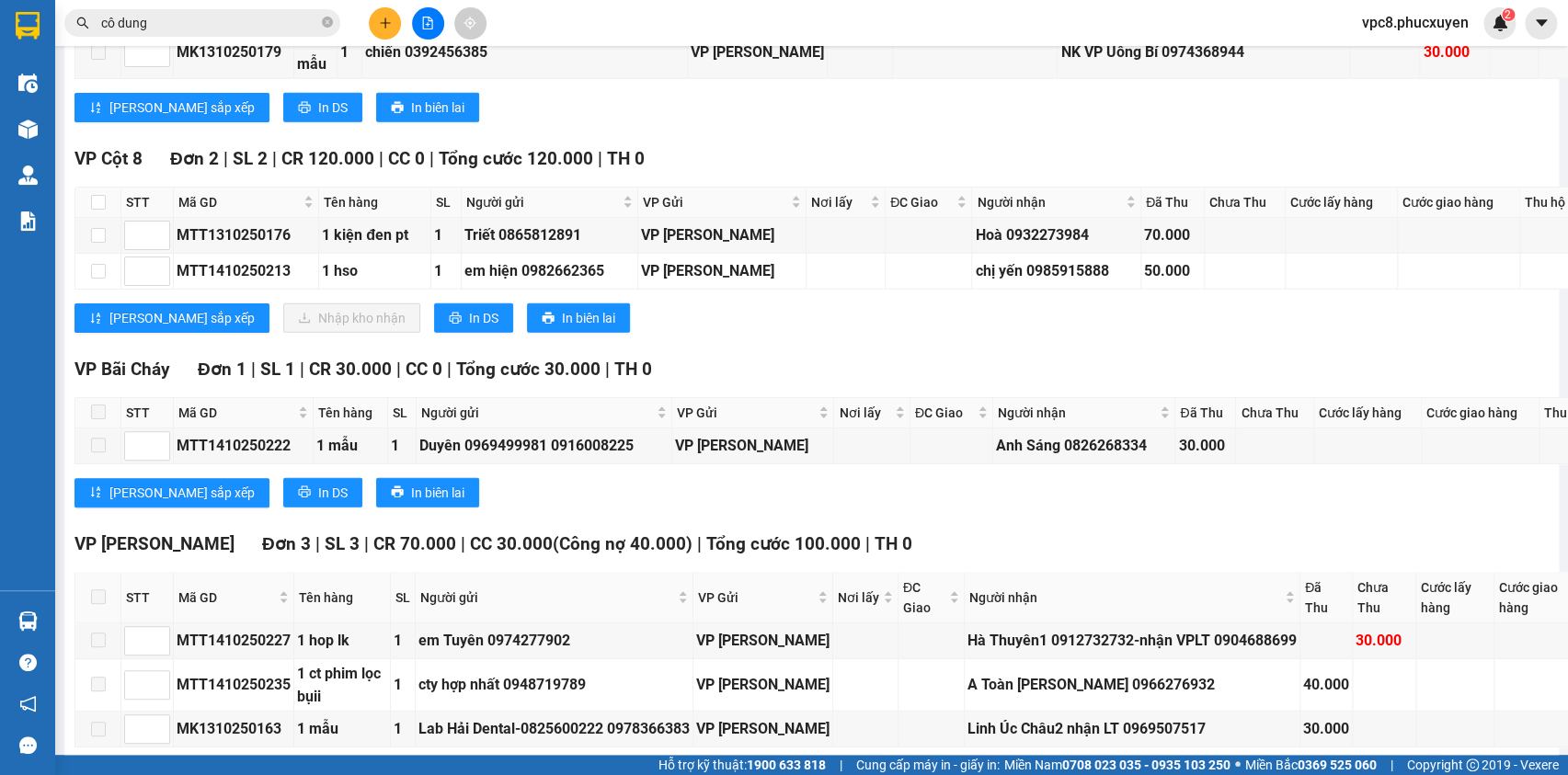
scroll to position [2173, 0]
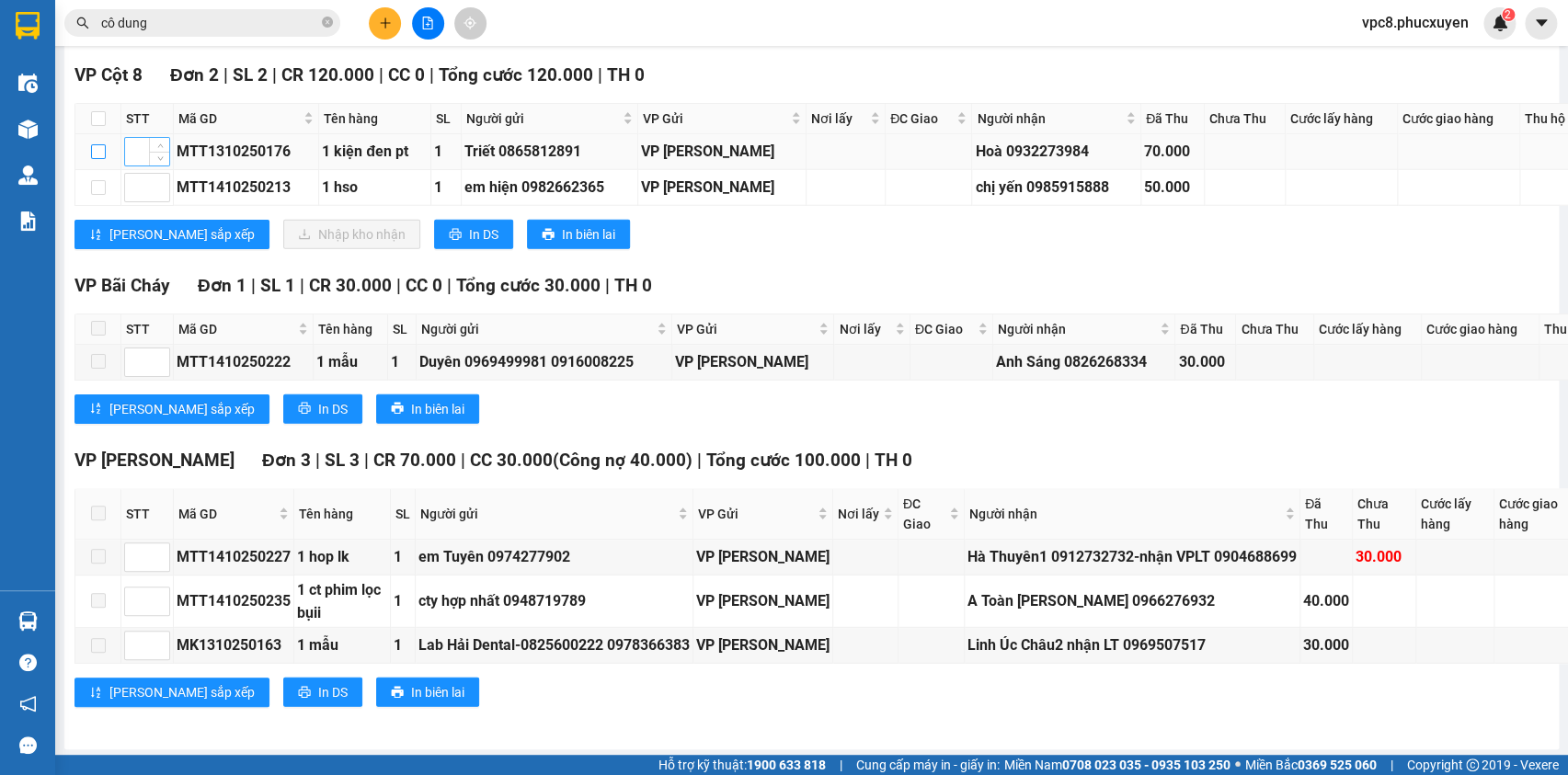
drag, startPoint x: 101, startPoint y: 369, endPoint x: 140, endPoint y: 376, distance: 39.6
click at [101, 159] on input "checkbox" at bounding box center [99, 151] width 15 height 15
checkbox input "true"
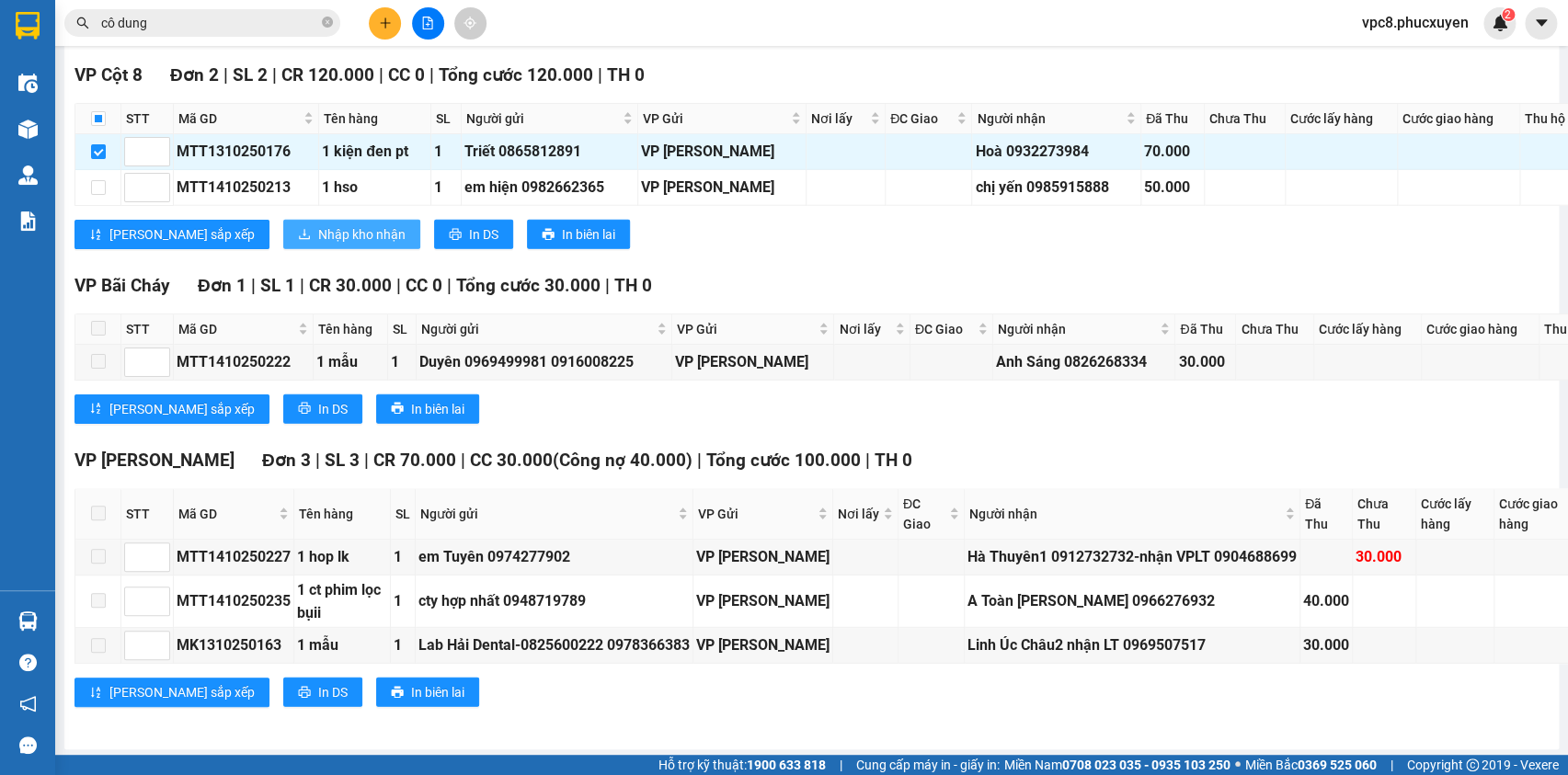
click at [318, 245] on span "Nhập kho nhận" at bounding box center [361, 235] width 88 height 20
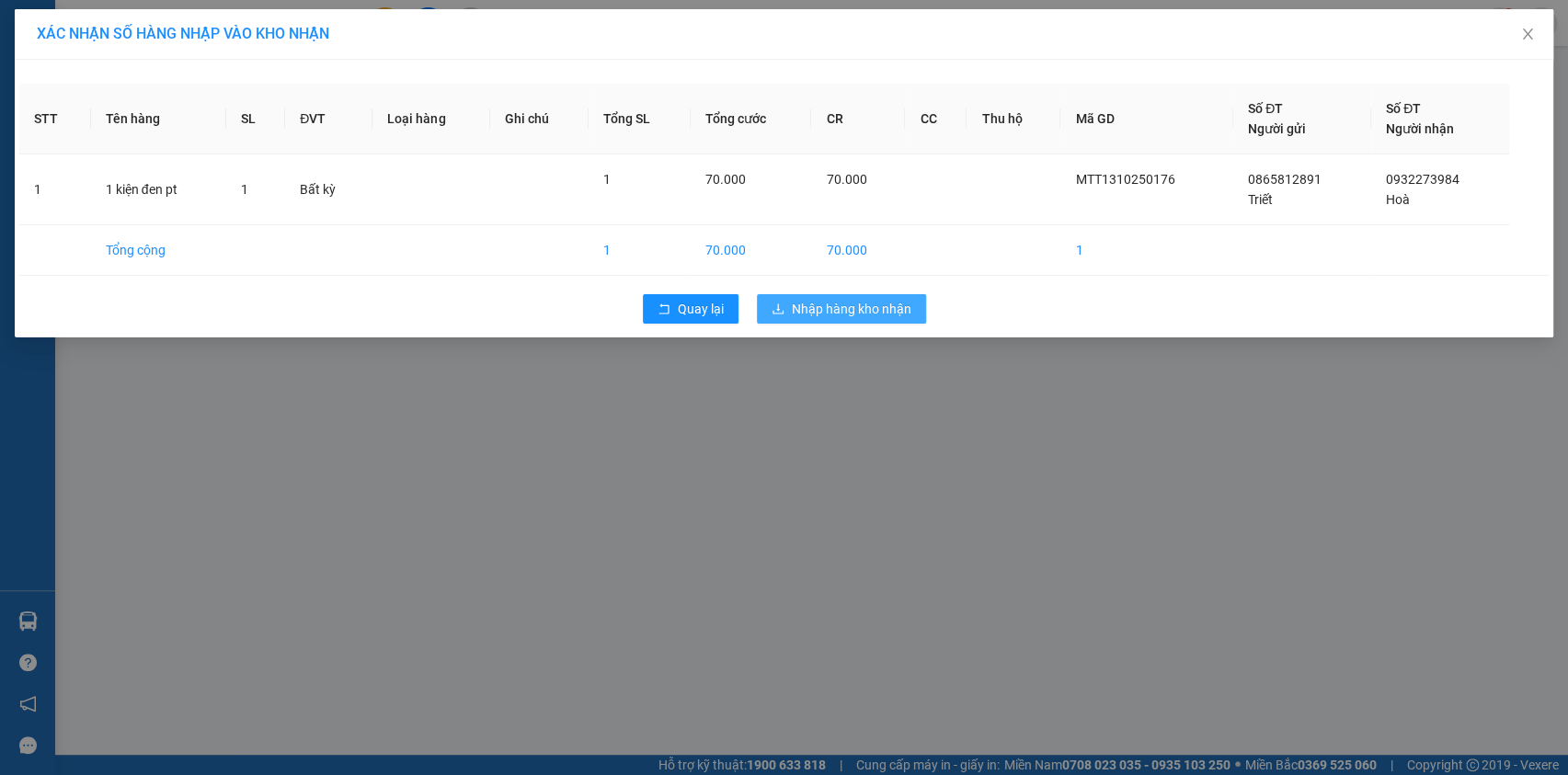
click at [857, 303] on span "Nhập hàng kho nhận" at bounding box center [851, 309] width 119 height 20
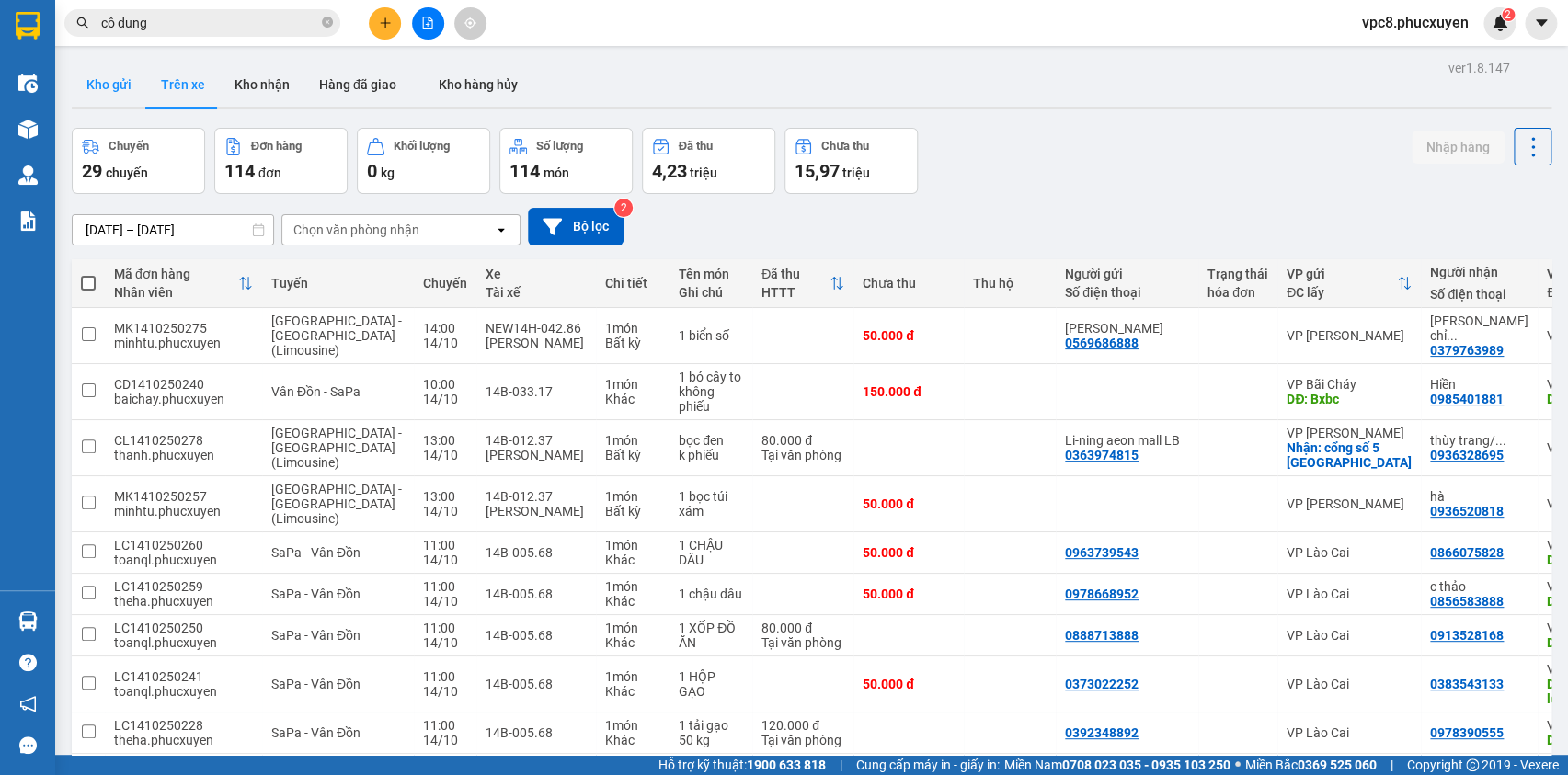
click at [129, 83] on button "Kho gửi" at bounding box center [109, 85] width 75 height 44
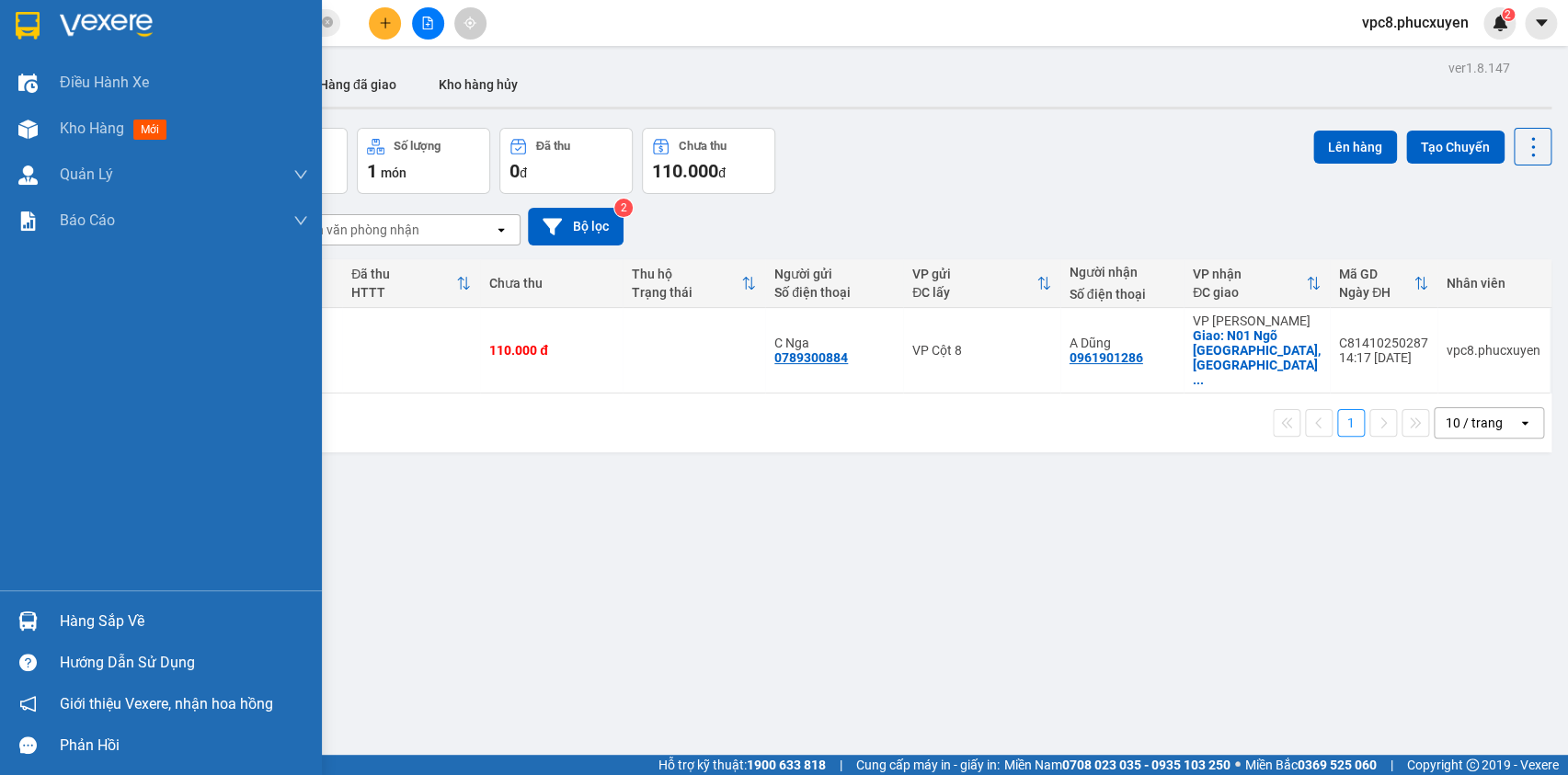
click at [30, 616] on img at bounding box center [28, 621] width 19 height 19
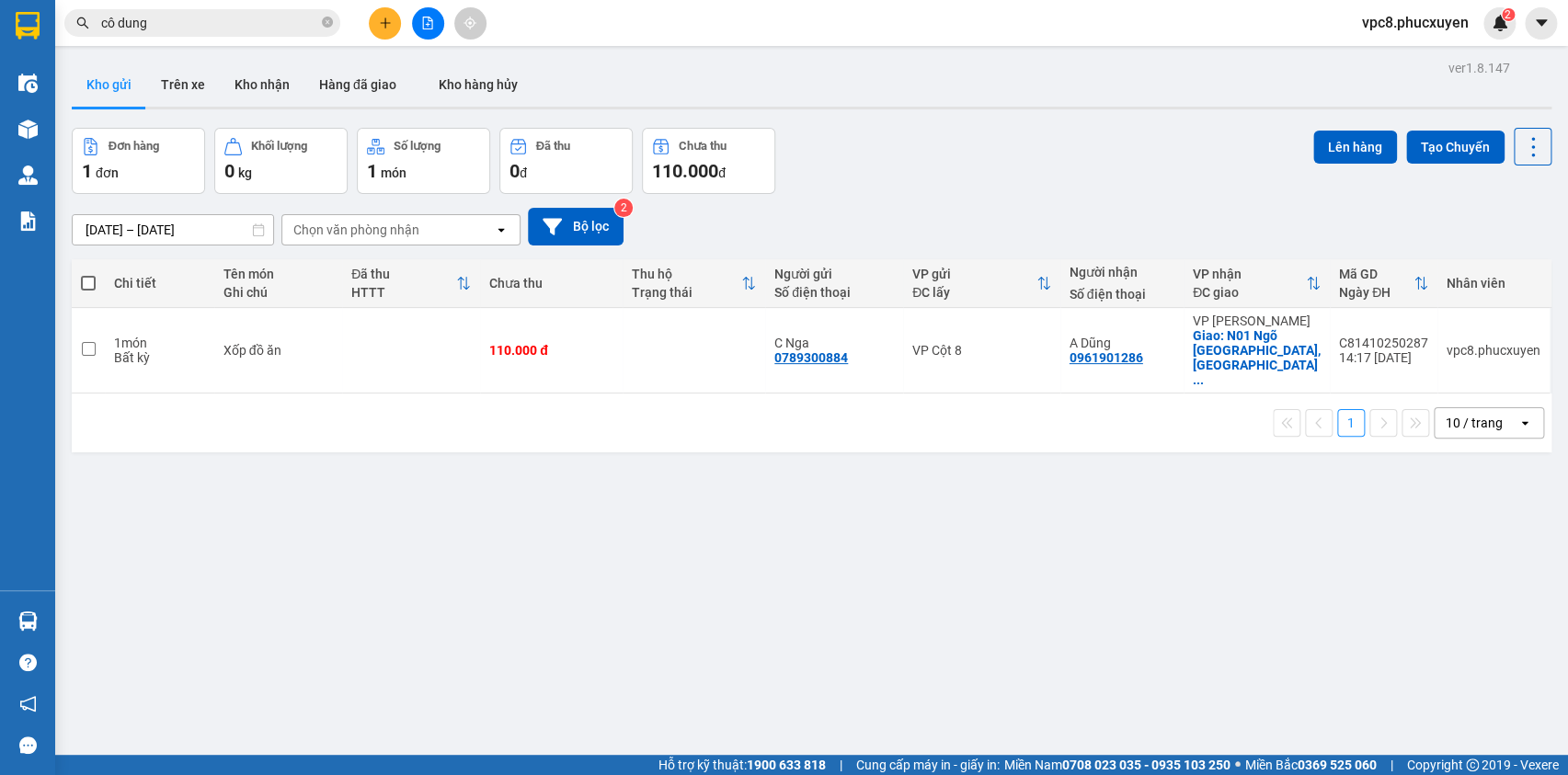
click at [266, 69] on section "Kết quả tìm kiếm ( 155 ) Bộ lọc Mã ĐH Trạng thái Món hàng Thu hộ Tổng cước Chưa…" at bounding box center [784, 387] width 1568 height 775
click at [263, 82] on button "Kho nhận" at bounding box center [262, 85] width 85 height 44
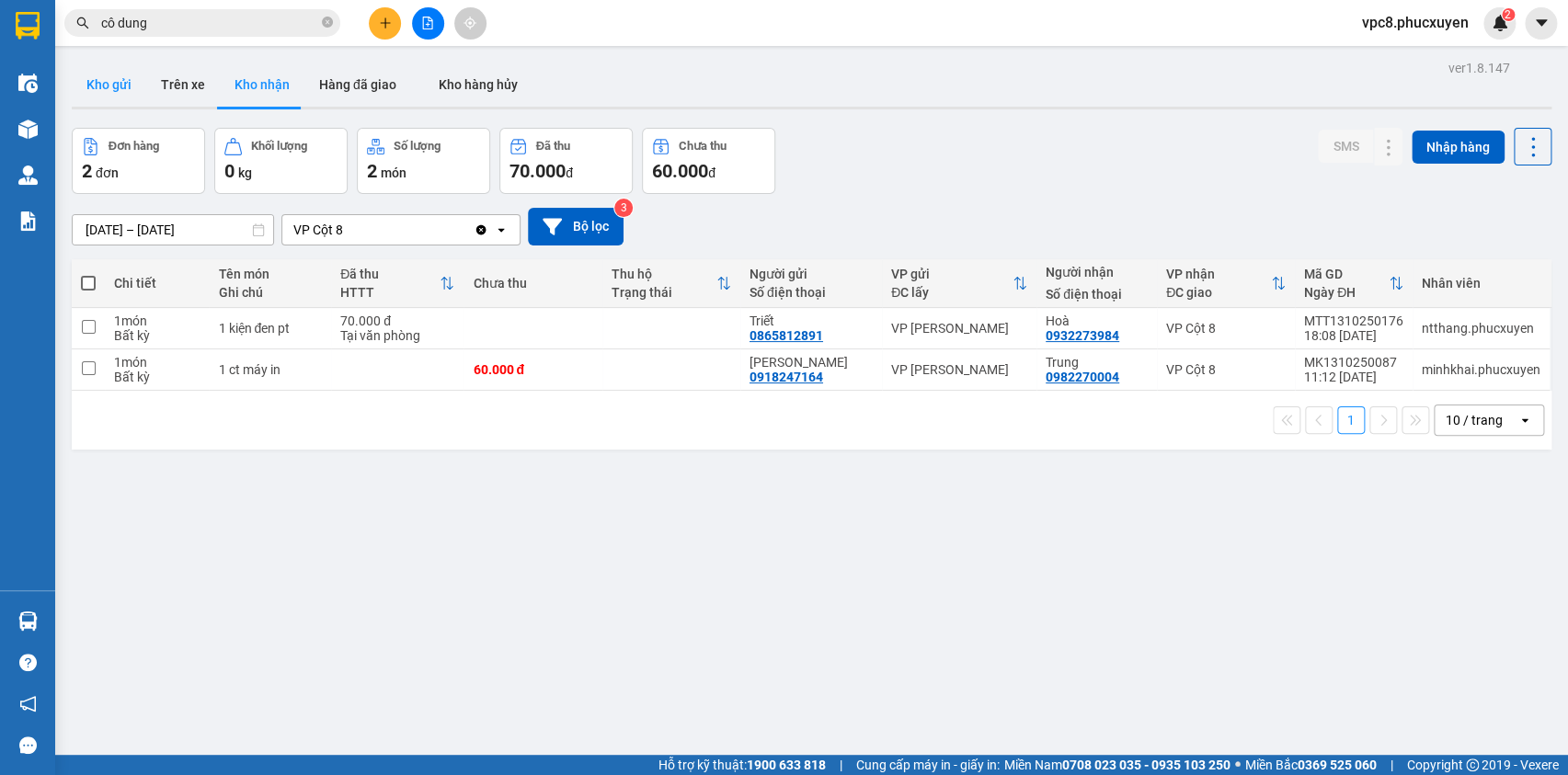
click at [118, 84] on button "Kho gửi" at bounding box center [109, 85] width 75 height 44
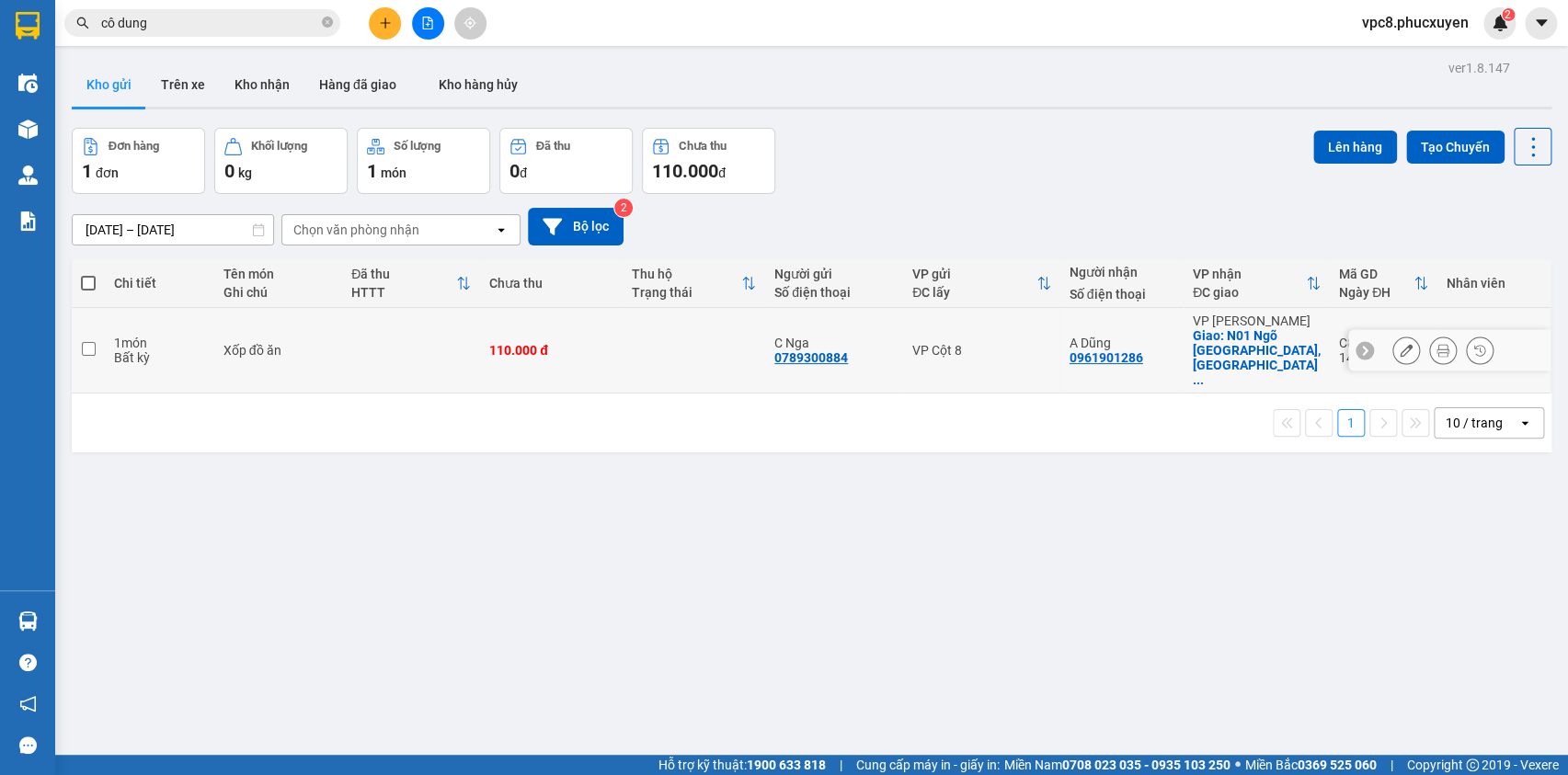
click at [1370, 331] on div at bounding box center [1449, 350] width 202 height 42
click at [1400, 345] on icon at bounding box center [1406, 350] width 13 height 13
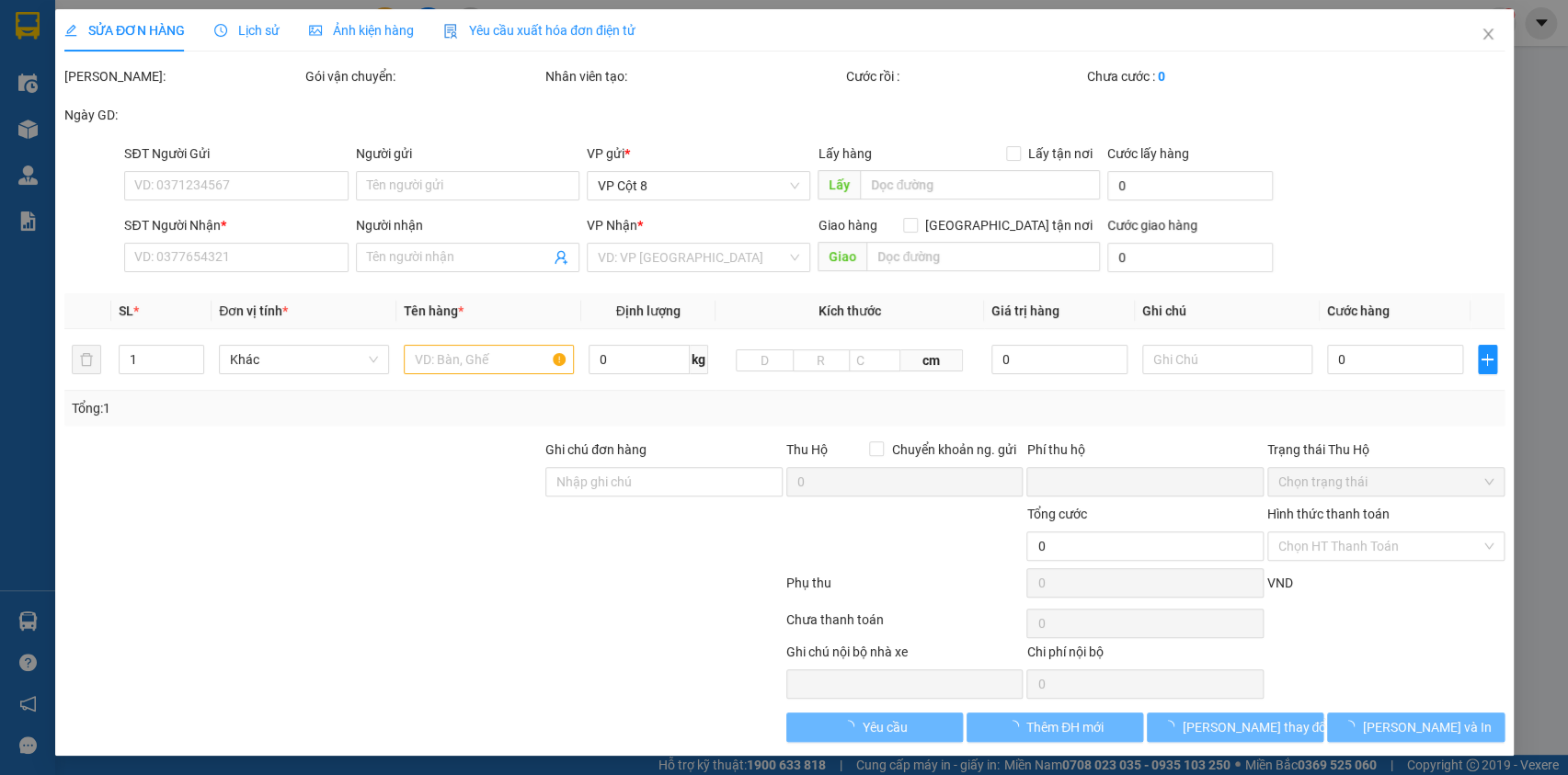
type input "0789300884"
type input "C Nga"
type input "0961901286"
type input "A Dũng"
checkbox input "true"
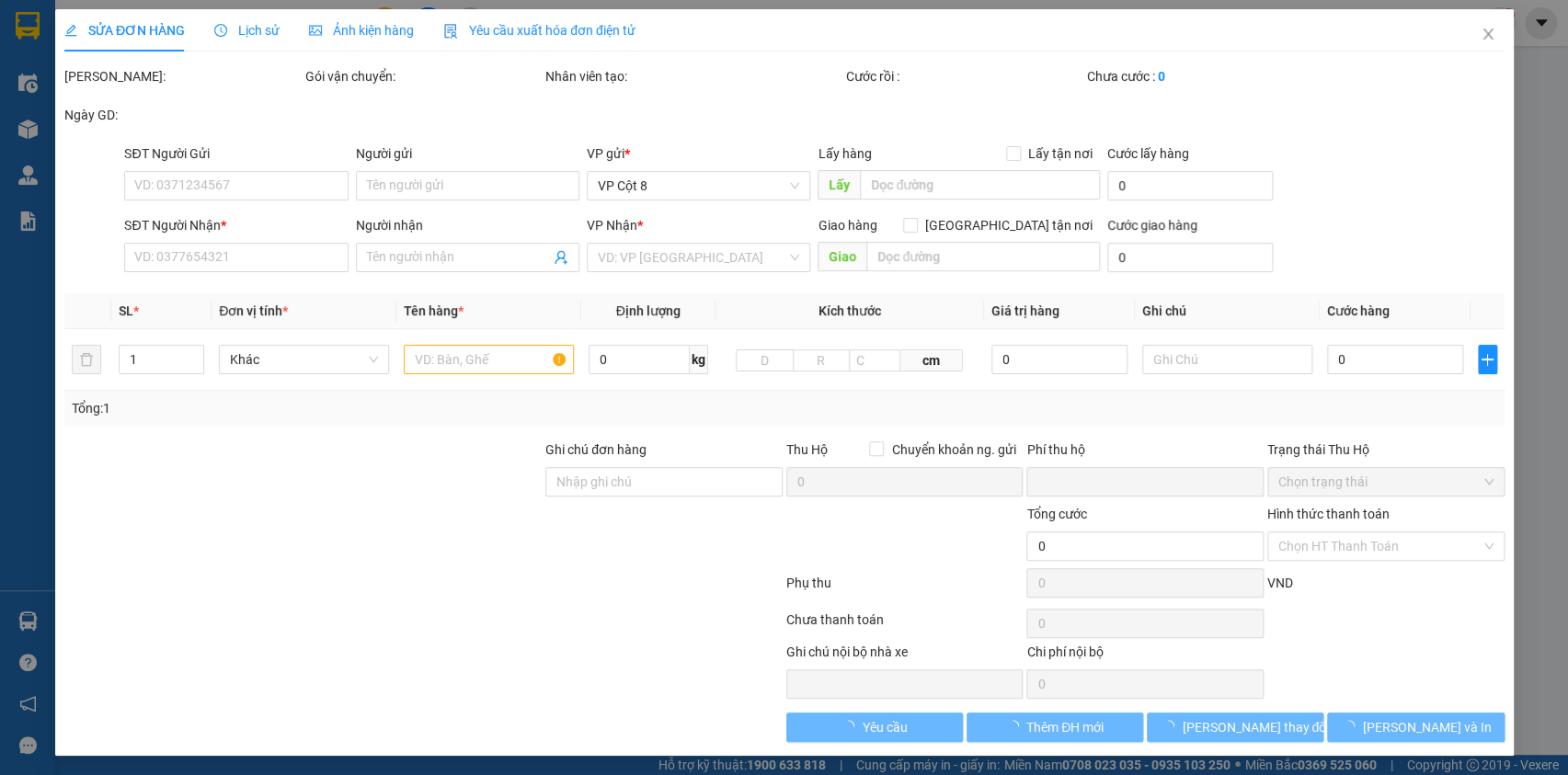
type input "N01 Ngõ [GEOGRAPHIC_DATA], [GEOGRAPHIC_DATA], [GEOGRAPHIC_DATA]"
type input "0"
type input "110.000"
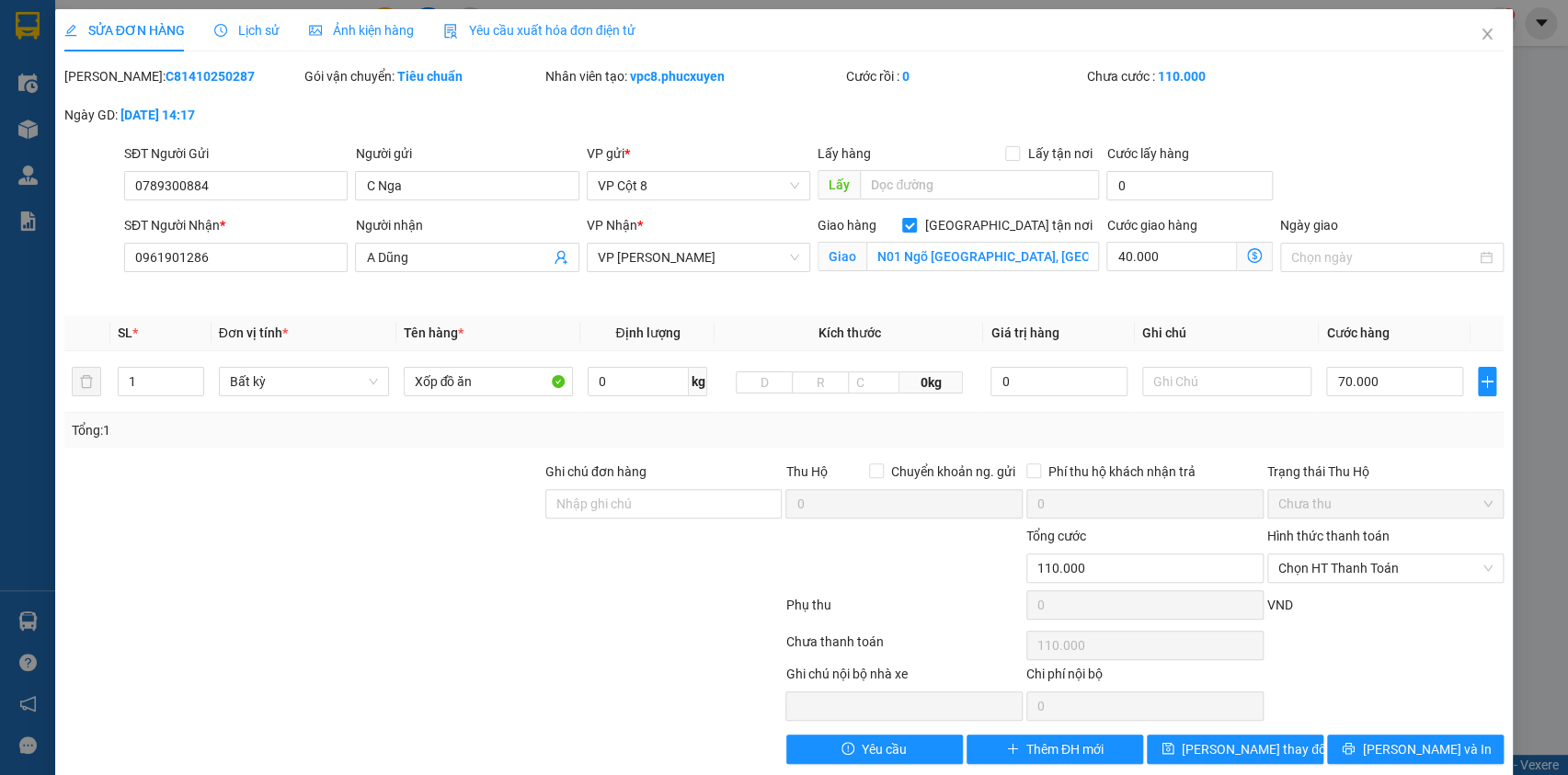
click at [1247, 255] on icon "dollar-circle" at bounding box center [1255, 256] width 15 height 15
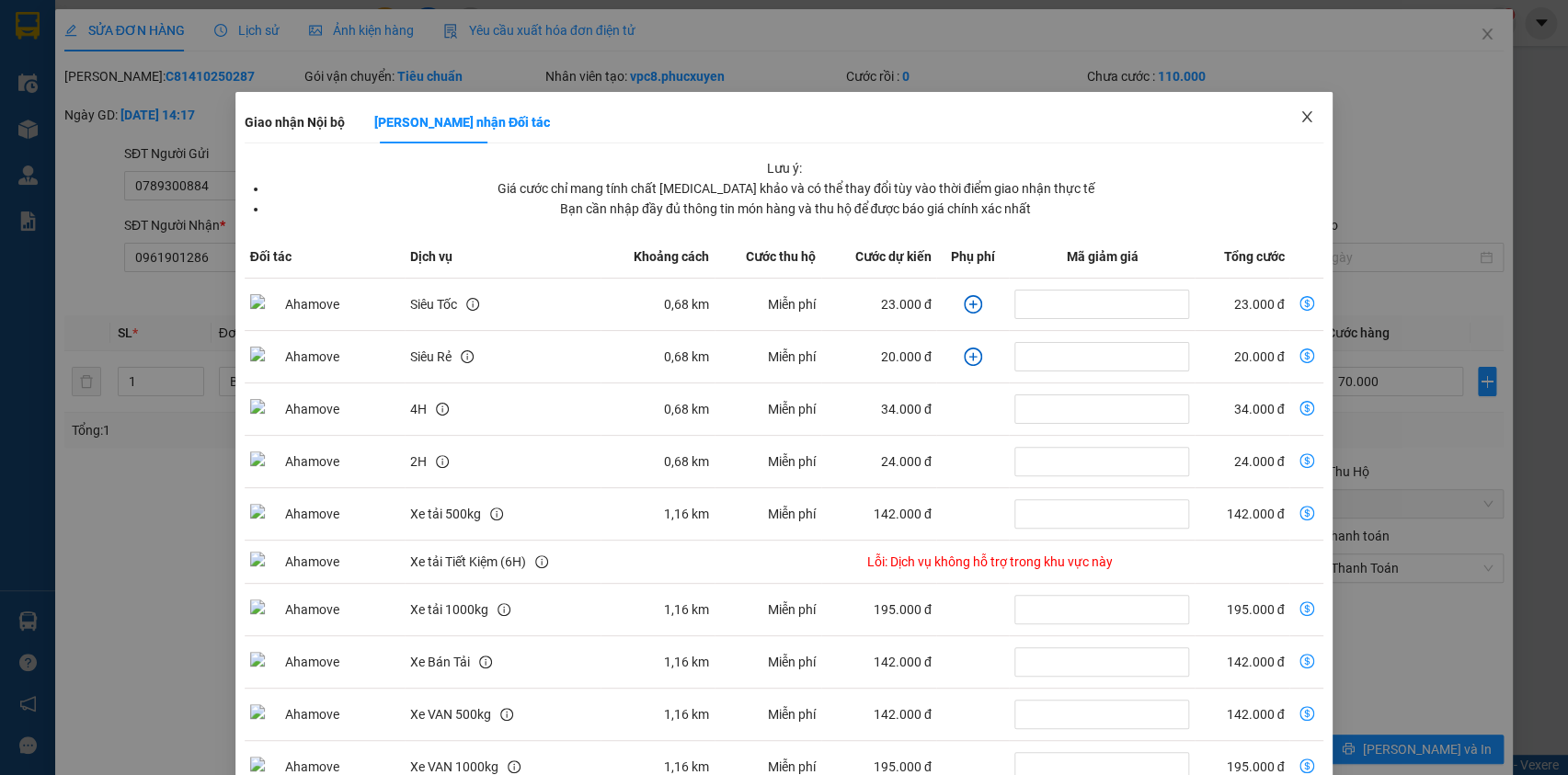
click at [1303, 116] on icon "close" at bounding box center [1307, 116] width 10 height 11
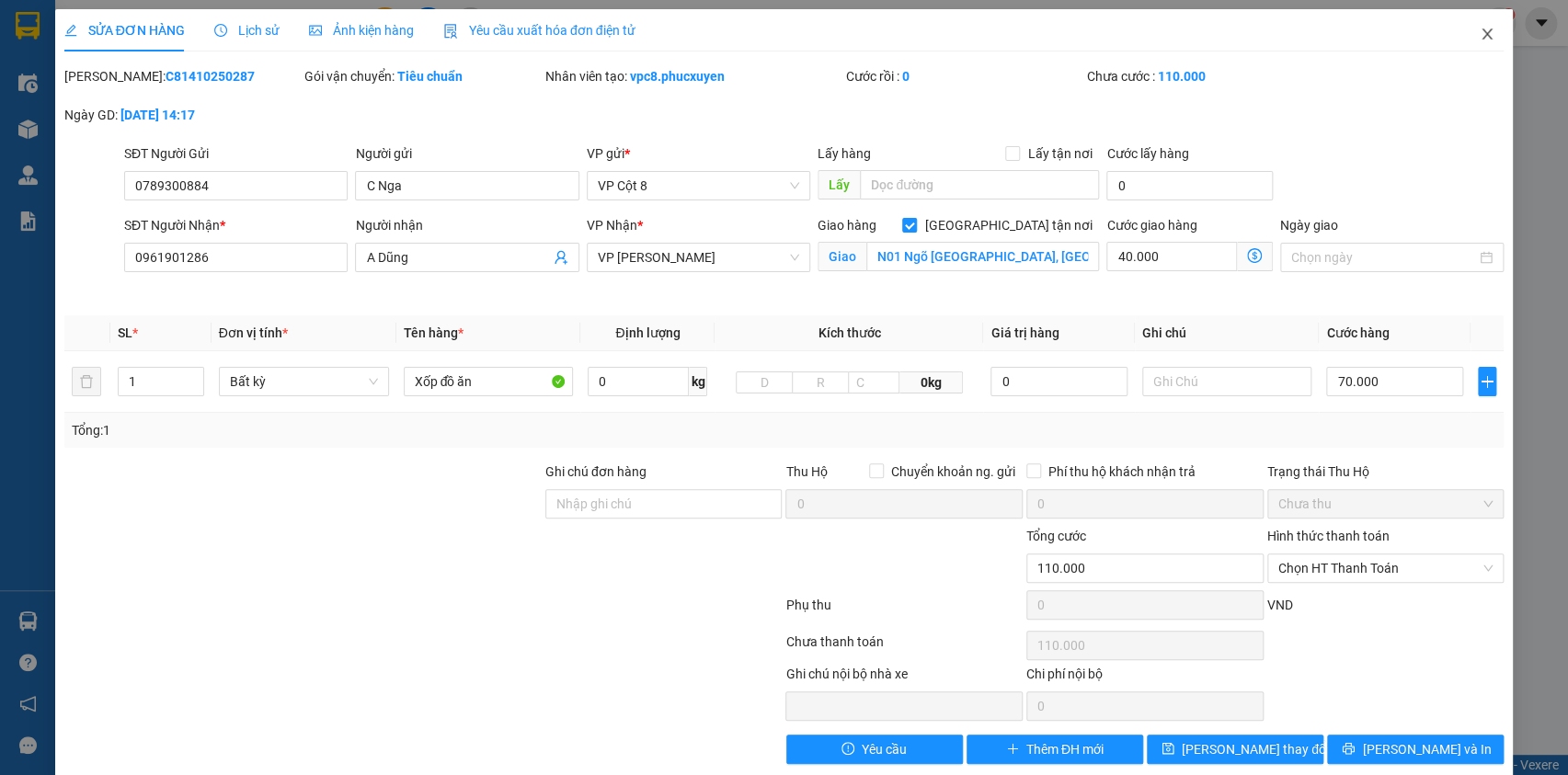
click at [1480, 37] on icon "close" at bounding box center [1488, 34] width 15 height 15
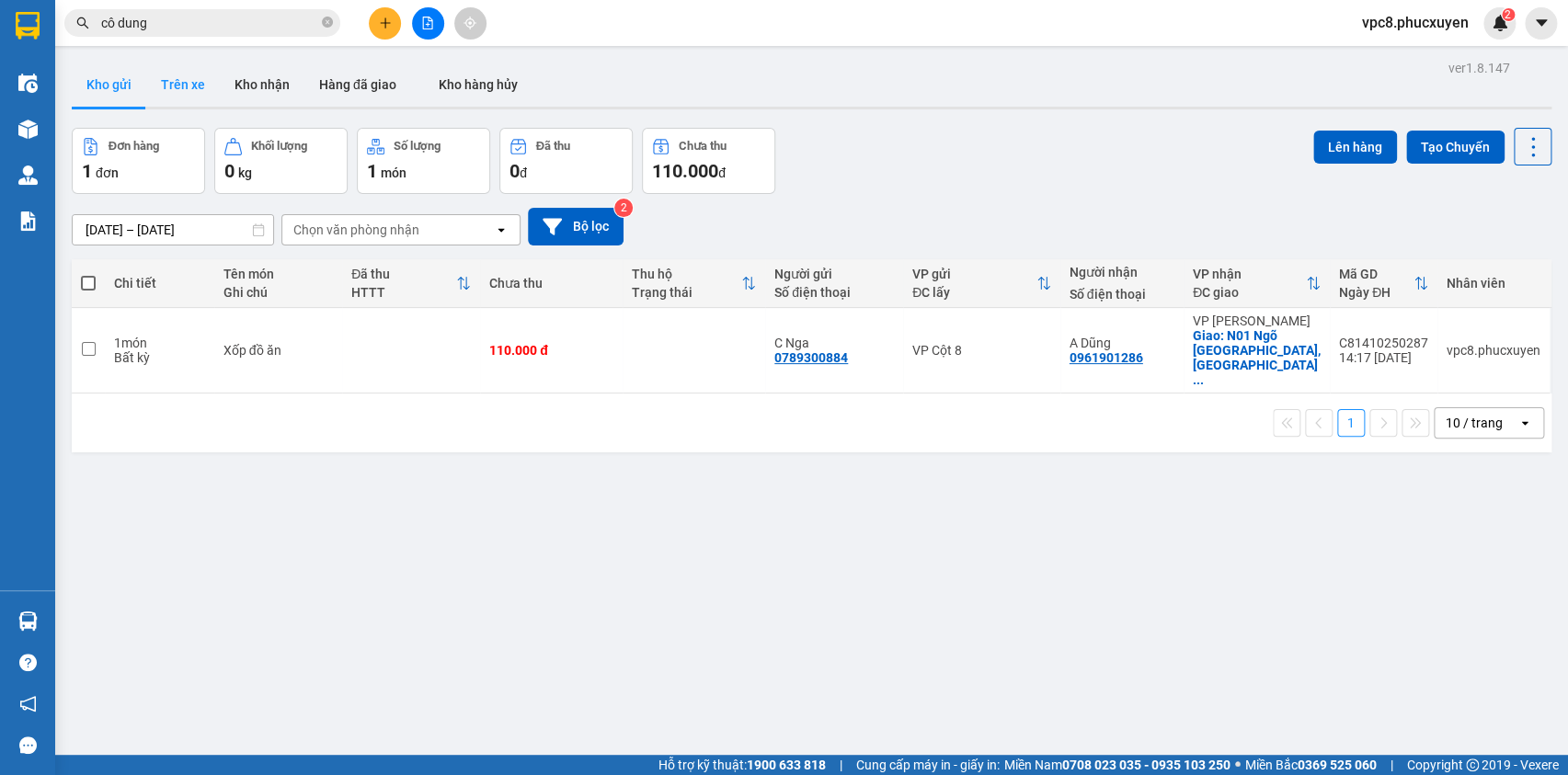
click at [201, 87] on button "Trên xe" at bounding box center [183, 85] width 74 height 44
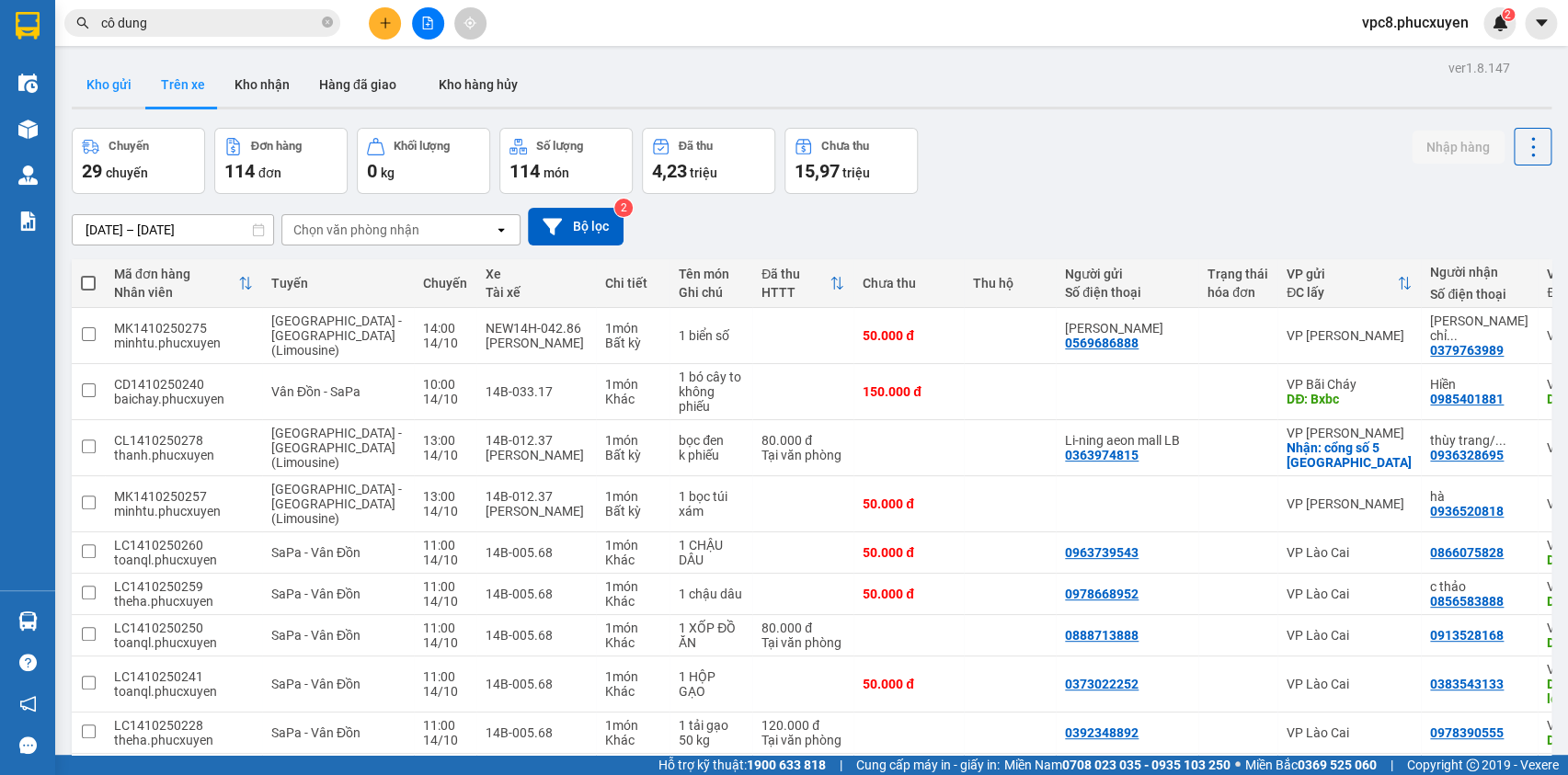
click at [100, 84] on button "Kho gửi" at bounding box center [109, 85] width 75 height 44
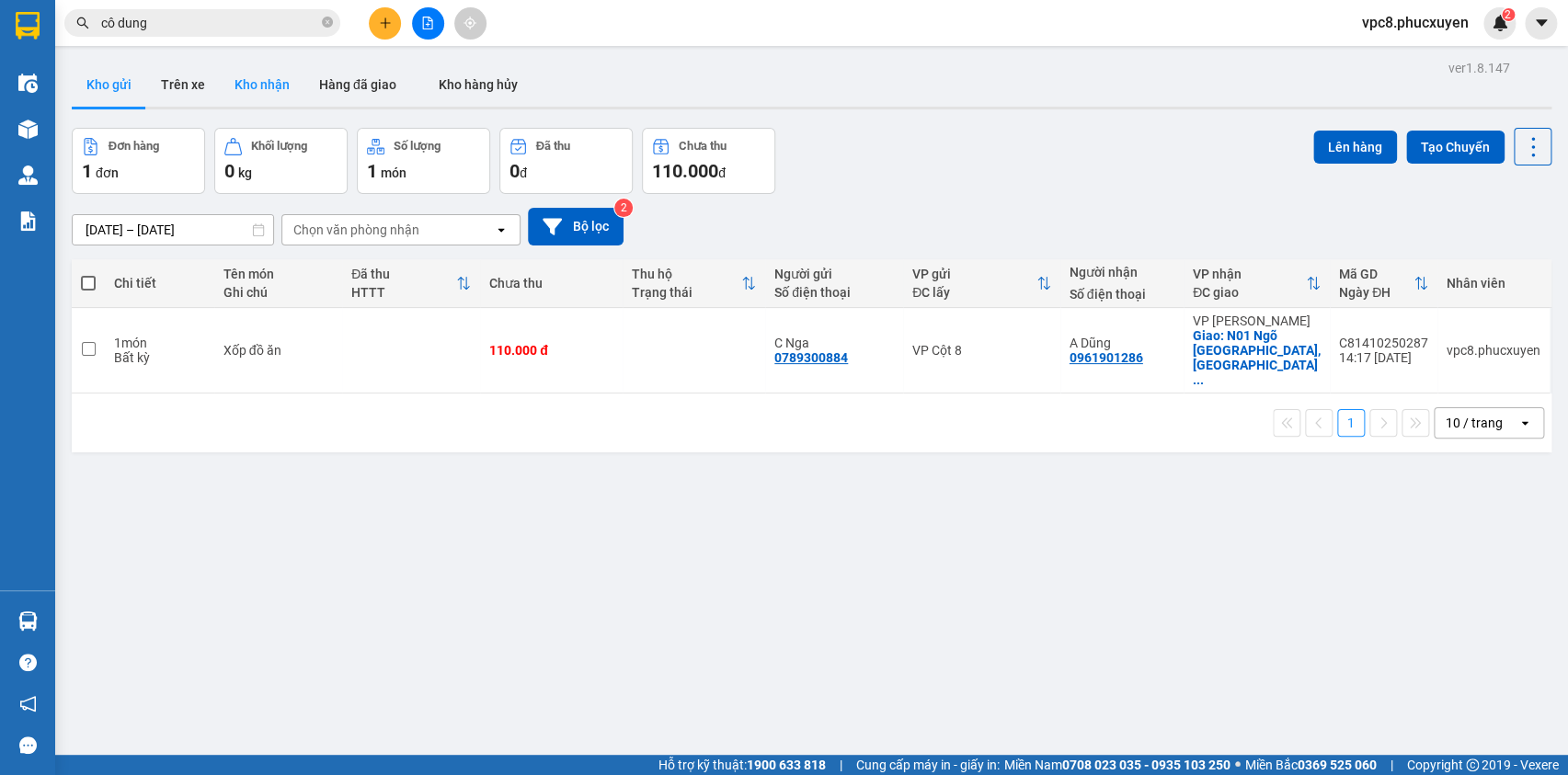
click at [271, 82] on button "Kho nhận" at bounding box center [262, 85] width 85 height 44
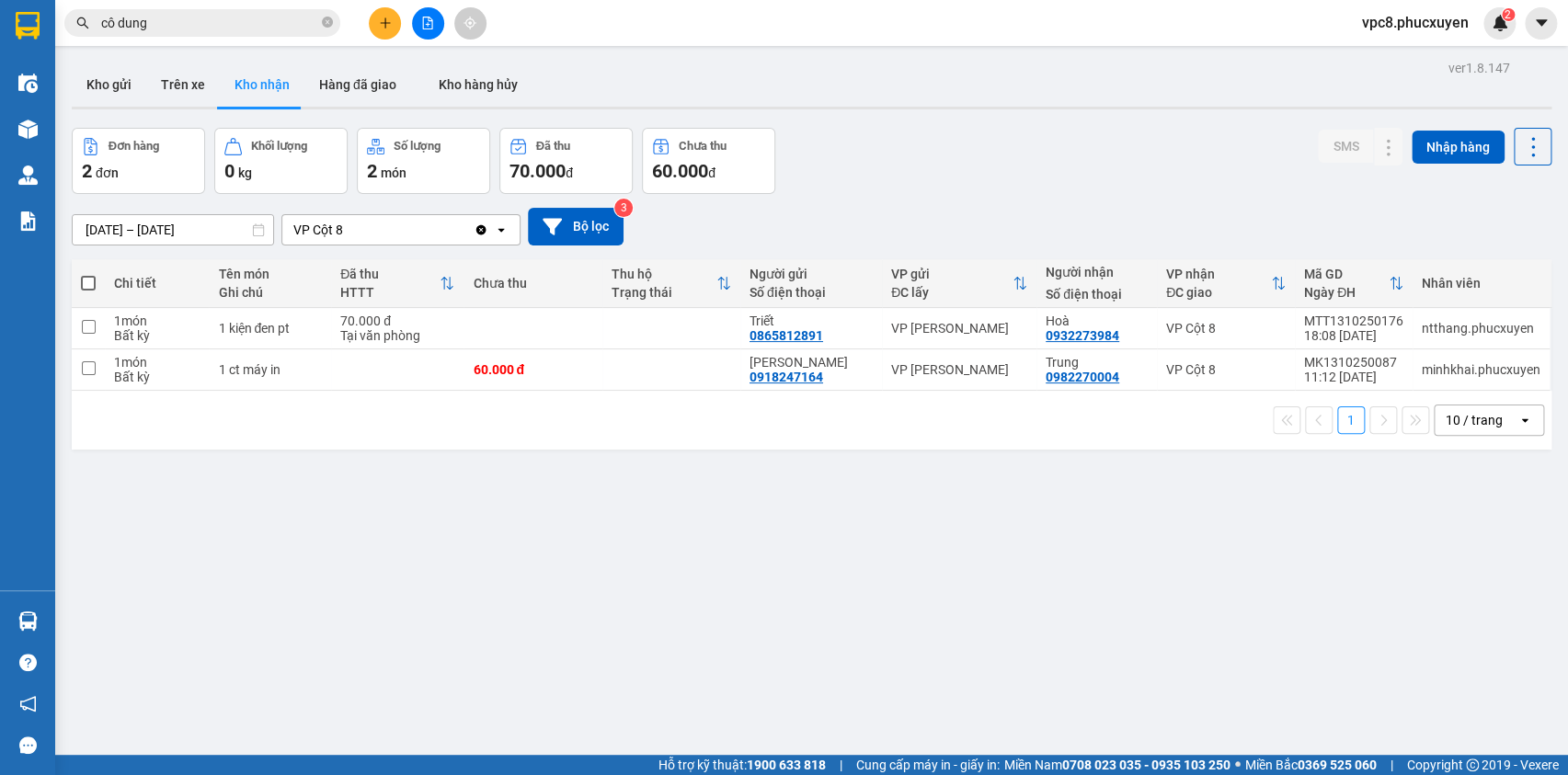
click at [902, 54] on main "ver 1.8.147 Kho gửi Trên xe Kho nhận Hàng đã giao Kho hàng hủy Đơn hàng 2 đơn K…" at bounding box center [784, 377] width 1568 height 755
click at [1344, 365] on icon at bounding box center [1351, 369] width 13 height 13
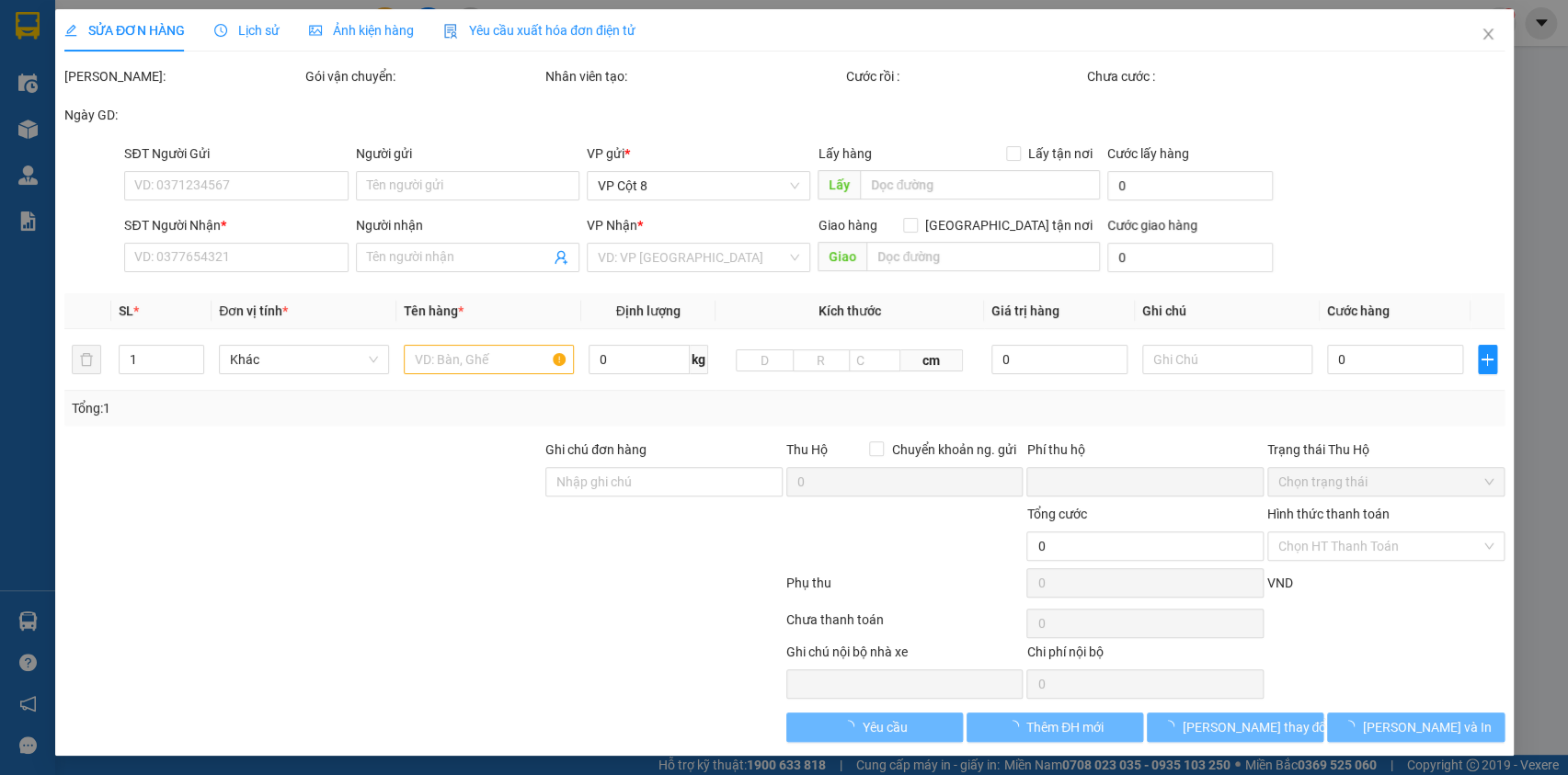
type input "0918247164"
type input "[PERSON_NAME]"
type input "0982270004"
type input "Trung"
type input "0"
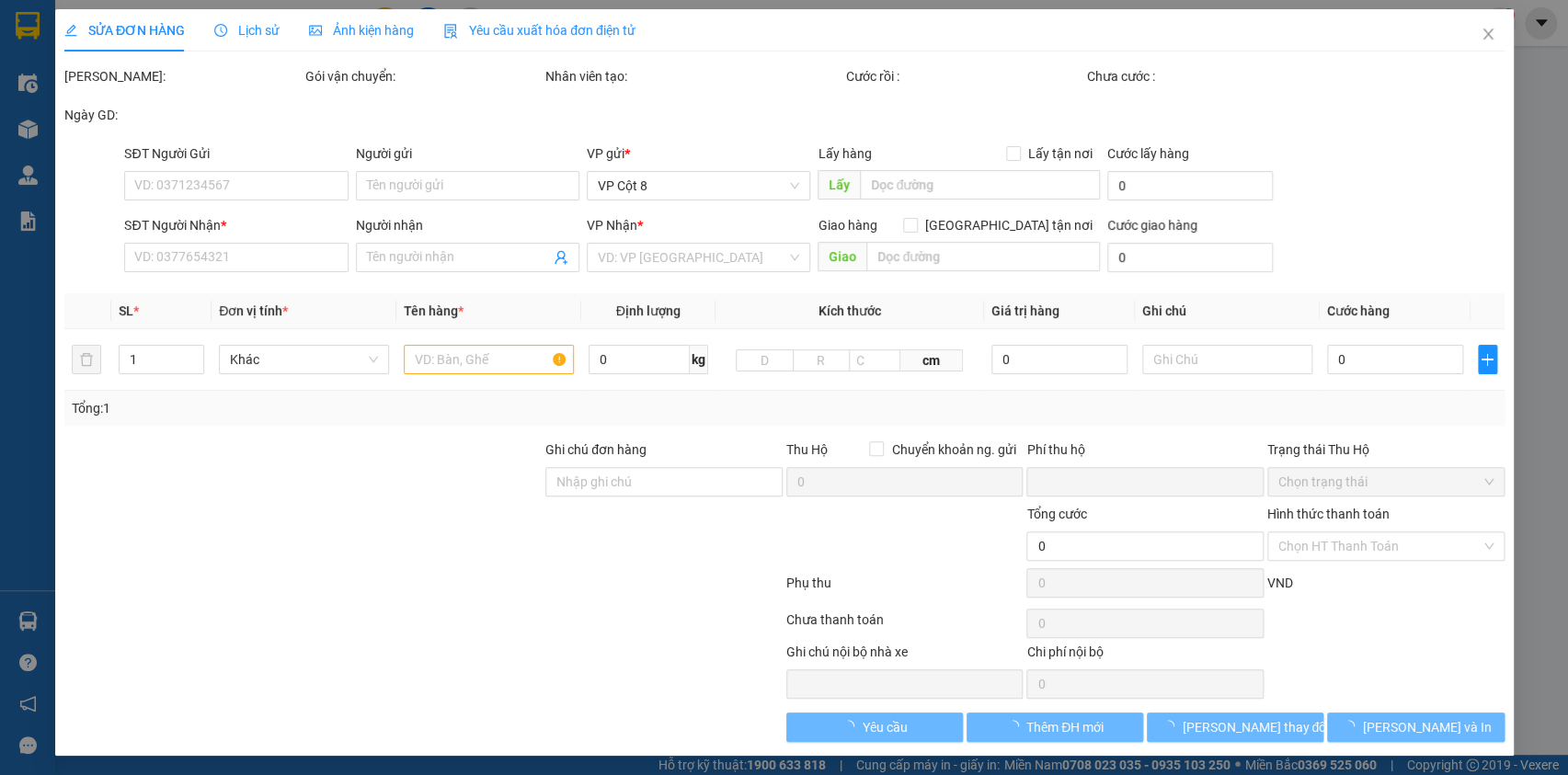
type input "60.000"
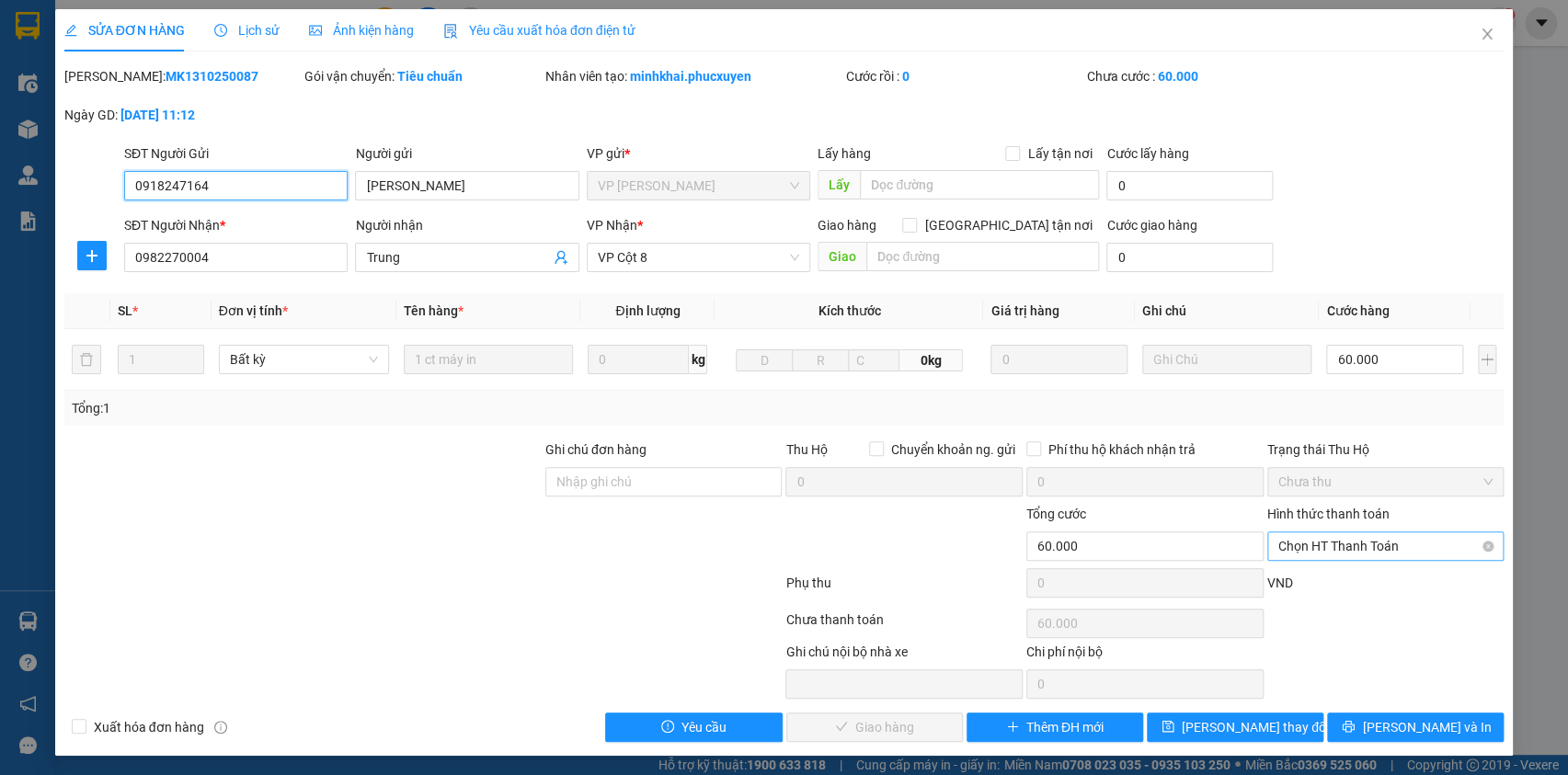
click at [1348, 548] on span "Chọn HT Thanh Toán" at bounding box center [1386, 546] width 215 height 28
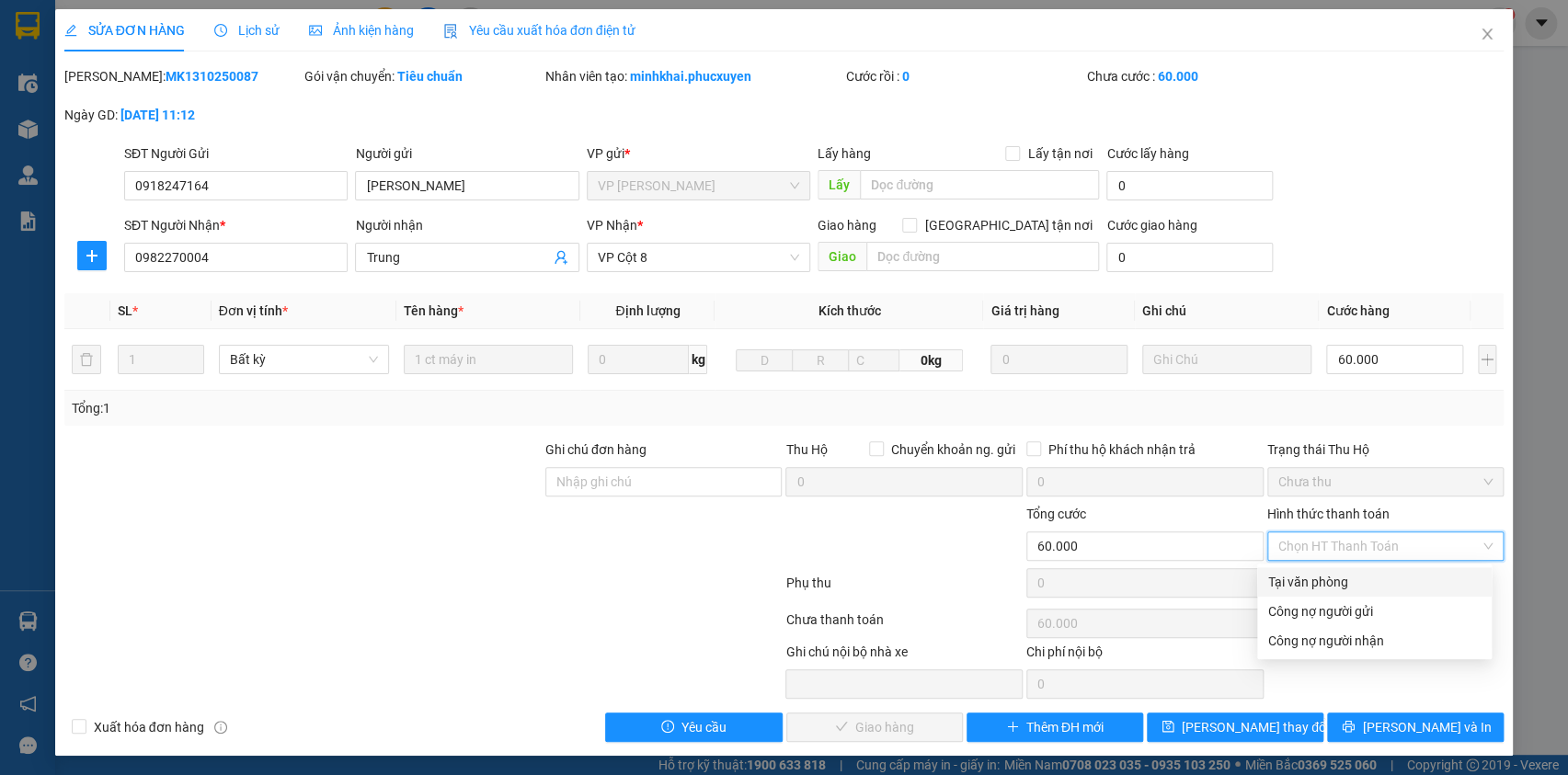
click at [1343, 578] on div "Tại văn phòng" at bounding box center [1375, 582] width 213 height 20
type input "0"
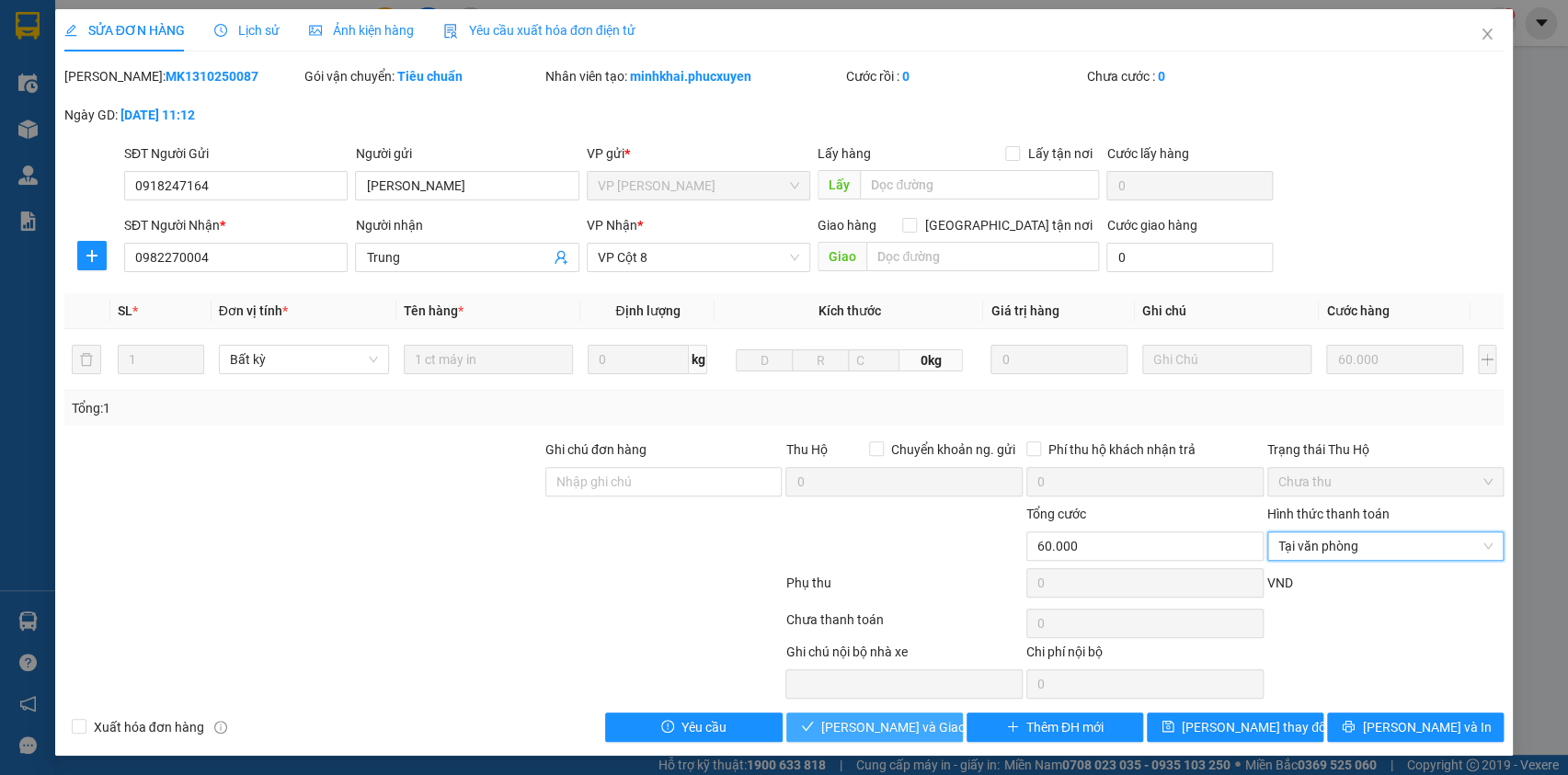
click at [878, 726] on span "[PERSON_NAME] và Giao hàng" at bounding box center [909, 727] width 176 height 20
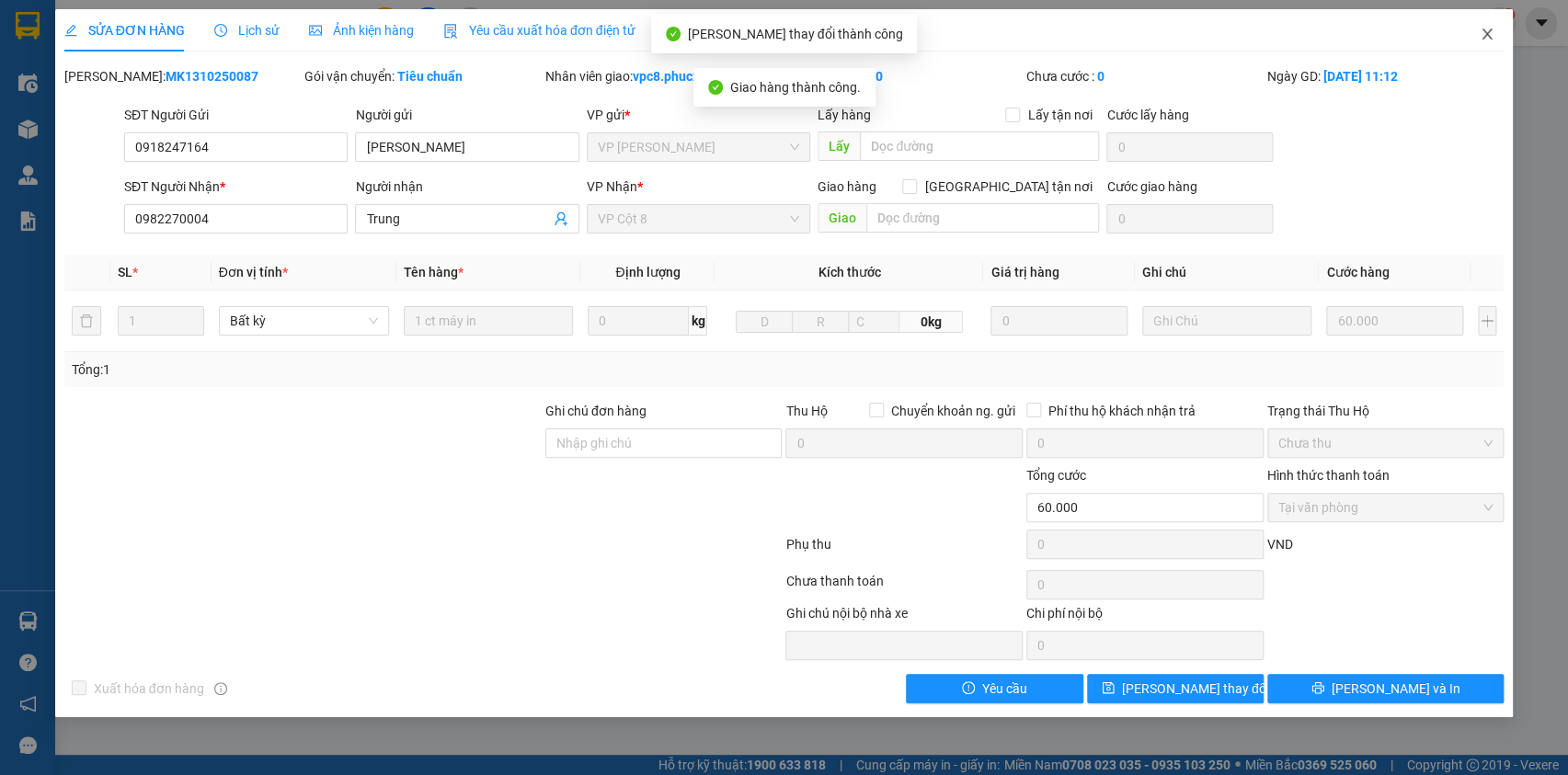
click at [1486, 34] on icon "close" at bounding box center [1488, 34] width 10 height 11
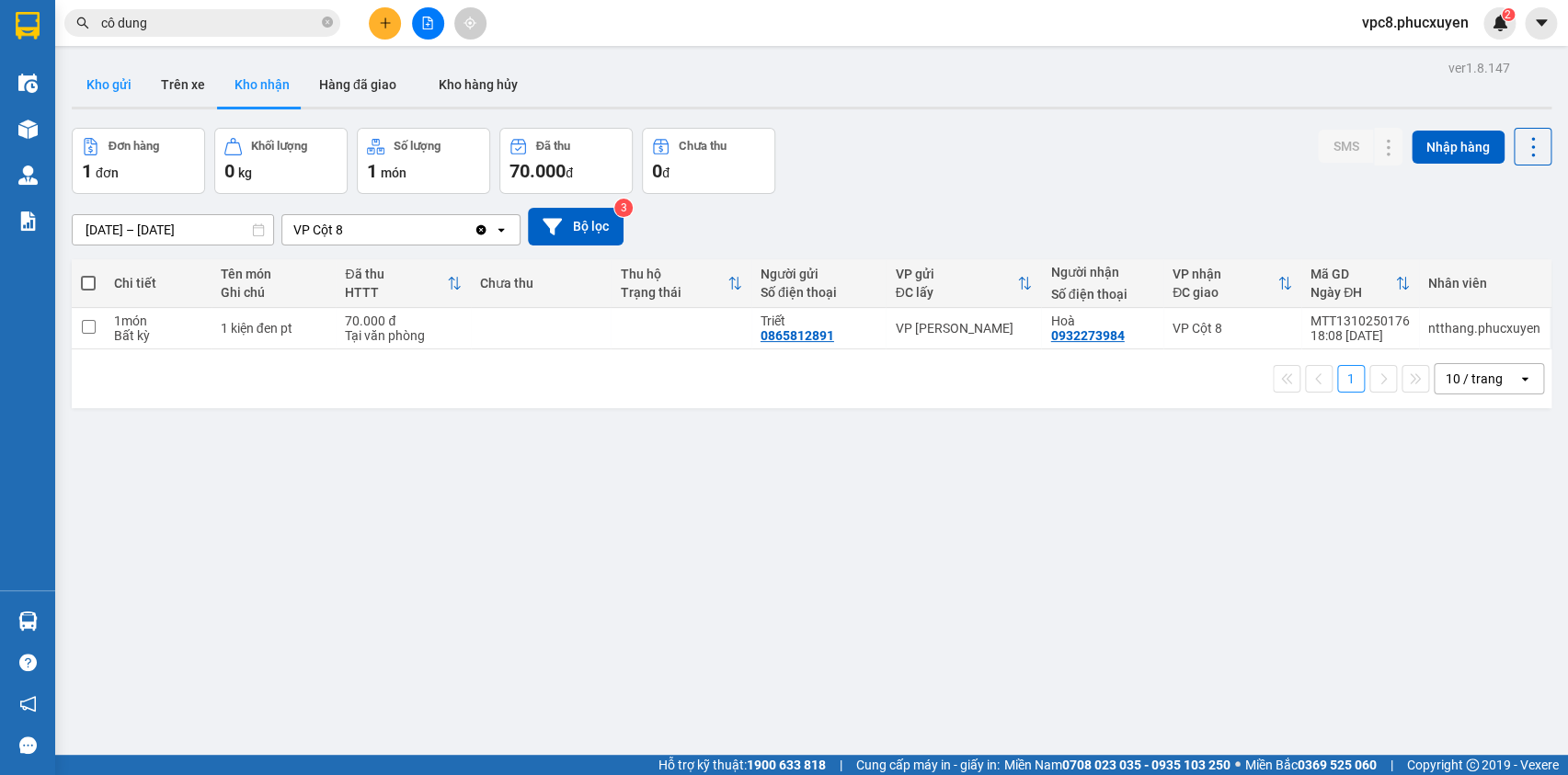
click at [114, 83] on button "Kho gửi" at bounding box center [109, 85] width 75 height 44
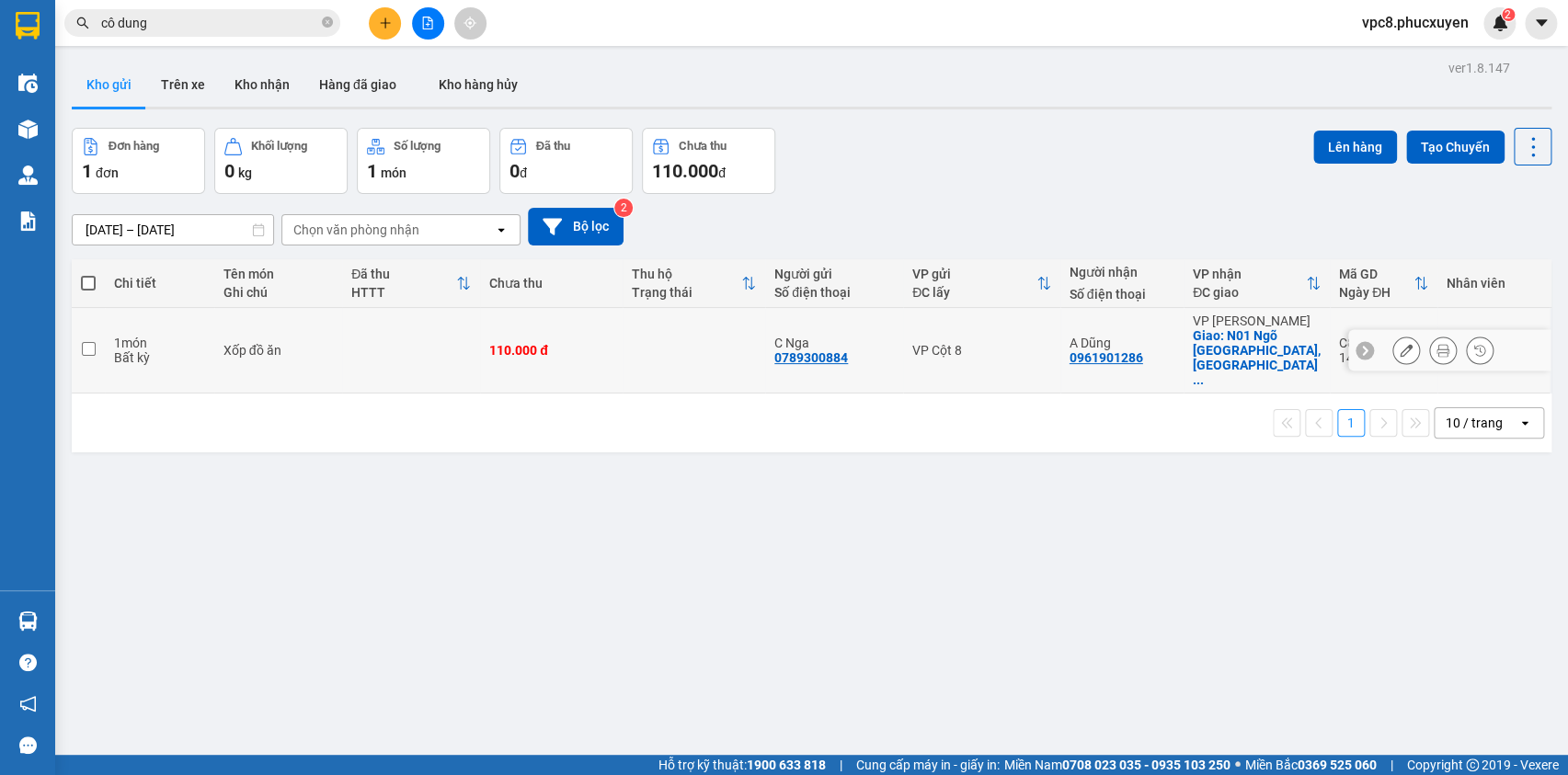
click at [82, 342] on input "checkbox" at bounding box center [89, 348] width 14 height 14
checkbox input "true"
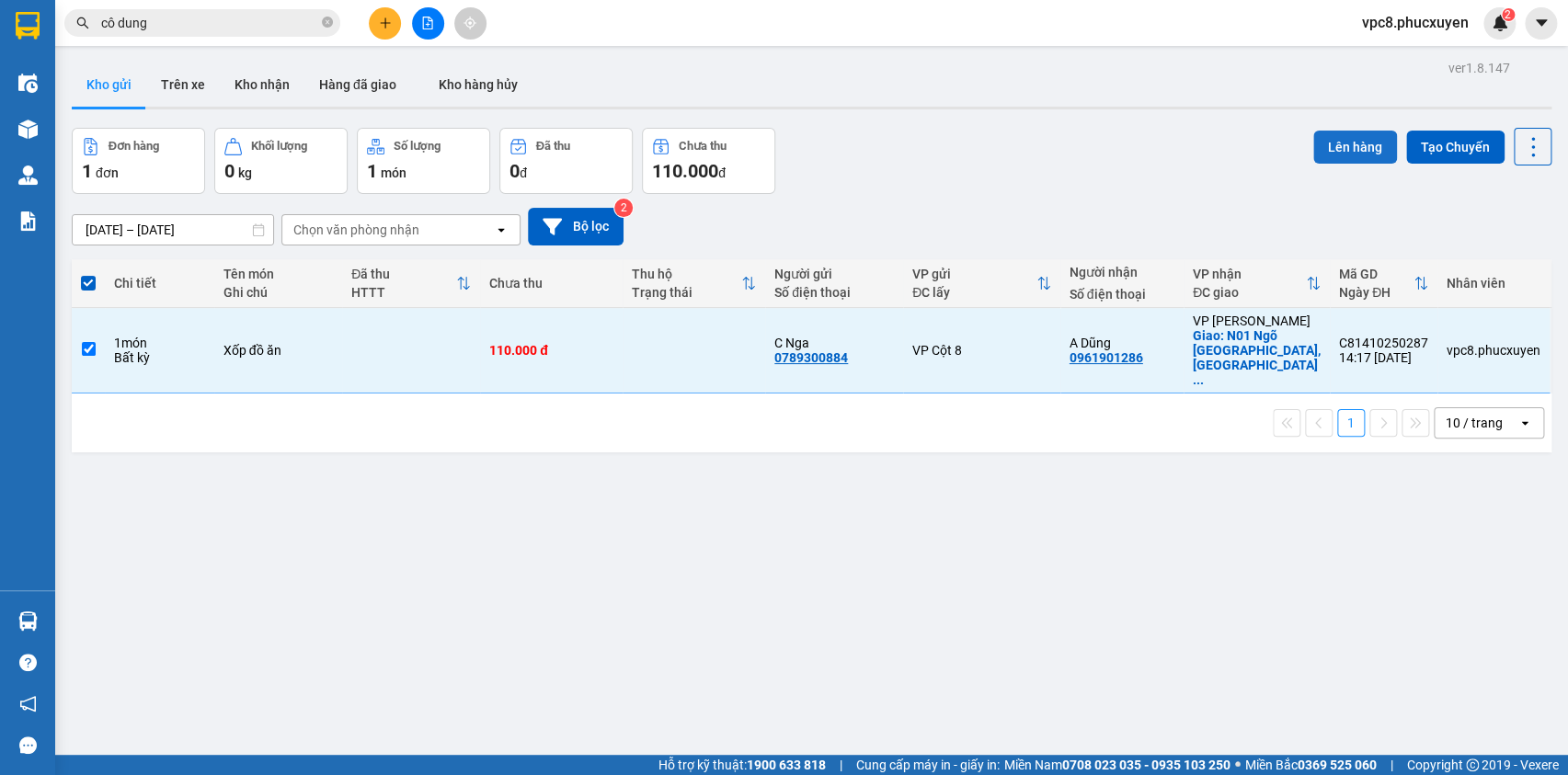
click at [1361, 146] on button "Lên hàng" at bounding box center [1355, 147] width 84 height 33
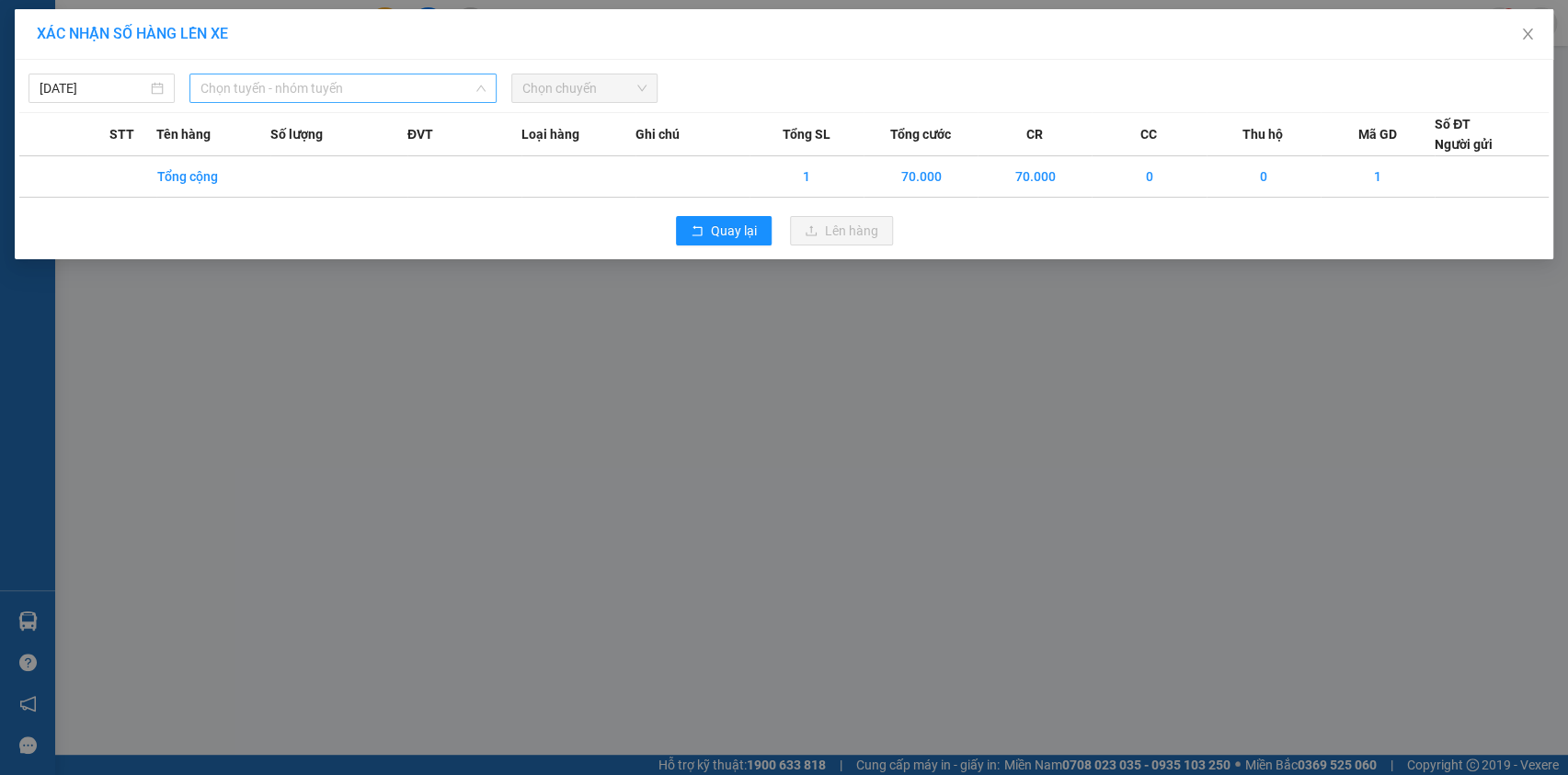
click at [410, 88] on span "Chọn tuyến - nhóm tuyến" at bounding box center [343, 89] width 286 height 28
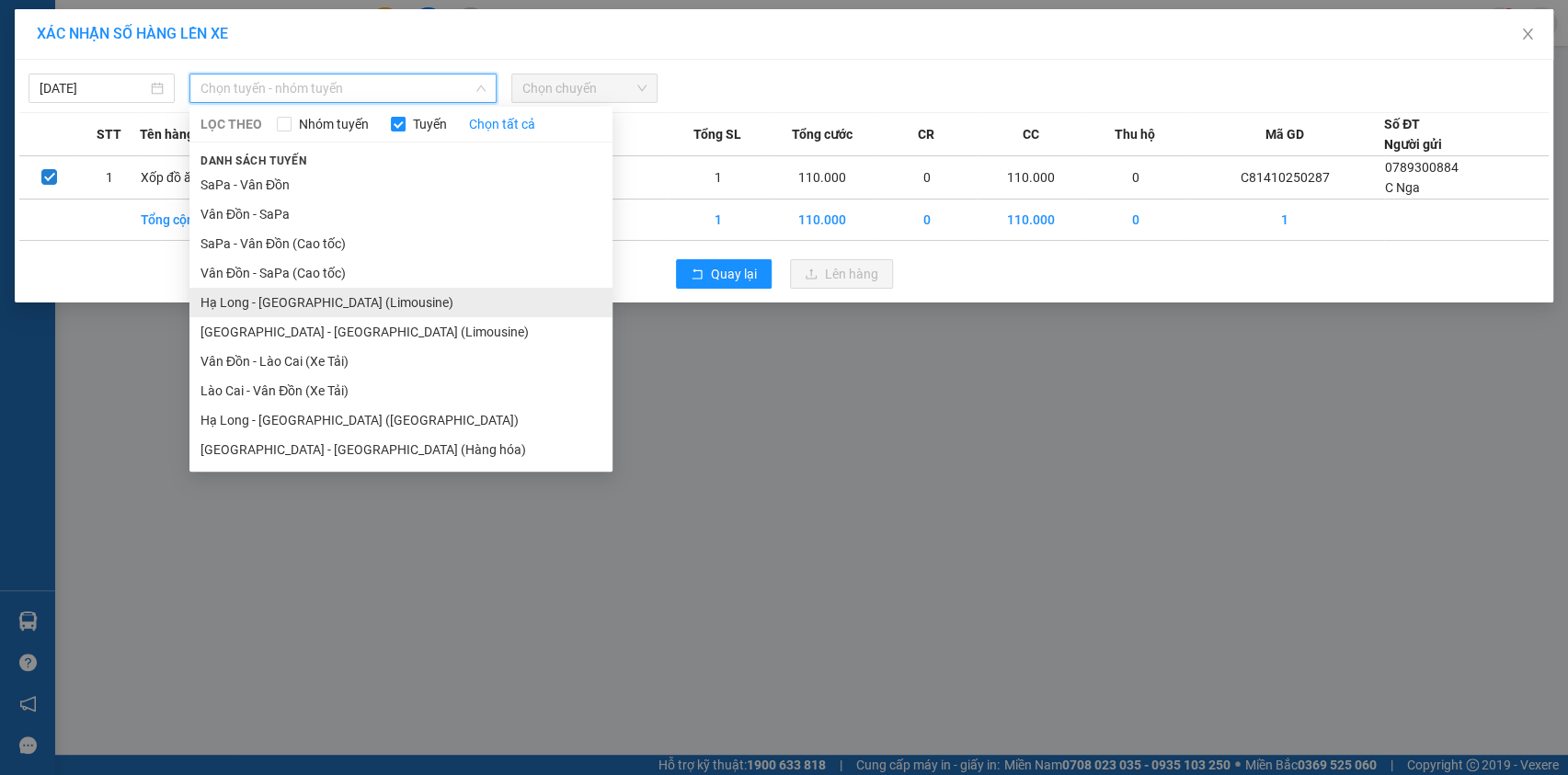
click at [376, 307] on li "Hạ Long - [GEOGRAPHIC_DATA] (Limousine)" at bounding box center [401, 303] width 423 height 30
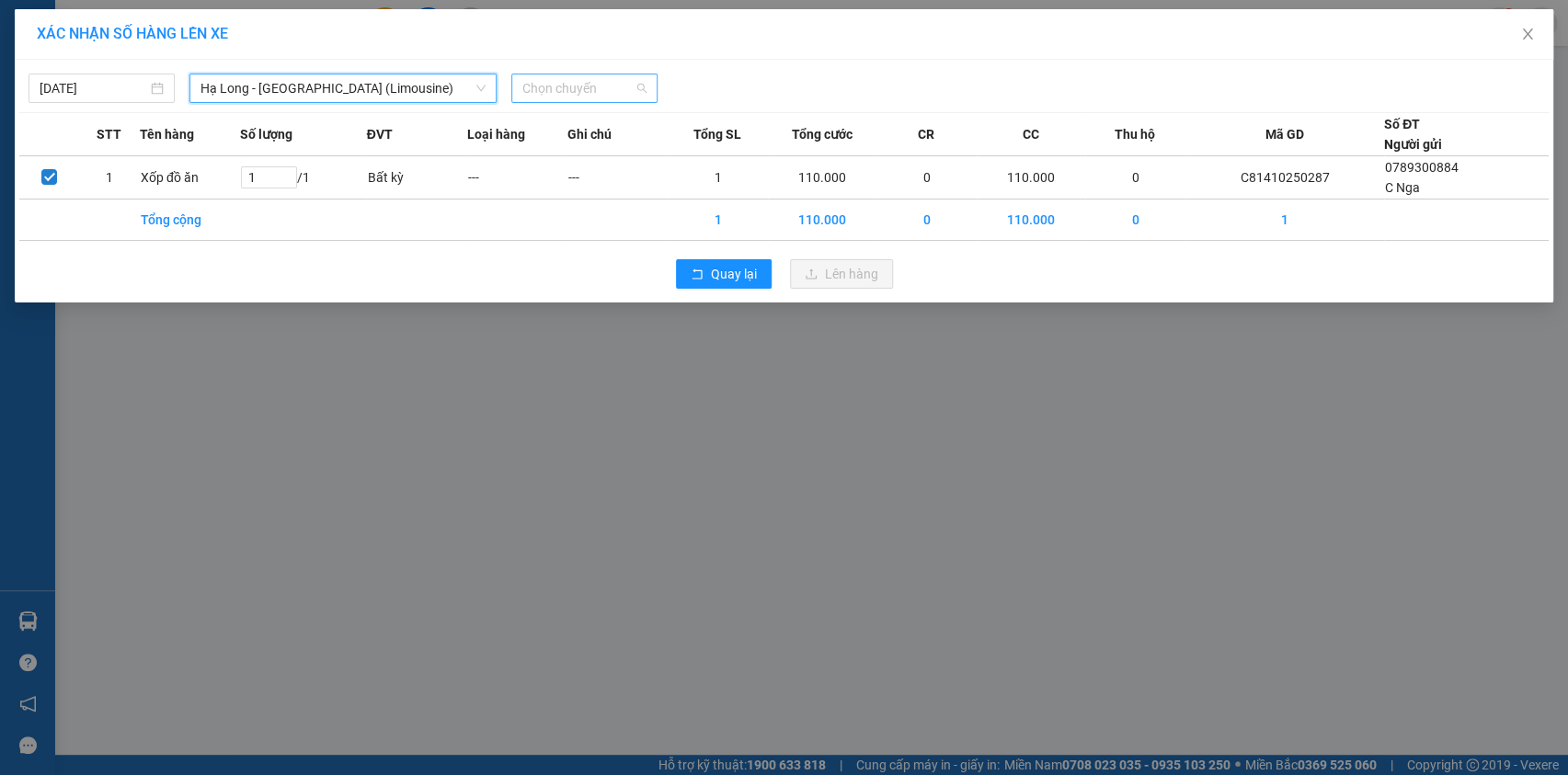
click at [597, 88] on span "Chọn chuyến" at bounding box center [584, 89] width 124 height 28
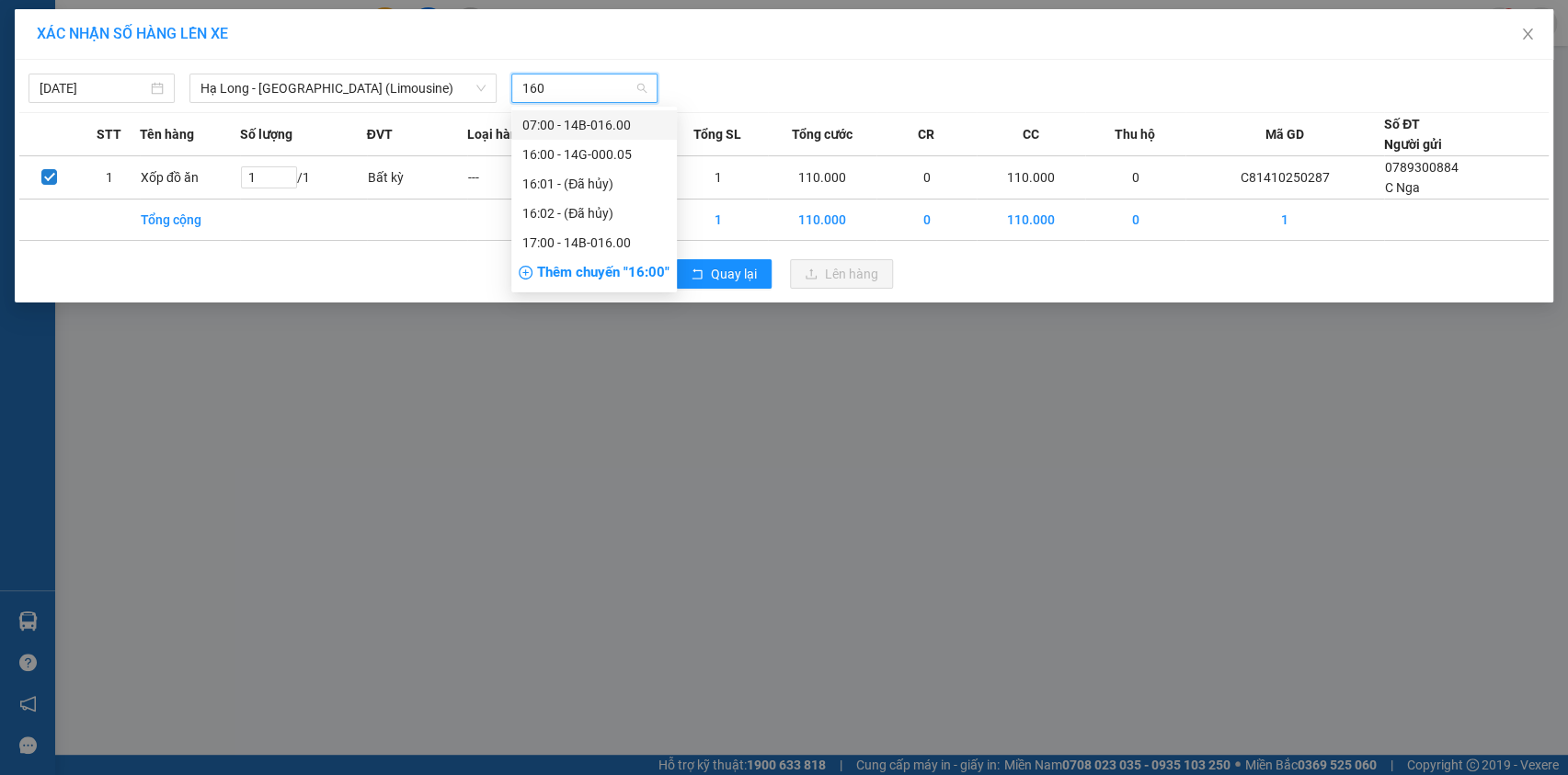
type input "1600"
click at [582, 182] on div "17:00 - 14B-016.00" at bounding box center [593, 184] width 143 height 20
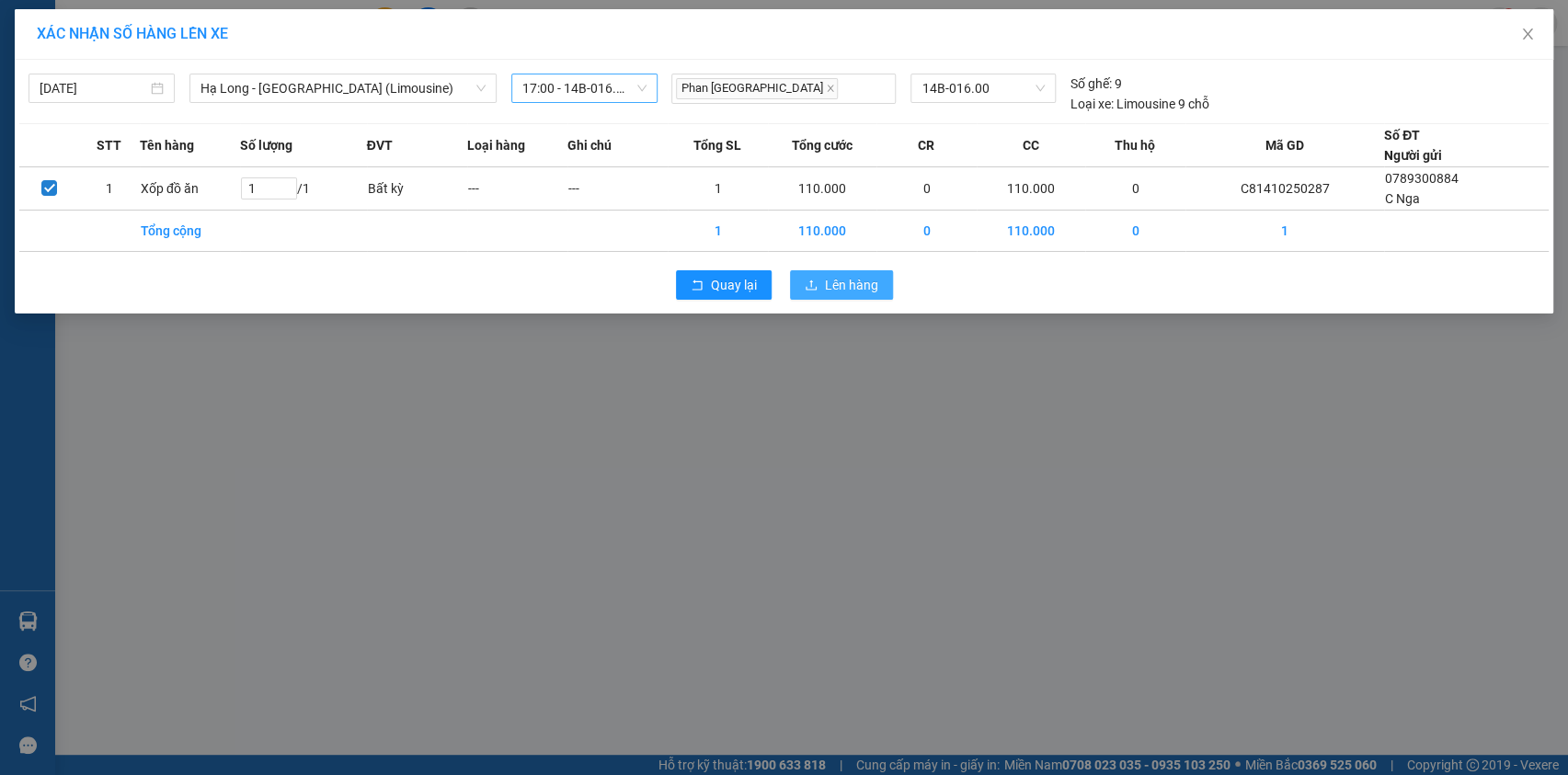
click at [857, 279] on span "Lên hàng" at bounding box center [852, 285] width 54 height 20
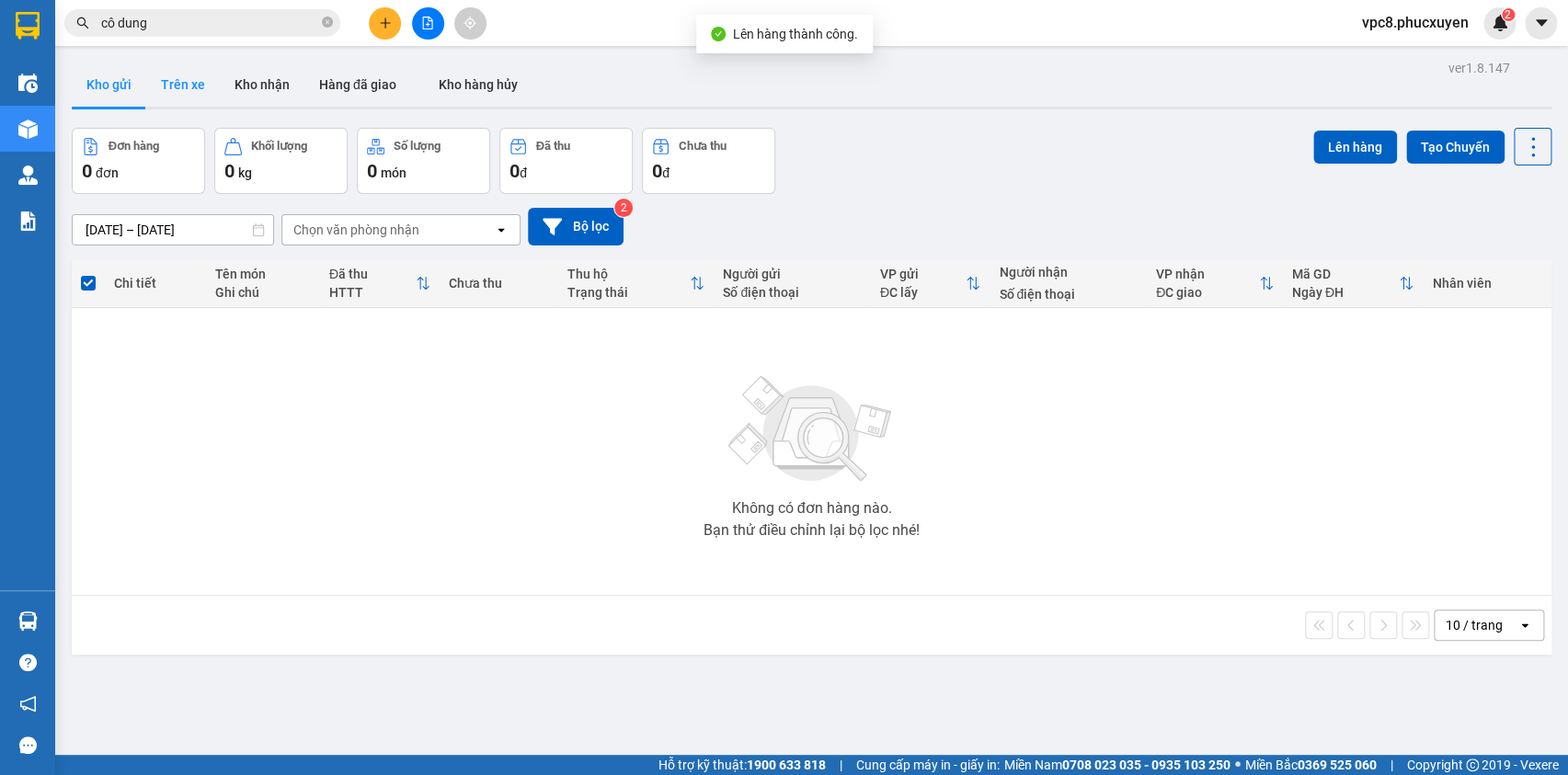
click at [171, 79] on button "Trên xe" at bounding box center [183, 85] width 74 height 44
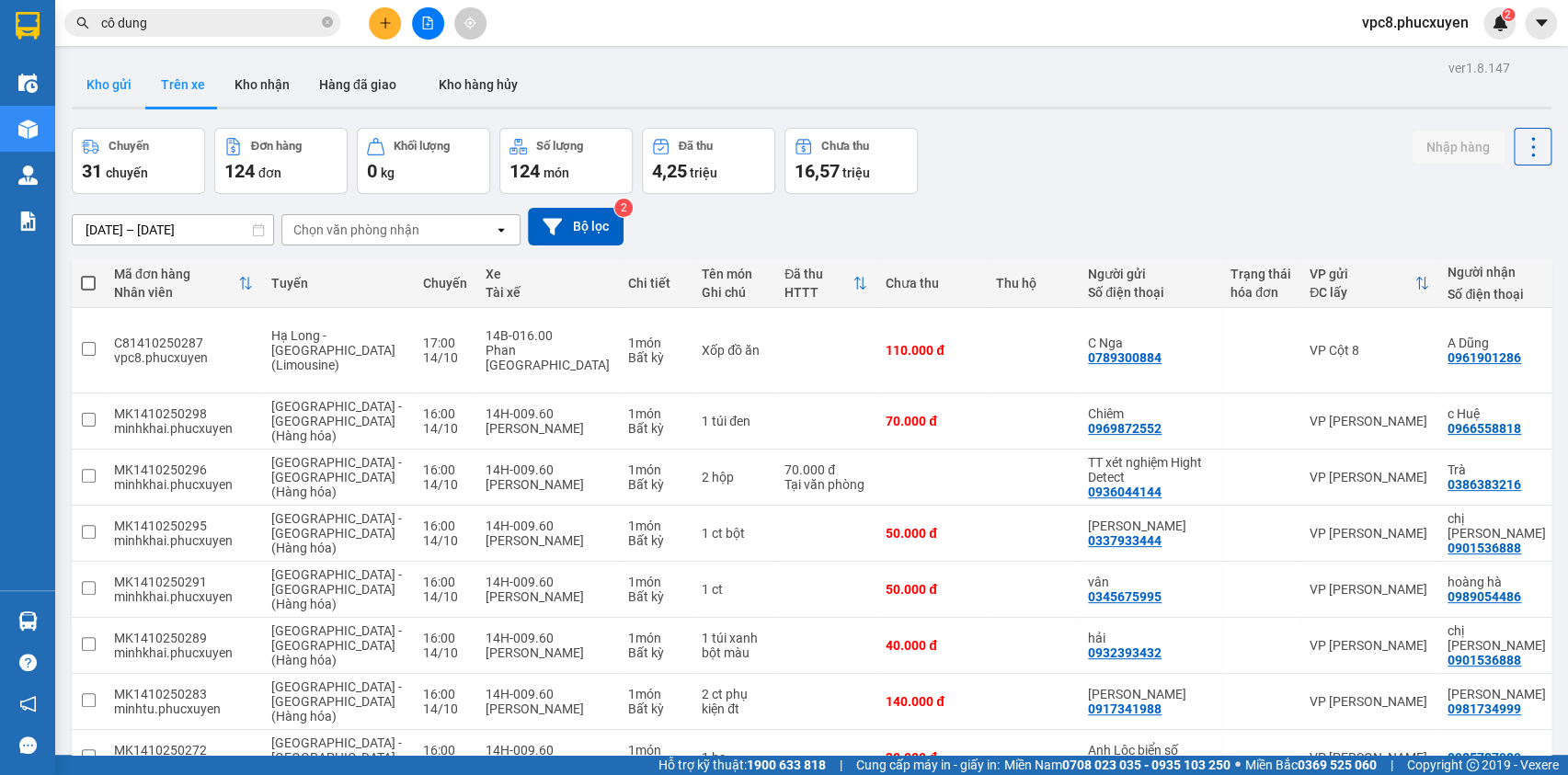
click at [118, 84] on button "Kho gửi" at bounding box center [109, 85] width 75 height 44
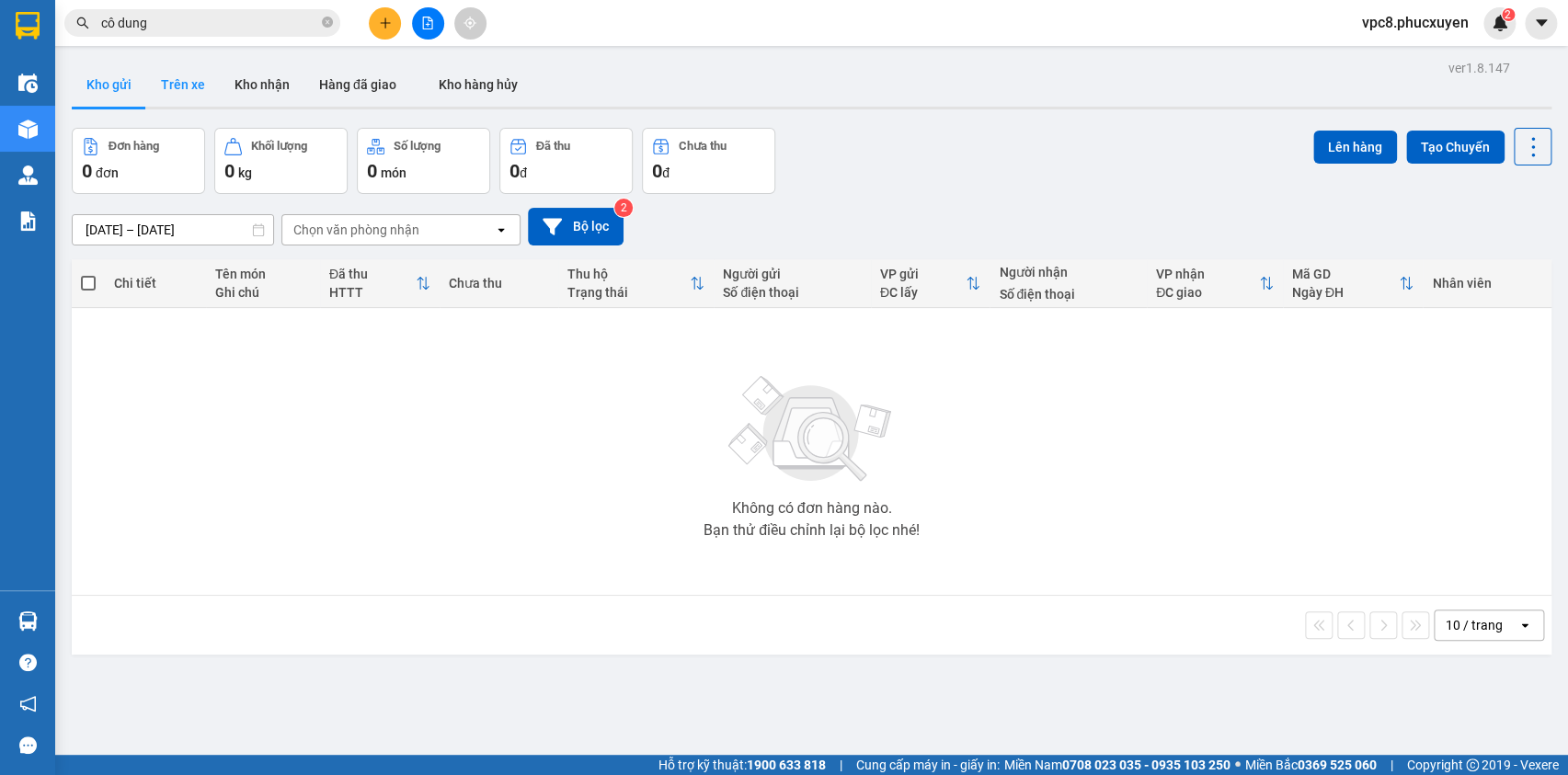
click at [173, 84] on button "Trên xe" at bounding box center [183, 85] width 74 height 44
